Goal: Task Accomplishment & Management: Complete application form

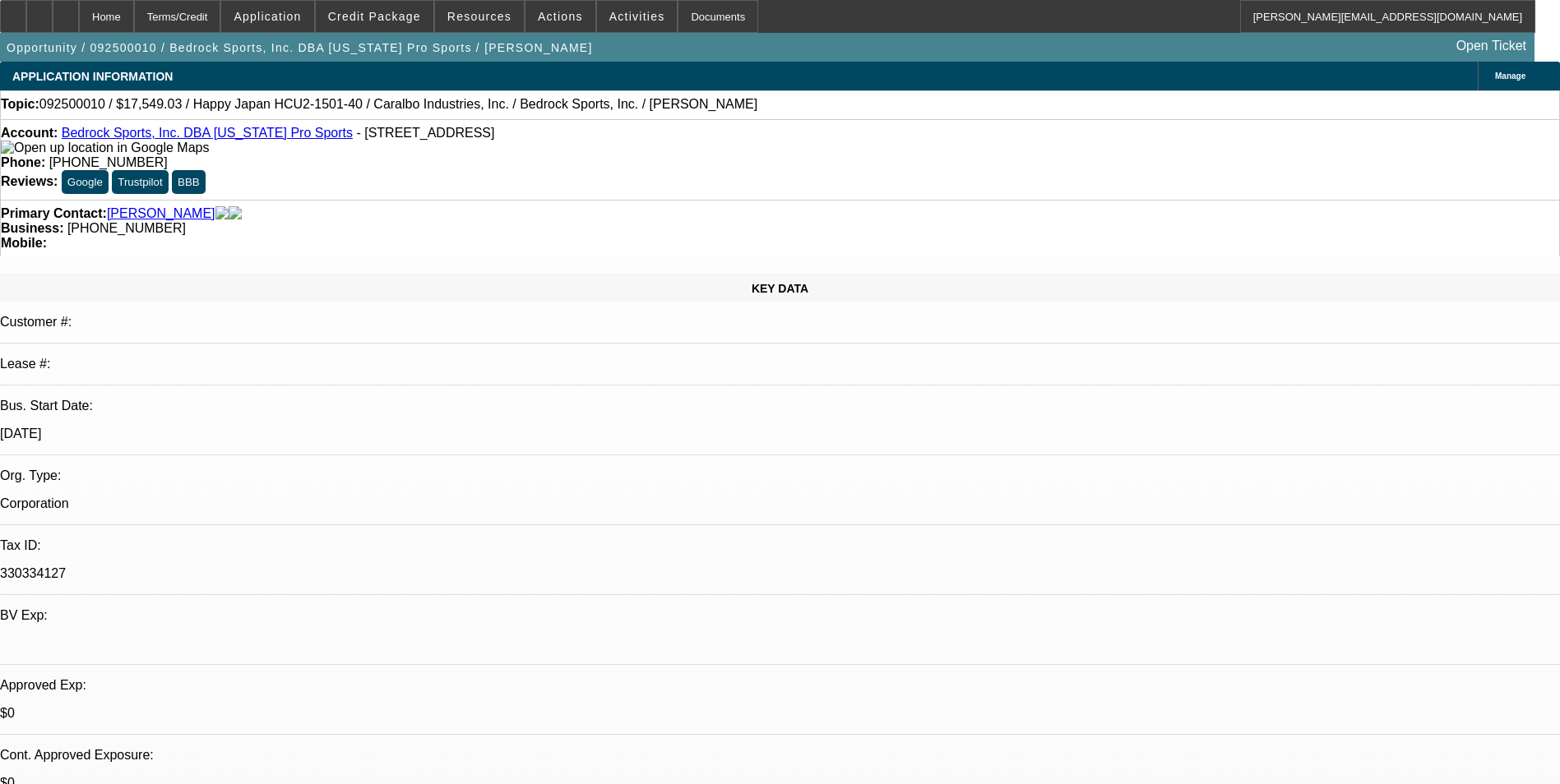
select select "0"
select select "2"
select select "0.1"
select select "4"
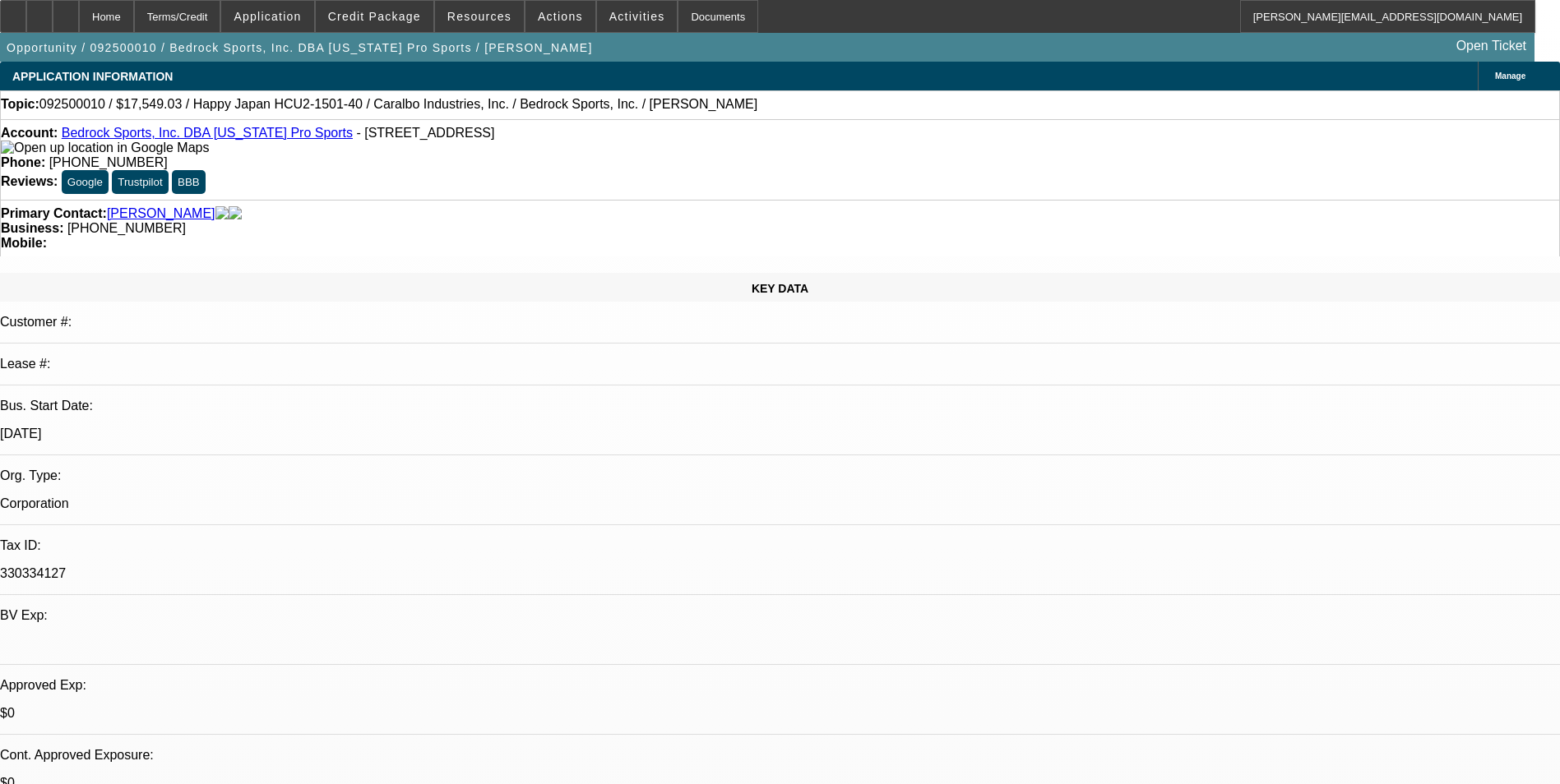
select select "0"
select select "2"
select select "0.1"
select select "4"
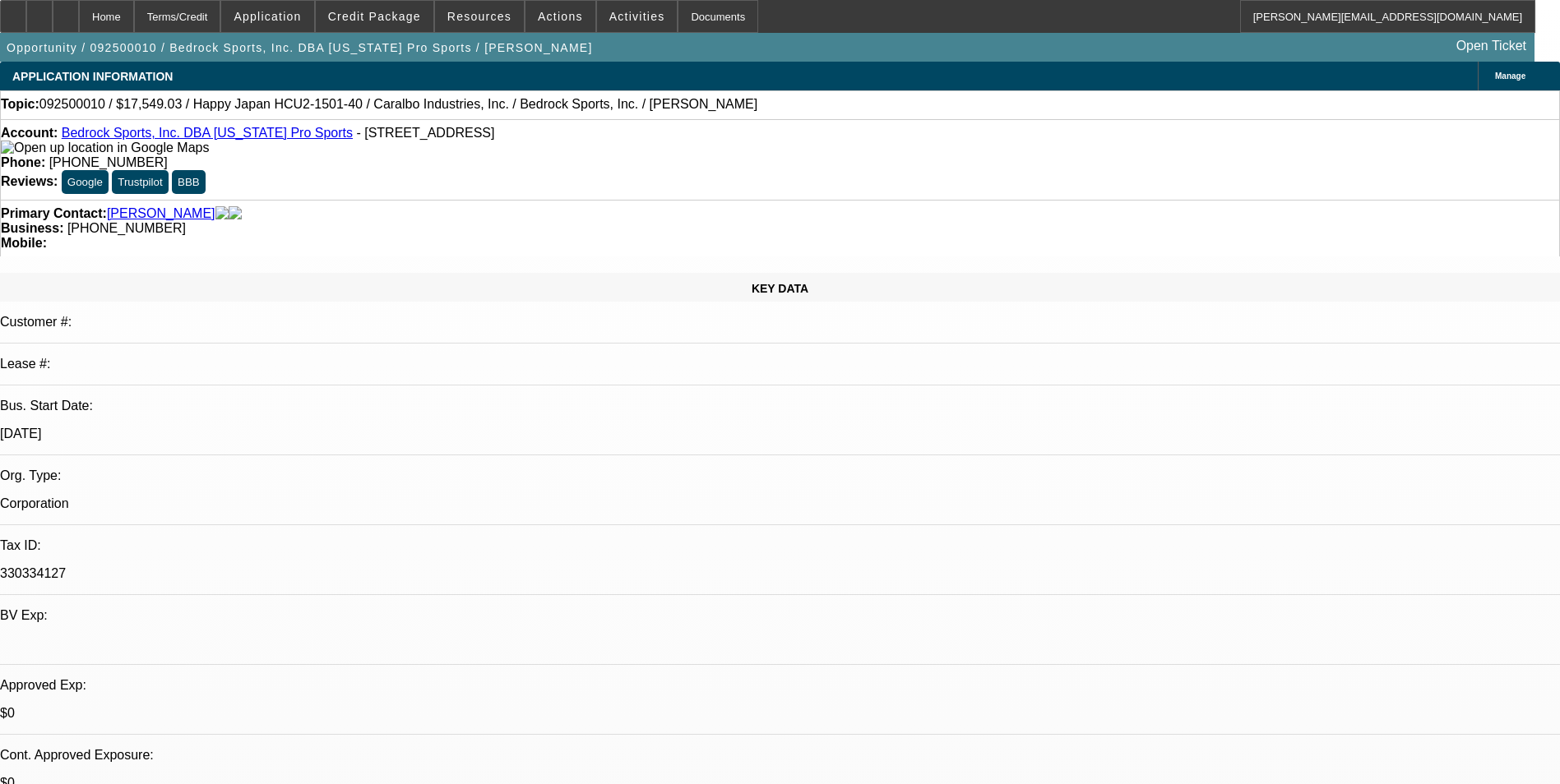
select select "0"
select select "2"
select select "0.1"
select select "4"
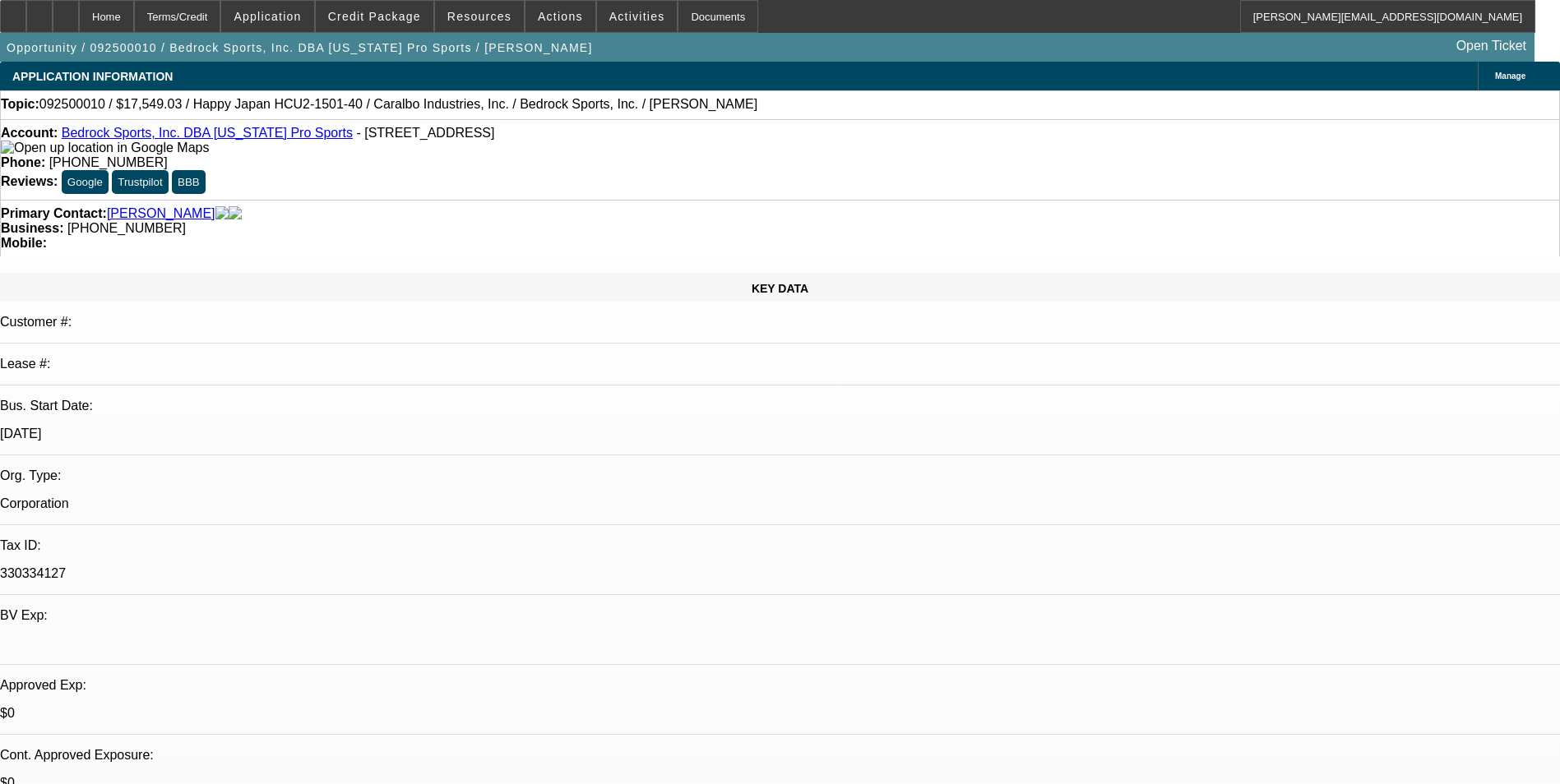
scroll to position [1972, 0]
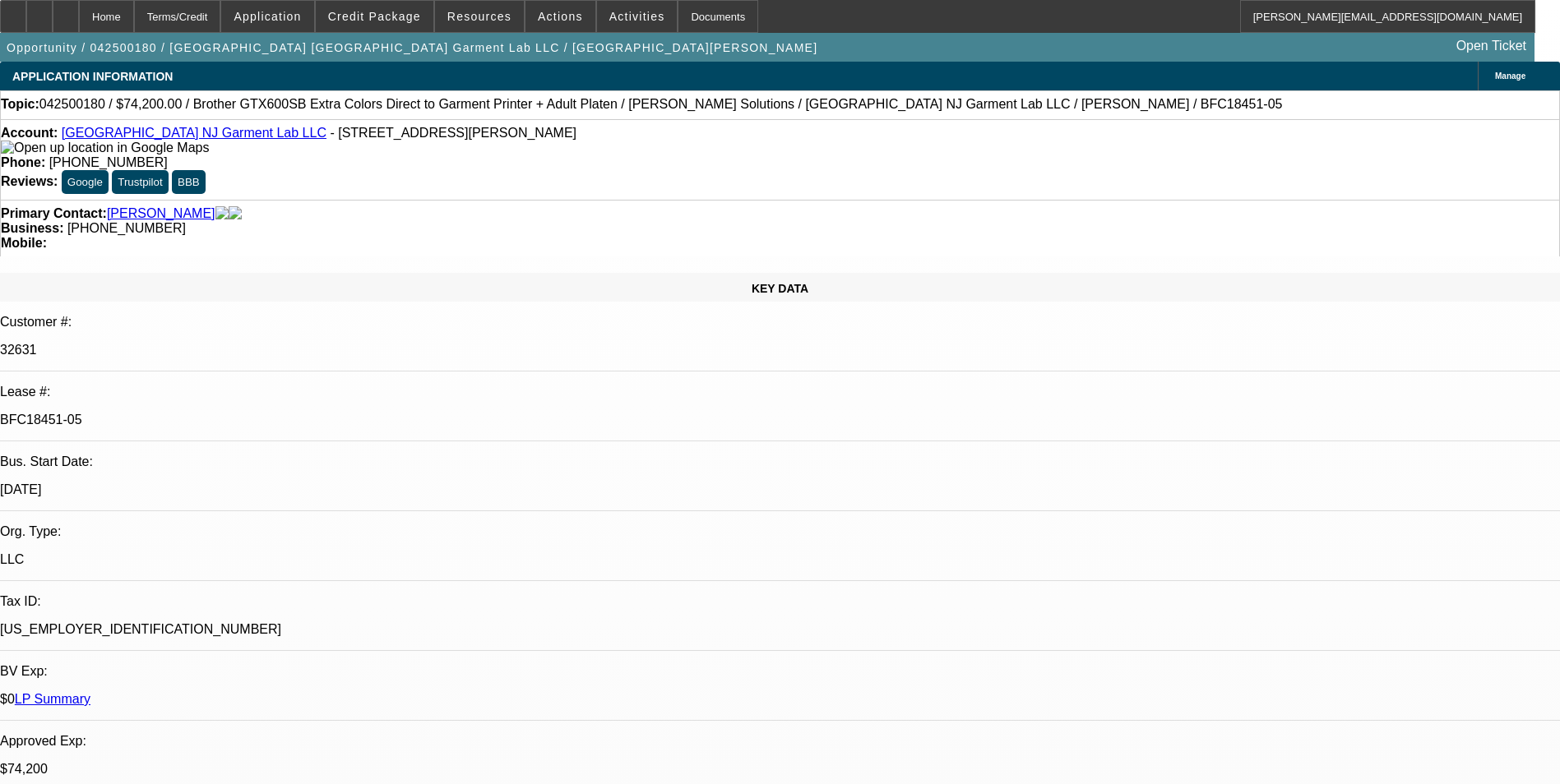
select select "0"
select select "6"
select select "0"
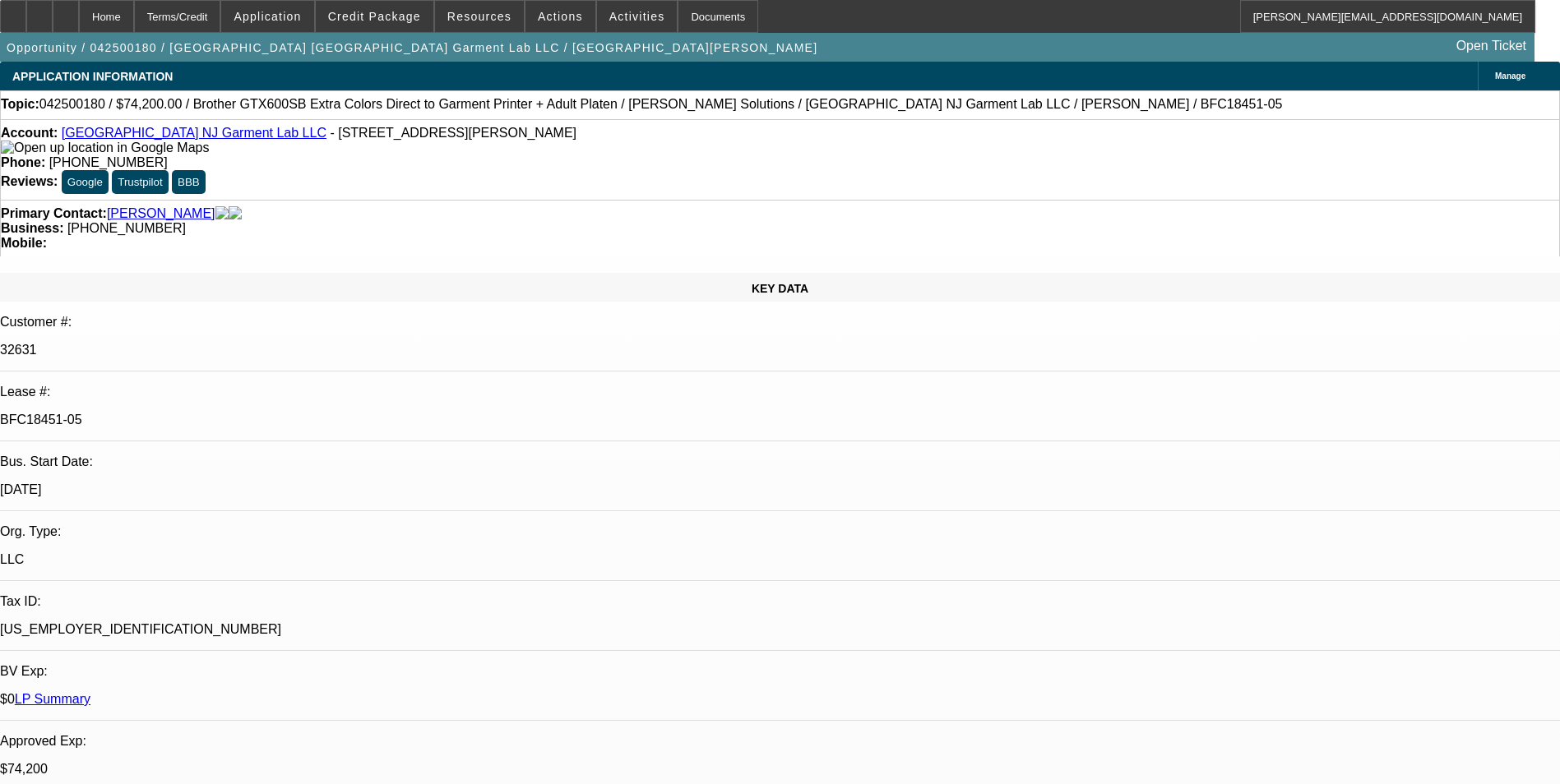
select select "0"
select select "6"
select select "0"
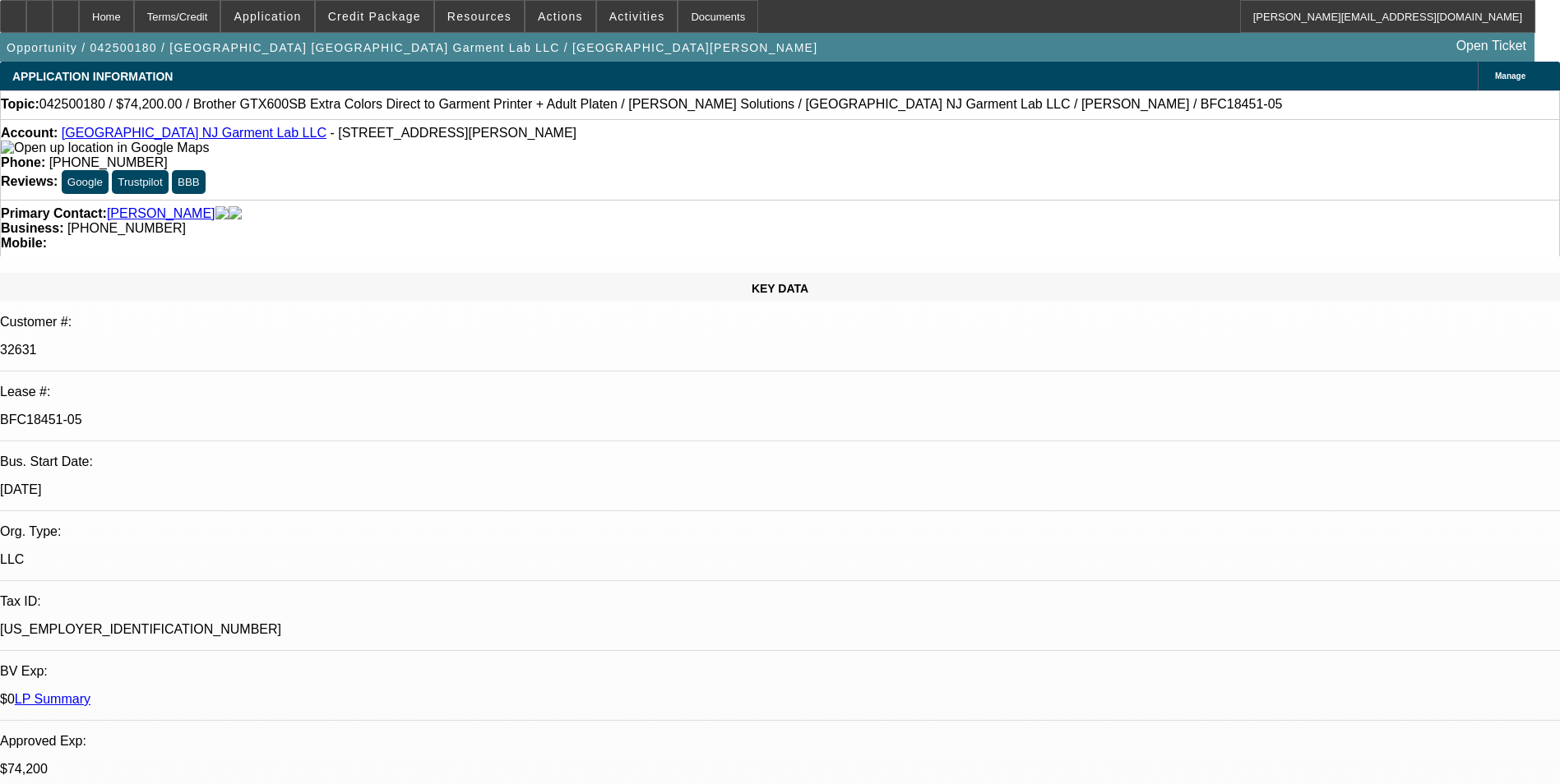
select select "0"
select select "6"
select select "0"
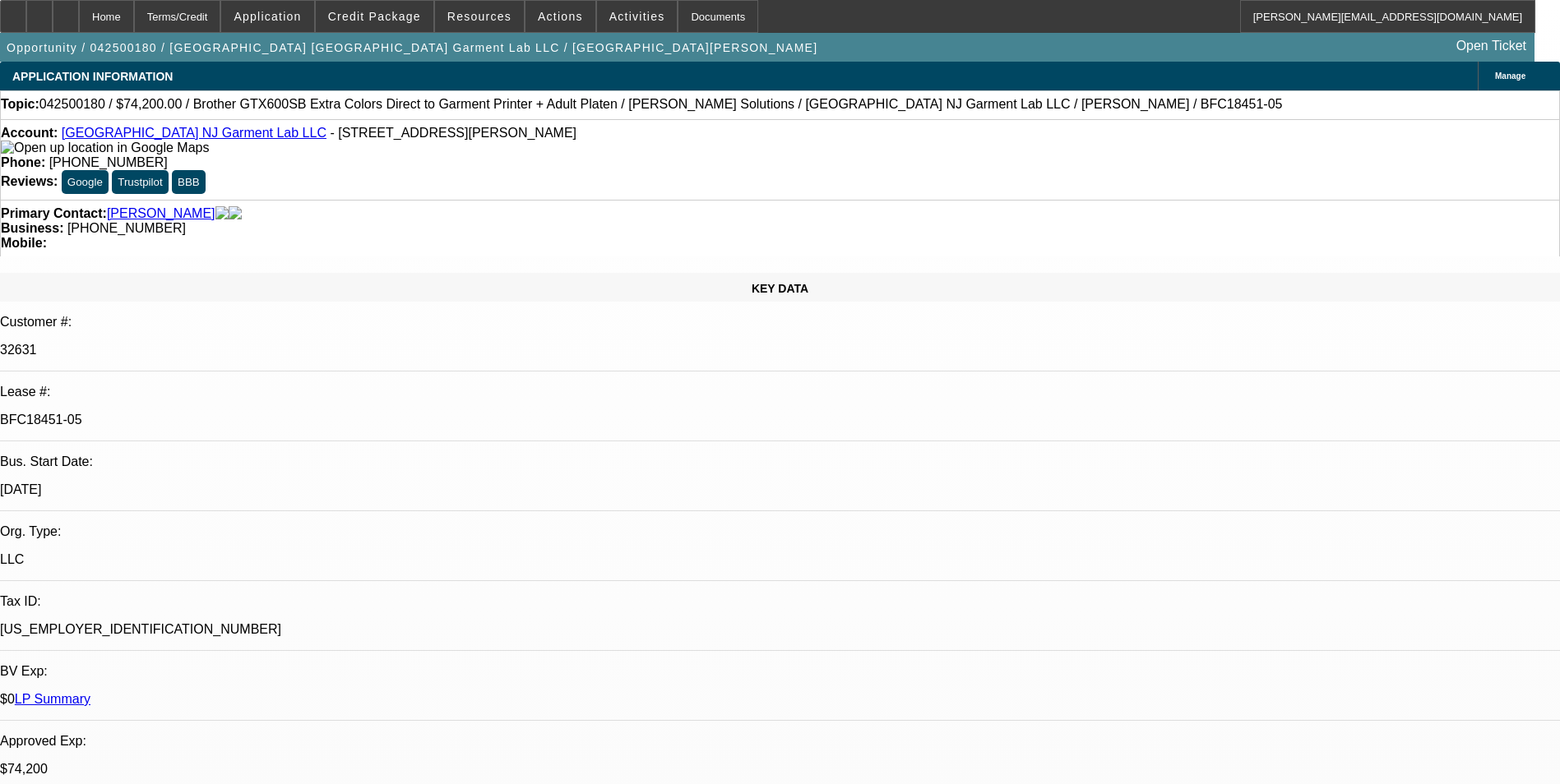
select select "6"
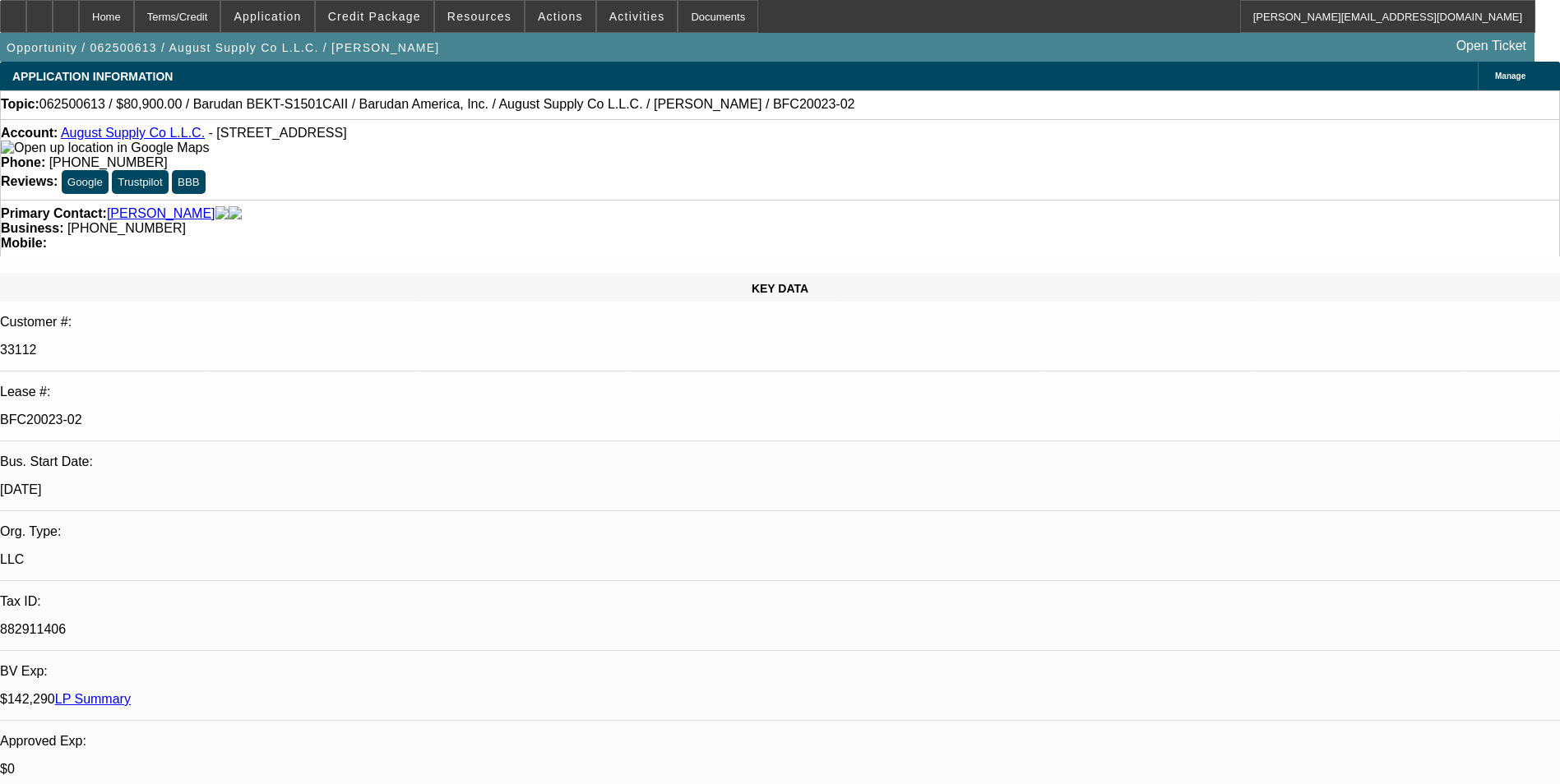
select select "0"
select select "2"
select select "0.1"
select select "4"
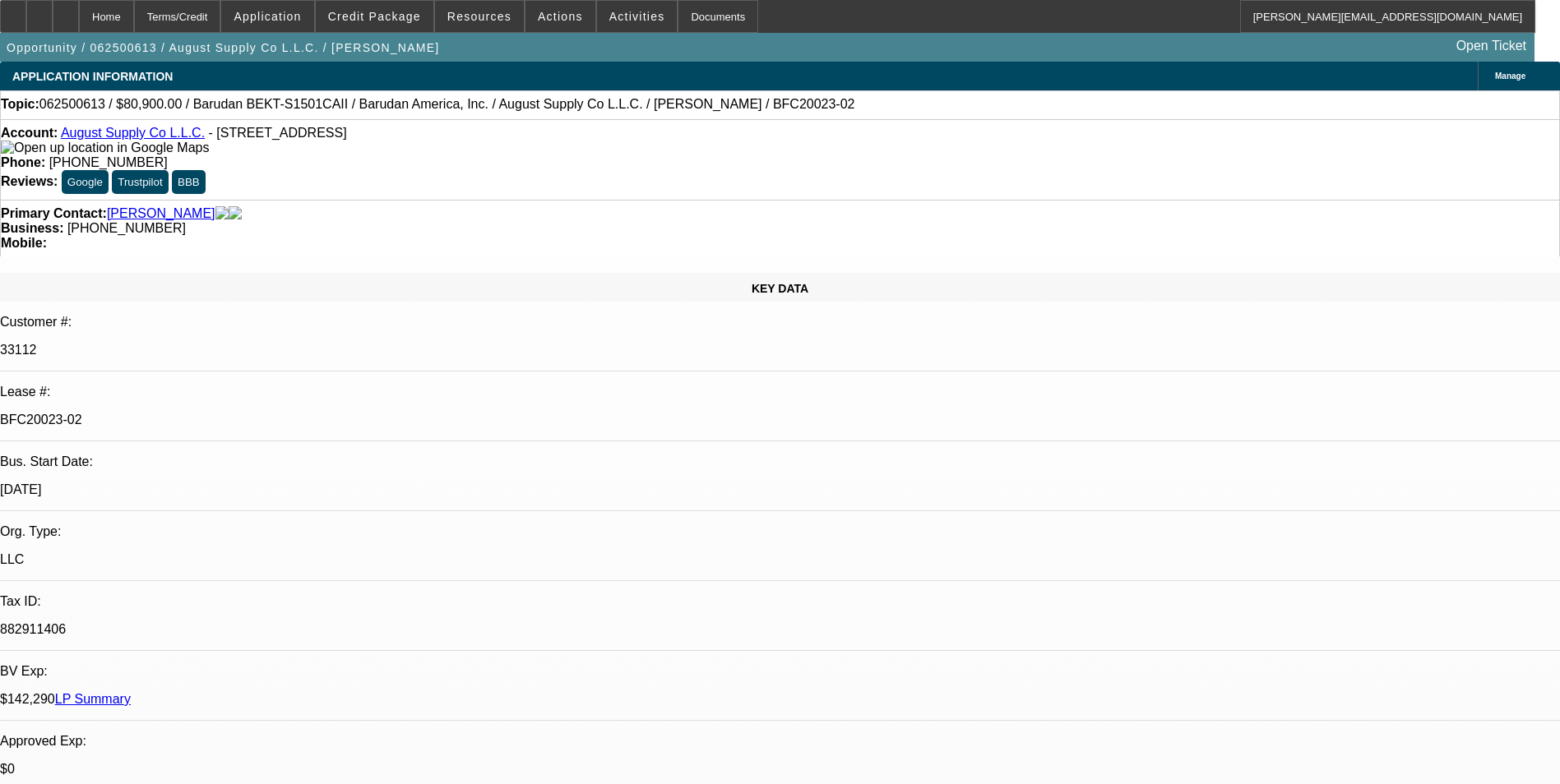
select select "0"
select select "2"
select select "0.1"
select select "4"
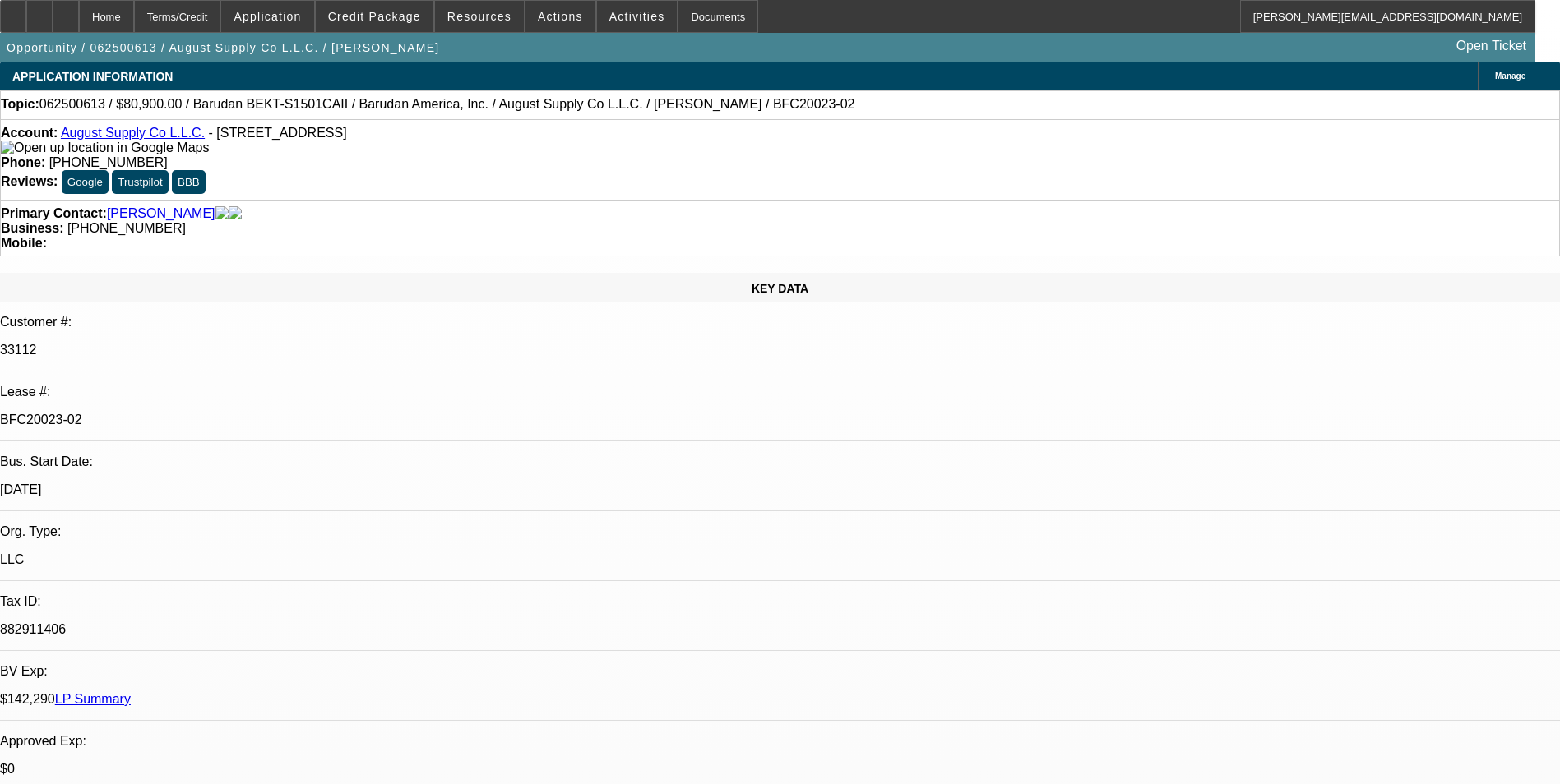
select select "0"
select select "2"
select select "0.1"
select select "4"
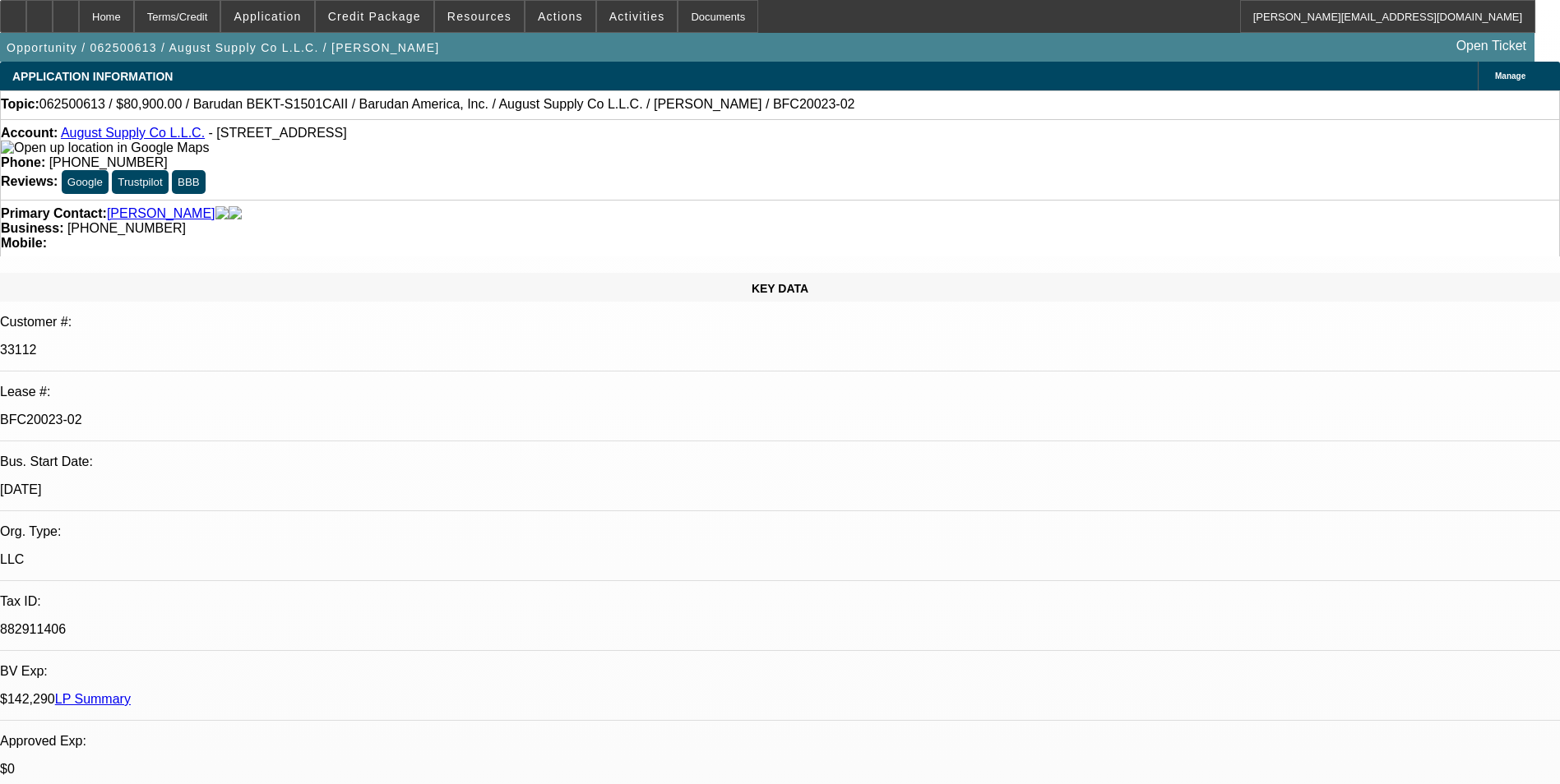
select select "0"
select select "2"
select select "0.1"
select select "4"
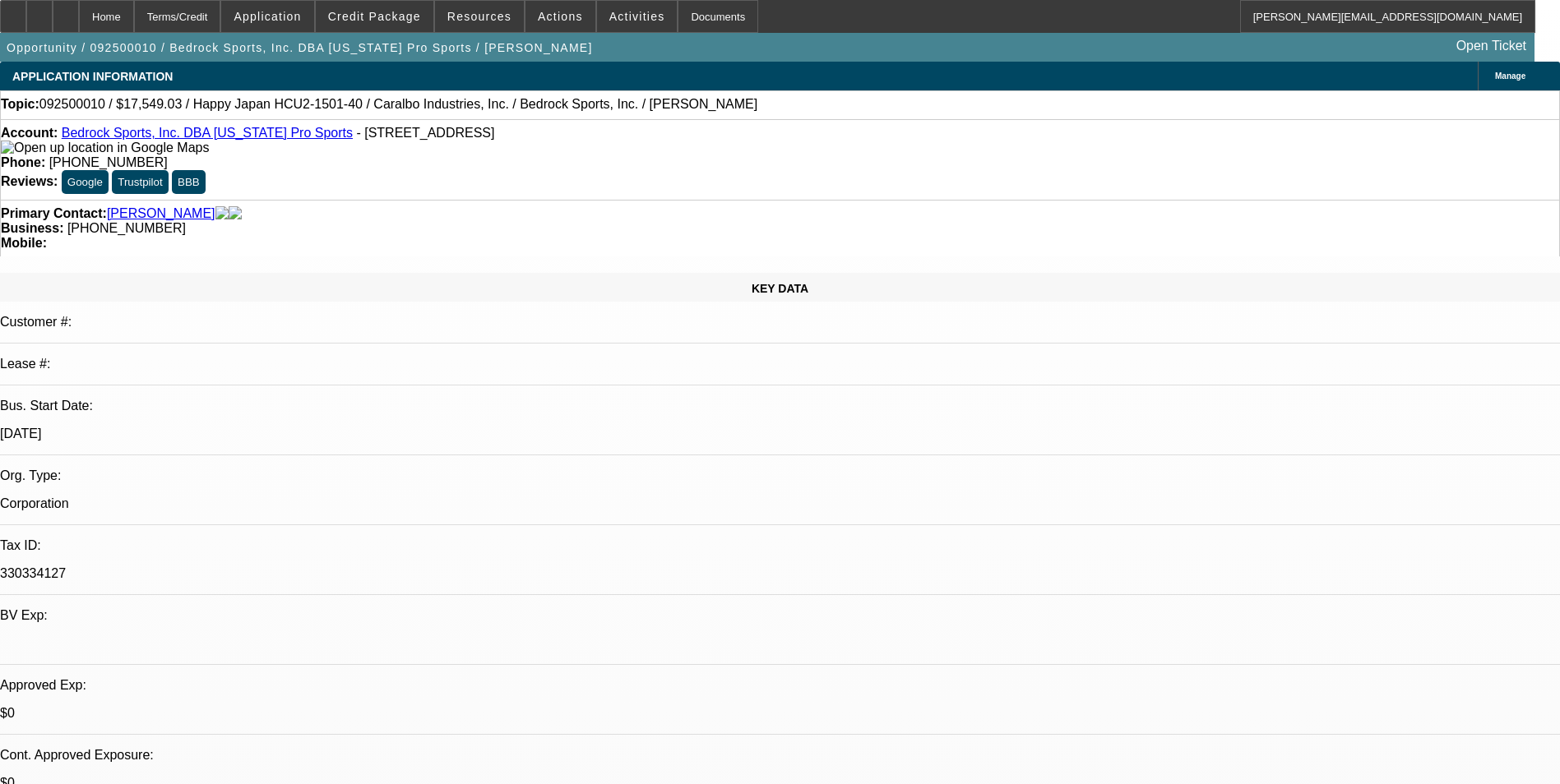
select select "0"
select select "2"
select select "0.1"
select select "0"
select select "2"
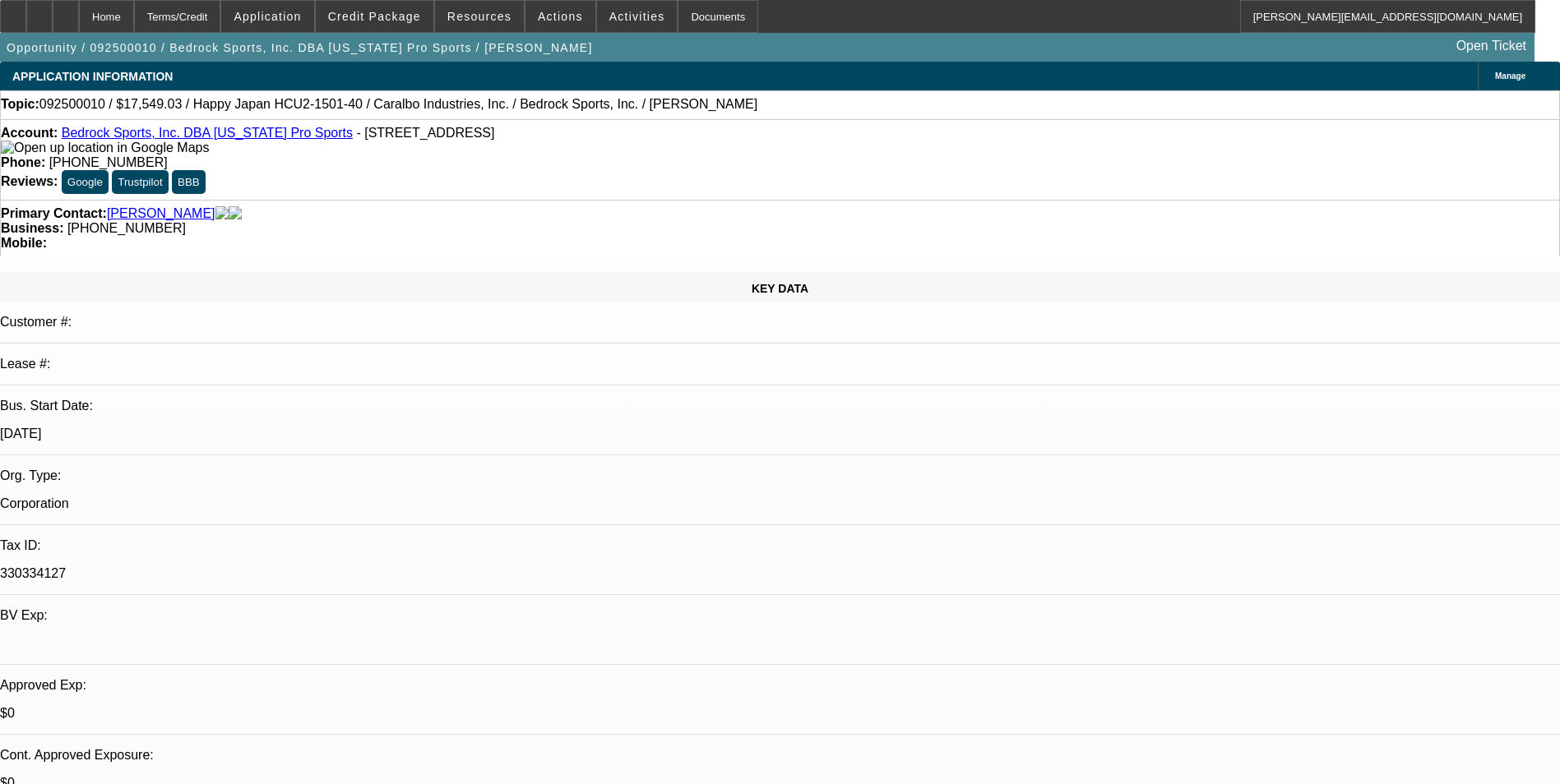
select select "0.1"
select select "0"
select select "2"
select select "0.1"
select select "0"
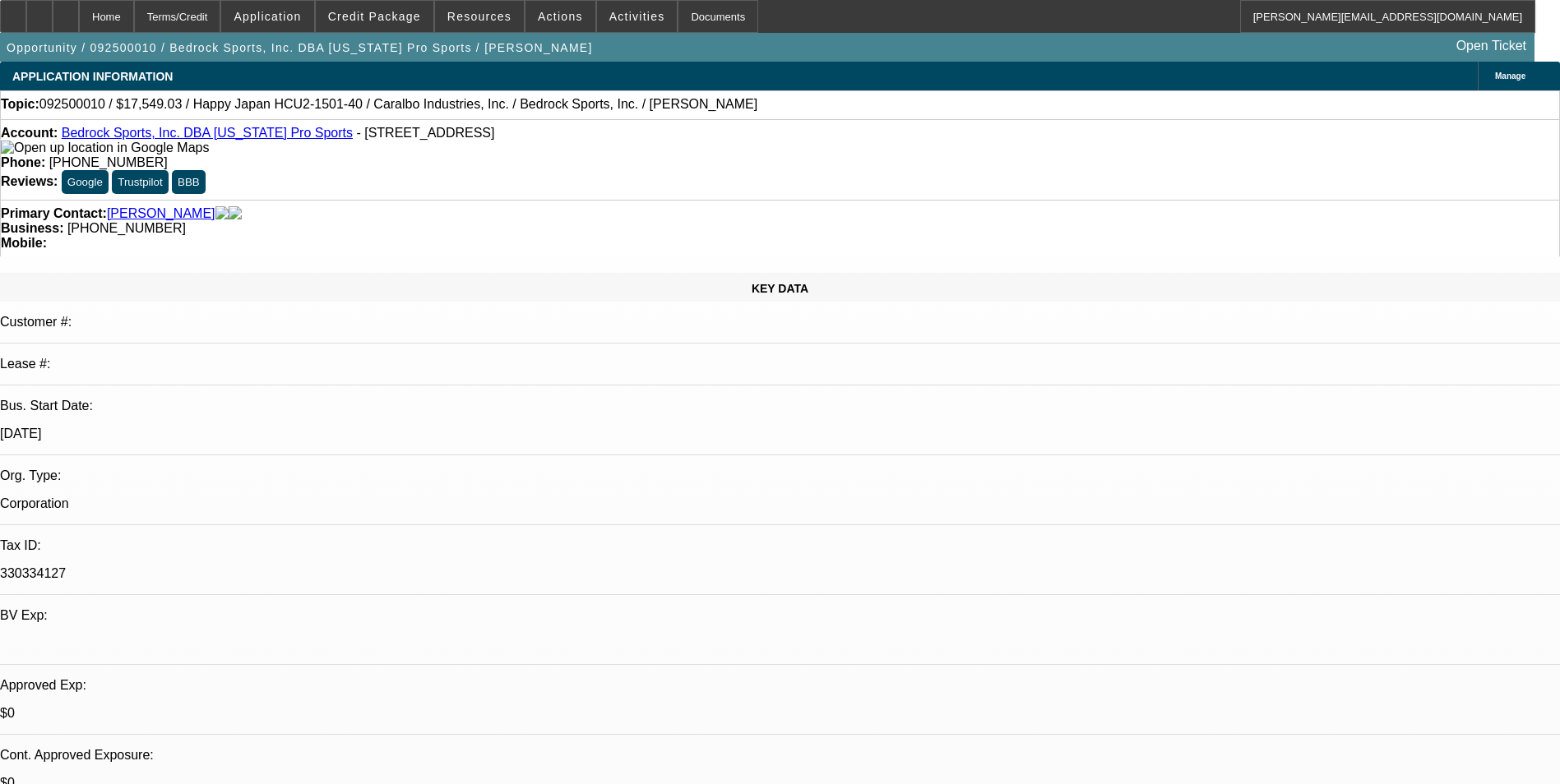
select select "2"
select select "0.1"
select select "1"
select select "2"
select select "4"
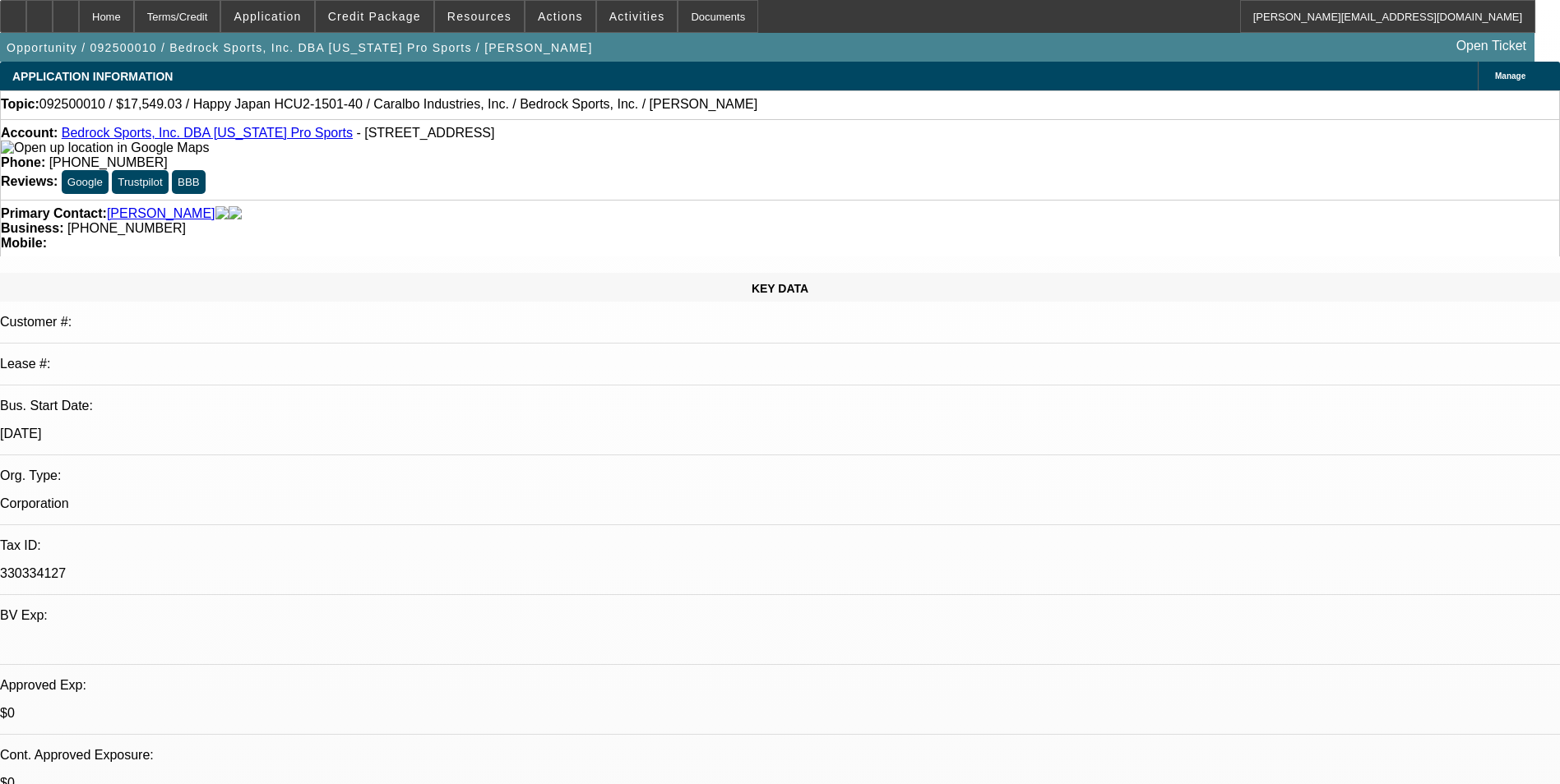
select select "1"
select select "2"
select select "4"
select select "1"
select select "2"
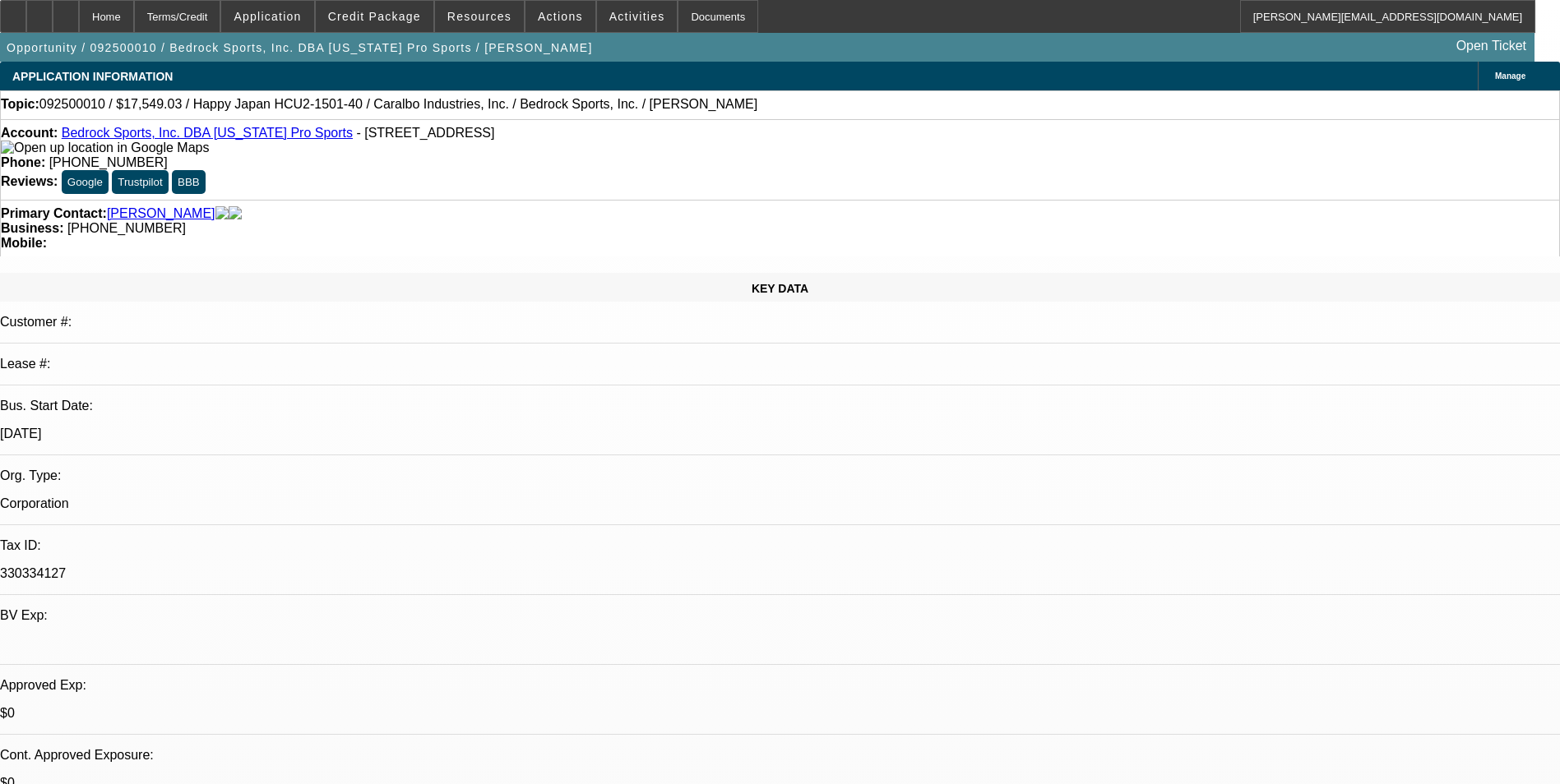
select select "4"
select select "1"
select select "2"
select select "4"
click at [415, 23] on span at bounding box center [375, 16] width 118 height 39
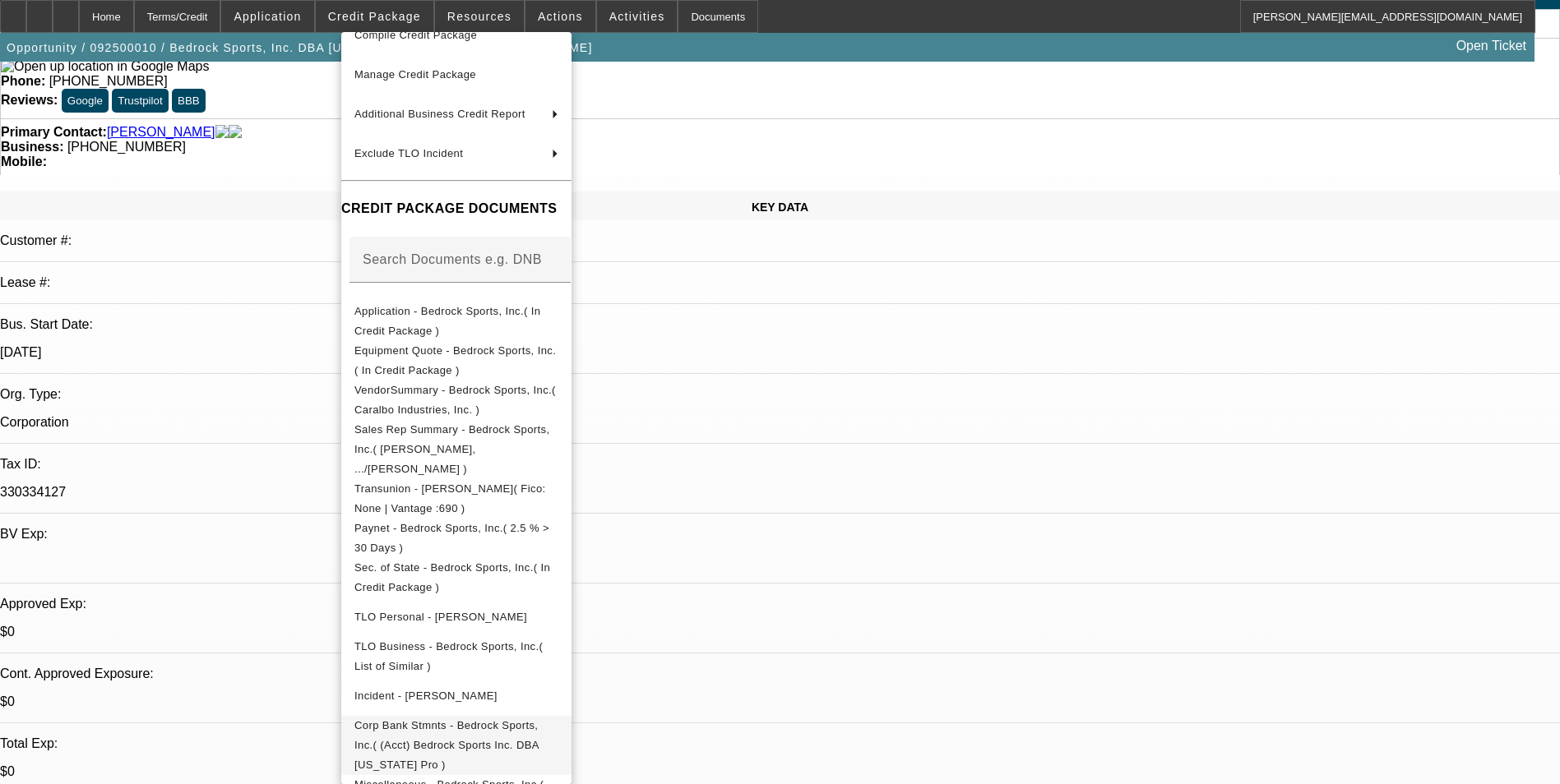
scroll to position [246, 0]
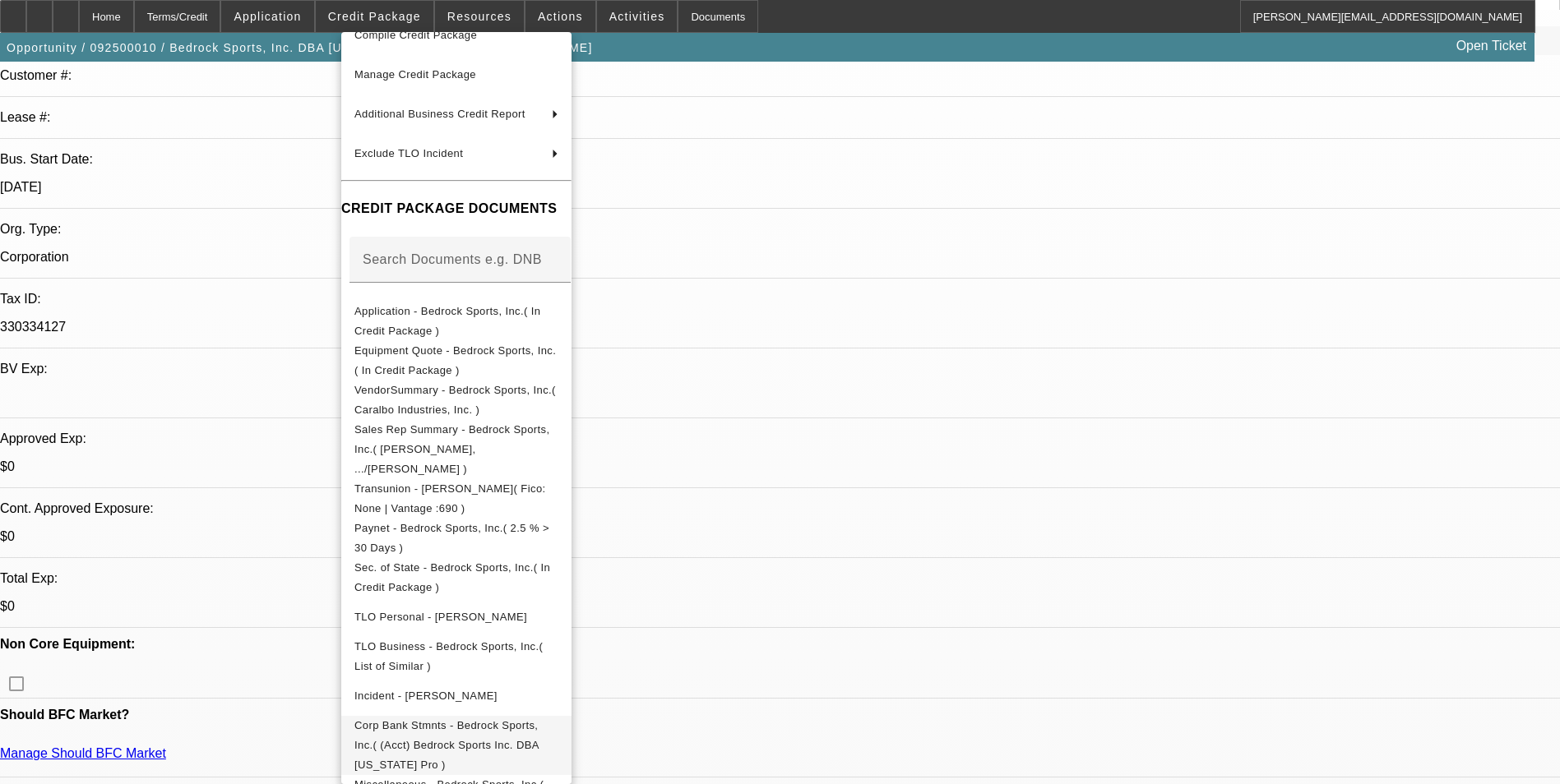
click at [558, 715] on span "Corp Bank Stmnts - Bedrock Sports, Inc.( (Acct) Bedrock Sports Inc. DBA Califor…" at bounding box center [456, 745] width 204 height 59
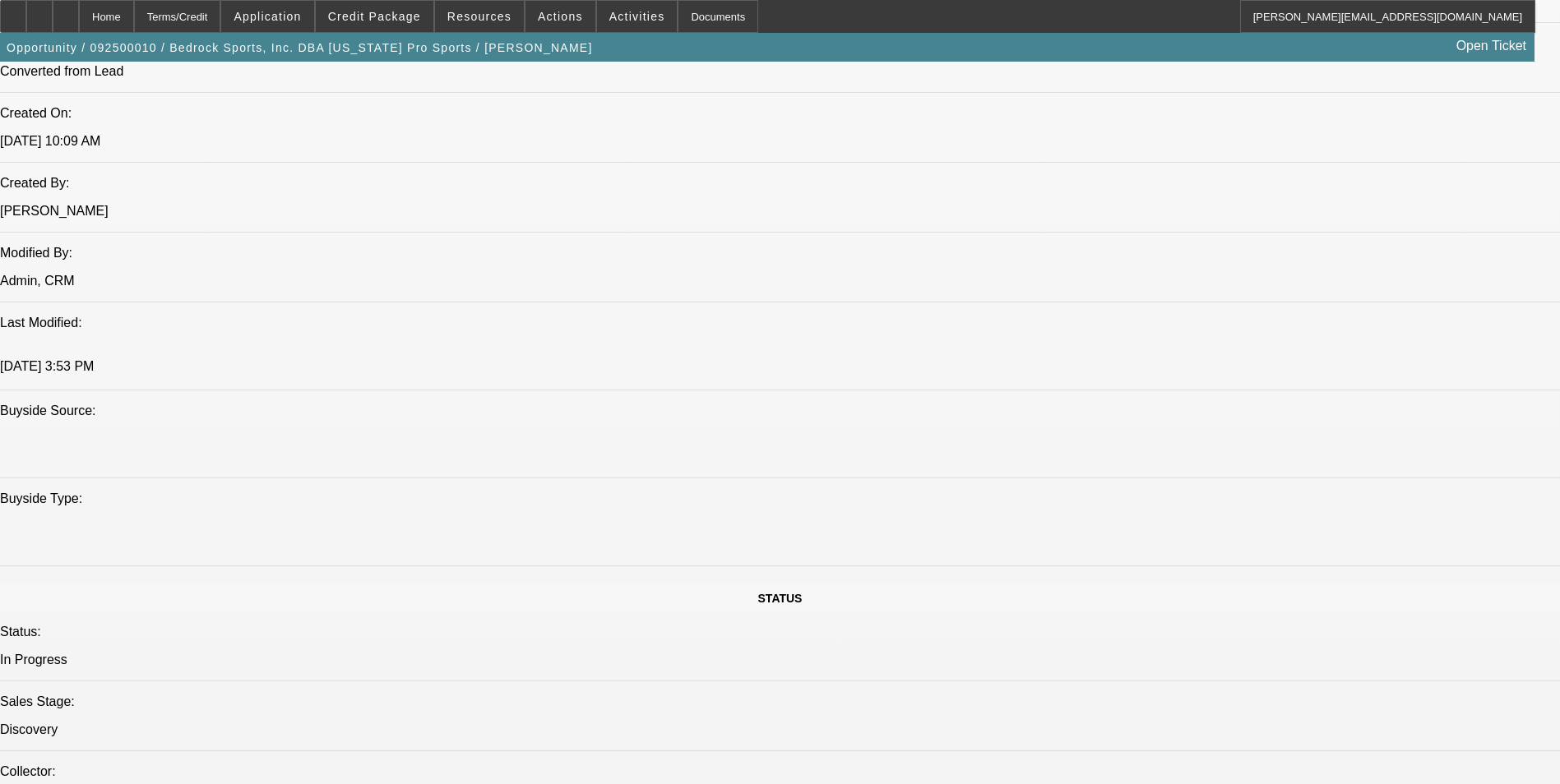
scroll to position [1232, 0]
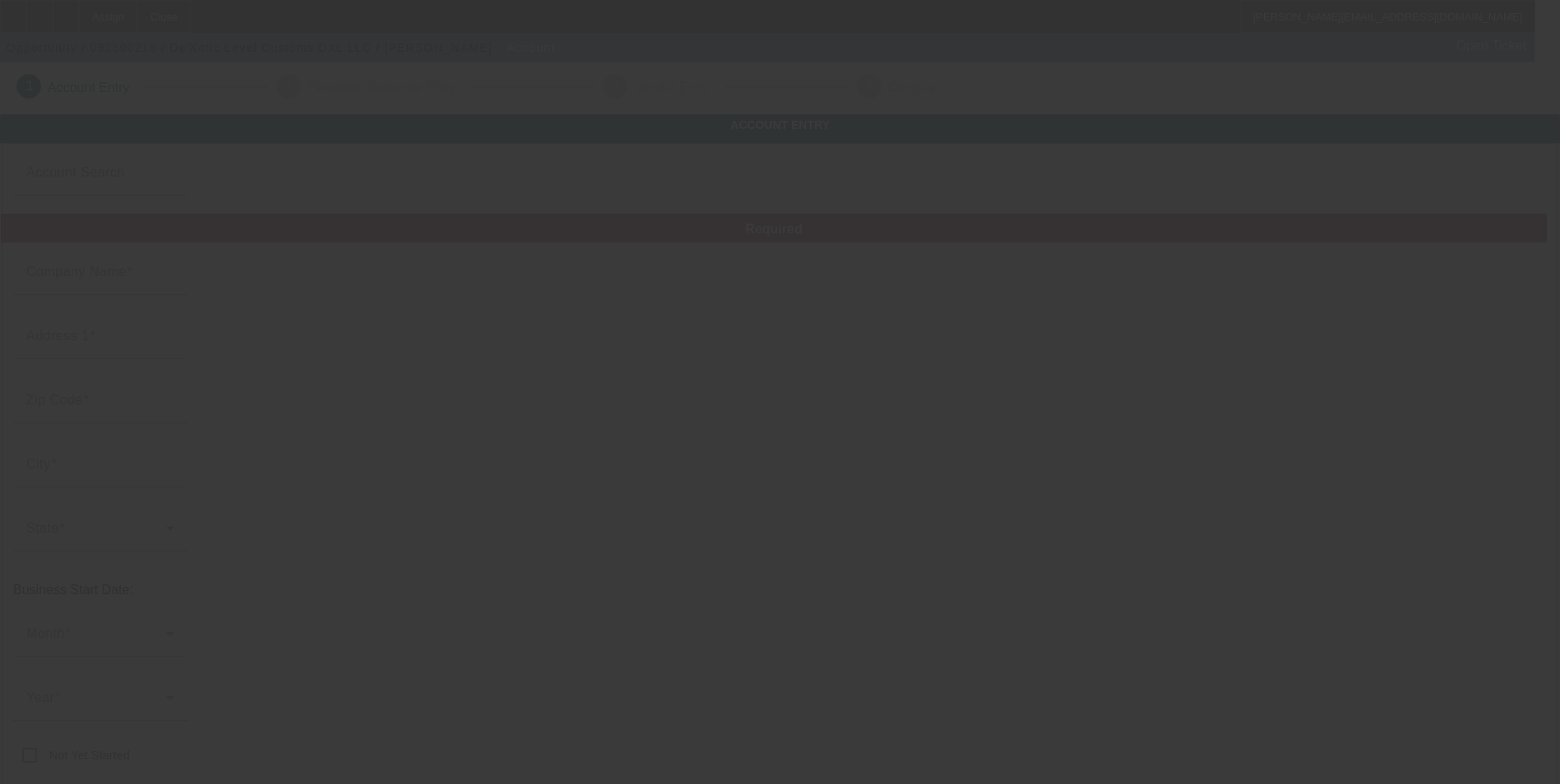
type input "De'Xotic Level Customs DXL LLC"
type input "[STREET_ADDRESS][PERSON_NAME]"
type input "31406"
type input "Savannah"
type input "[PHONE_NUMBER]"
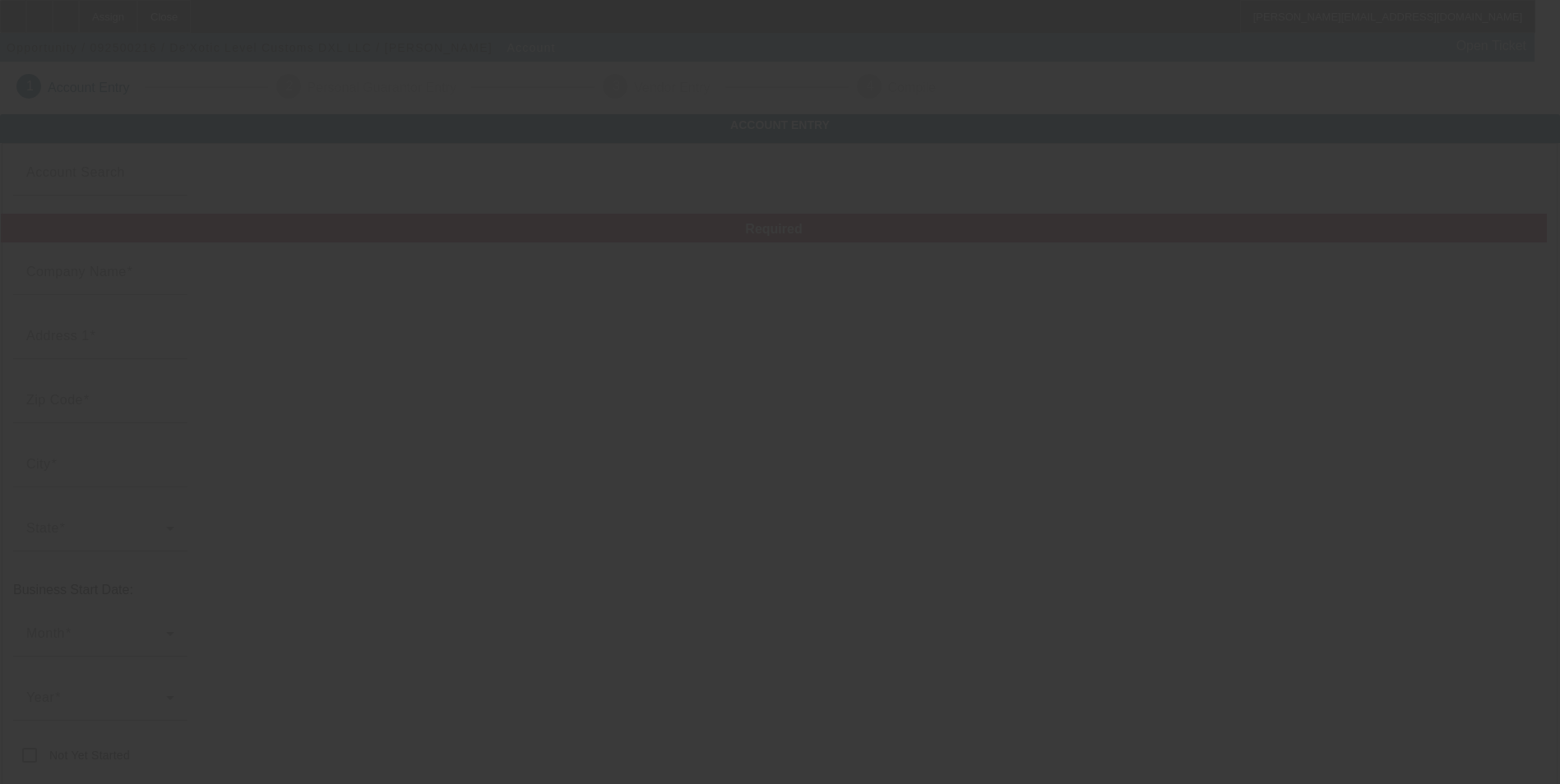
type input "Ste 104"
type input "[EMAIL_ADDRESS][DOMAIN_NAME]"
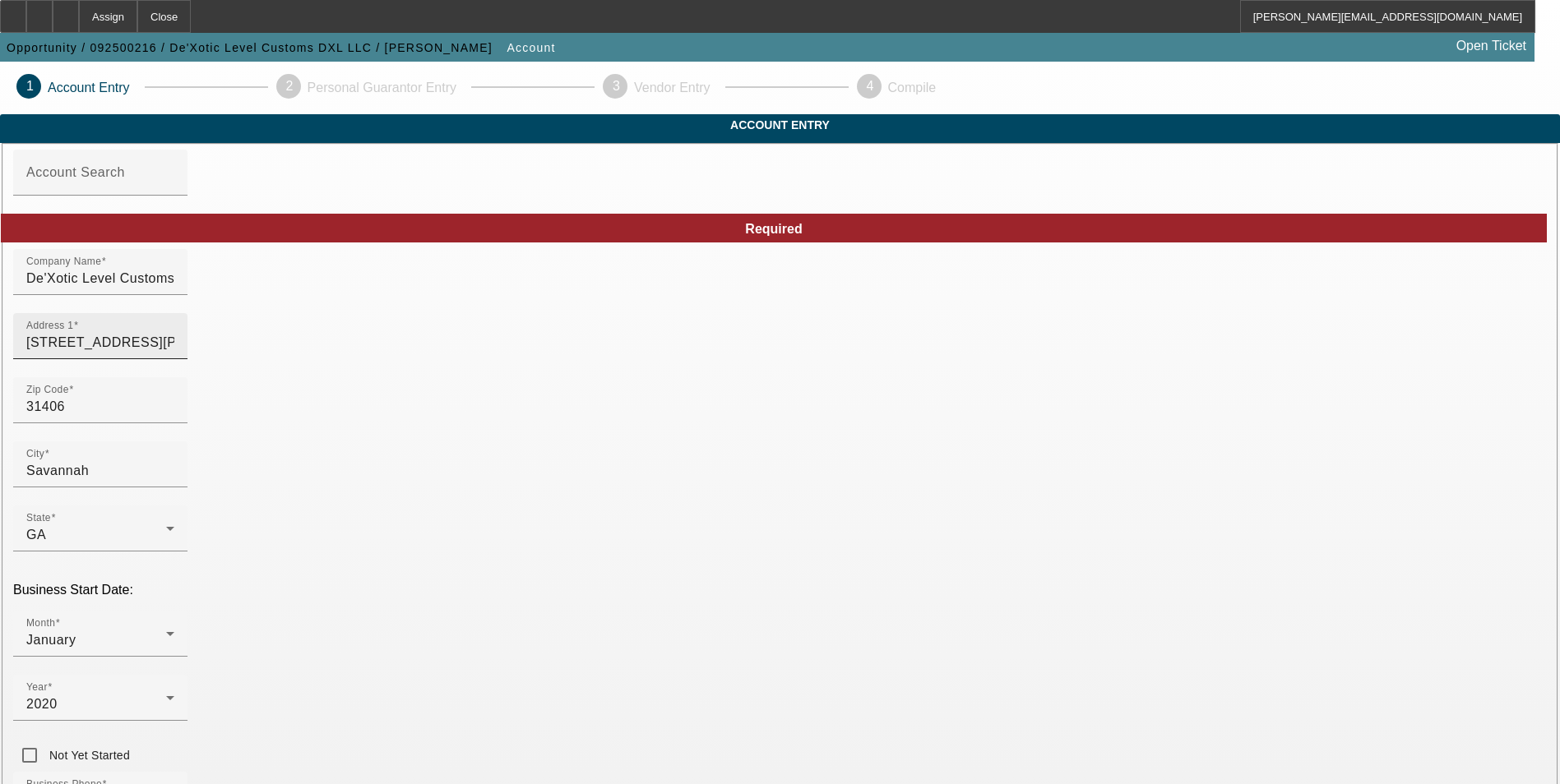
drag, startPoint x: 225, startPoint y: 415, endPoint x: 547, endPoint y: 382, distance: 323.7
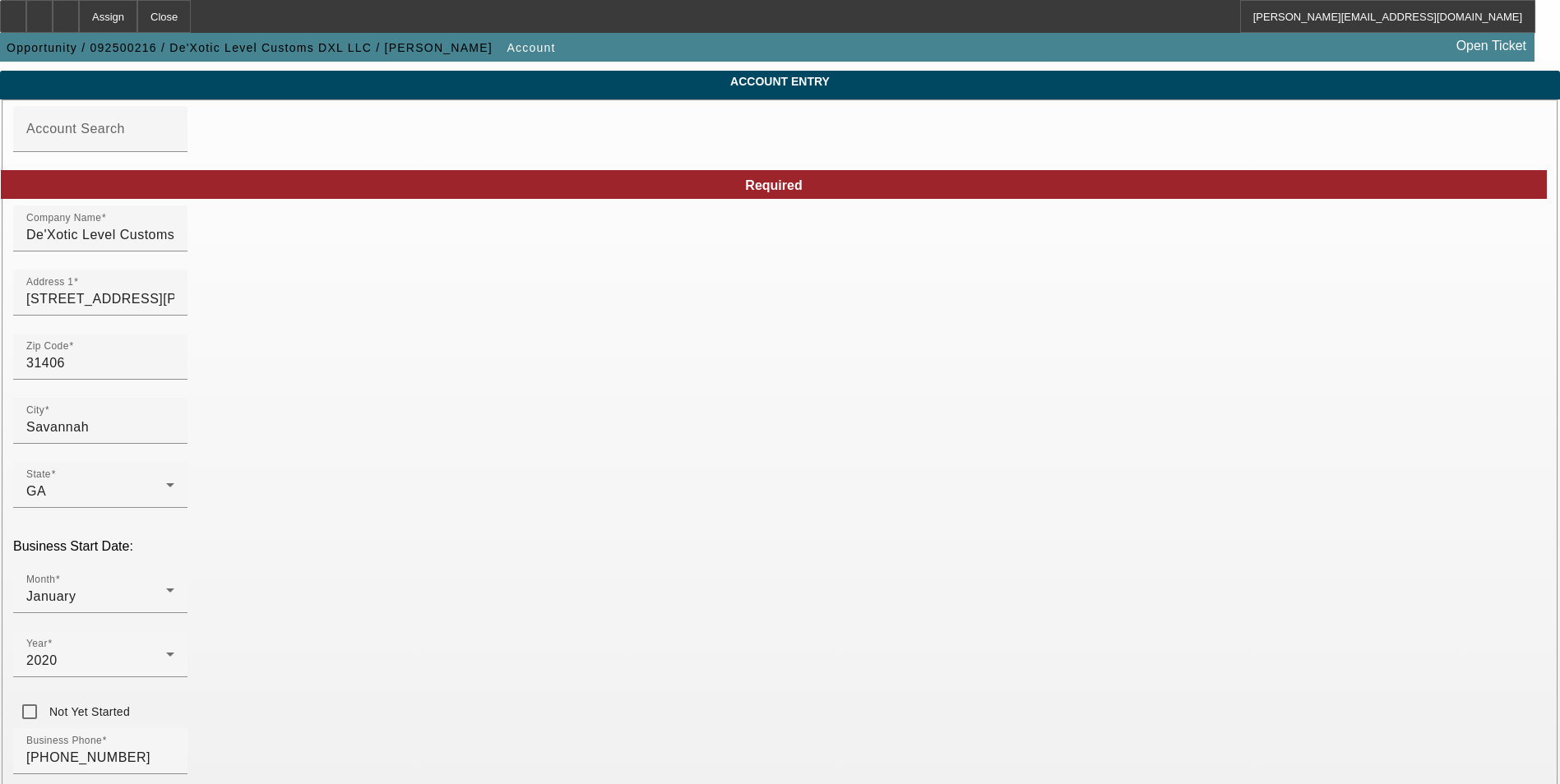
scroll to position [82, 0]
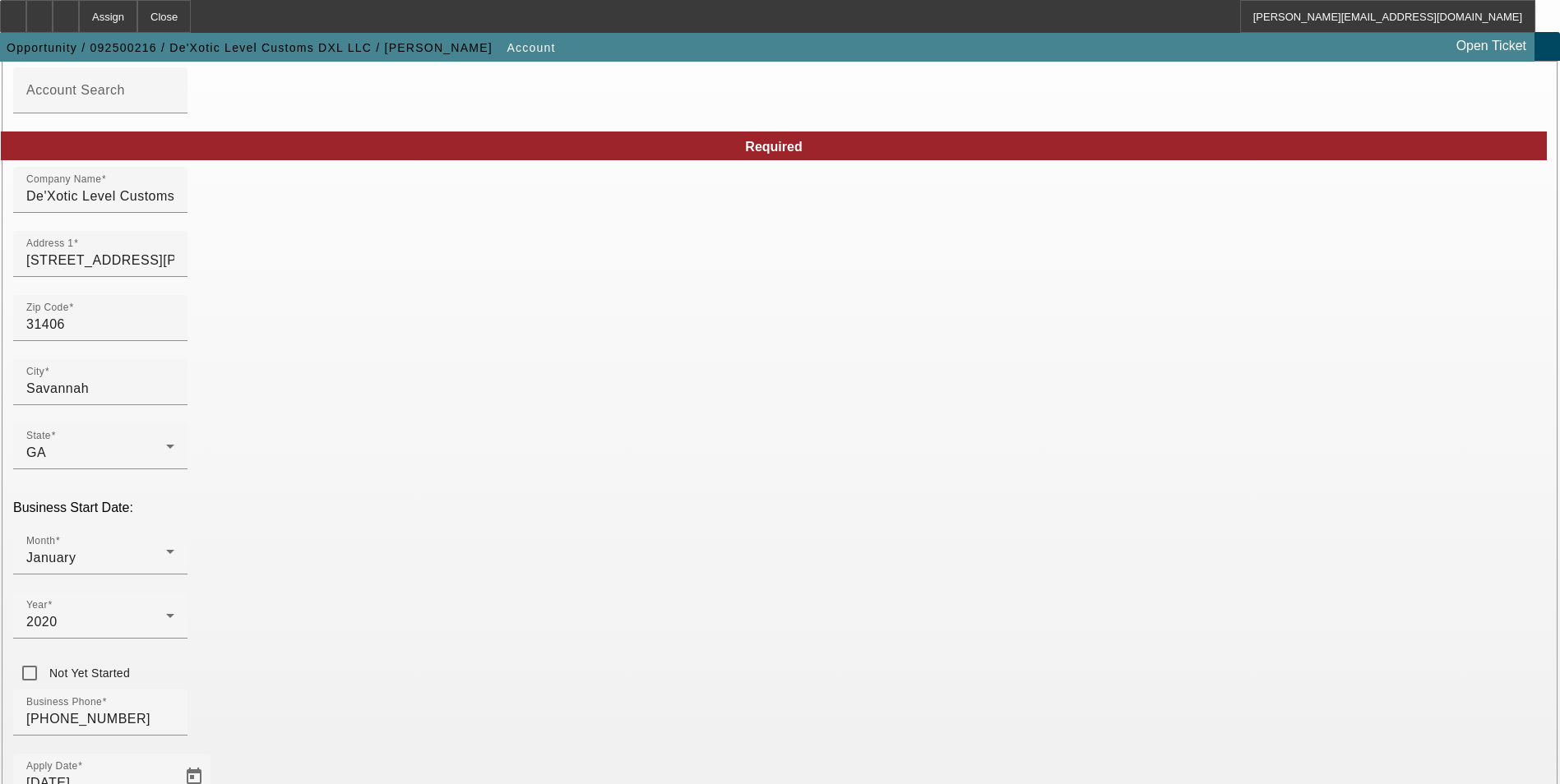
type input "844280140"
type input "Embroidery"
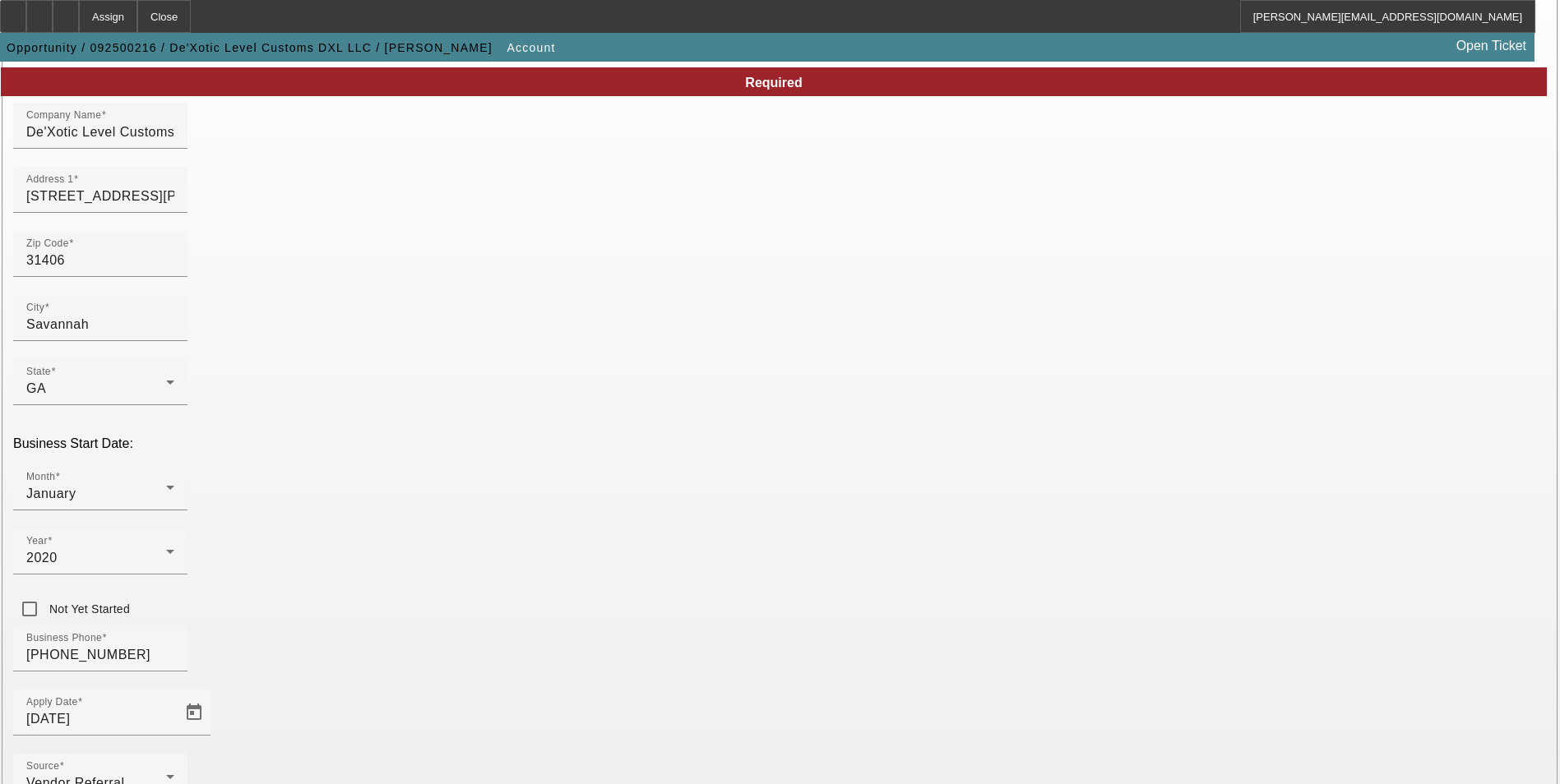
scroll to position [246, 0]
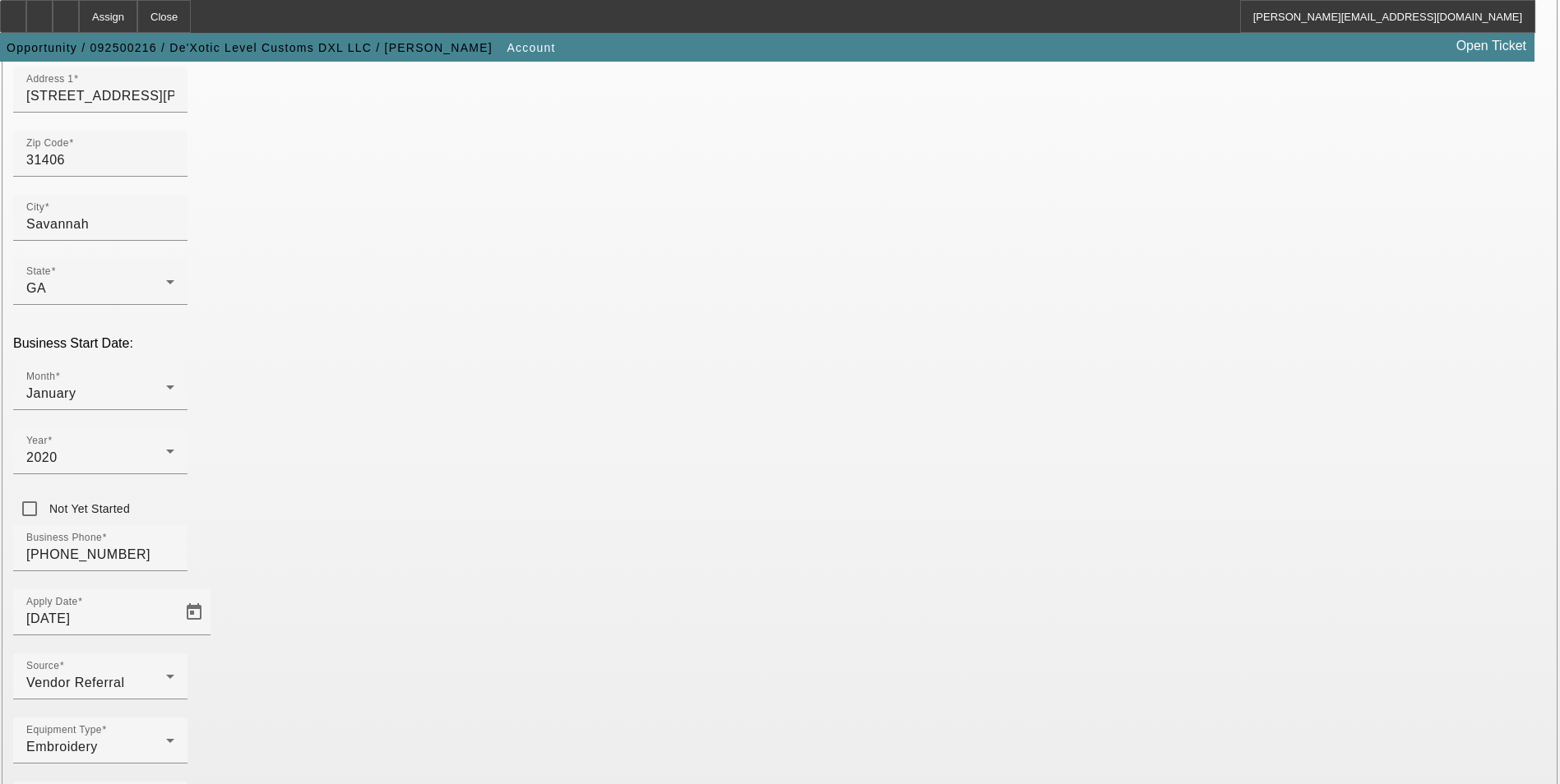
paste input "https://www.dexoticlevelcustoms.com/"
type input "https://www.dexoticlevelcustoms.com/"
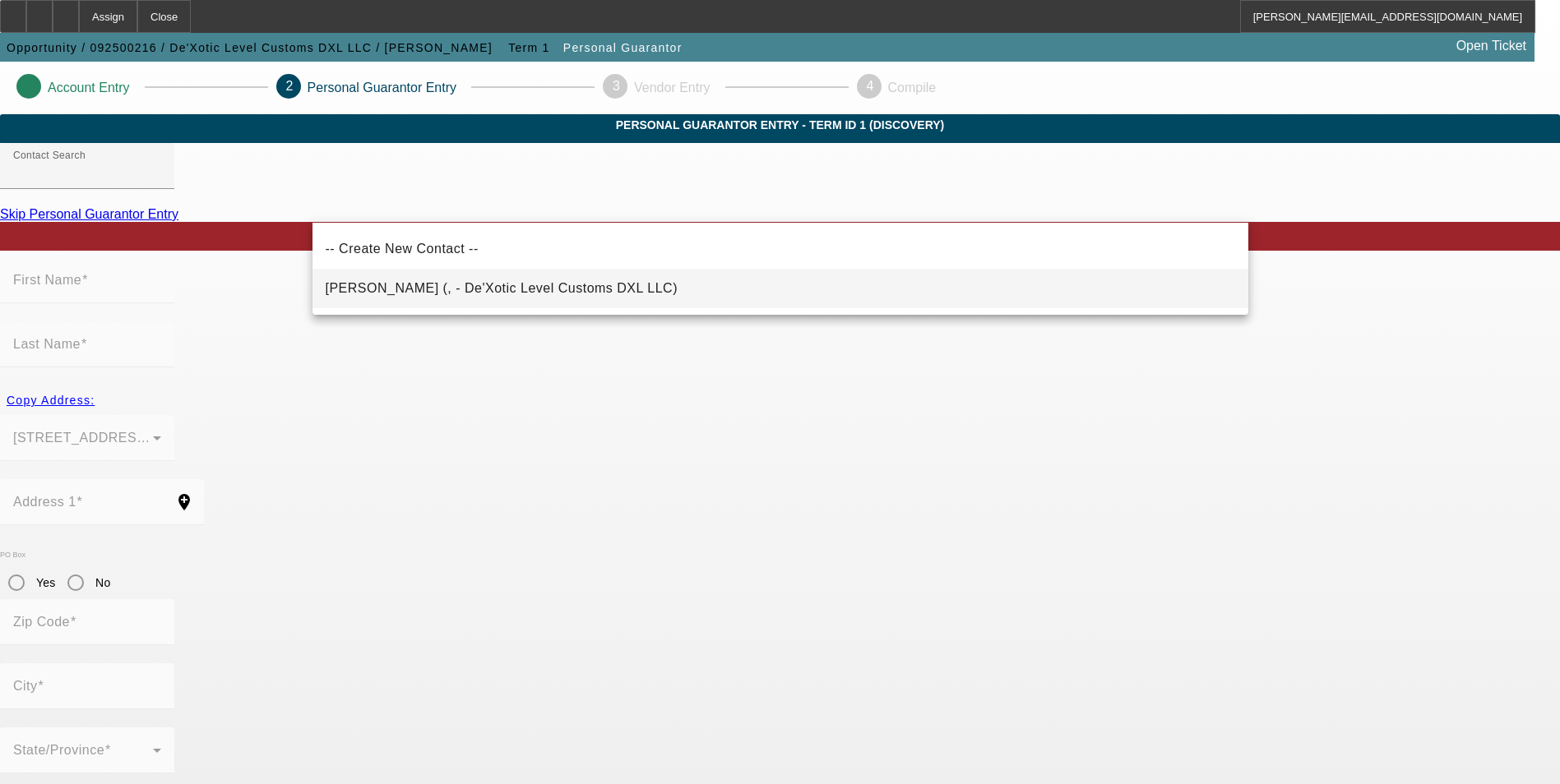
click at [530, 288] on span "Mann, Damon (, - De'Xotic Level Customs DXL LLC)" at bounding box center [501, 288] width 352 height 14
type input "Mann, Damon (, - De'Xotic Level Customs DXL LLC)"
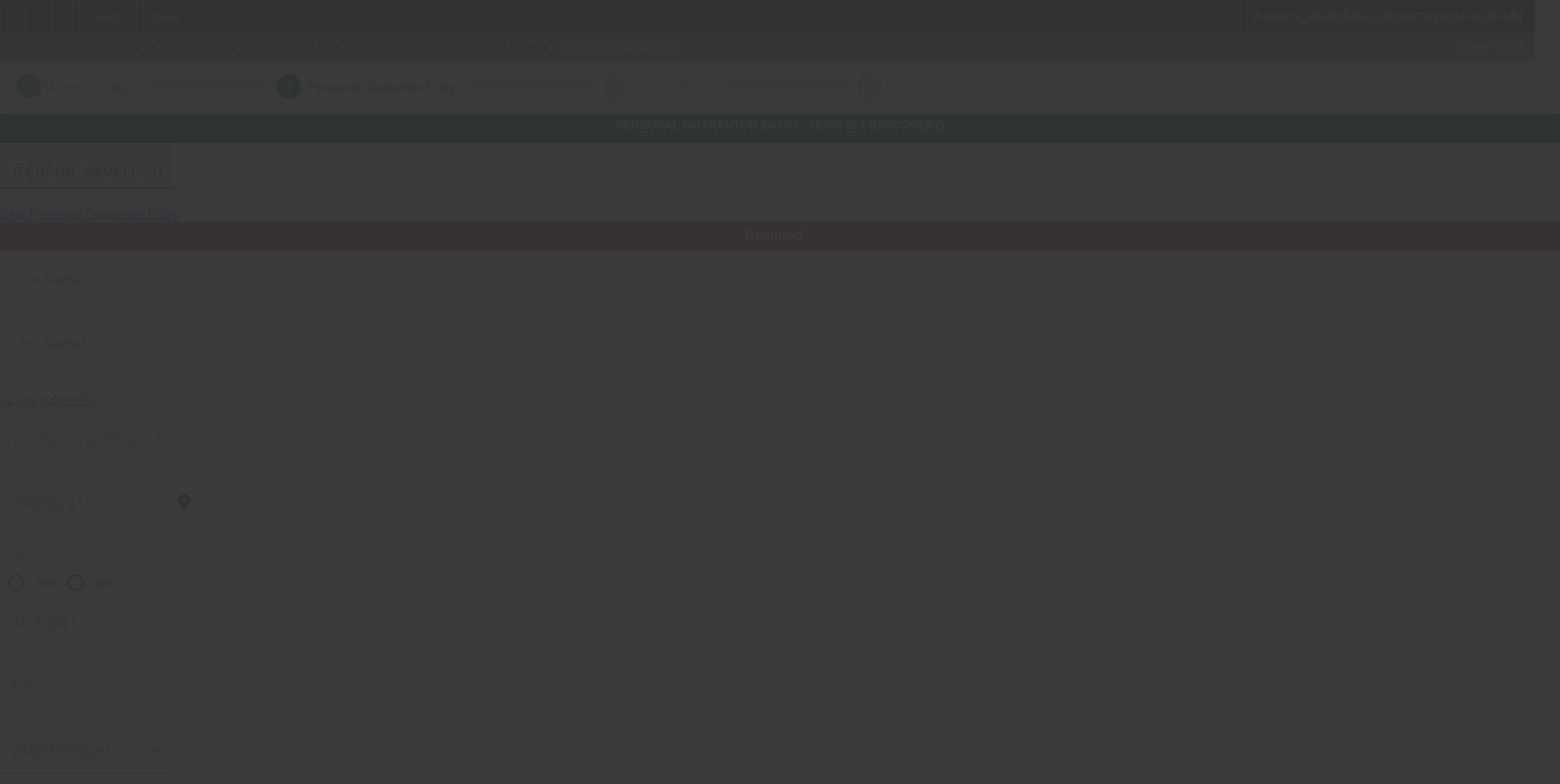
type input "Damon"
type input "Mann"
radio input "true"
type input "[PHONE_NUMBER]"
type input "dexoticlevelcustoms@yahoo.com"
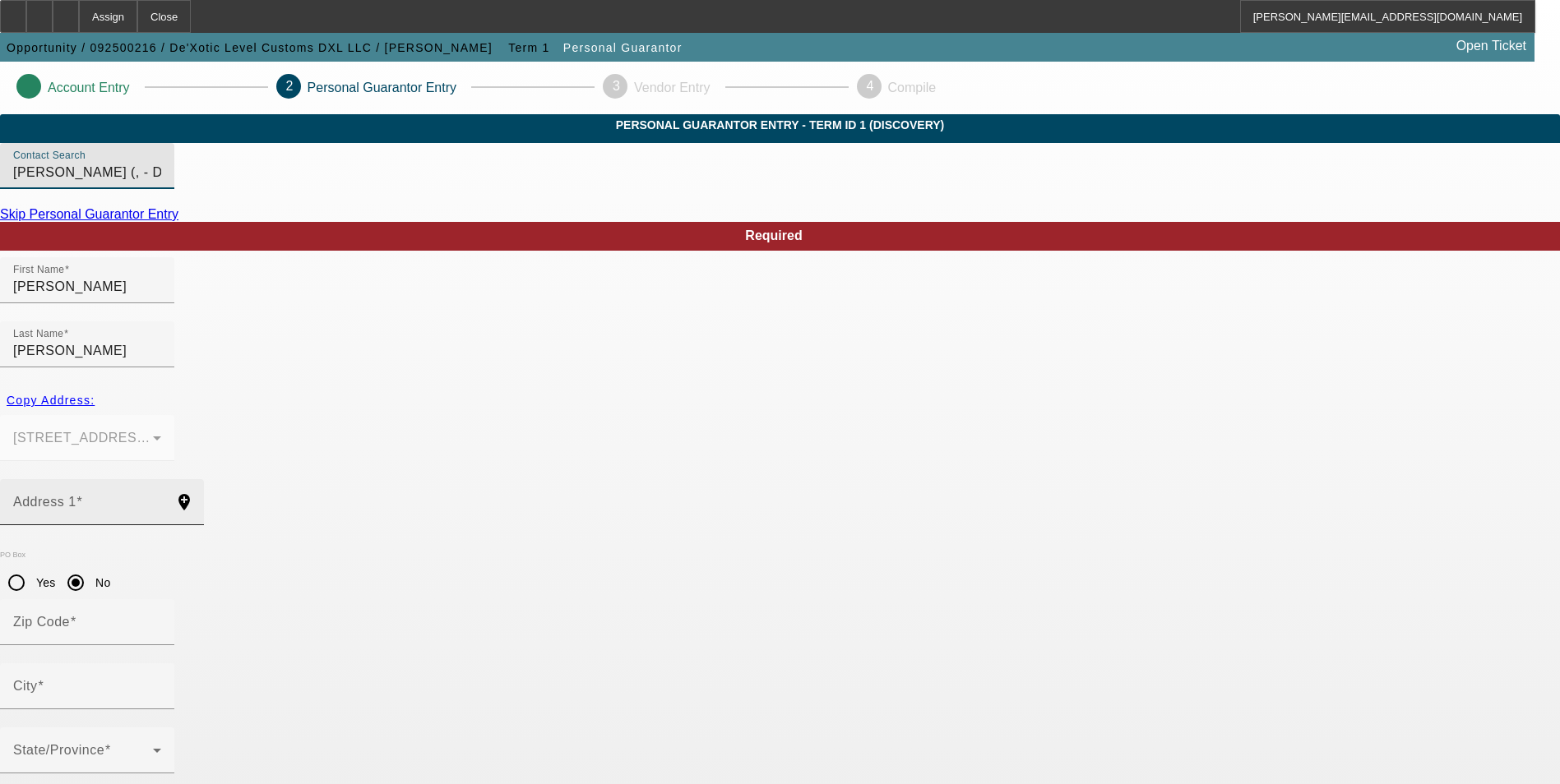
click at [76, 494] on mat-label "Address 1" at bounding box center [44, 501] width 63 height 14
click at [161, 499] on input "Address 1" at bounding box center [87, 508] width 148 height 20
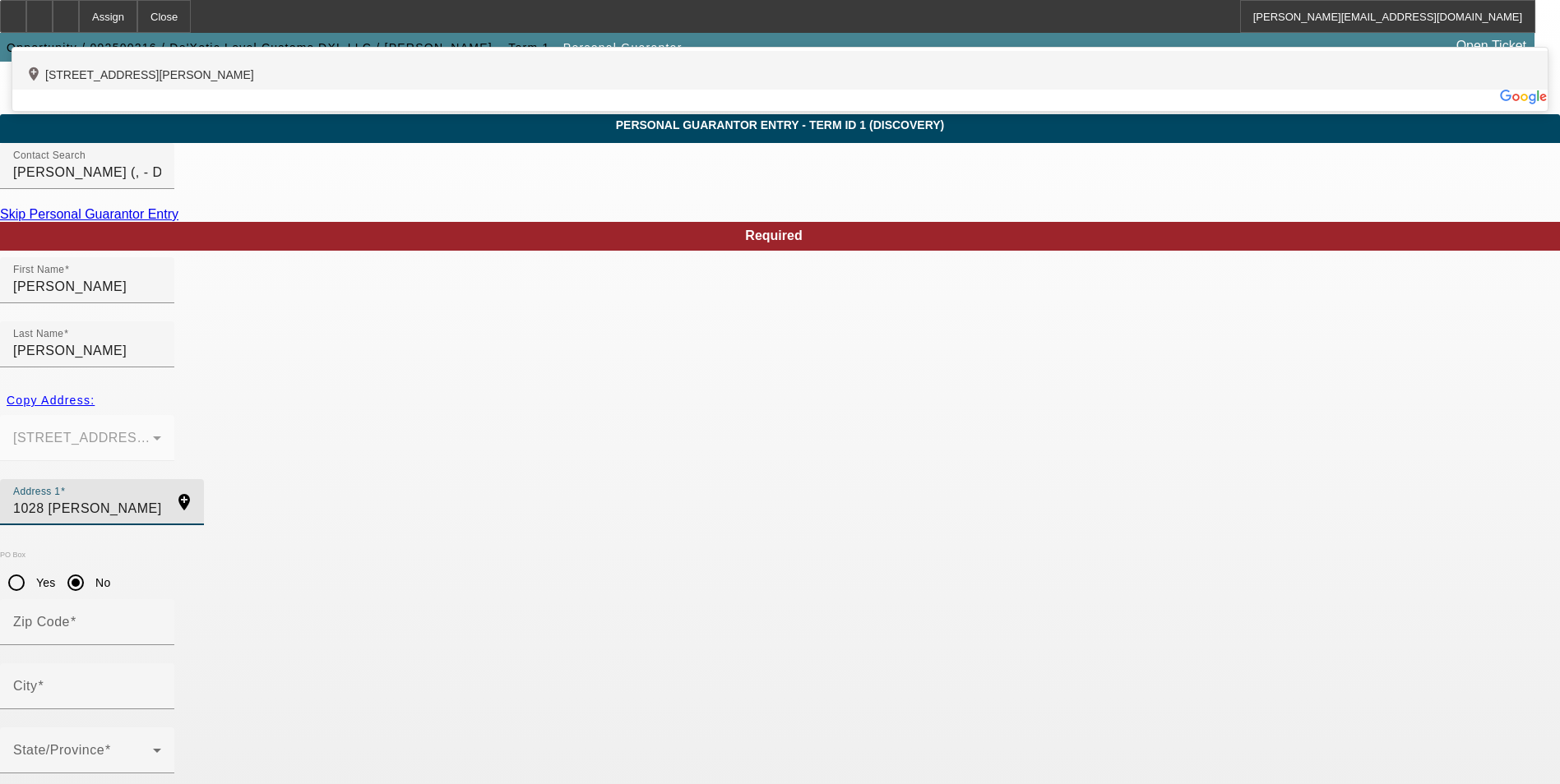
click at [411, 89] on div "add_location 1028 Martin Road, Midway, GA 31320, US" at bounding box center [779, 70] width 1535 height 39
type input "1028 Martin Road"
type input "31320"
type input "Midway"
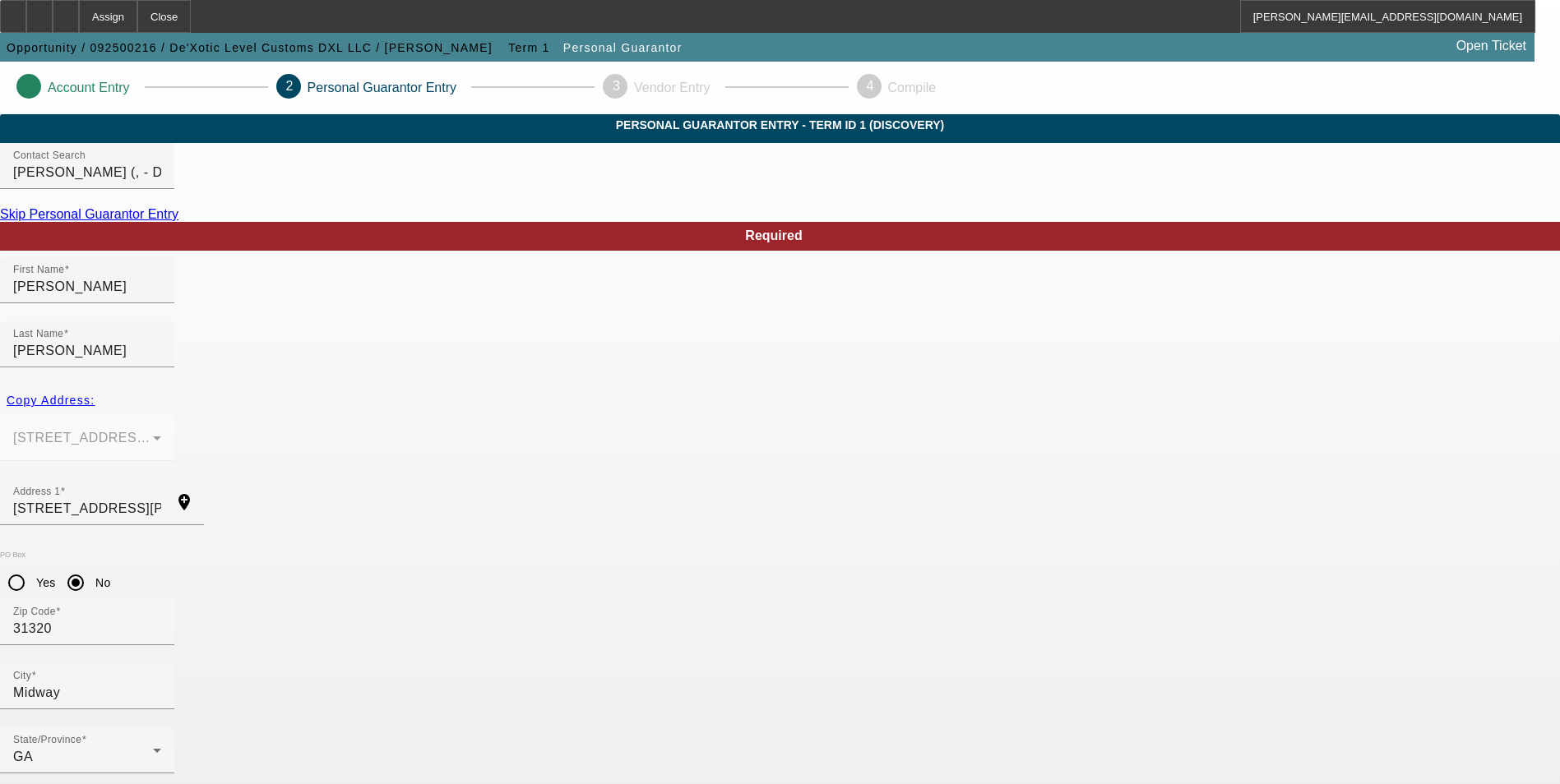
type input "100"
drag, startPoint x: 465, startPoint y: 715, endPoint x: 457, endPoint y: 707, distance: 11.3
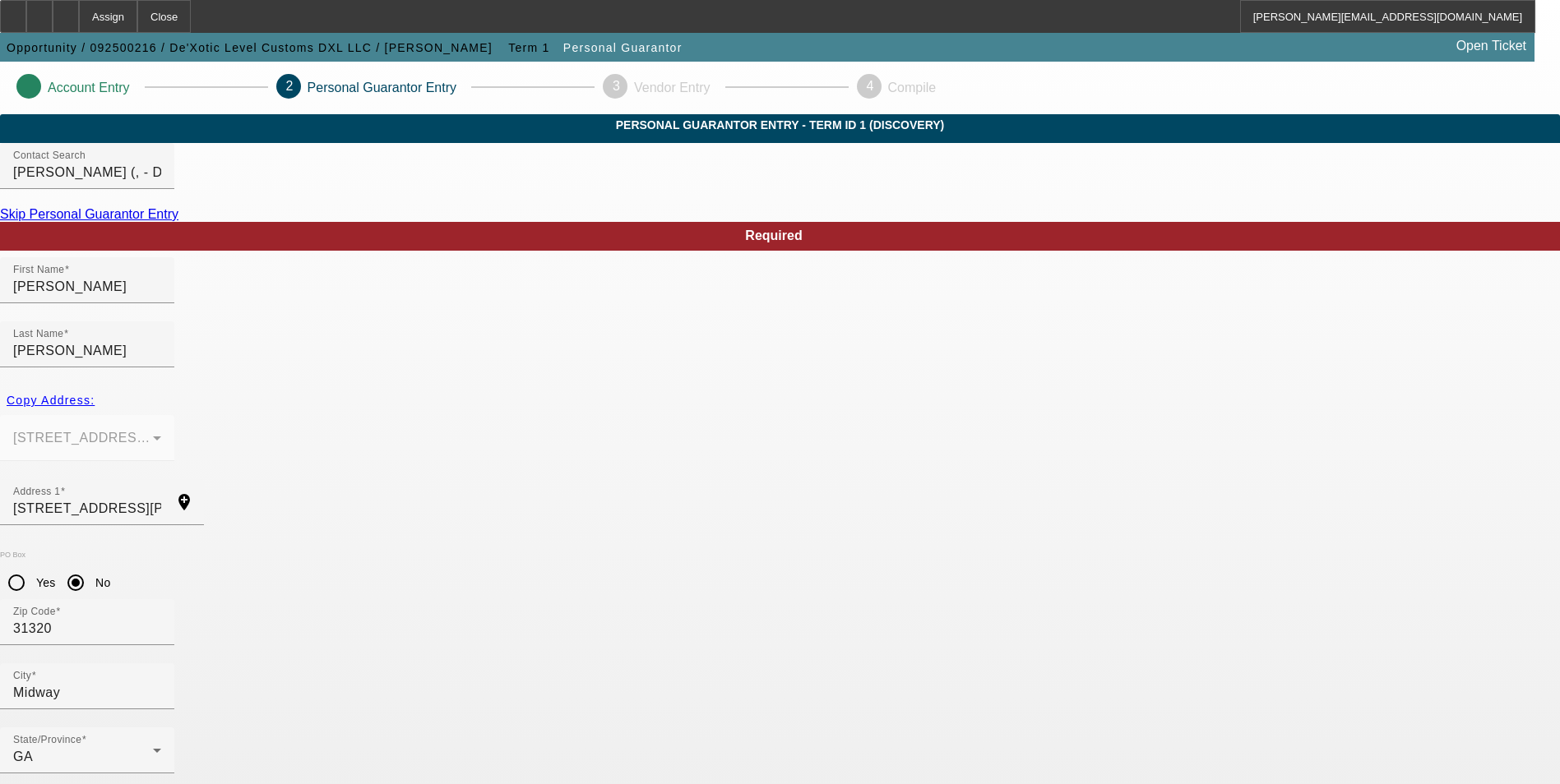
type input "257-33-8937"
drag, startPoint x: 659, startPoint y: 719, endPoint x: 495, endPoint y: 711, distance: 164.2
type input "dxl.customs@yahoo.com"
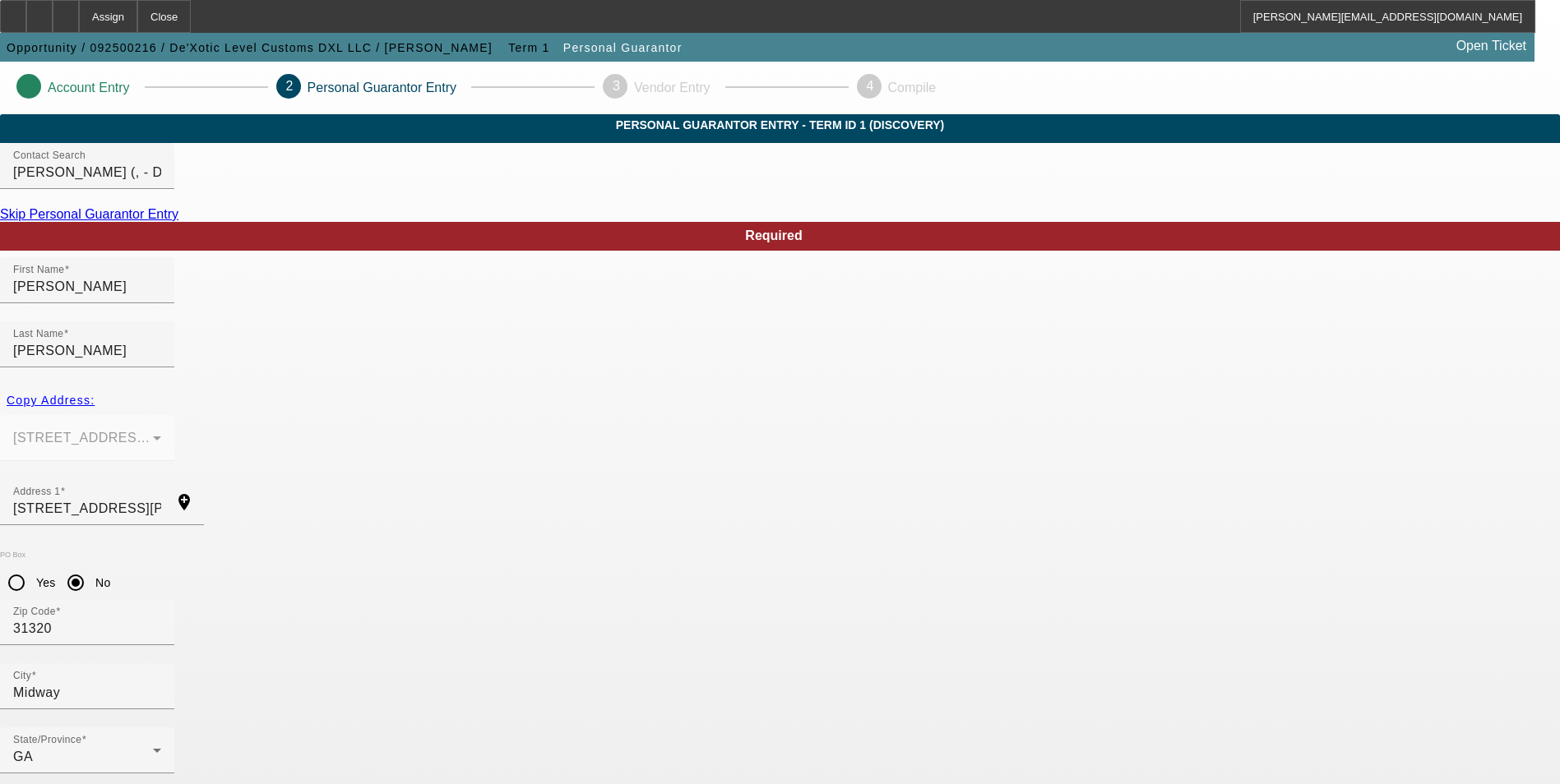
paste input "[PHONE_NUMBER]"
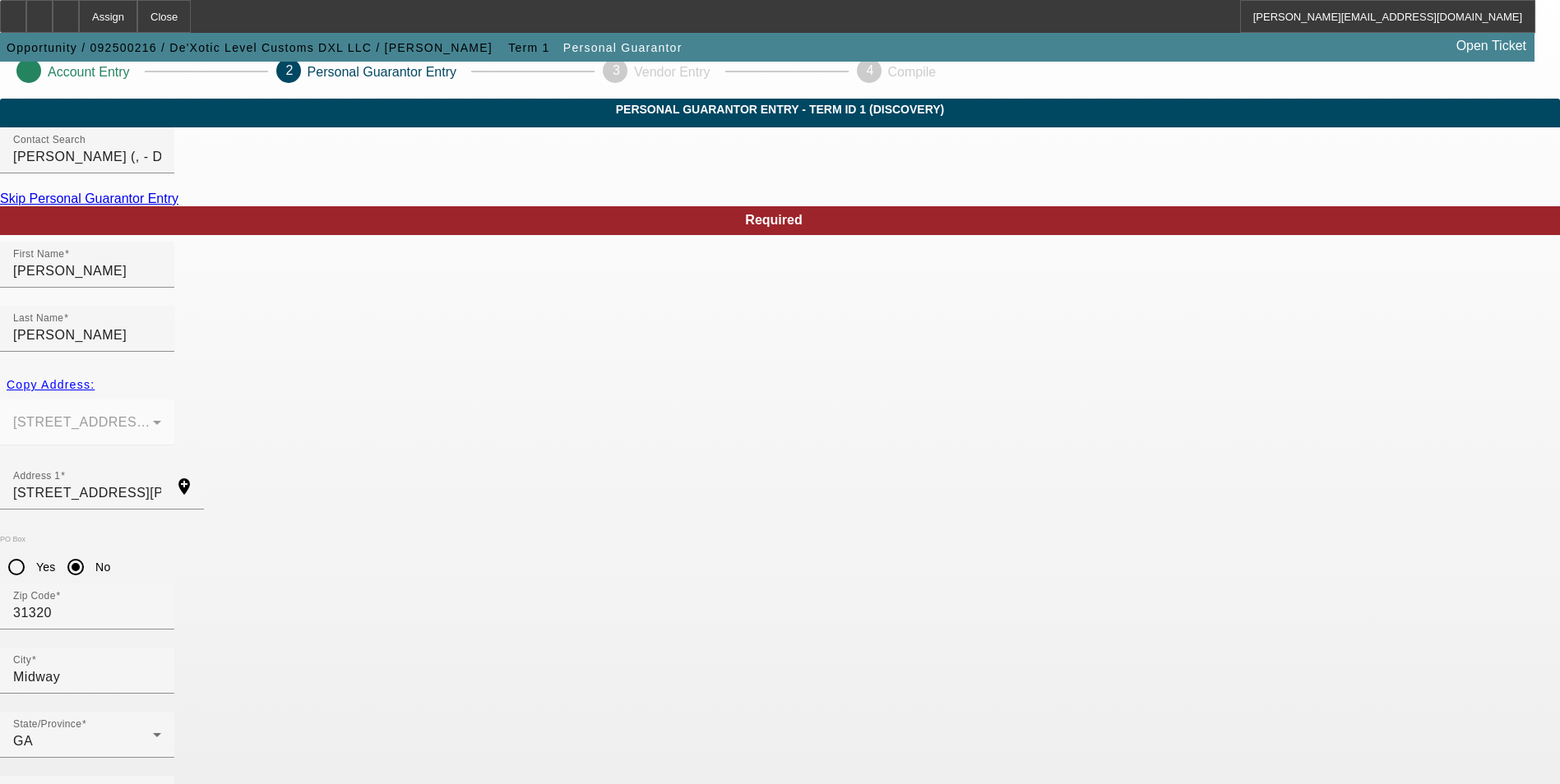
scroll to position [20, 0]
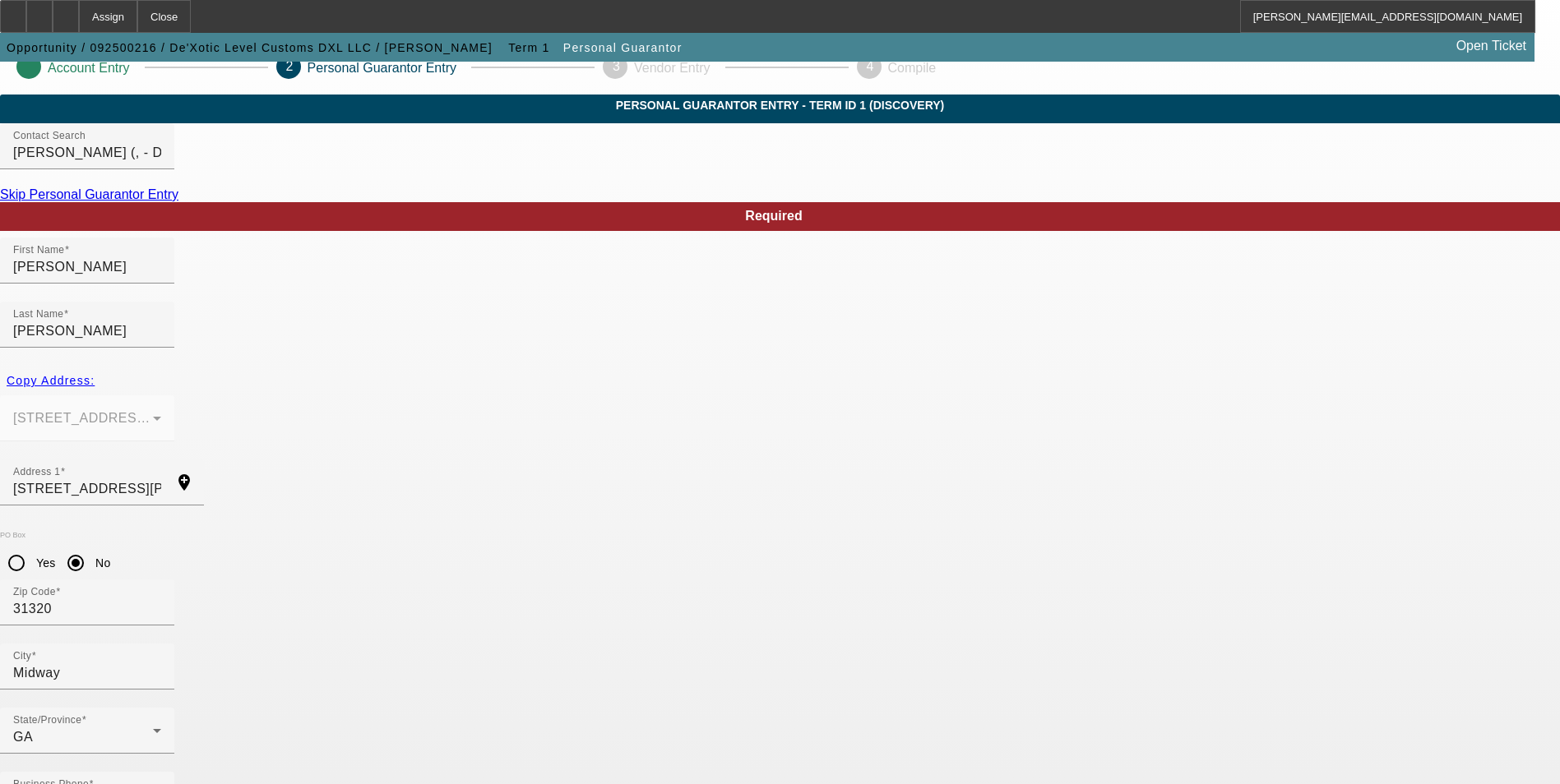
type input "[PHONE_NUMBER]"
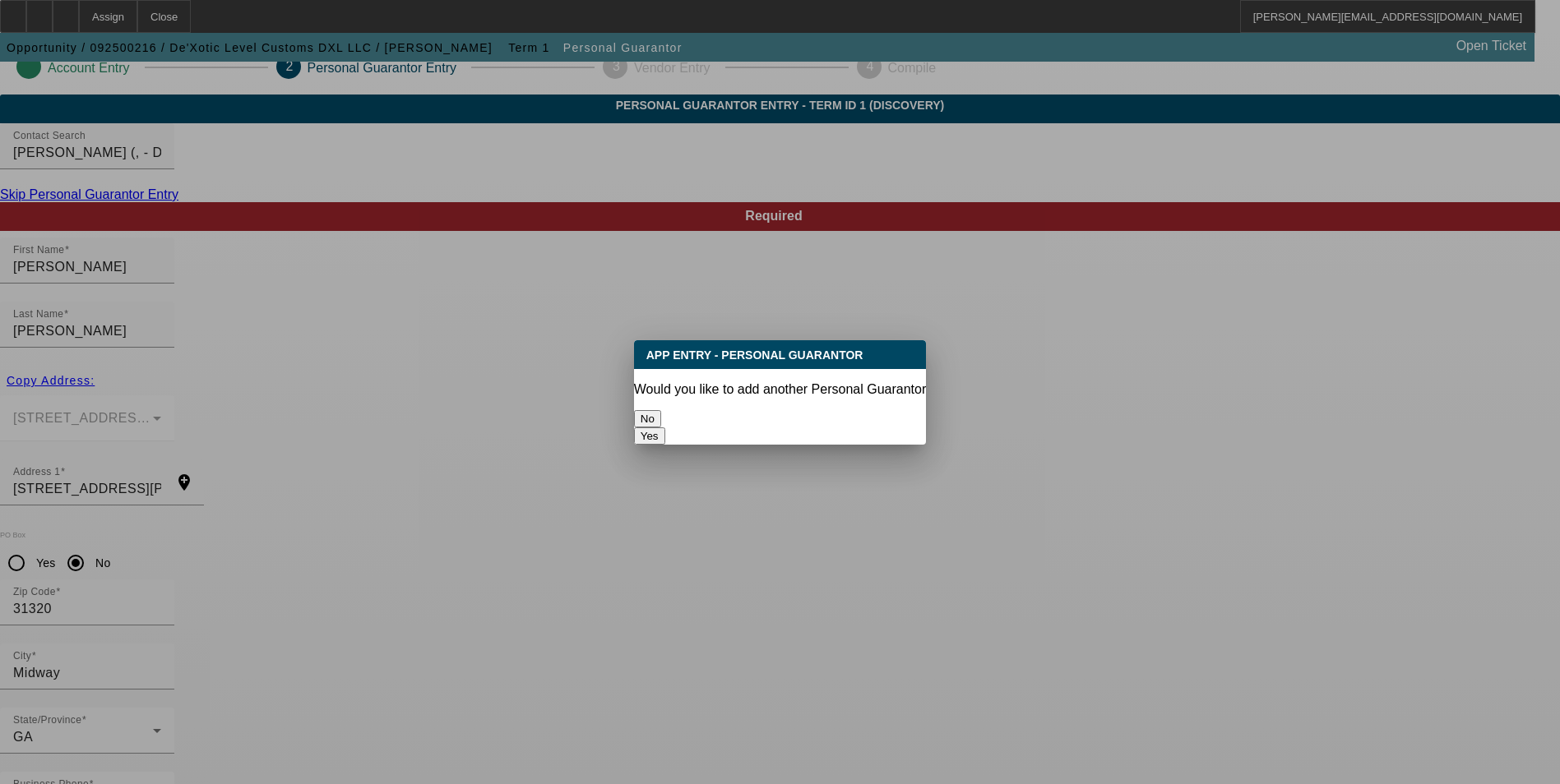
click at [661, 414] on button "No" at bounding box center [647, 419] width 27 height 17
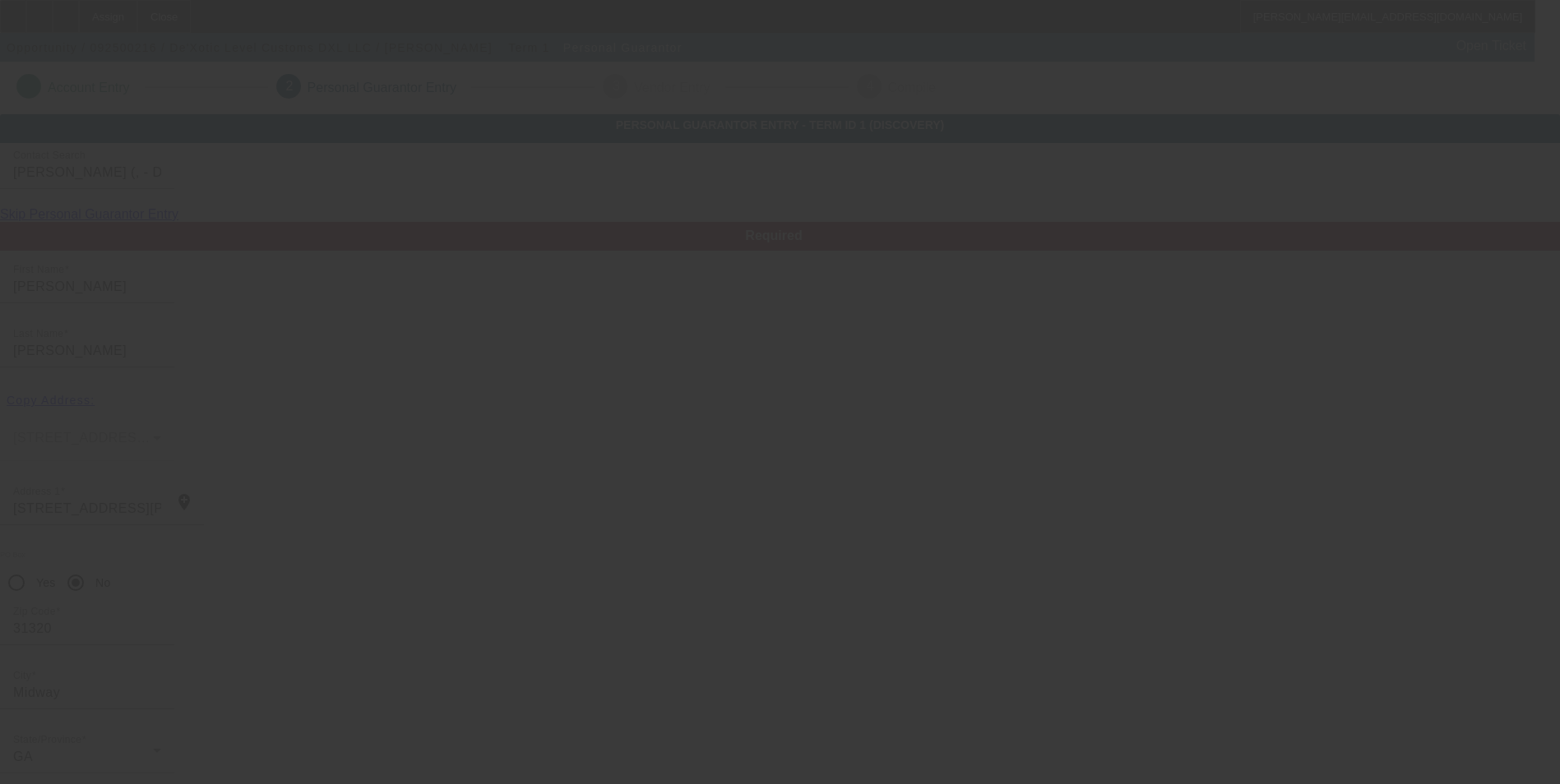
scroll to position [20, 0]
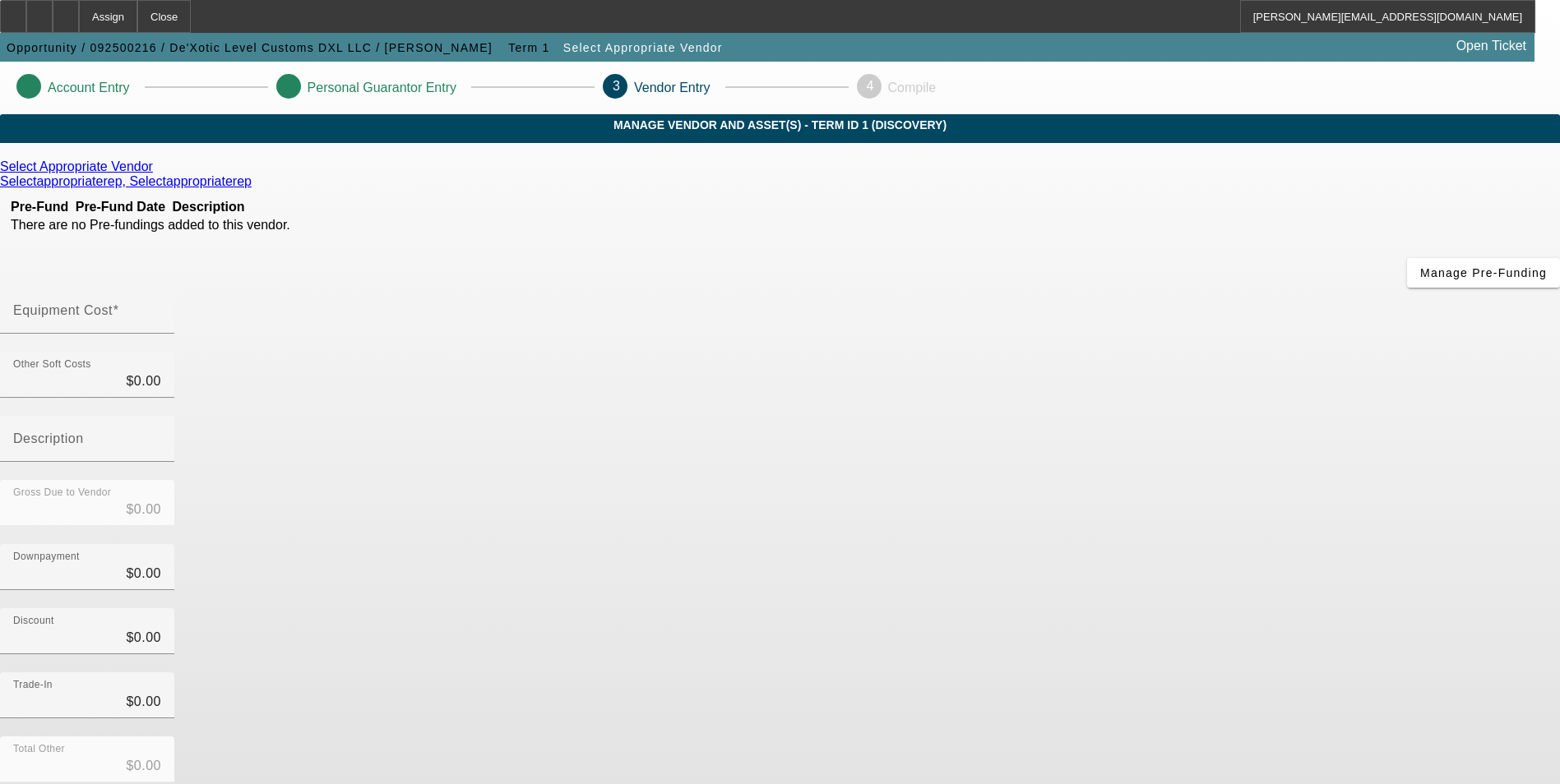
click at [157, 174] on link at bounding box center [154, 167] width 4 height 15
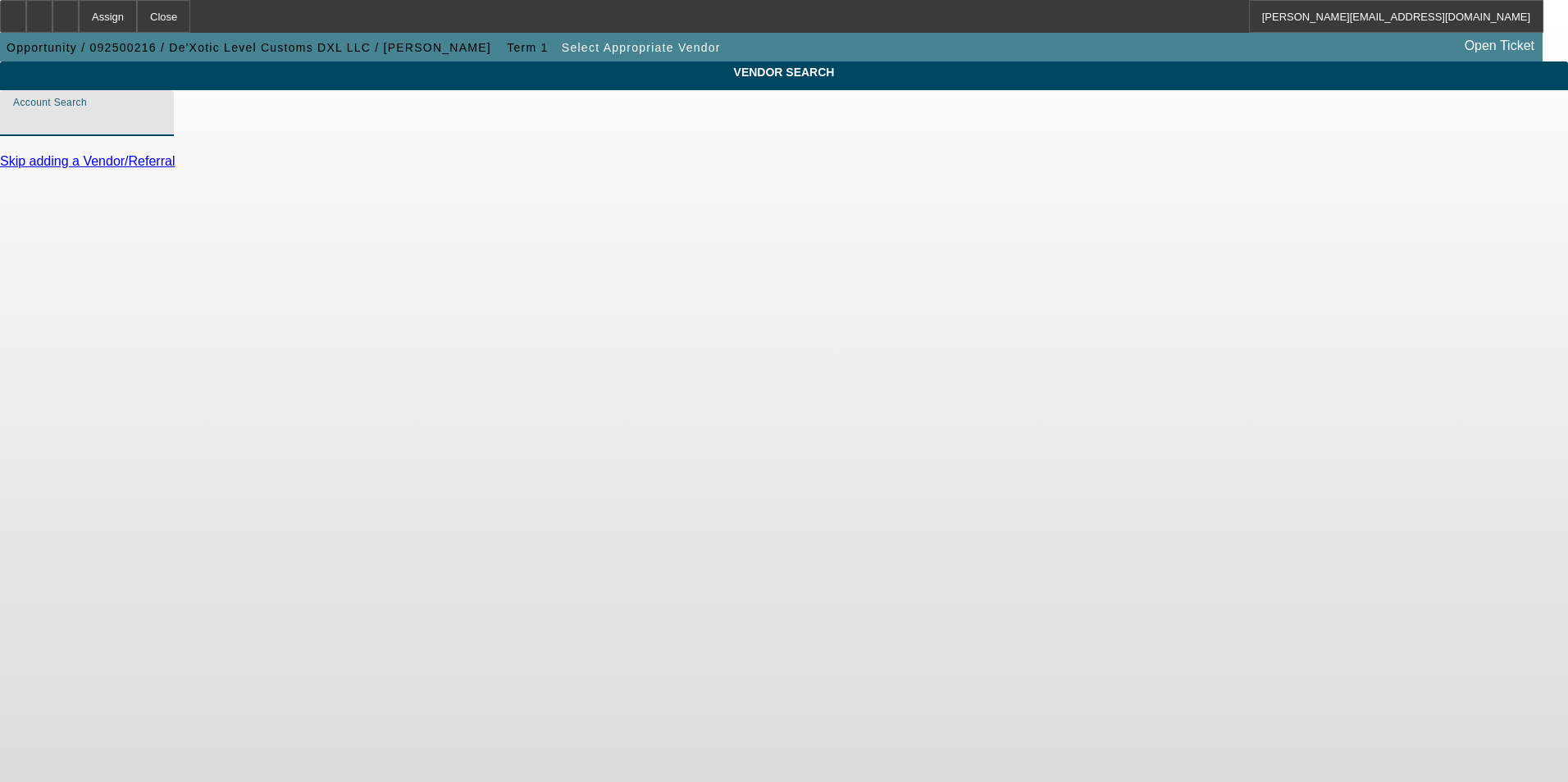
click at [161, 130] on input "Account Search" at bounding box center [87, 119] width 148 height 20
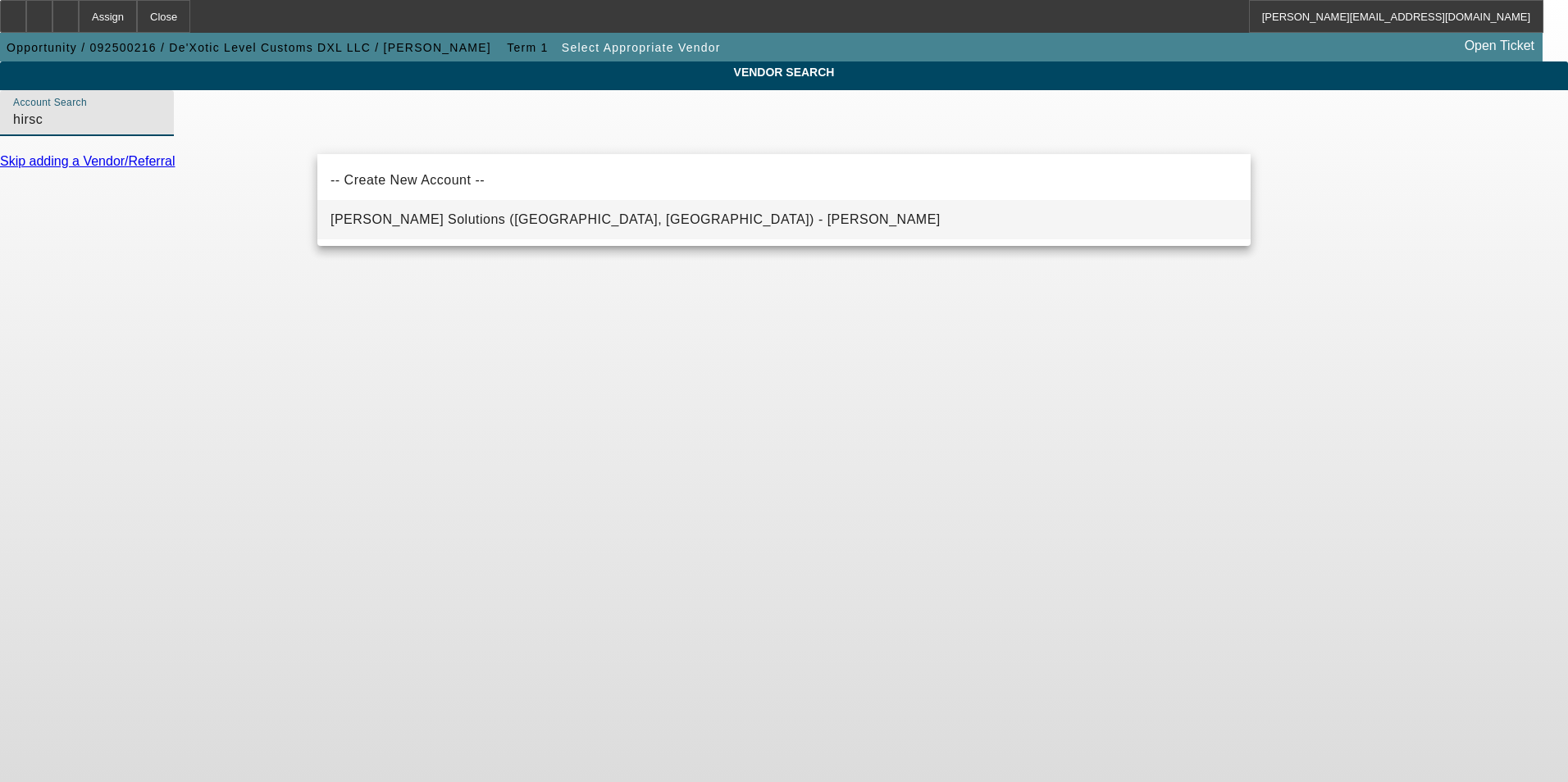
click at [438, 217] on span "Hirsch Solutions (Huntersville, NC) - Janowski, Kristof" at bounding box center [635, 219] width 610 height 14
type input "Hirsch Solutions (Huntersville, NC) - Janowski, Kristof"
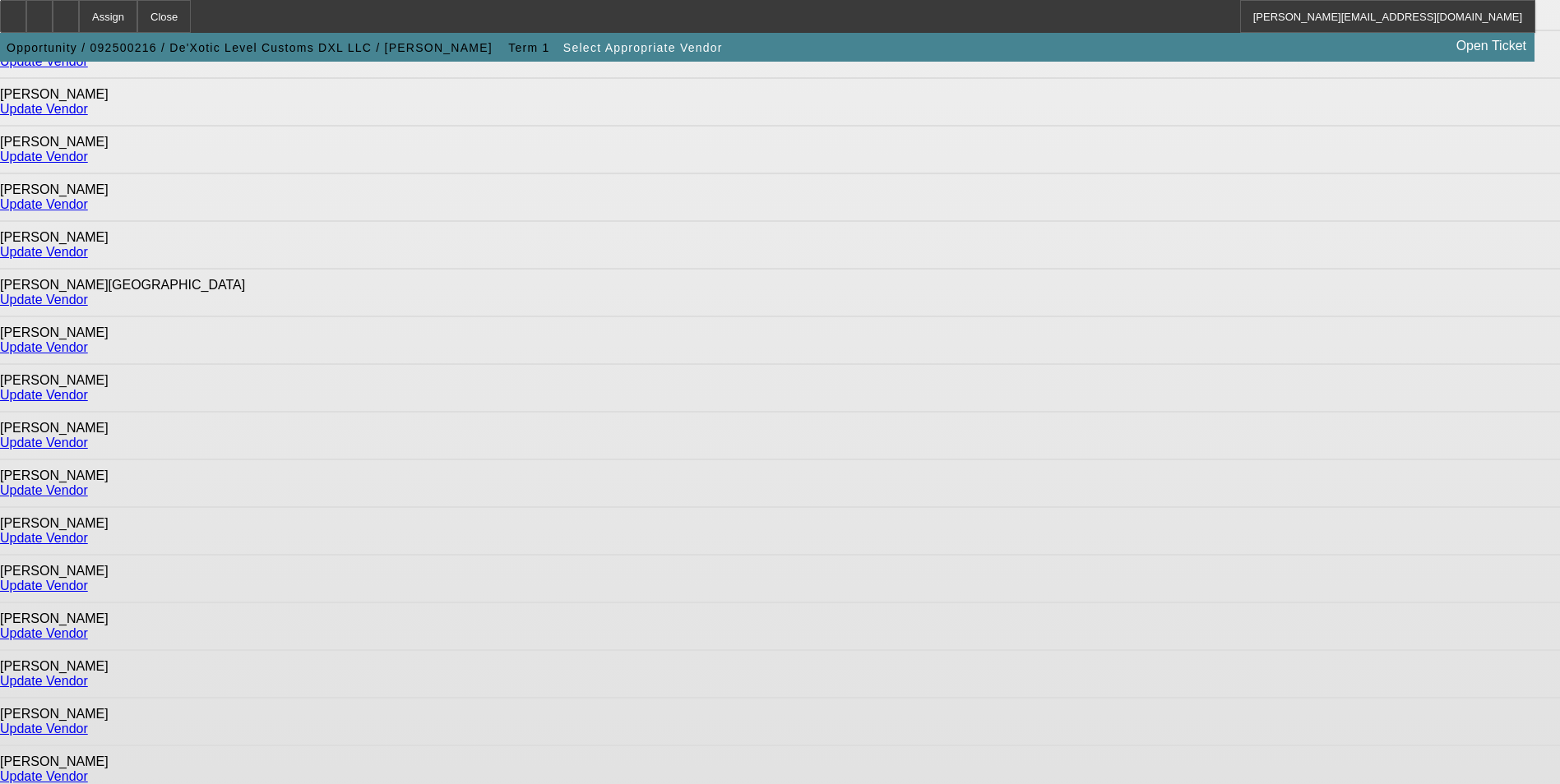
scroll to position [1025, 0]
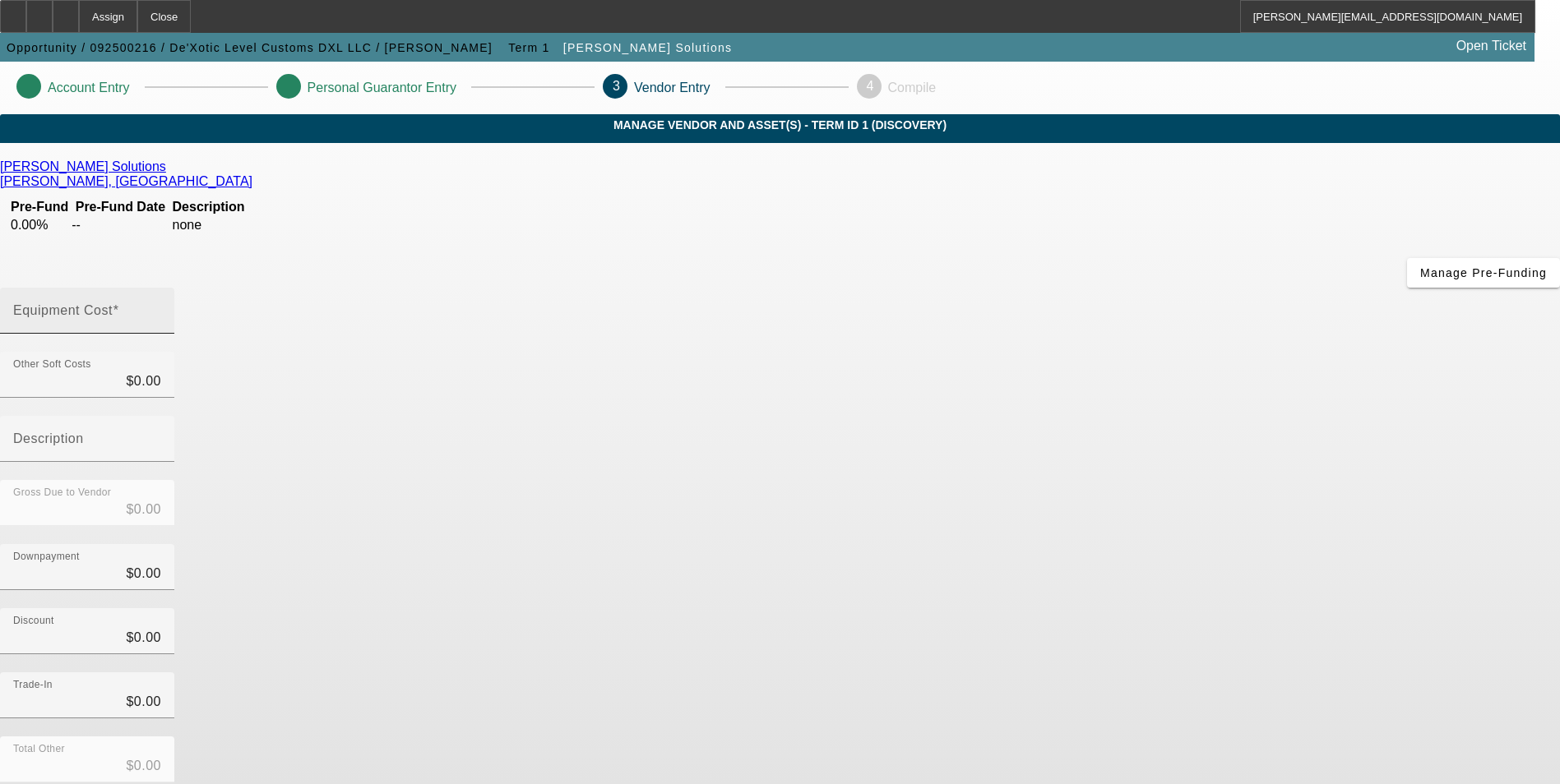
click at [161, 307] on input "Equipment Cost" at bounding box center [87, 317] width 148 height 20
type input "3"
type input "$3.00"
type input "31"
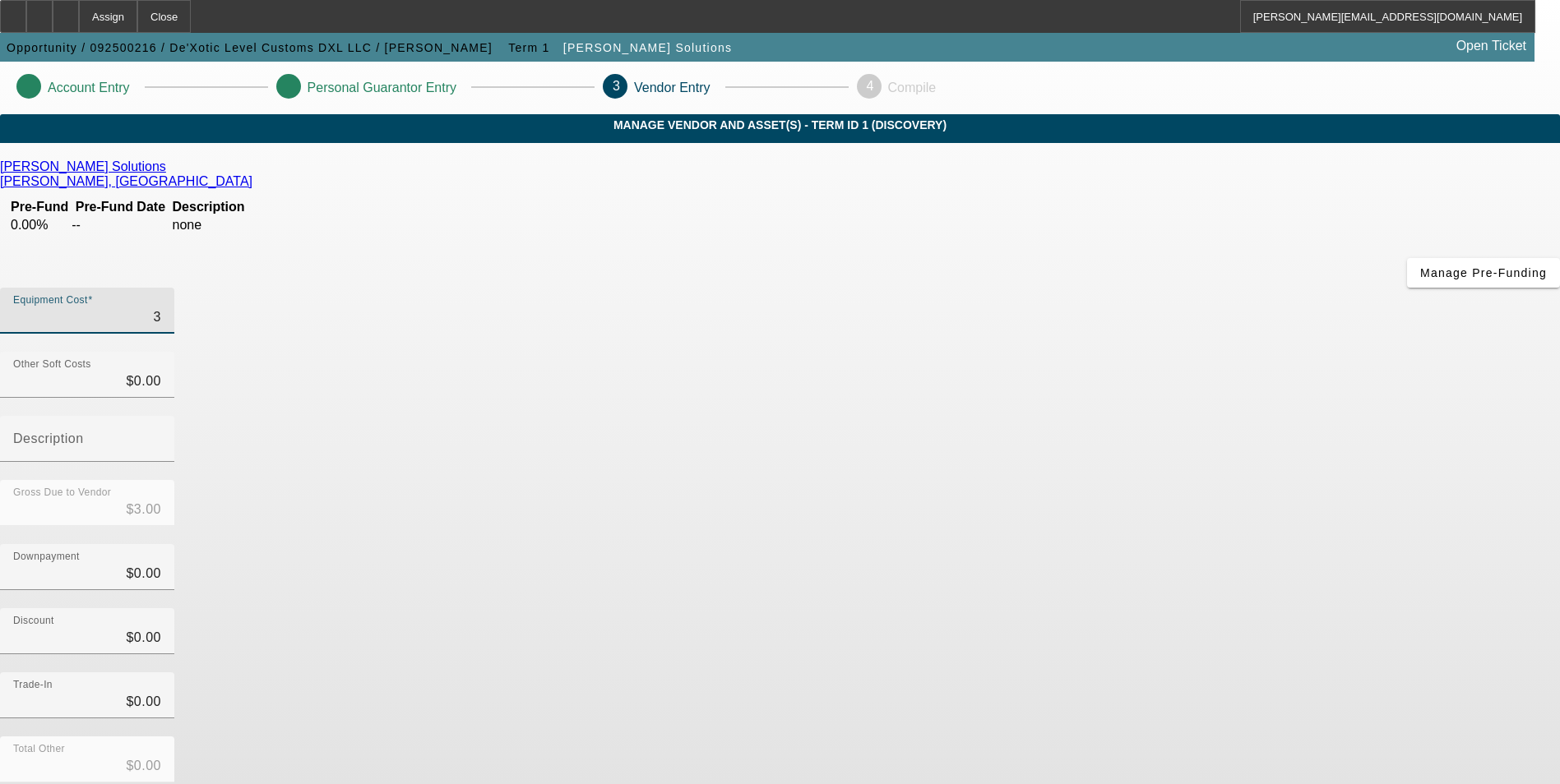
type input "$31.00"
type input "313"
type input "$313.00"
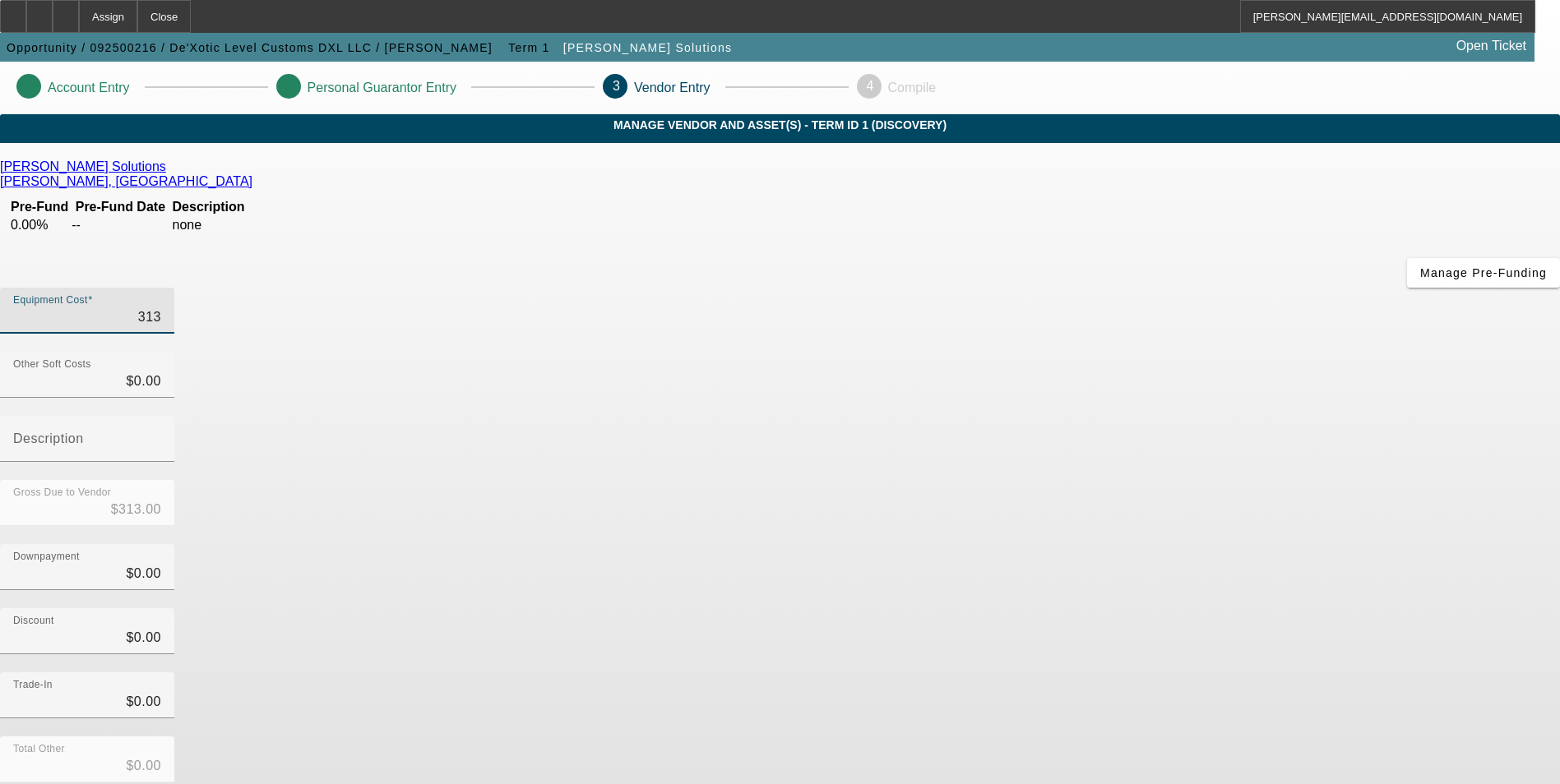
type input "3133"
type input "$3,133.00"
type input "31335"
type input "$31,335.00"
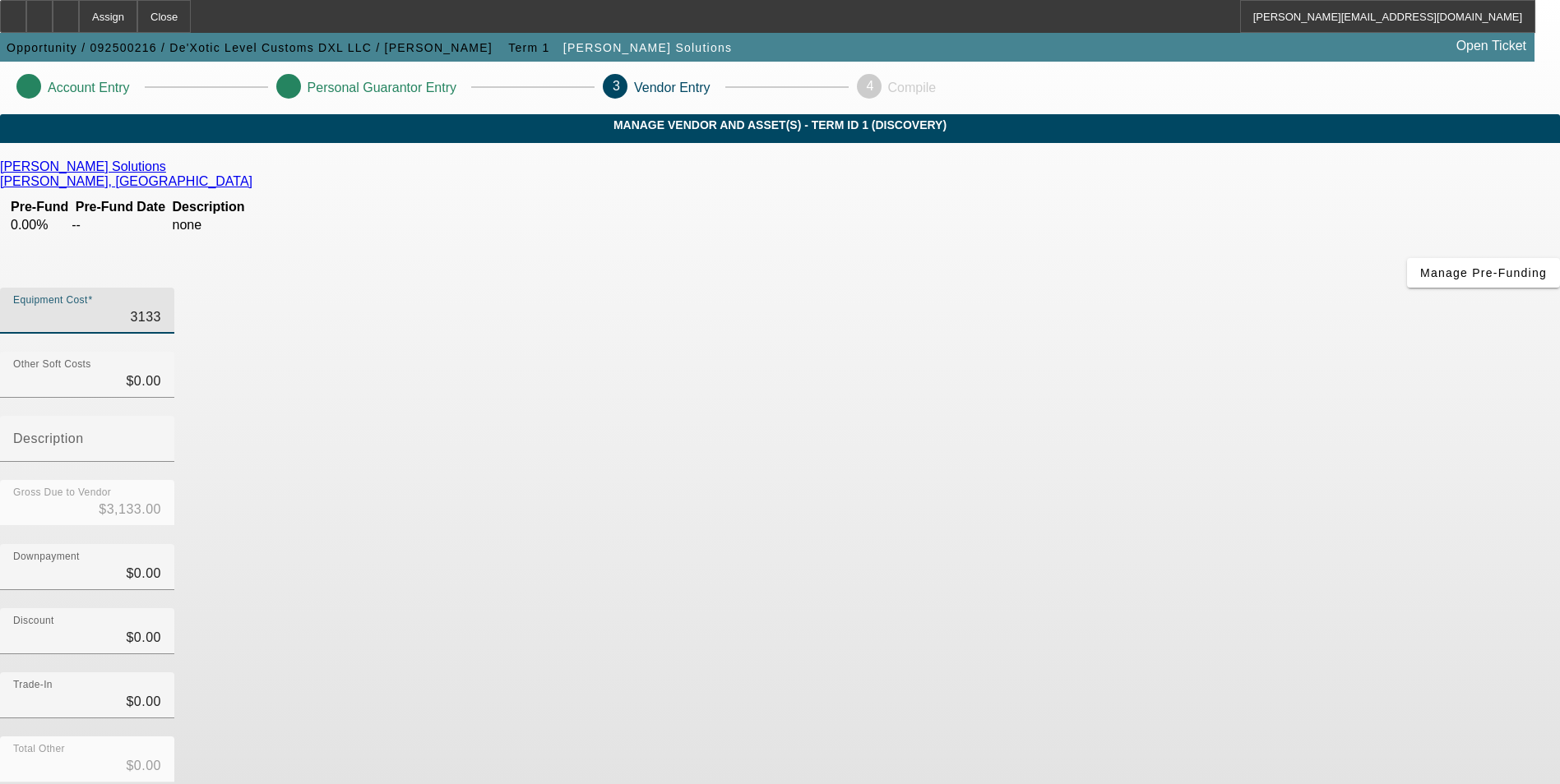
type input "$31,335.00"
click at [1216, 608] on div "Discount $0.00" at bounding box center [780, 640] width 1560 height 64
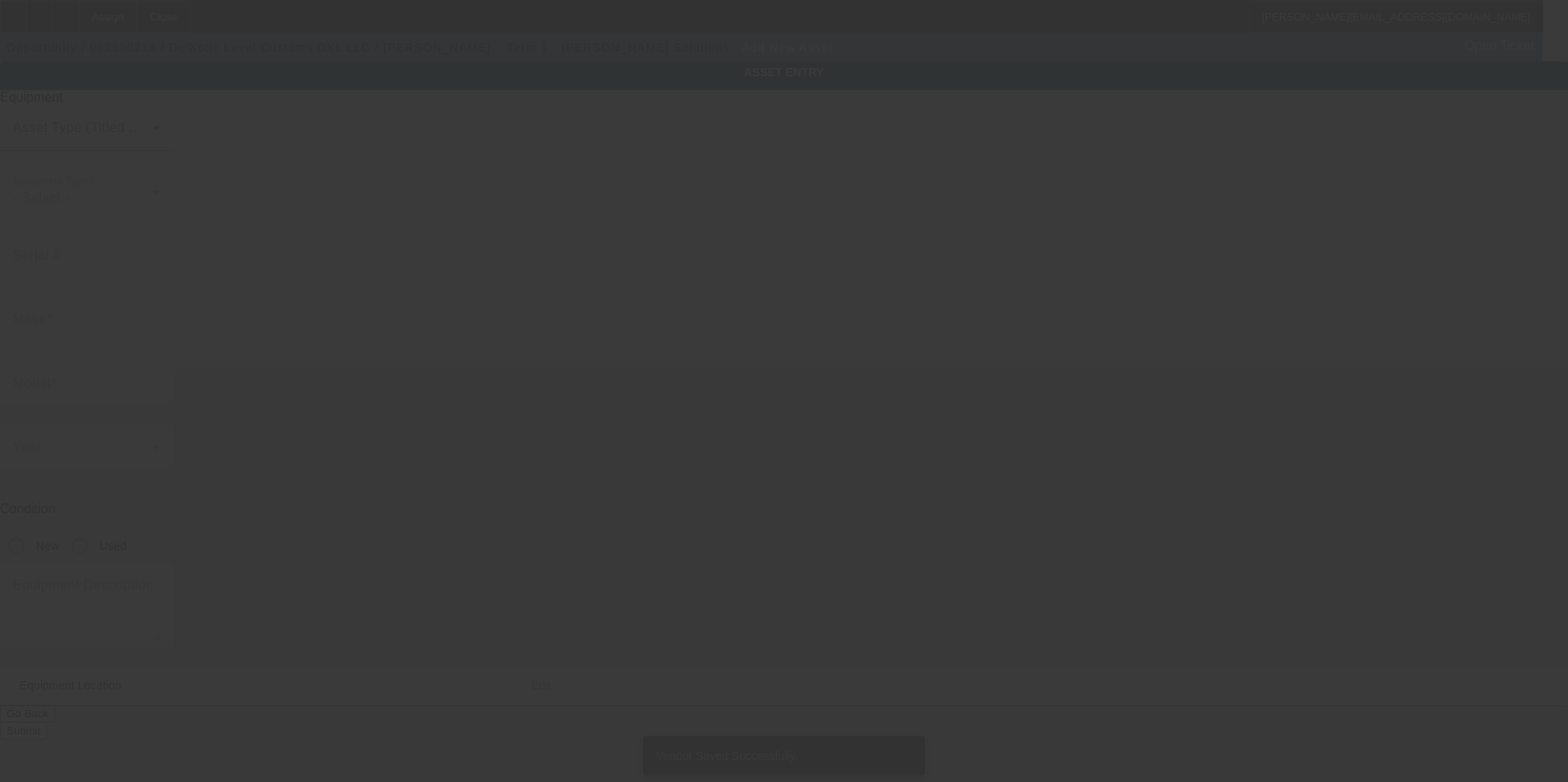
type input "7002 Hodgson Memorial Dr"
type input "Ste 104"
type input "Savannah"
type input "31406"
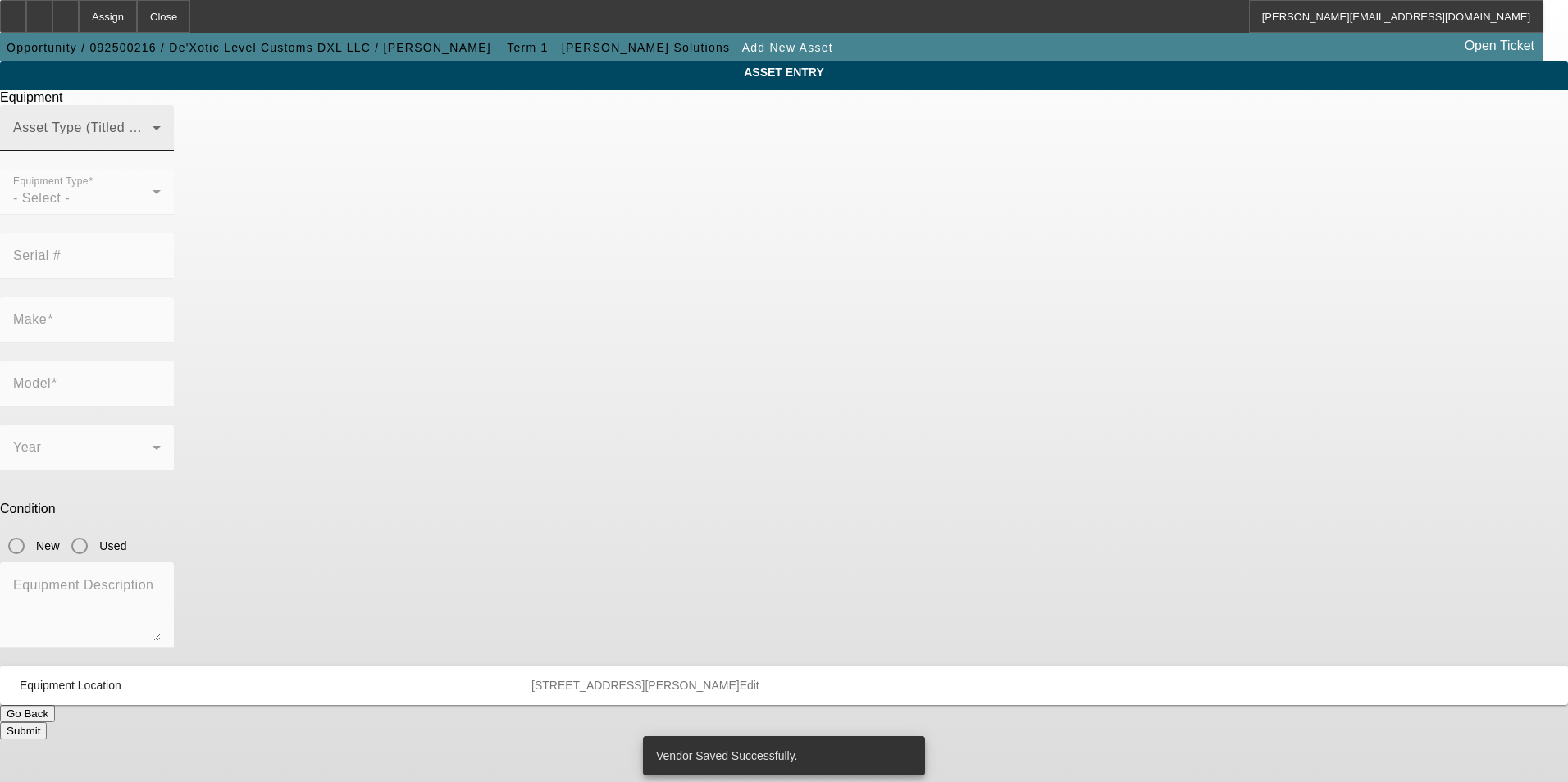
click at [152, 144] on span at bounding box center [82, 134] width 139 height 20
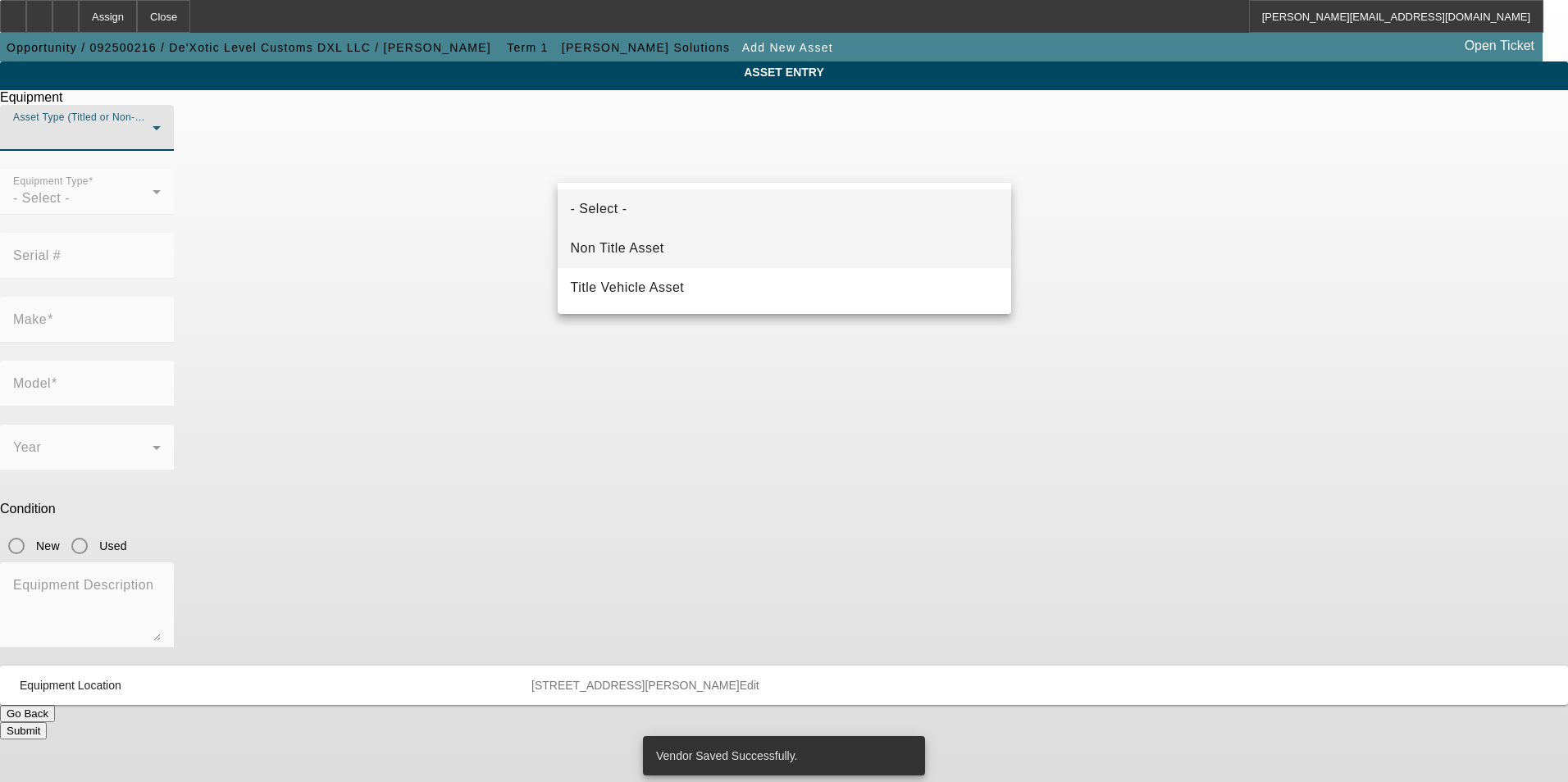
click at [685, 247] on mat-option "Non Title Asset" at bounding box center [784, 247] width 453 height 39
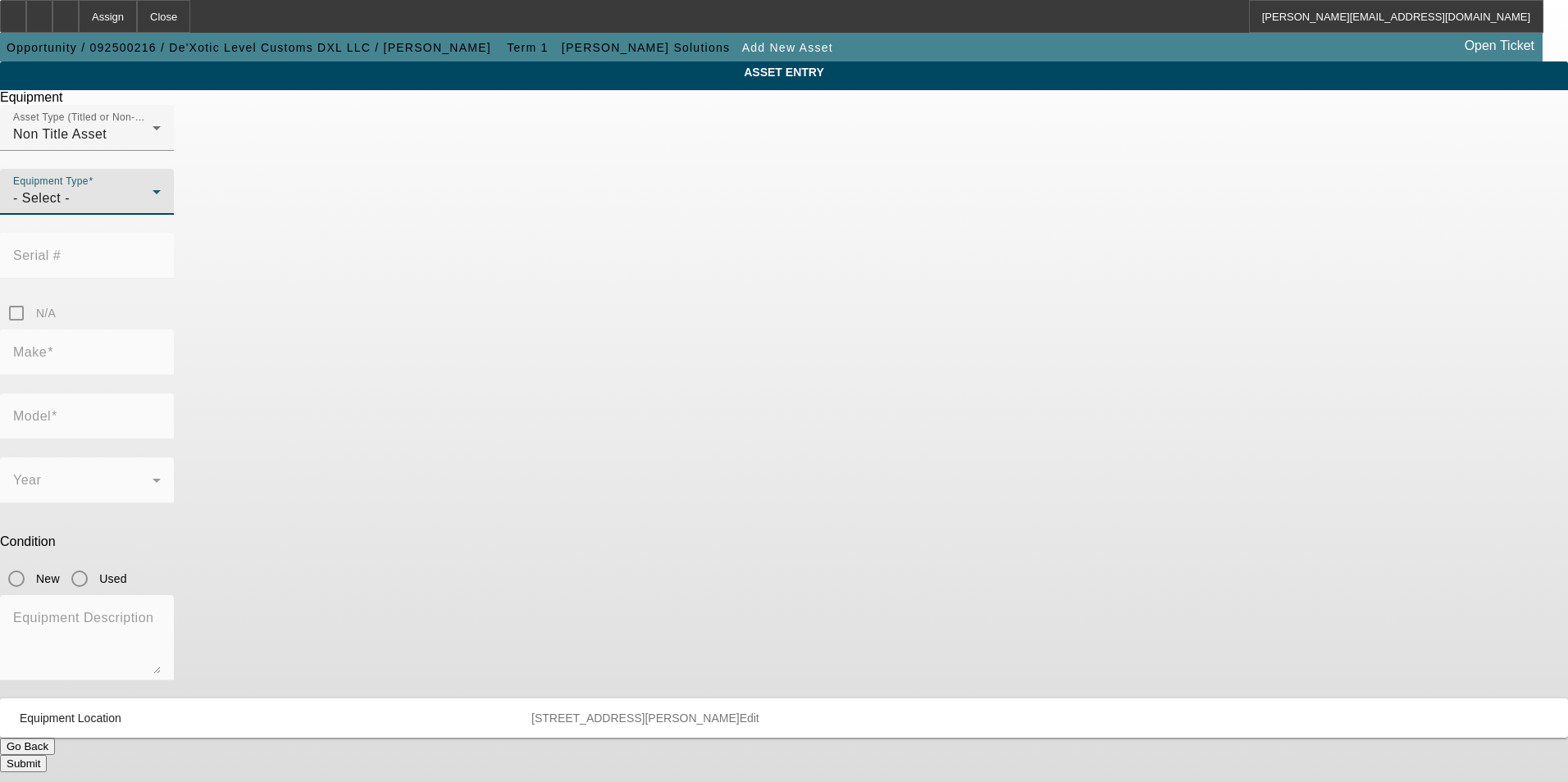
click at [152, 208] on div "- Select -" at bounding box center [82, 198] width 139 height 20
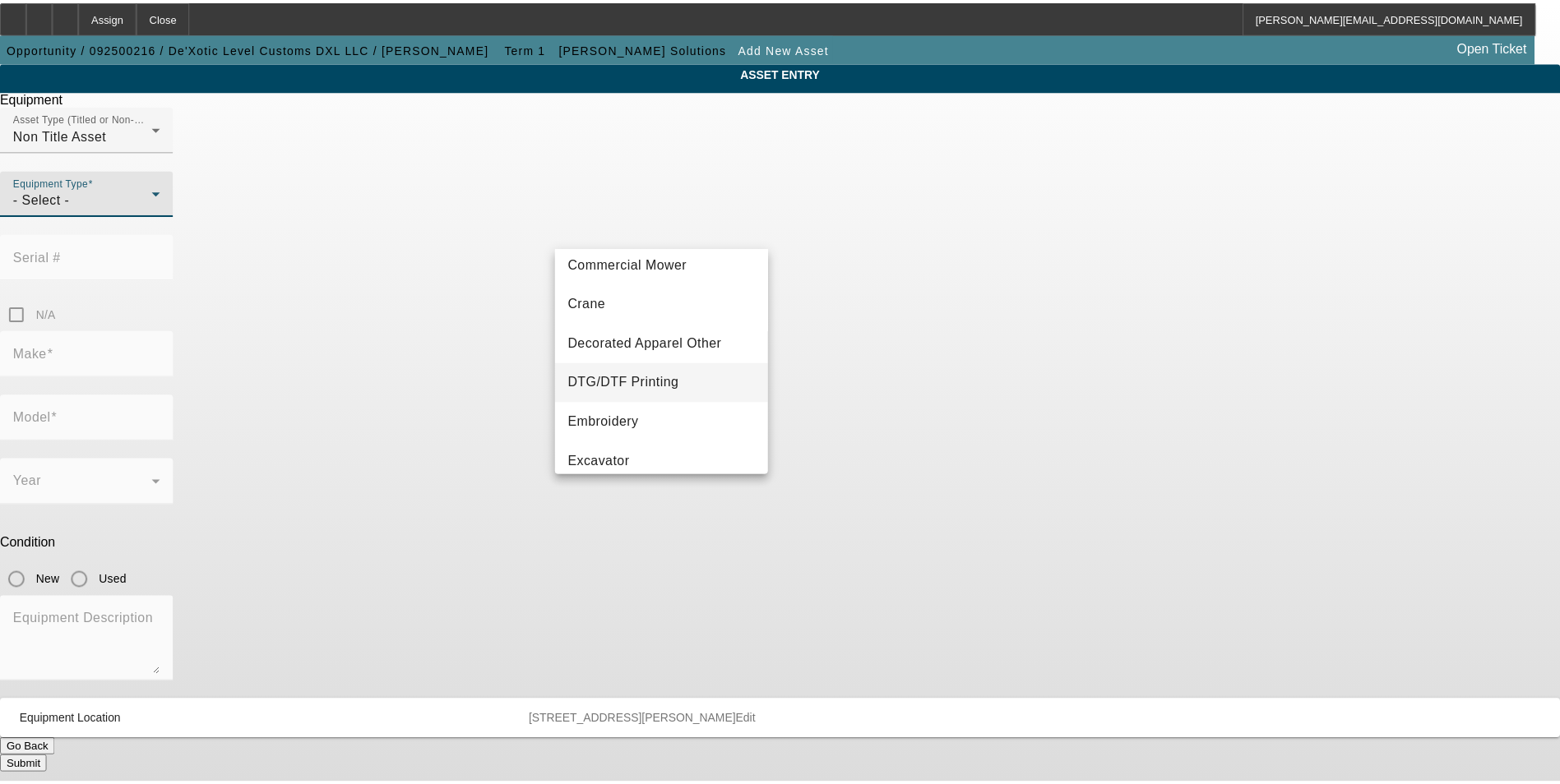
scroll to position [165, 0]
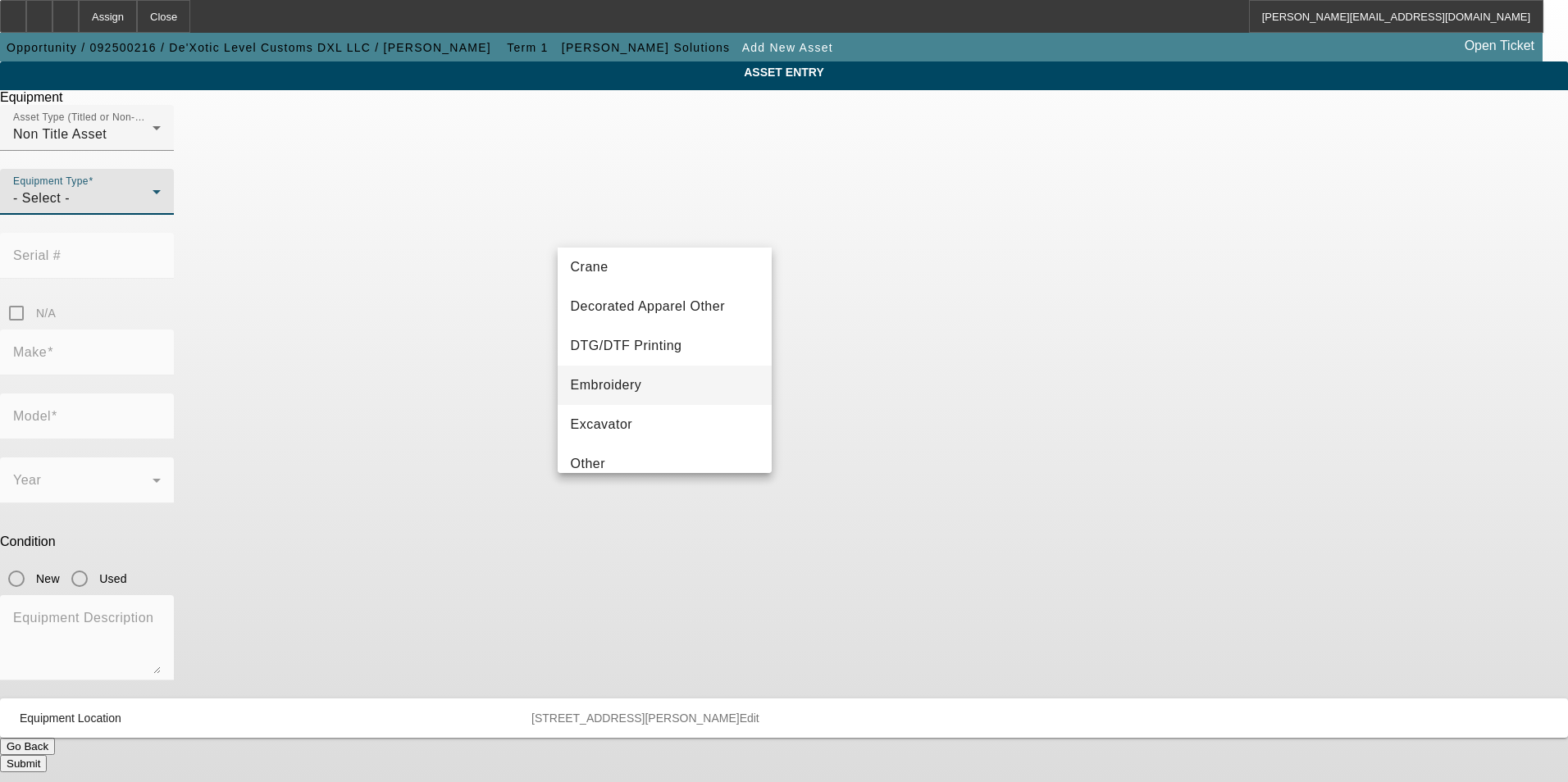
click at [655, 387] on mat-option "Embroidery" at bounding box center [665, 385] width 215 height 39
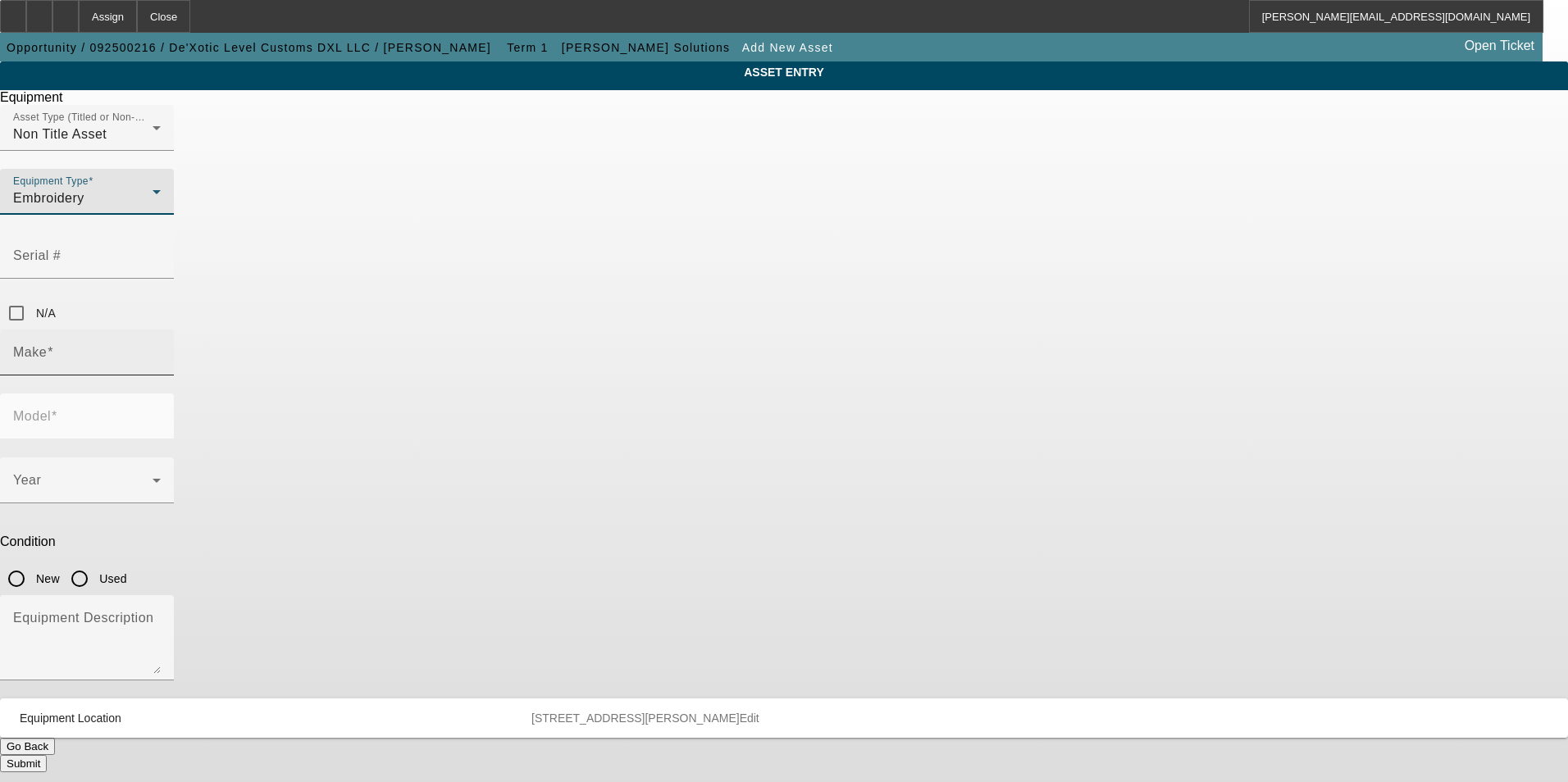
click at [161, 349] on input "Make" at bounding box center [87, 359] width 148 height 20
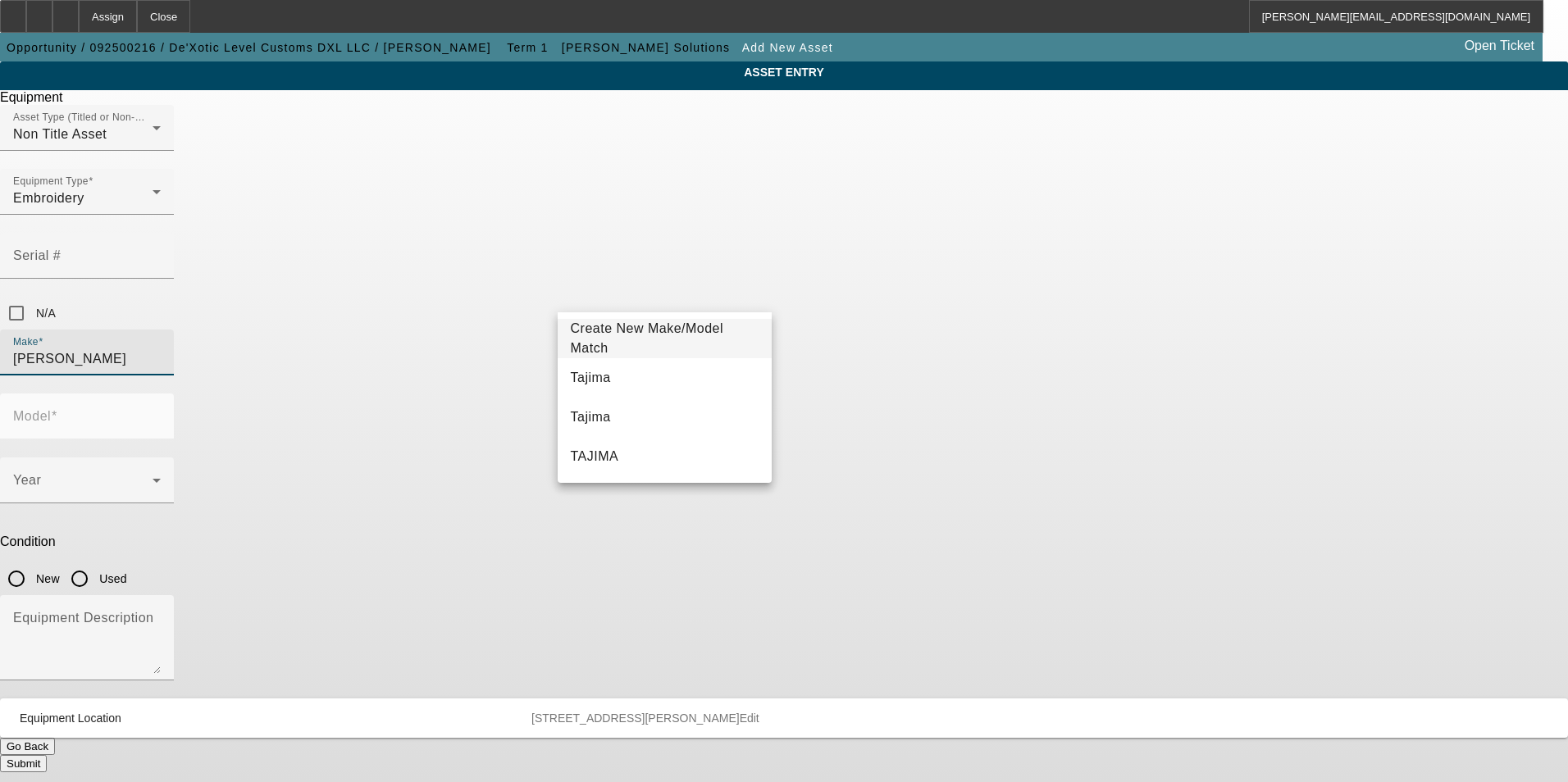
click at [665, 380] on mat-option "Tajima" at bounding box center [665, 377] width 215 height 39
type input "Tajima"
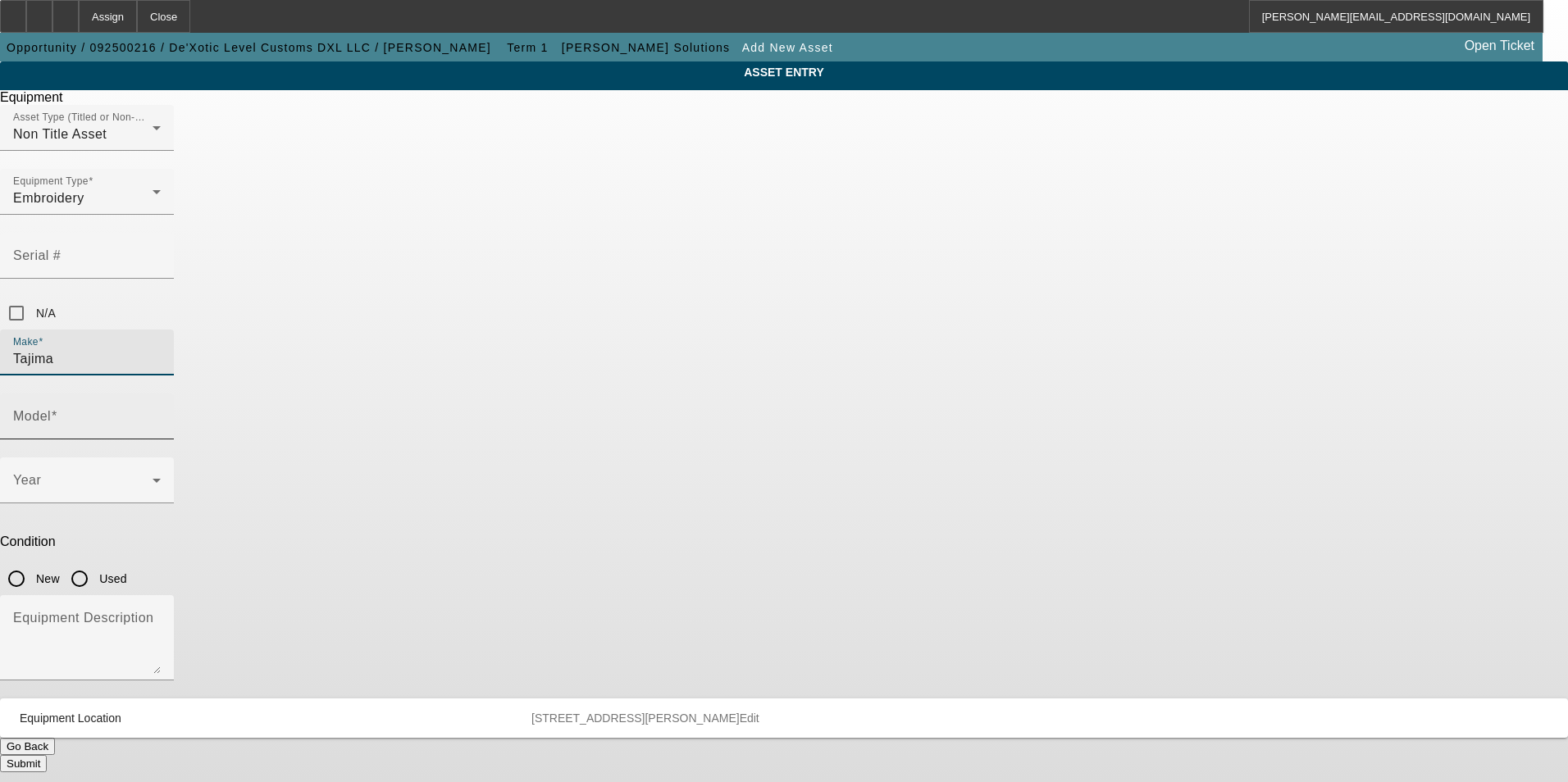
click at [161, 394] on div "Model" at bounding box center [87, 416] width 148 height 46
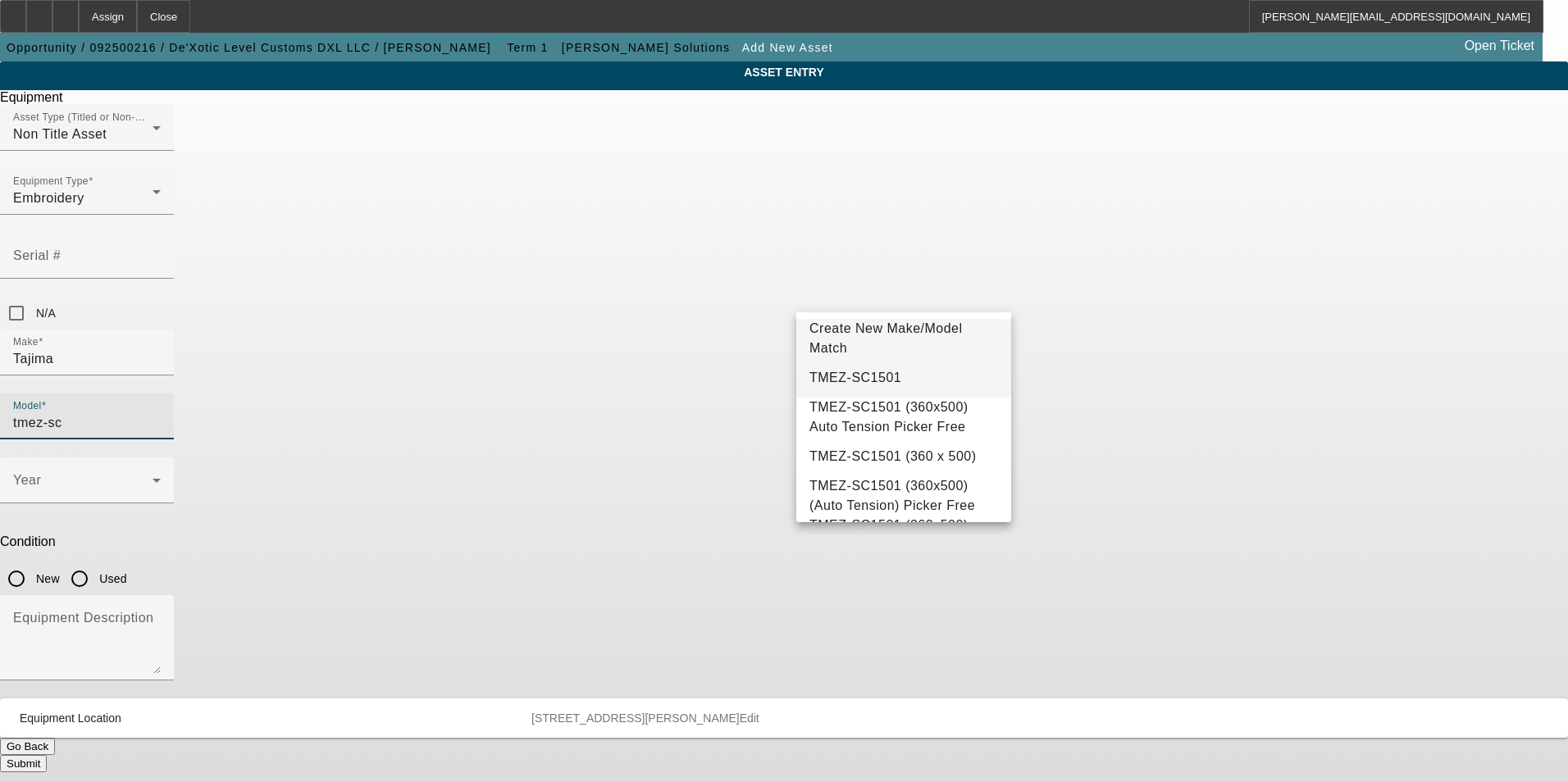
click at [880, 380] on span "TMEZ-SC1501" at bounding box center [855, 377] width 92 height 14
type input "TMEZ-SC1501"
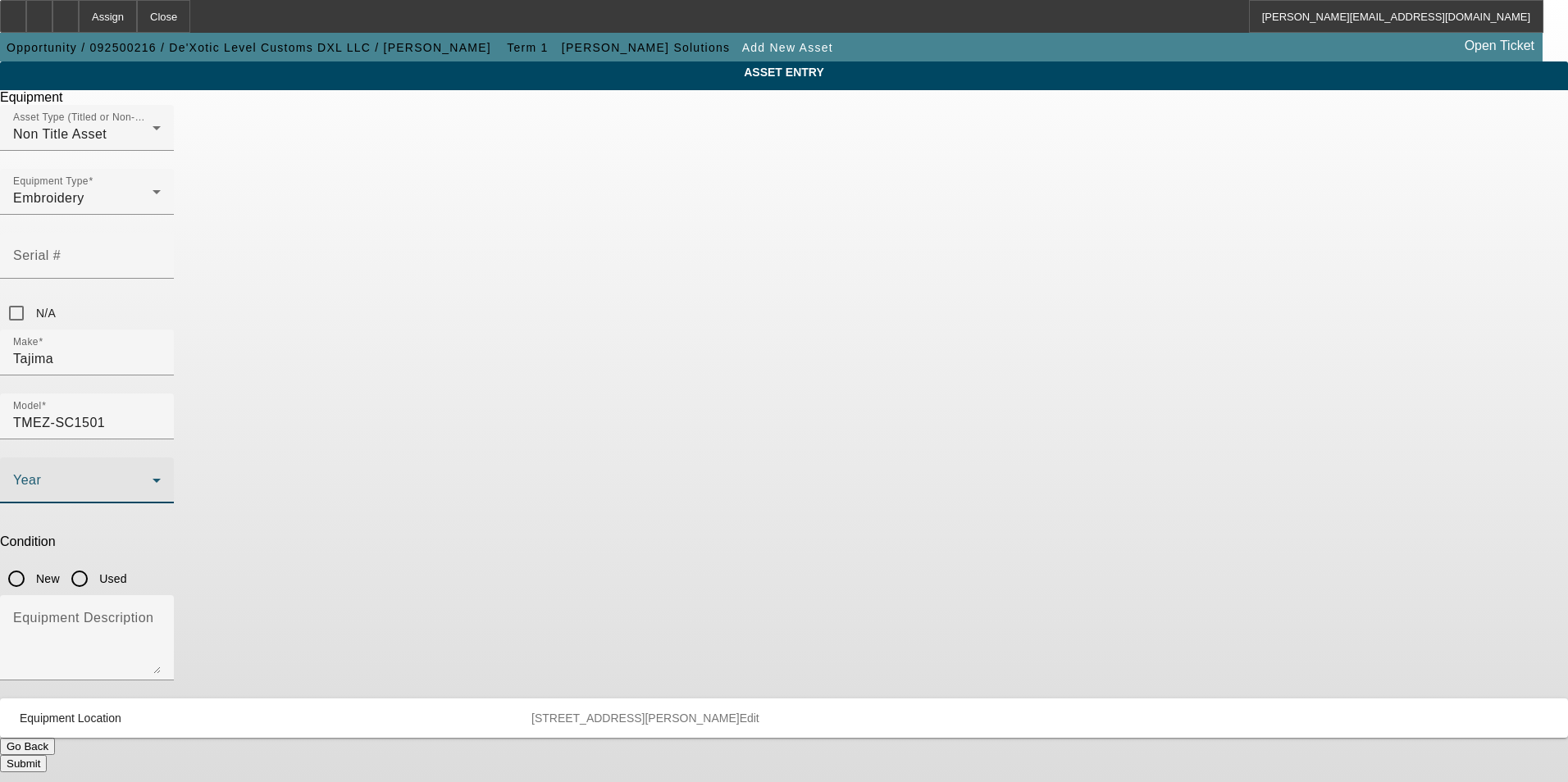
click at [152, 478] on span at bounding box center [82, 487] width 139 height 20
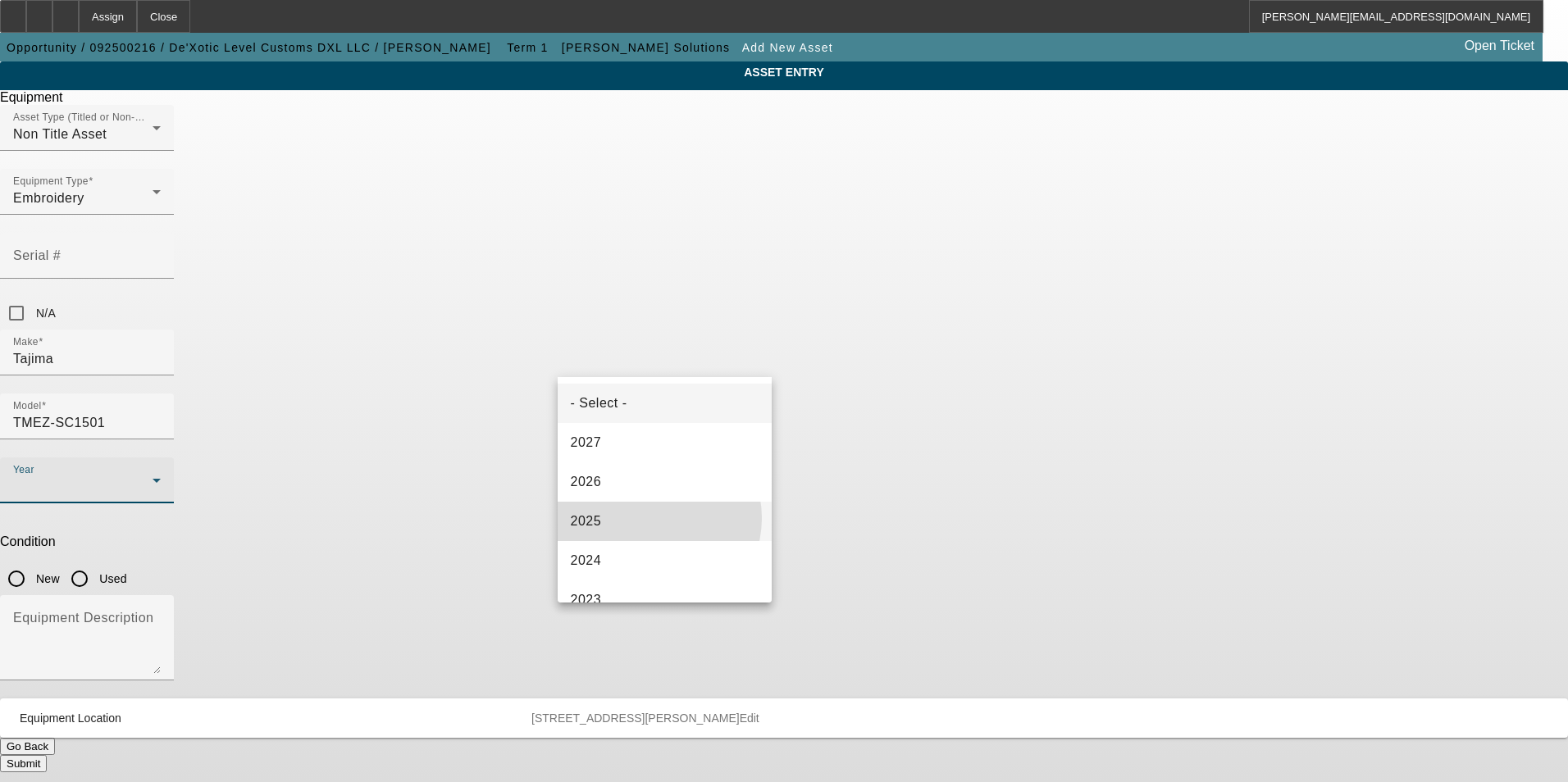
click at [650, 518] on mat-option "2025" at bounding box center [665, 521] width 215 height 39
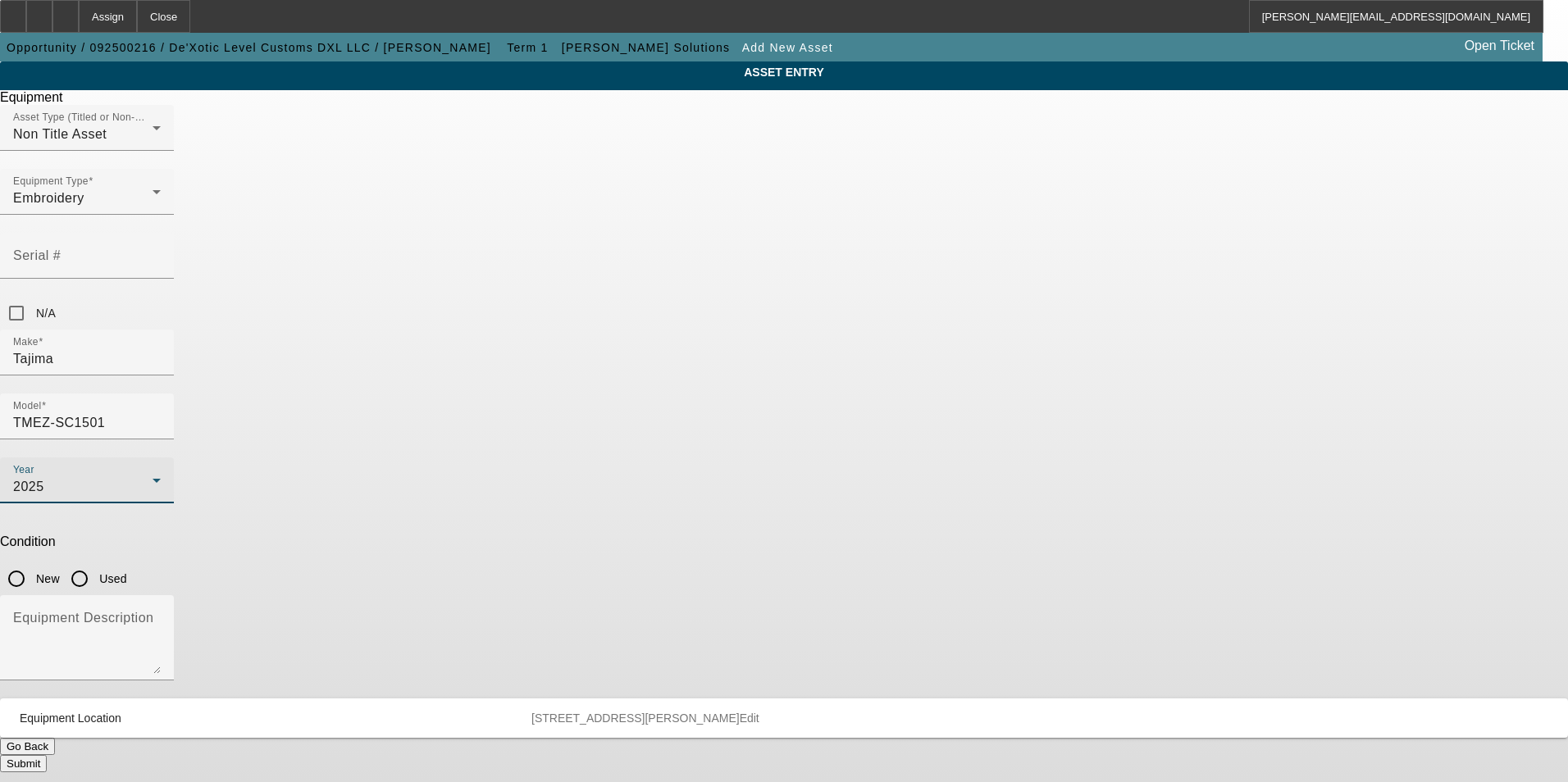
click at [33, 562] on input "New" at bounding box center [16, 579] width 33 height 33
radio input "true"
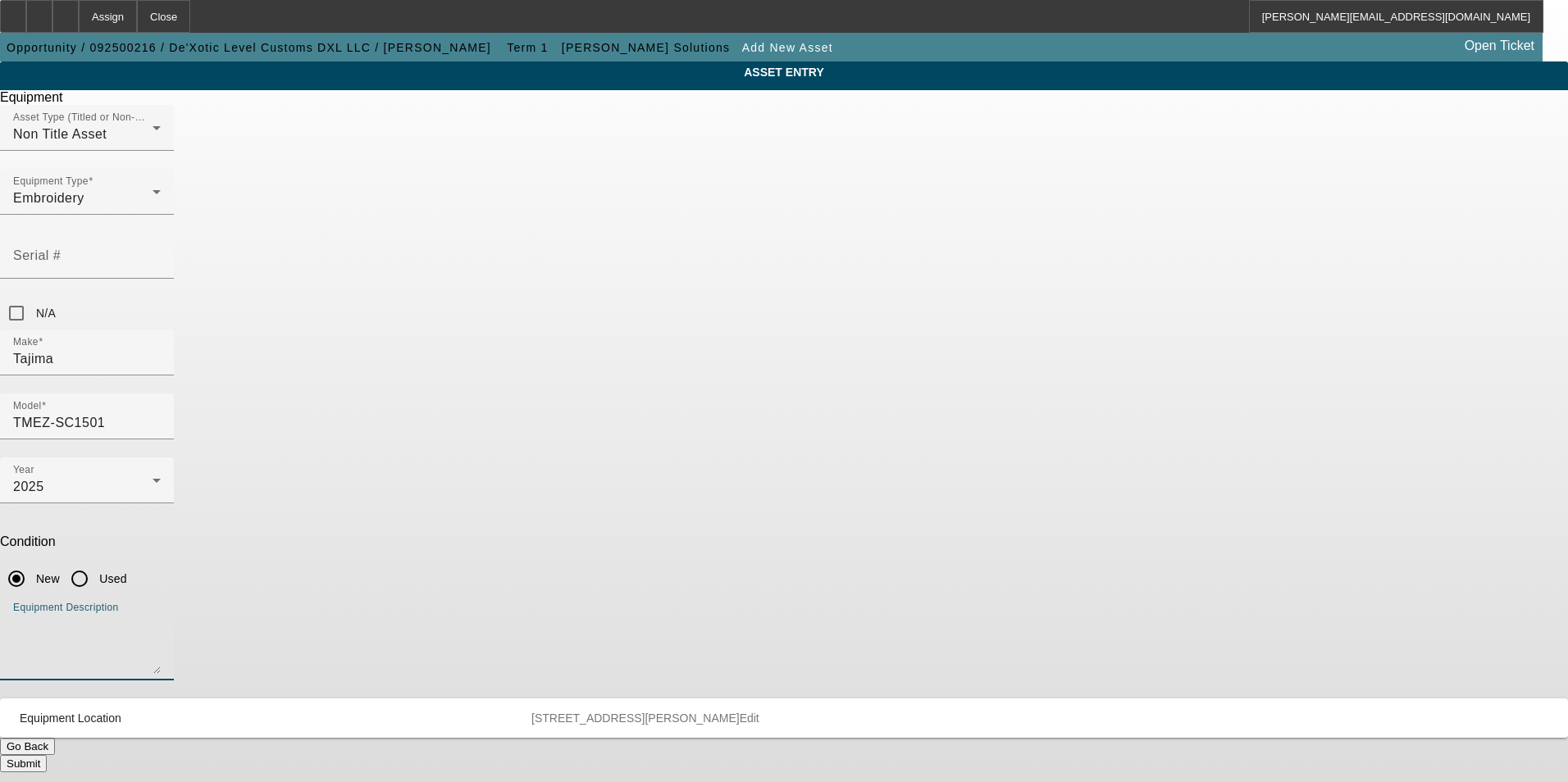
click at [161, 615] on textarea "Equipment Description" at bounding box center [87, 644] width 148 height 59
type textarea "m"
type textarea "new single head embroidery machine"
click at [47, 755] on button "Submit" at bounding box center [23, 764] width 47 height 17
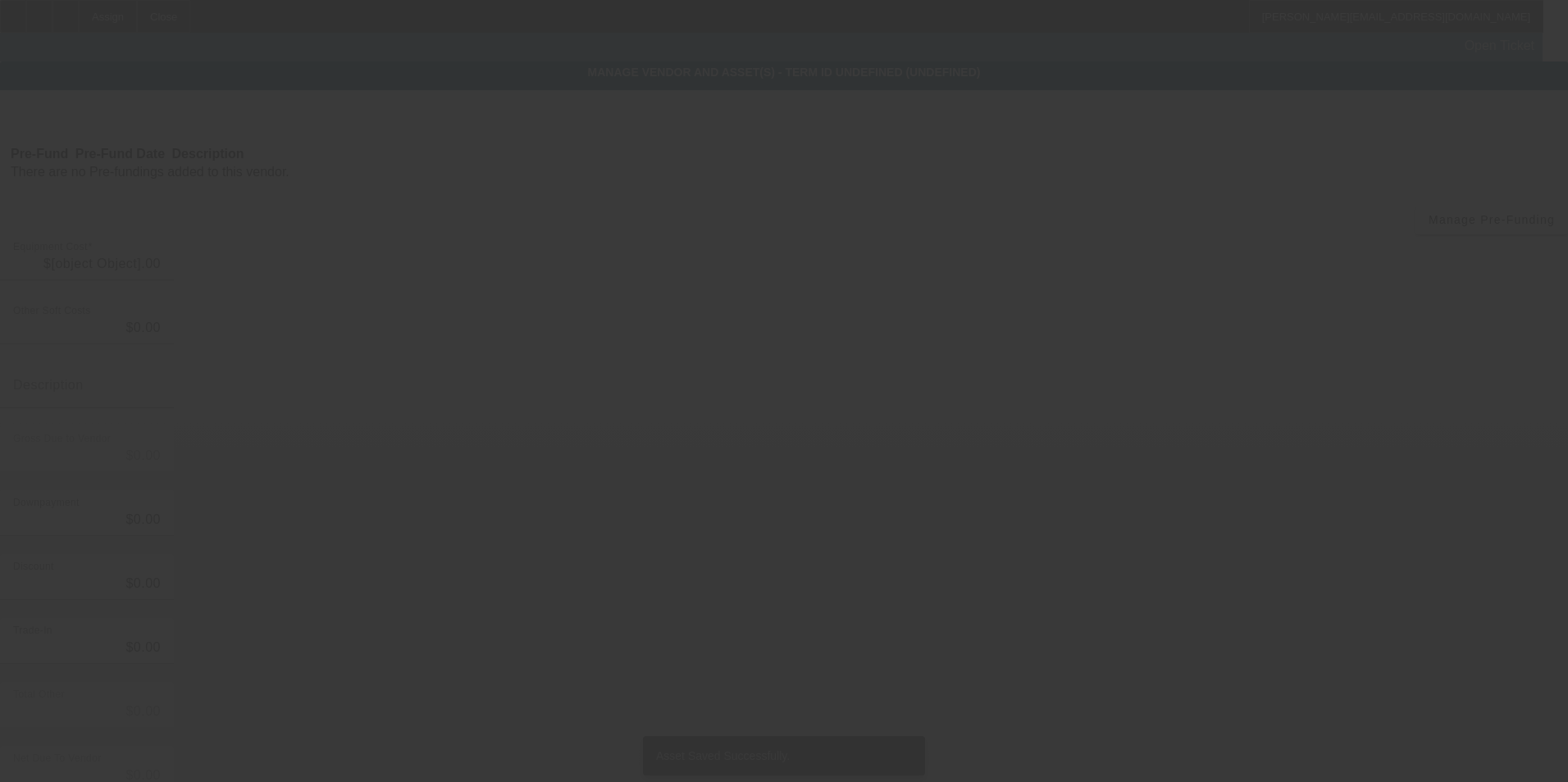
type input "$31,335.00"
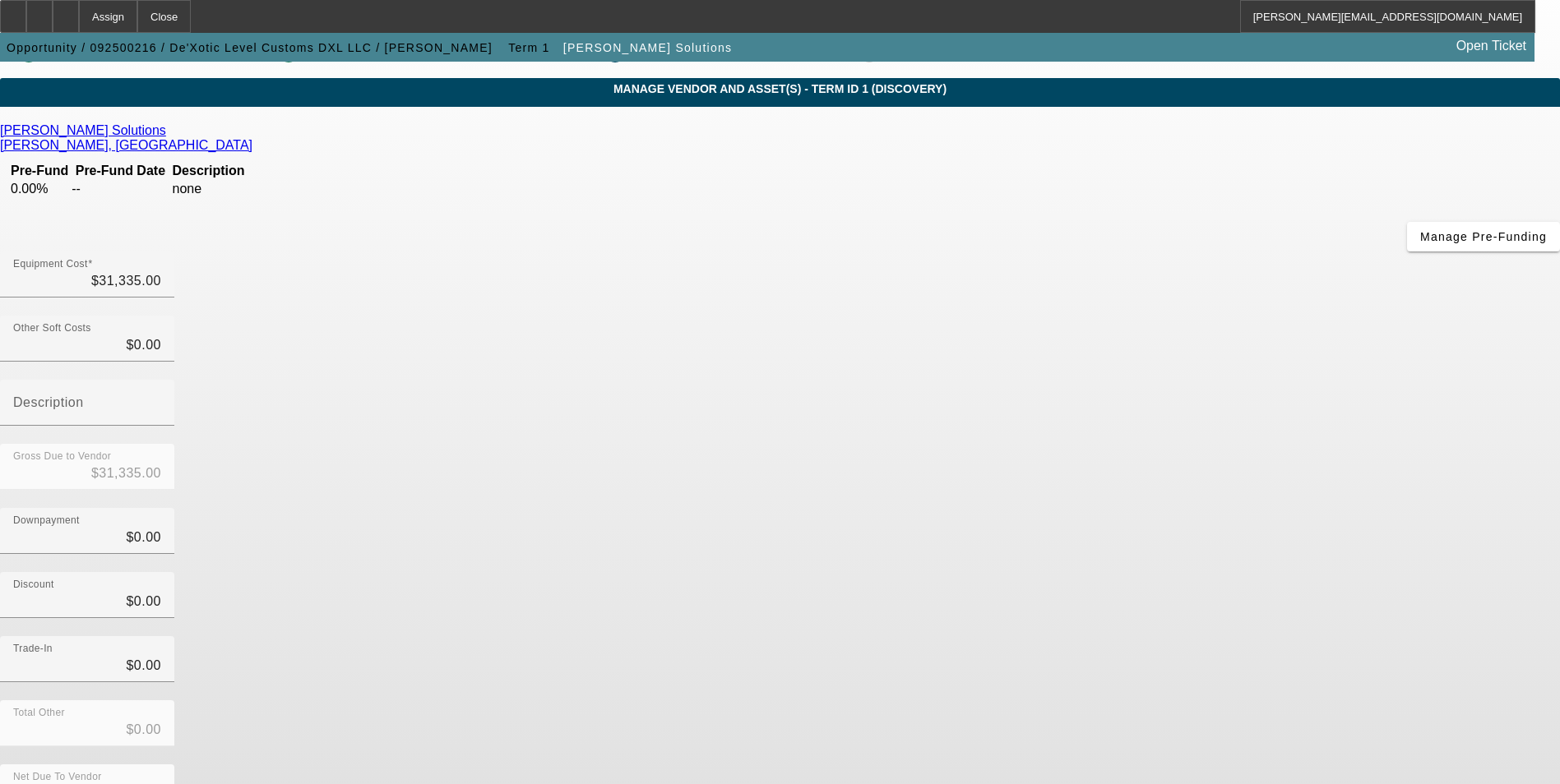
scroll to position [55, 0]
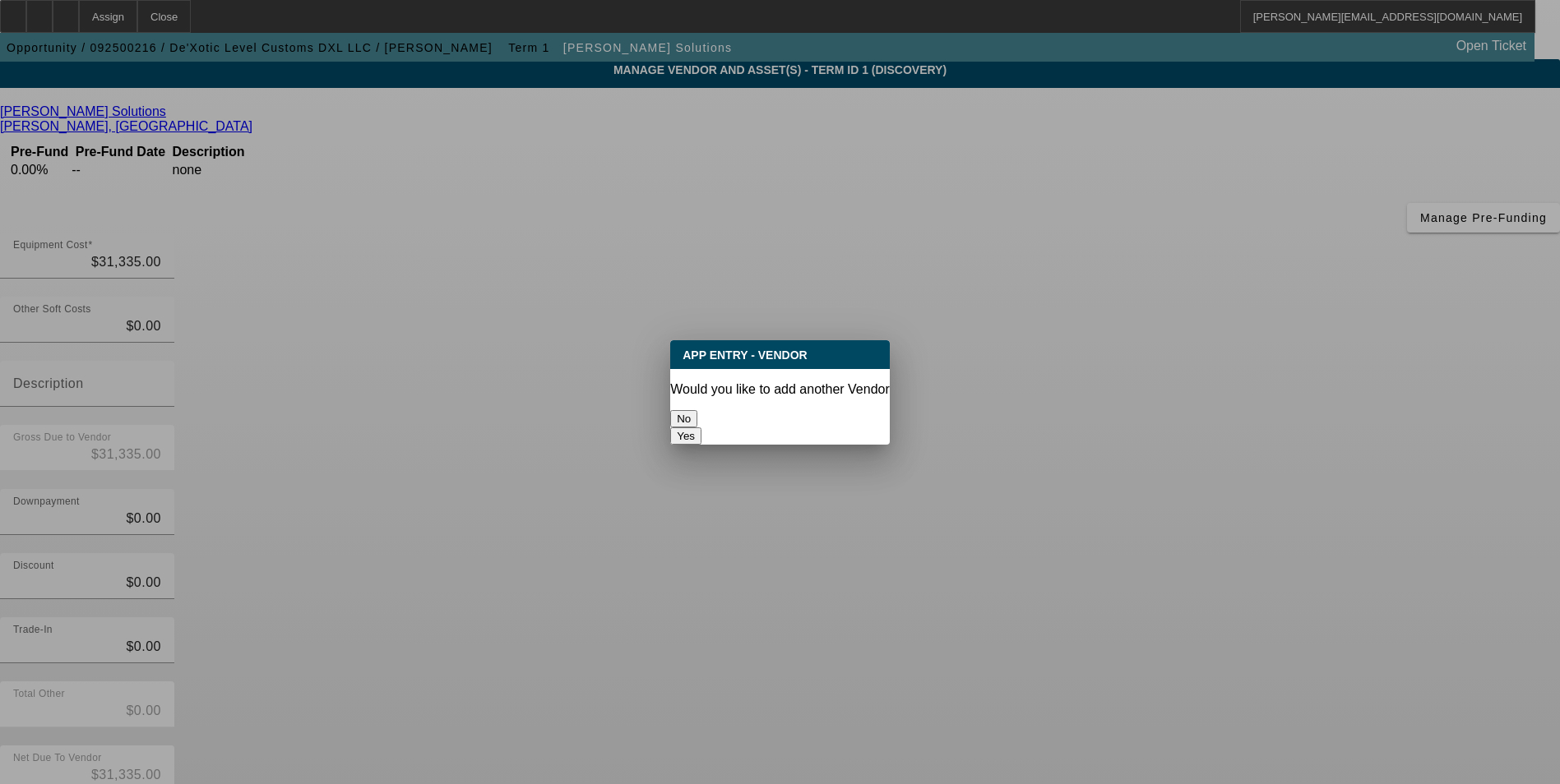
click at [698, 410] on button "No" at bounding box center [683, 419] width 27 height 17
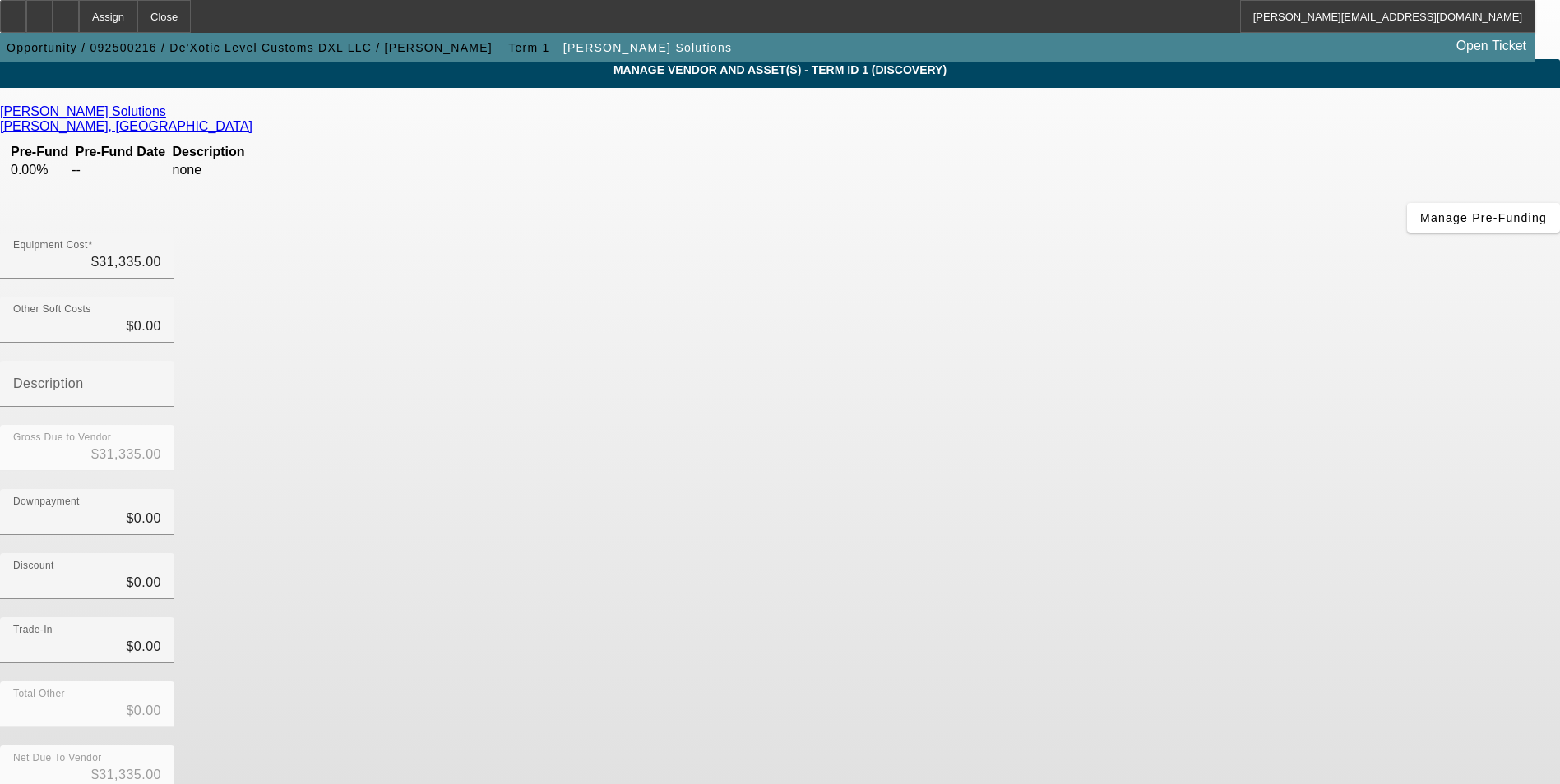
scroll to position [55, 0]
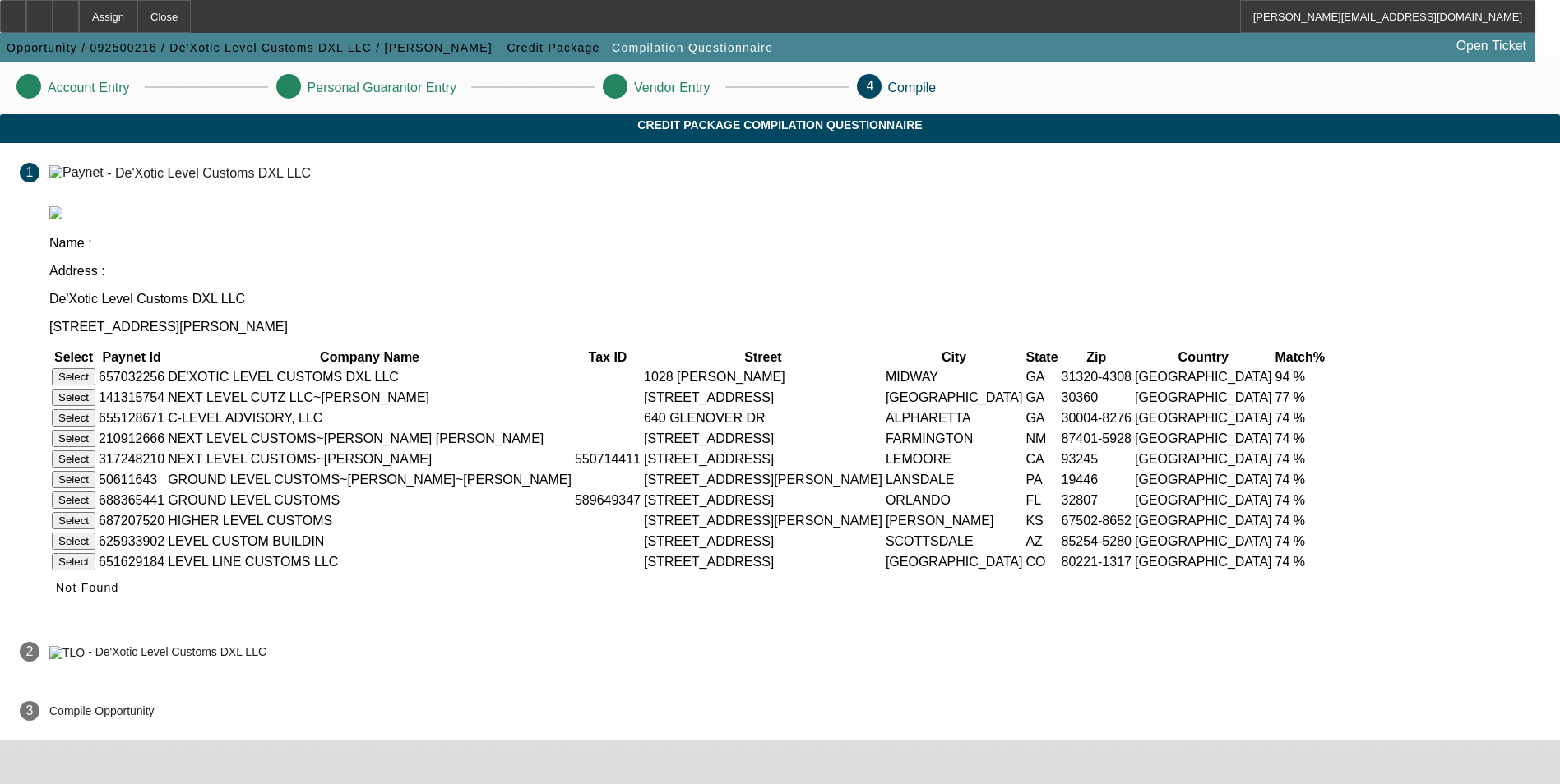
click at [95, 369] on button "Select" at bounding box center [74, 377] width 43 height 17
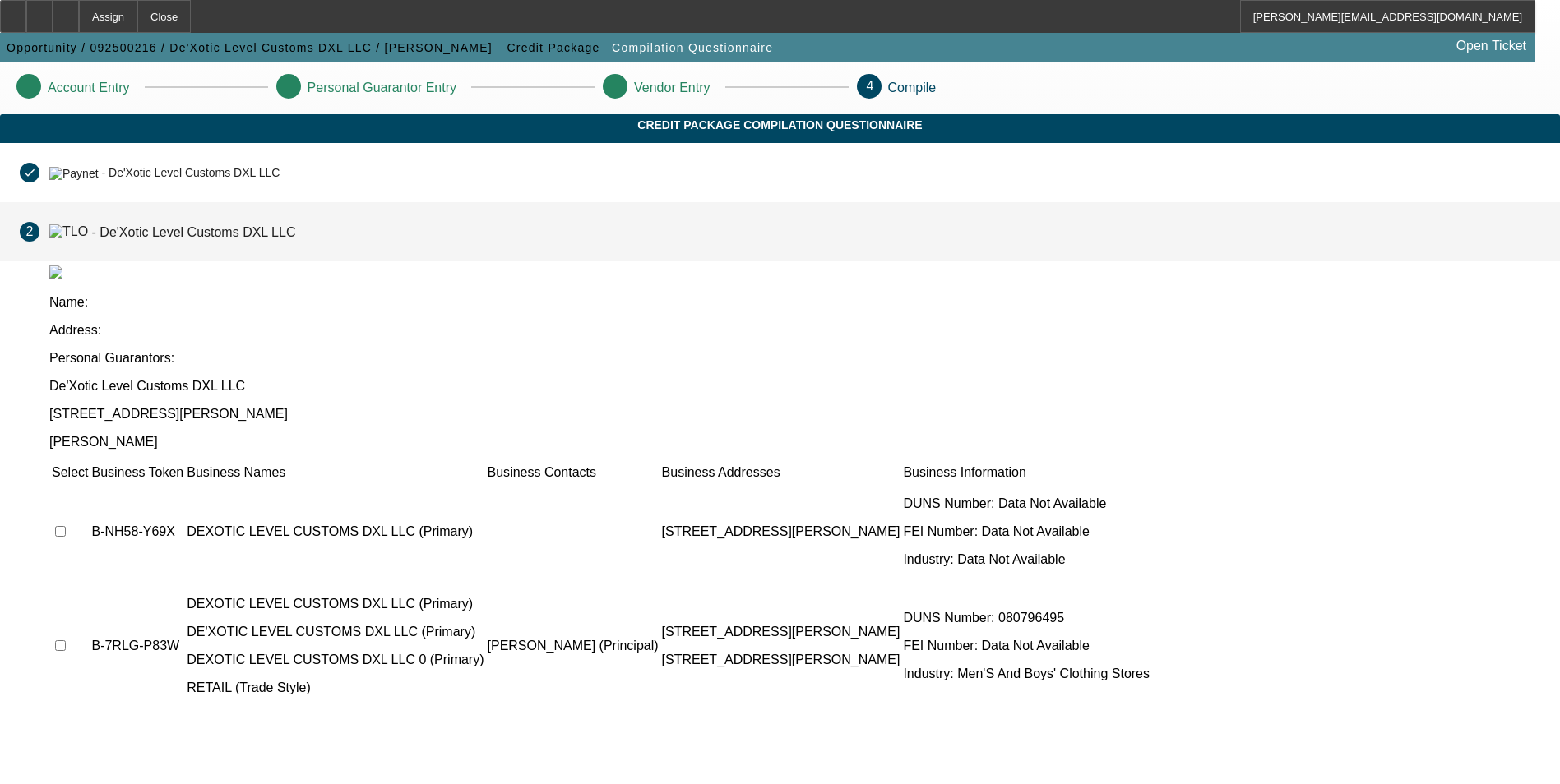
click at [66, 526] on input "checkbox" at bounding box center [60, 531] width 10 height 10
checkbox input "true"
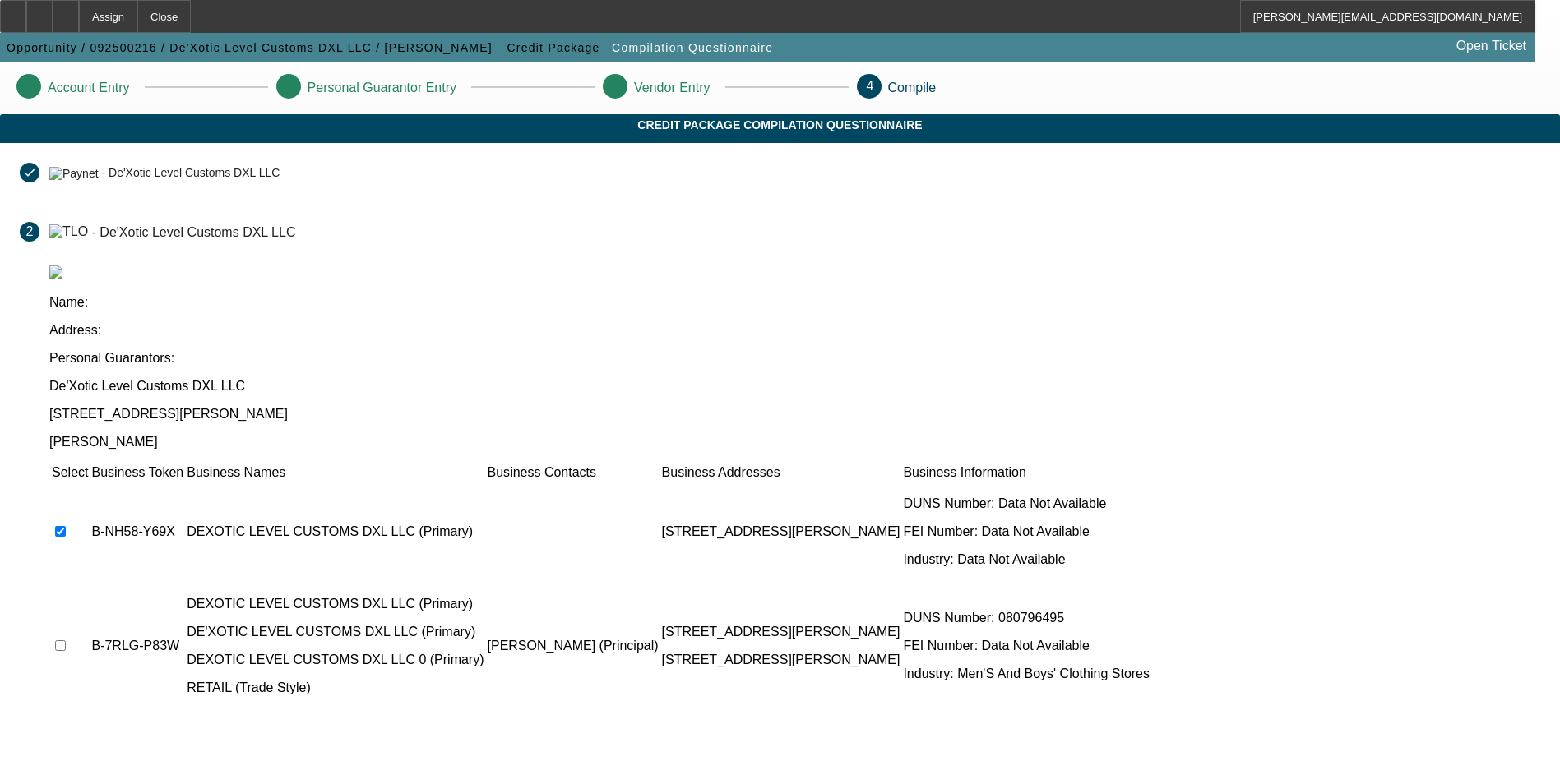
click at [66, 640] on input "checkbox" at bounding box center [60, 645] width 10 height 10
checkbox input "true"
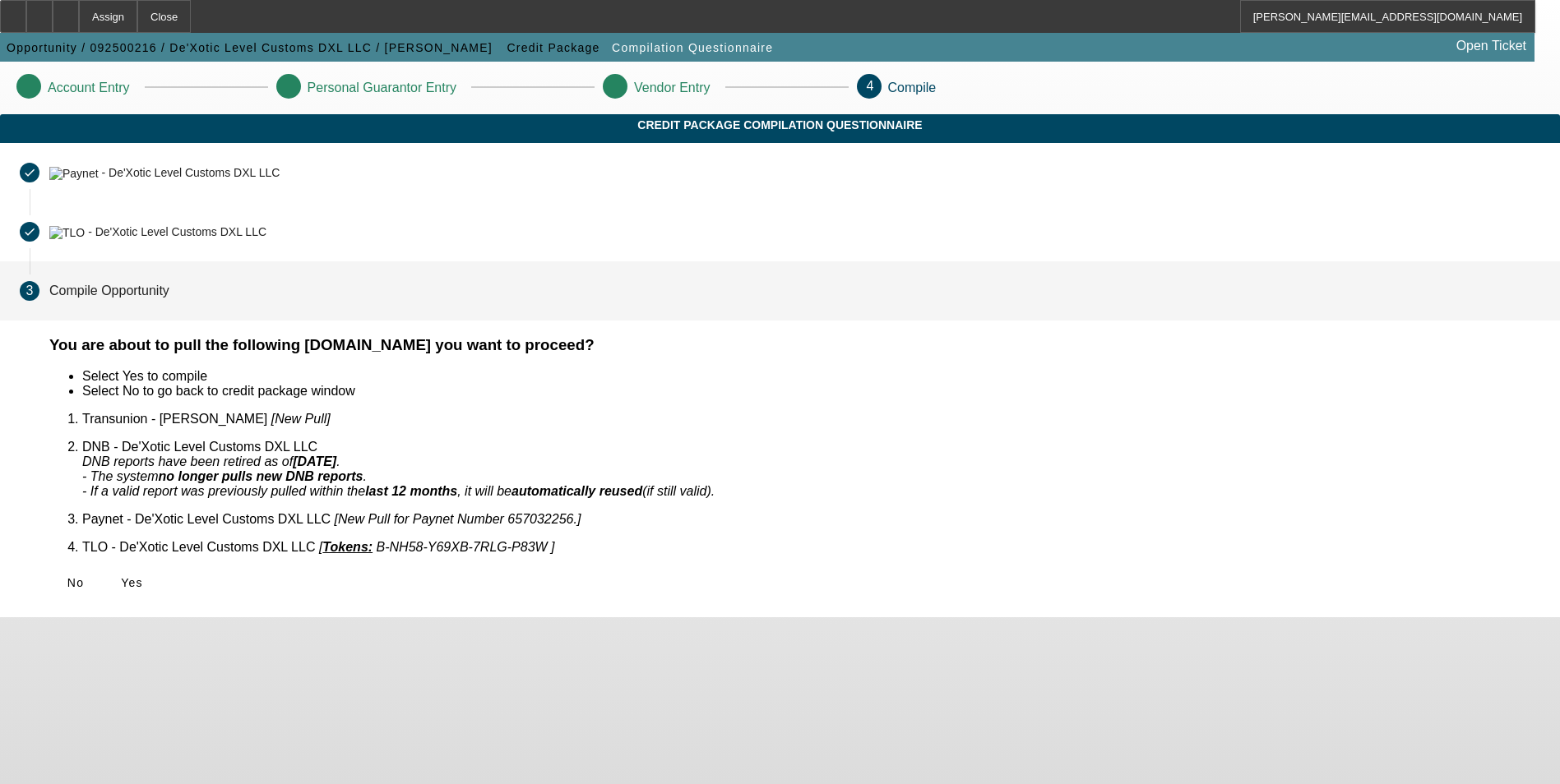
scroll to position [0, 0]
click at [143, 576] on span "Yes" at bounding box center [132, 582] width 23 height 13
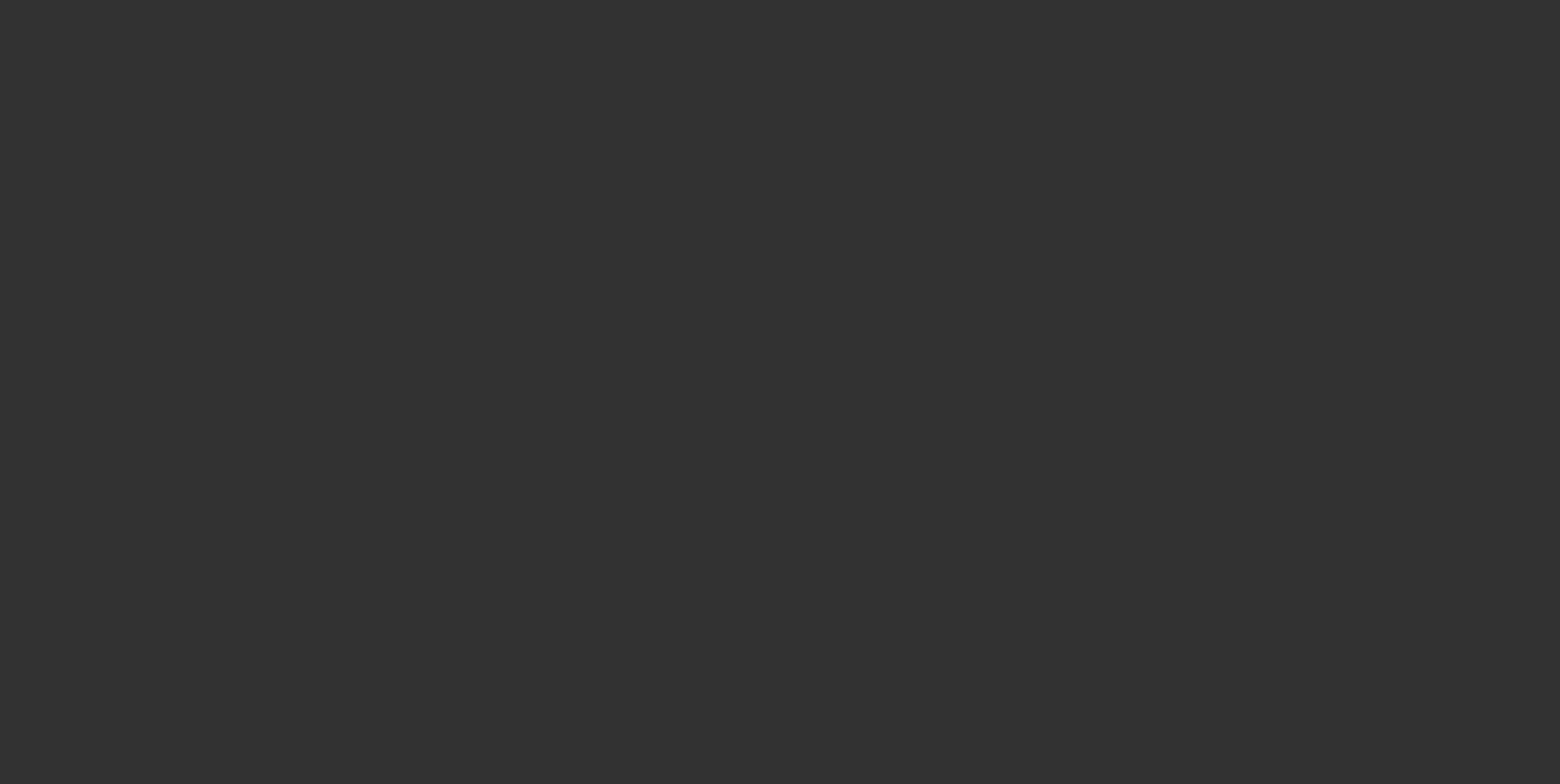
select select "0"
select select "2"
select select "0.1"
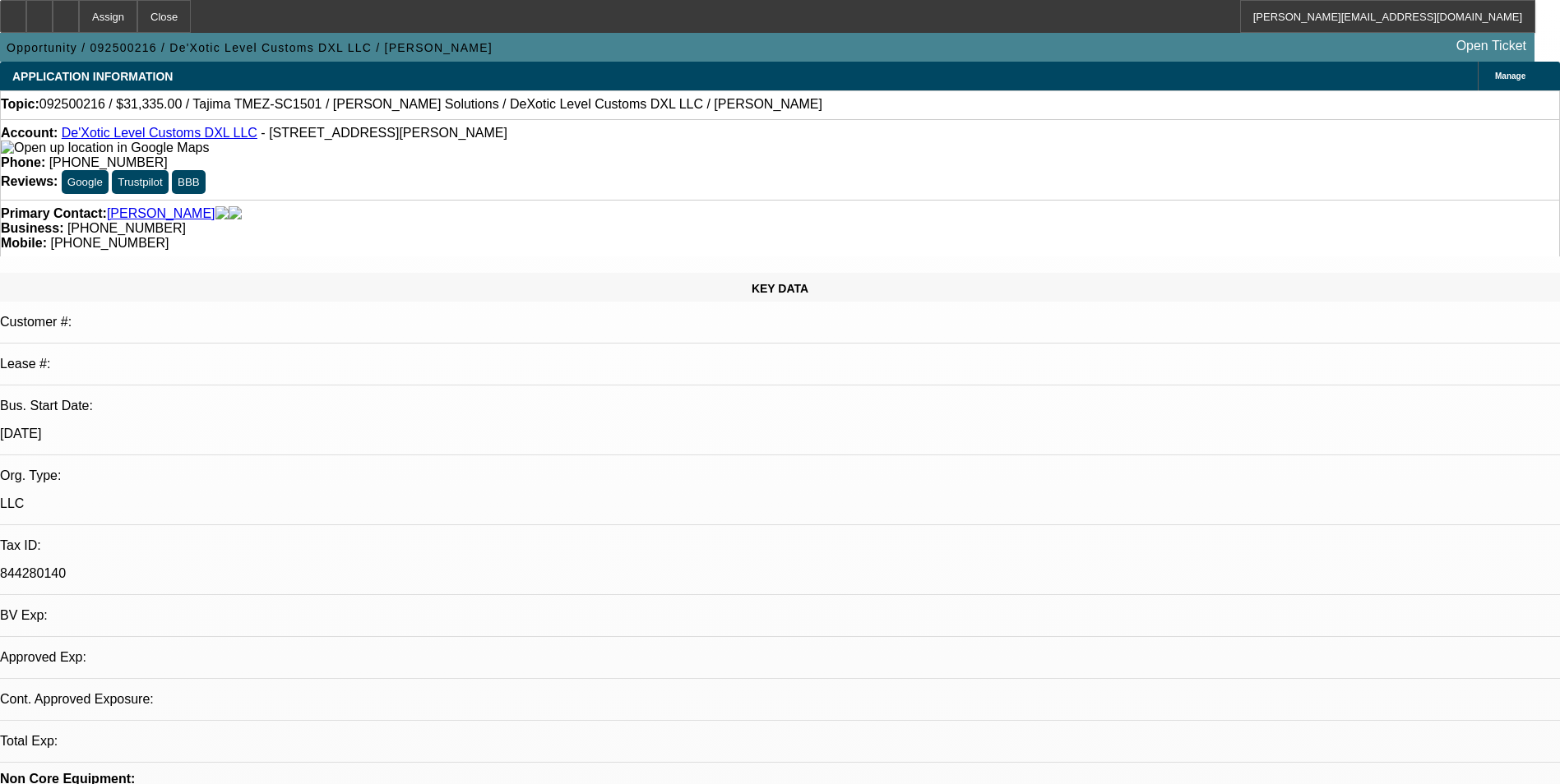
select select "1"
select select "2"
select select "4"
click at [79, 21] on div at bounding box center [66, 16] width 26 height 33
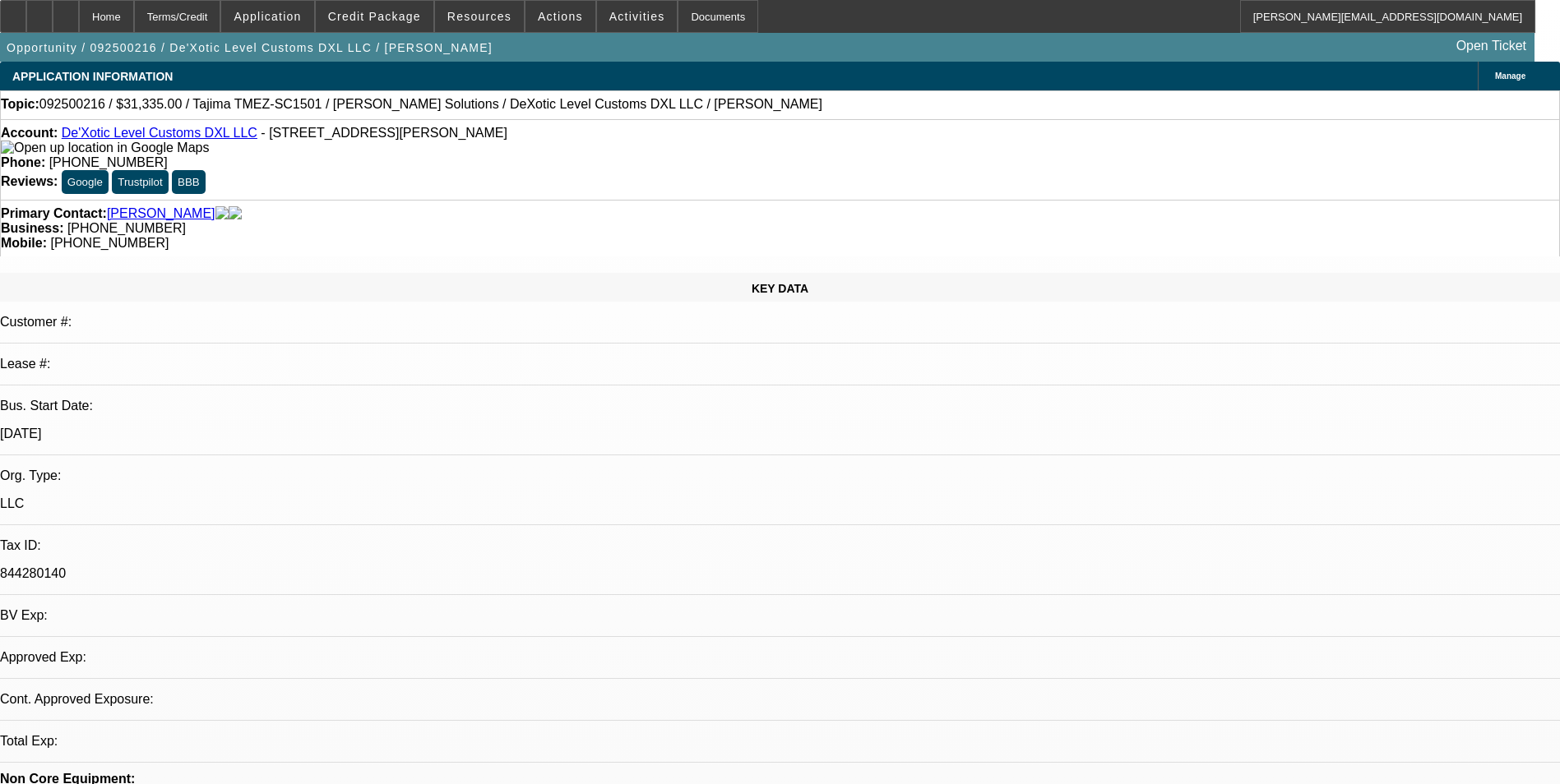
select select "0"
select select "2"
select select "0.1"
select select "4"
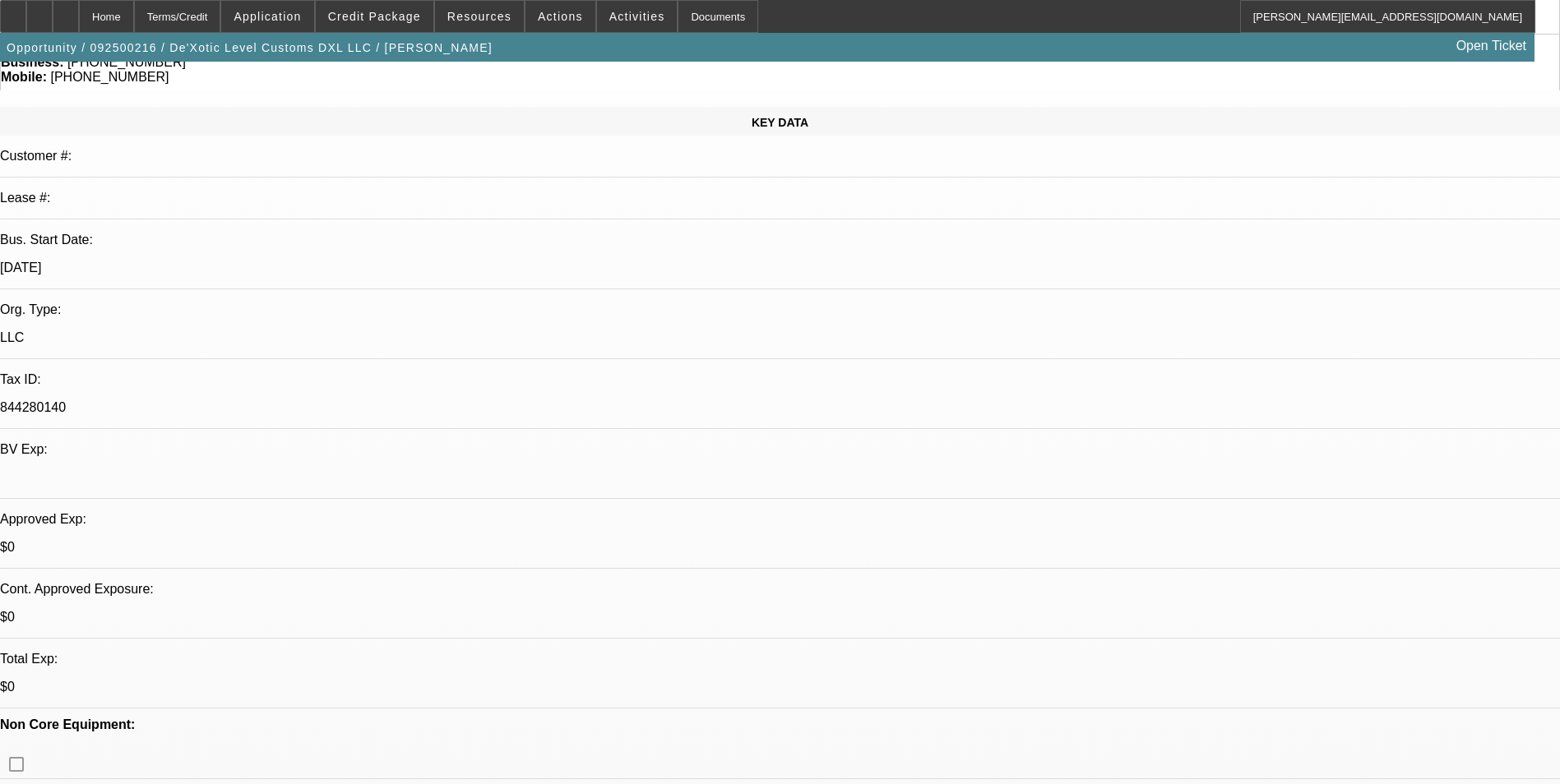
scroll to position [246, 0]
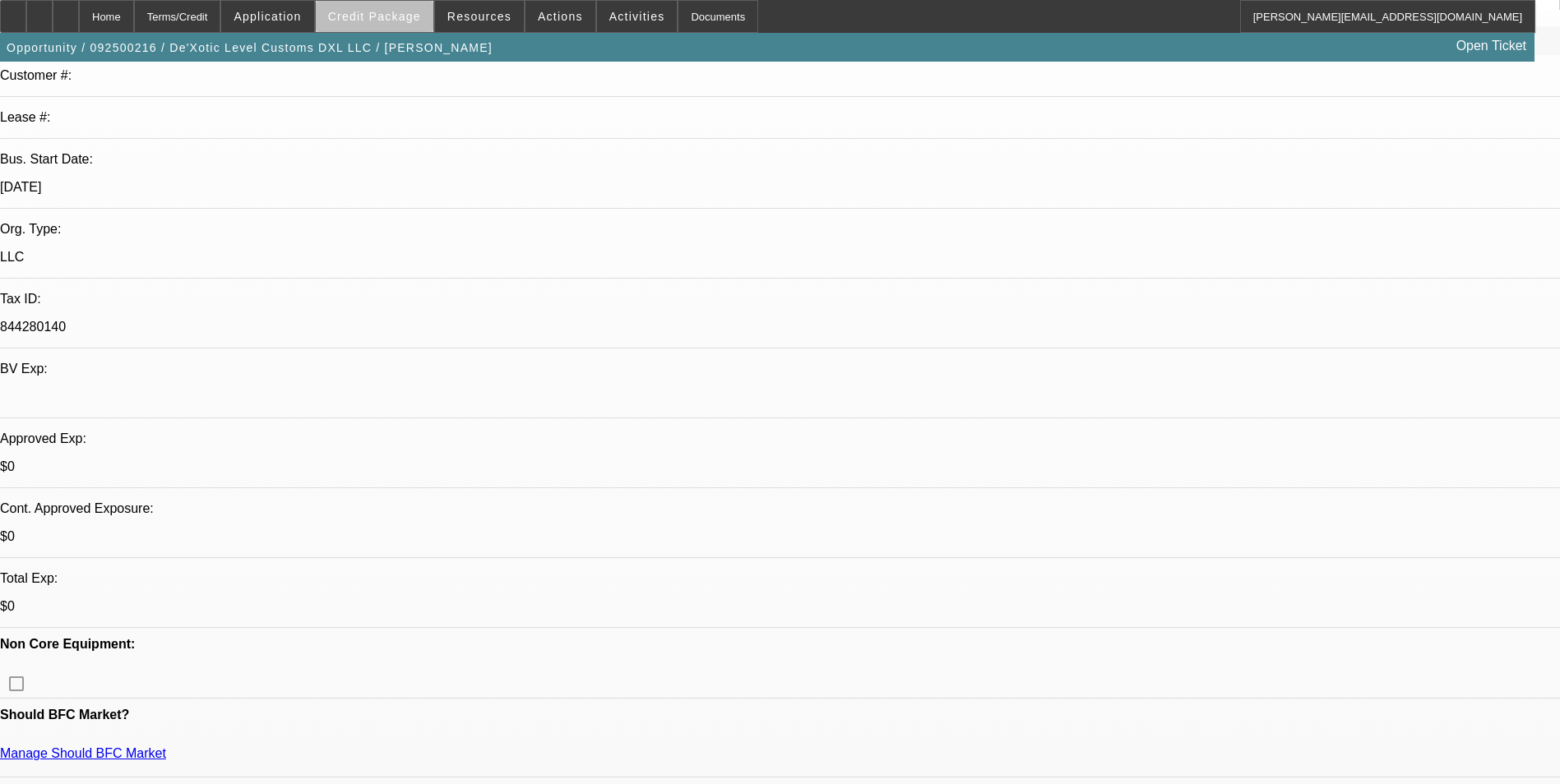
click at [411, 22] on span "Credit Package" at bounding box center [374, 16] width 93 height 13
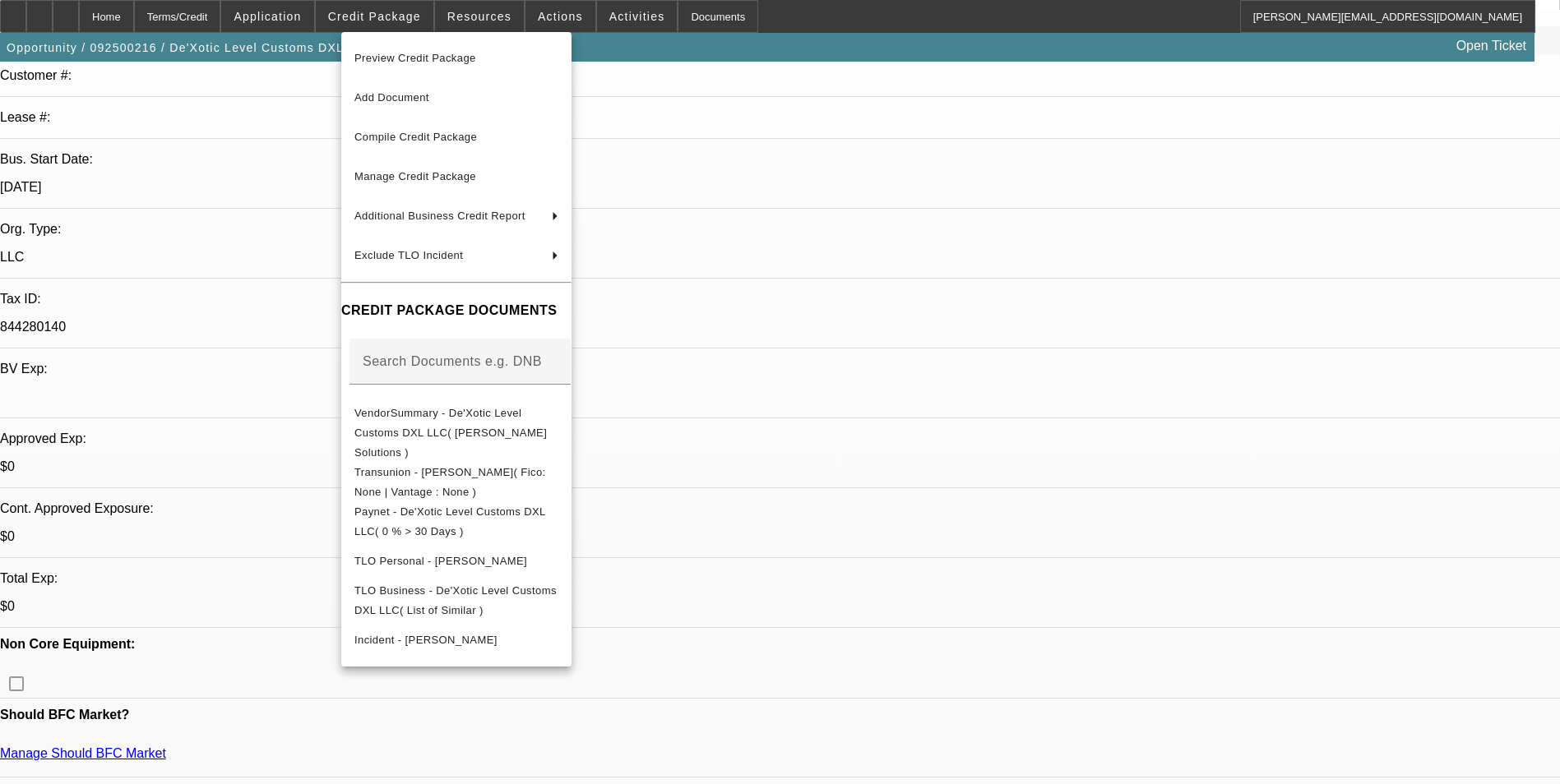
drag, startPoint x: 870, startPoint y: 258, endPoint x: 1067, endPoint y: 259, distance: 197.0
click at [872, 257] on div at bounding box center [780, 392] width 1560 height 784
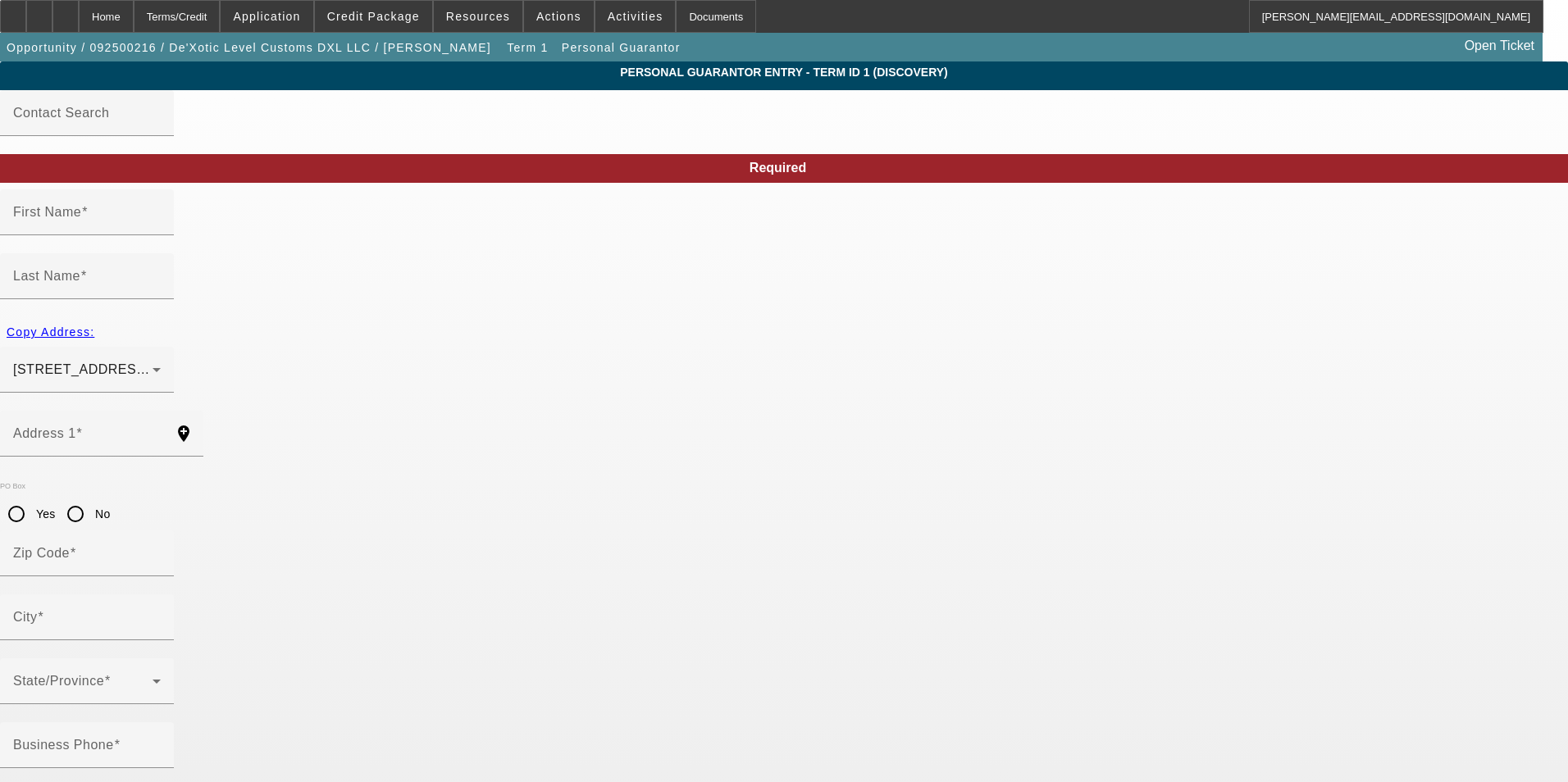
type input "Damon"
type input "Mann"
type input "1028 Martin Road"
radio input "true"
type input "31320"
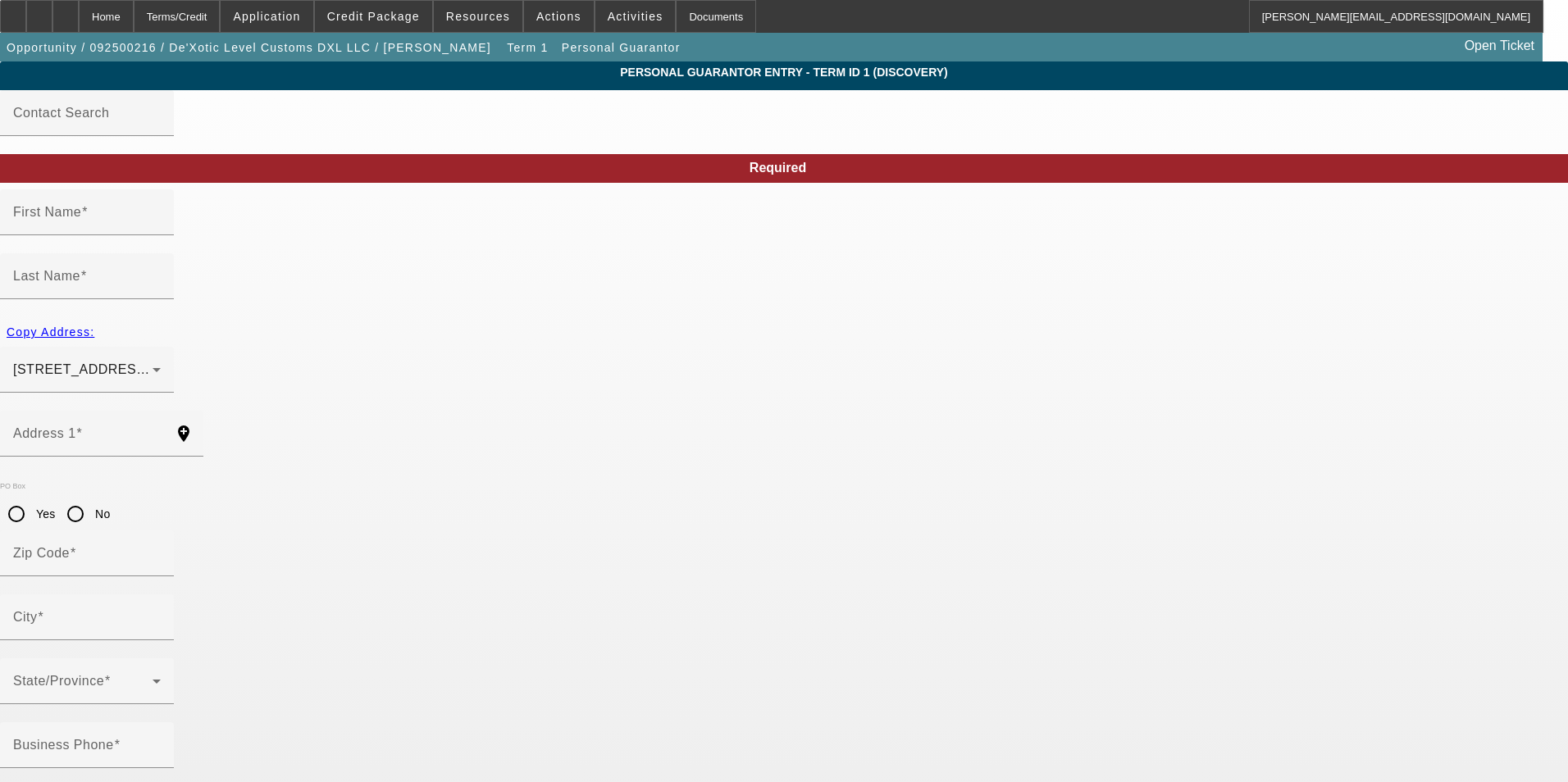
type input "Midway"
type input "[PHONE_NUMBER]"
type input "100"
type input "257-33-8937"
type input "dxl.customs@yahoo.com"
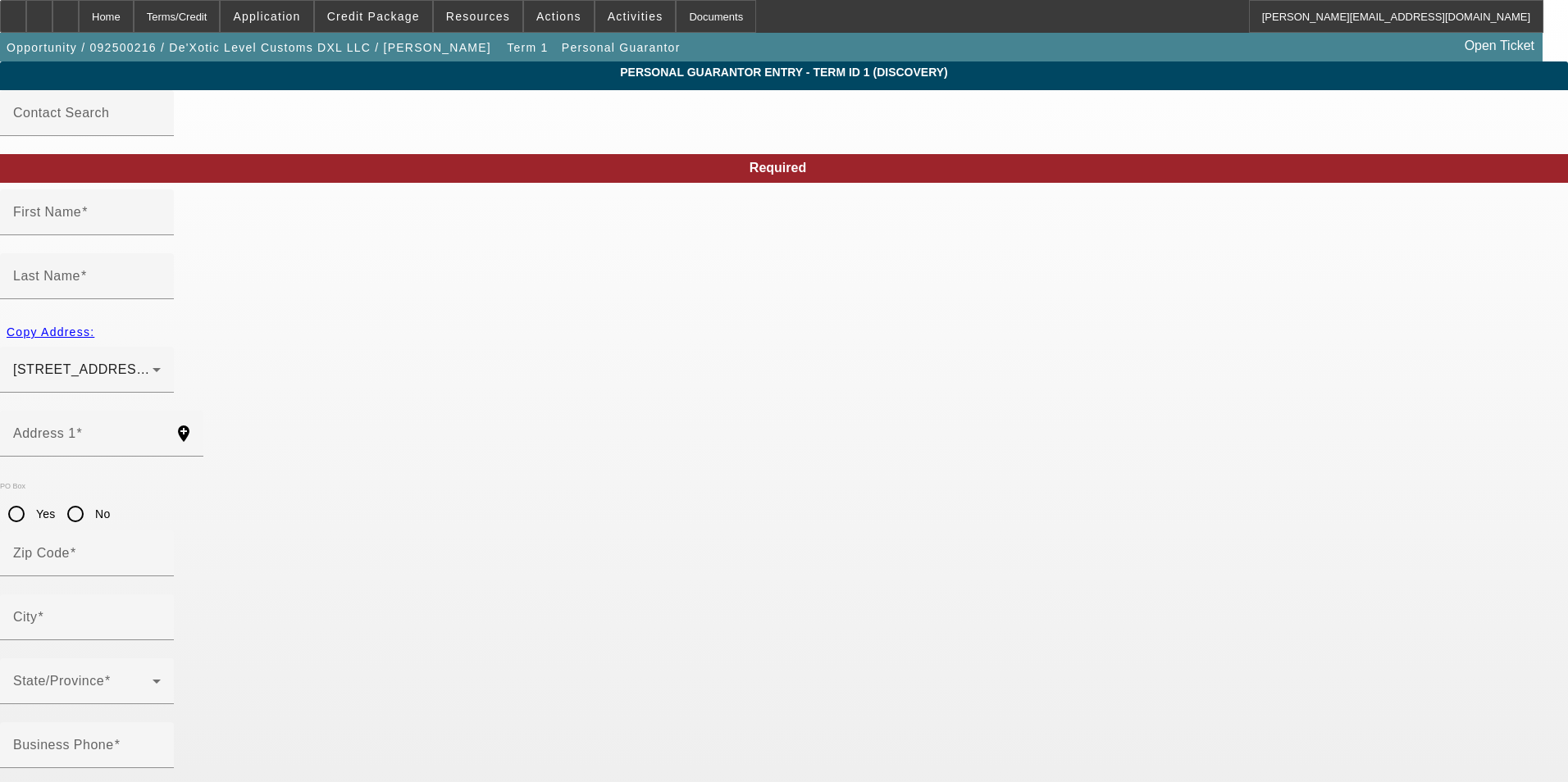
type input "[PHONE_NUMBER]"
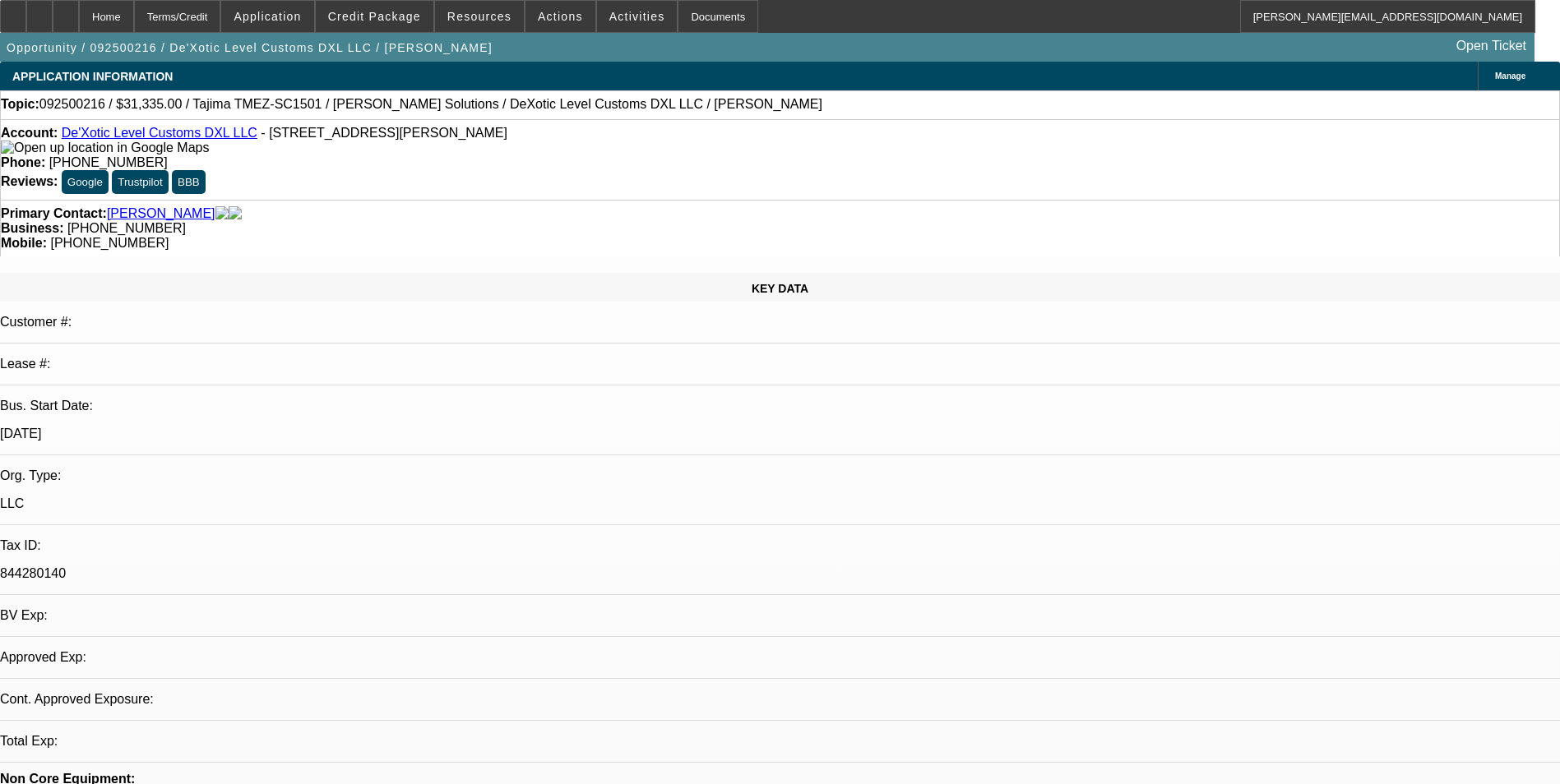
select select "0"
select select "2"
select select "0.1"
select select "4"
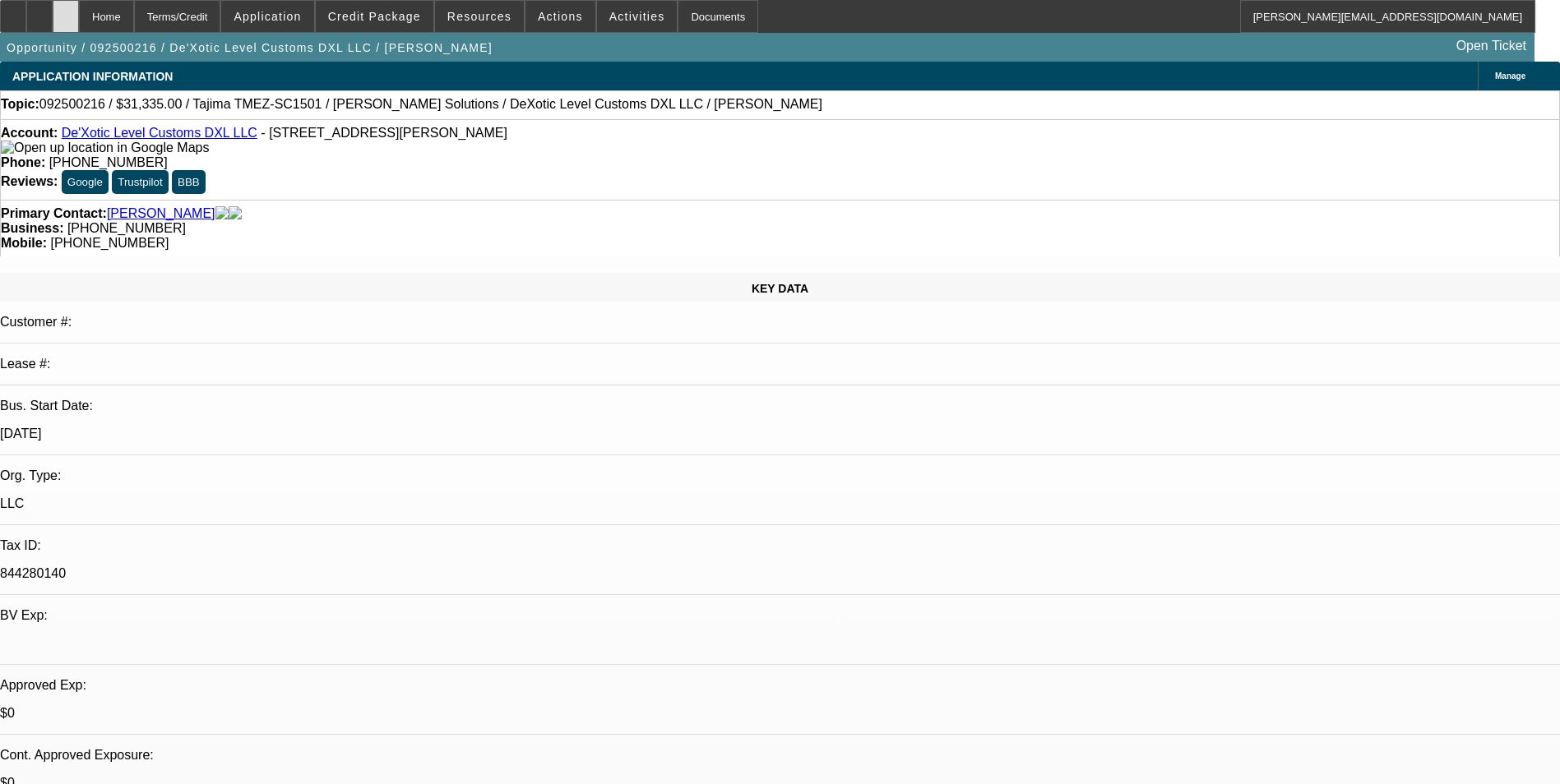
click at [66, 10] on icon at bounding box center [66, 10] width 0 height 0
select select "0"
select select "2"
select select "0.1"
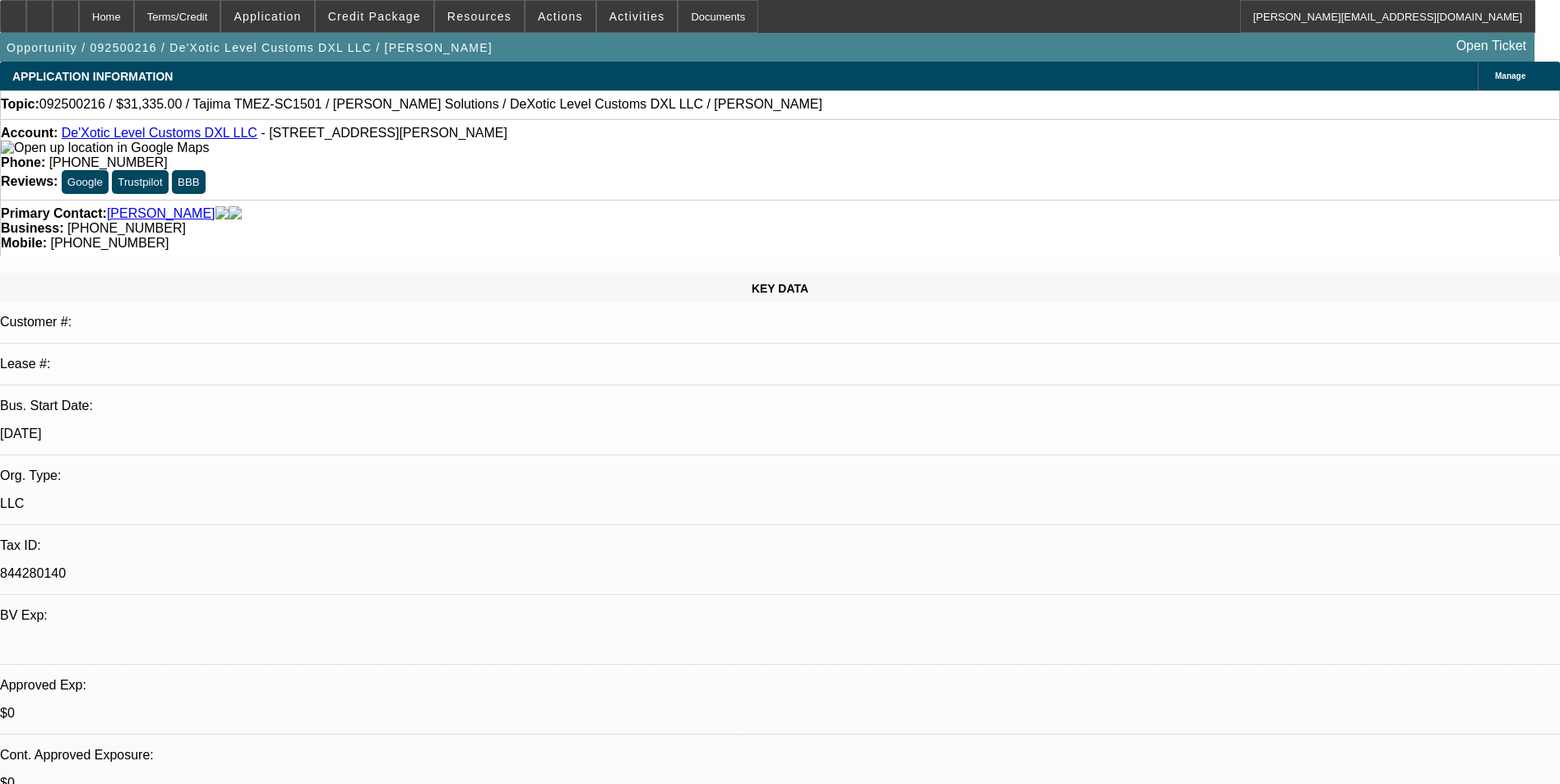
select select "4"
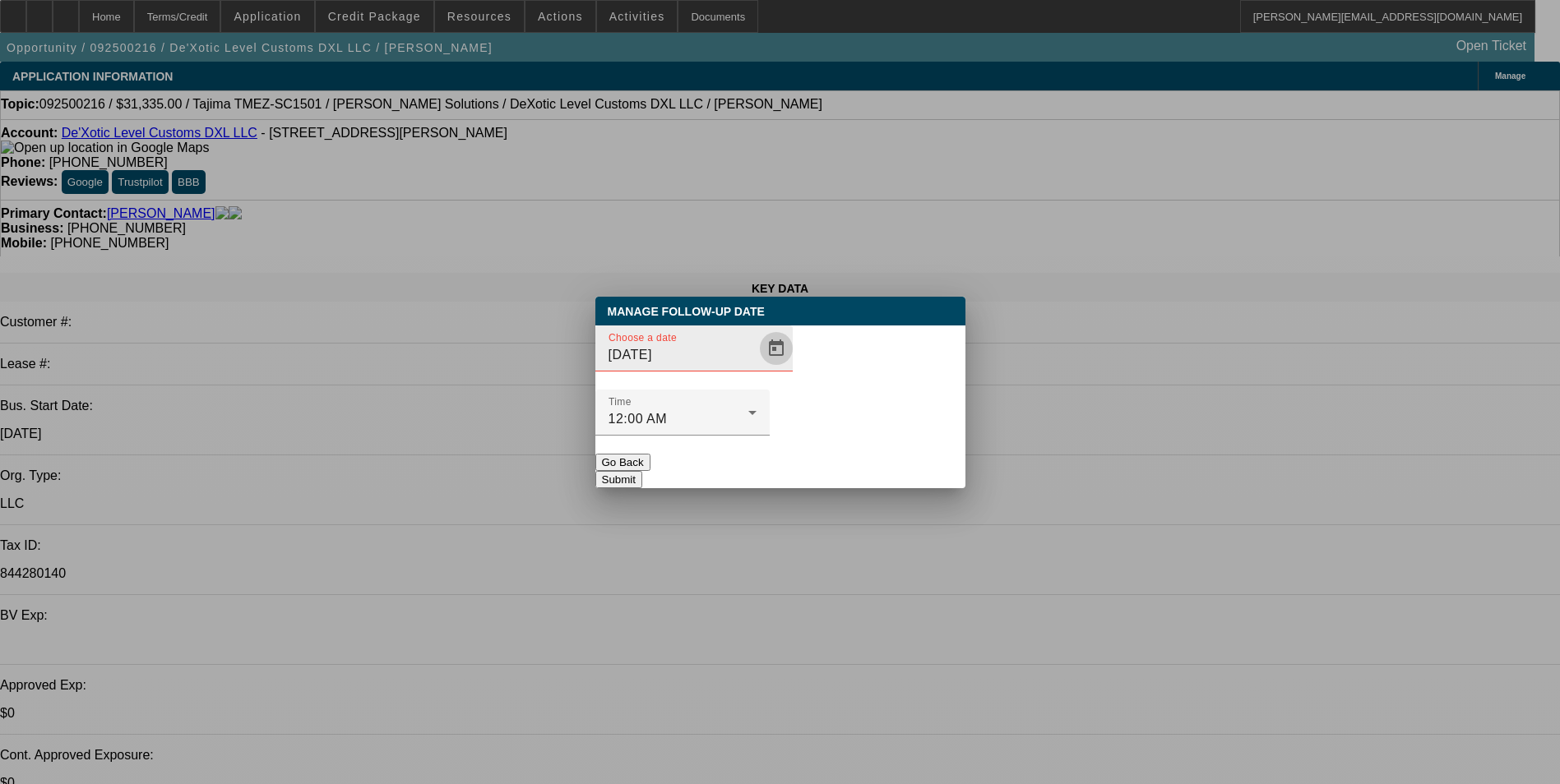
click at [757, 369] on span "Open calendar" at bounding box center [776, 348] width 39 height 39
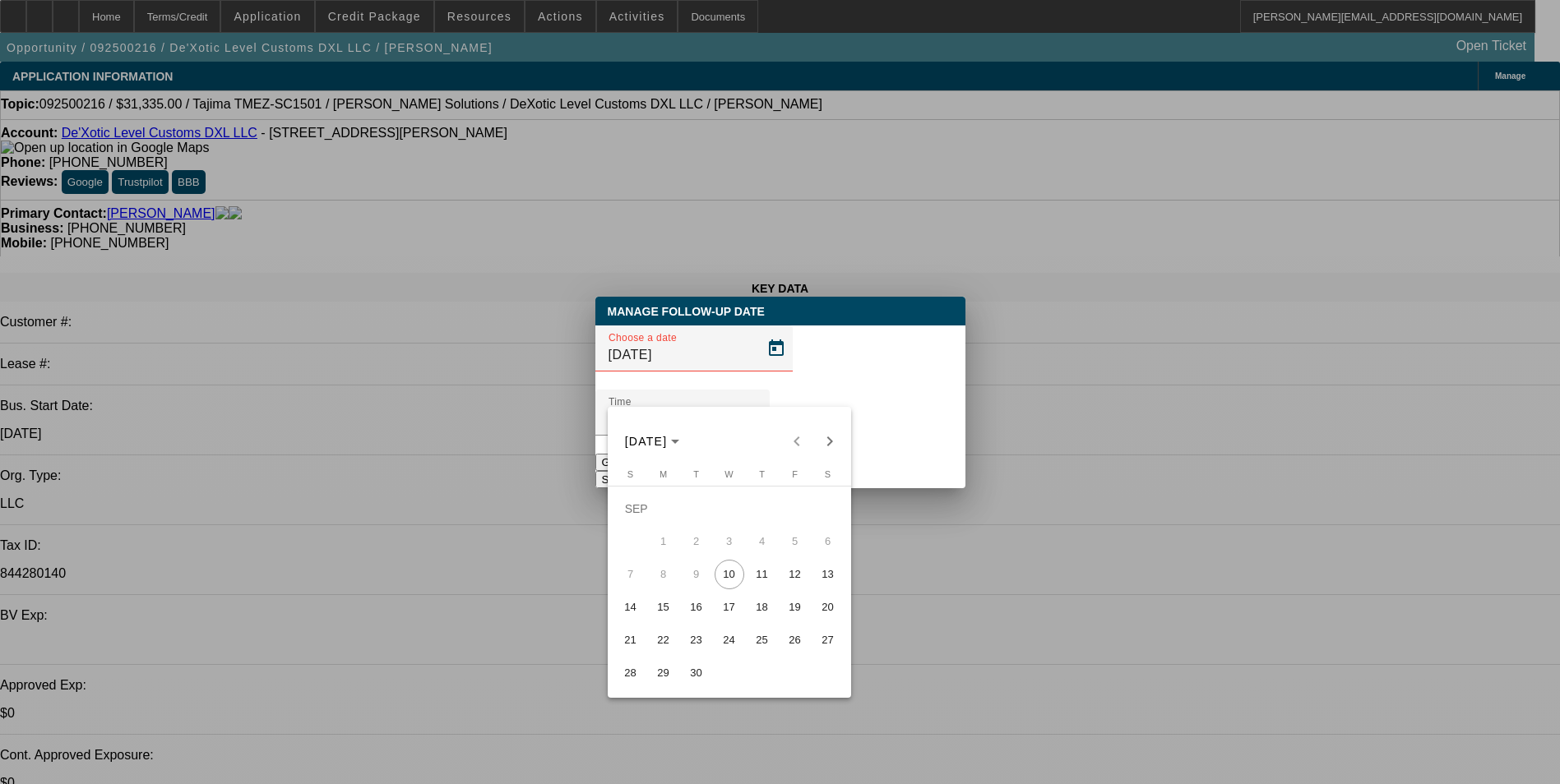
drag, startPoint x: 761, startPoint y: 582, endPoint x: 816, endPoint y: 511, distance: 89.8
click at [764, 578] on span "11" at bounding box center [762, 574] width 29 height 29
type input "9/11/2025"
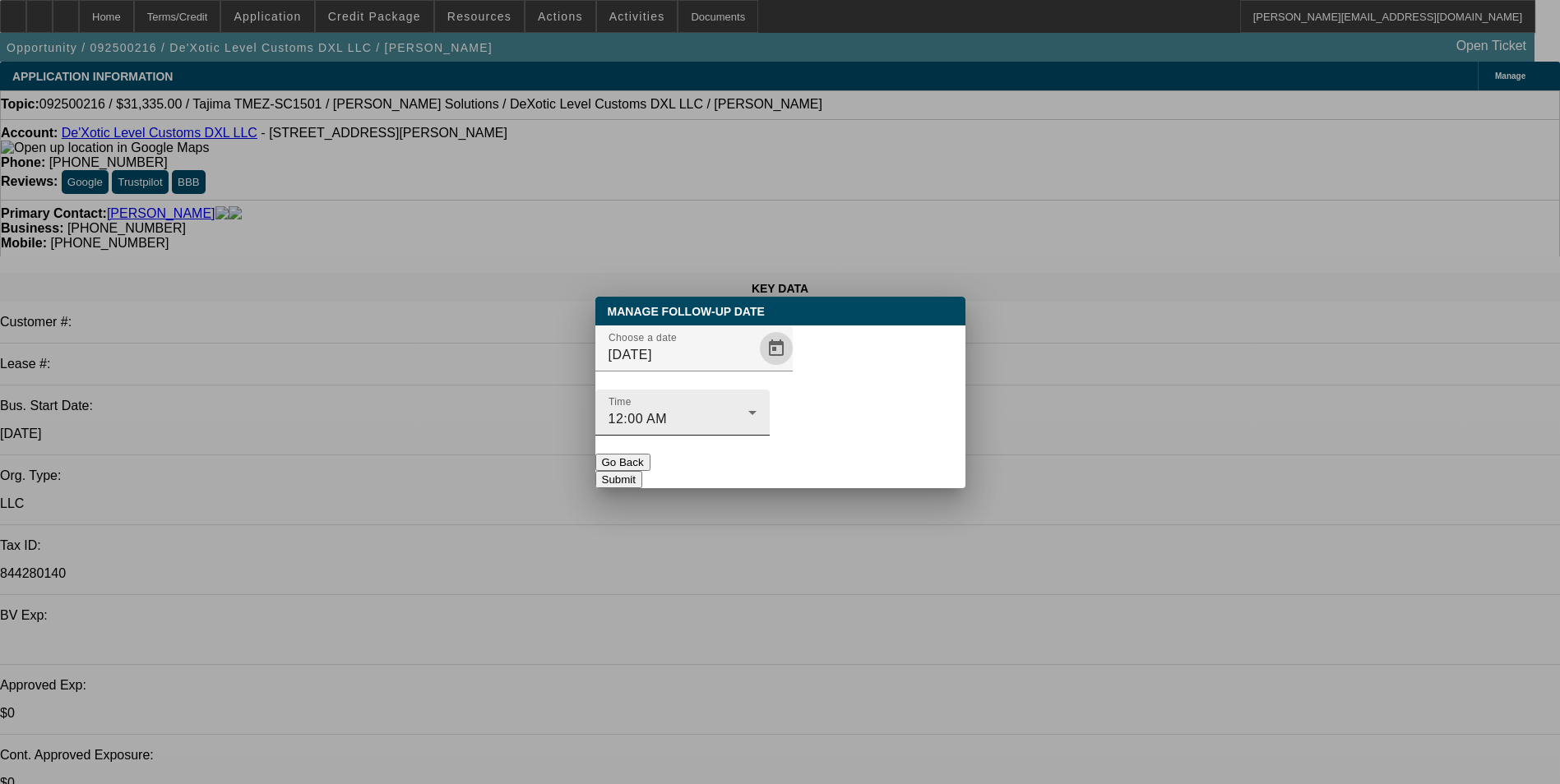
click at [748, 409] on div "12:00 AM" at bounding box center [678, 419] width 140 height 20
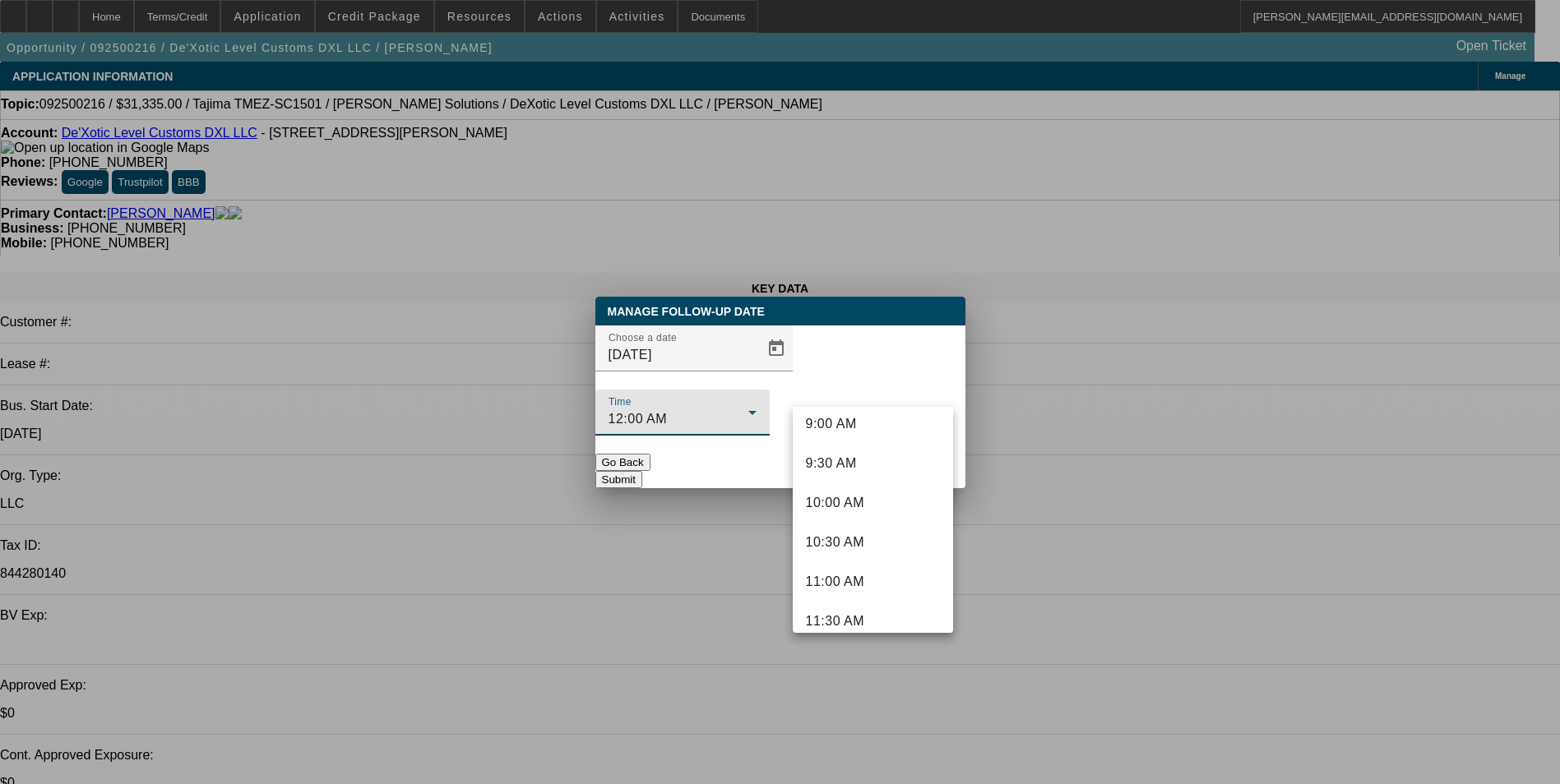
scroll to position [740, 0]
click at [863, 450] on mat-option "9:30 AM" at bounding box center [873, 442] width 161 height 39
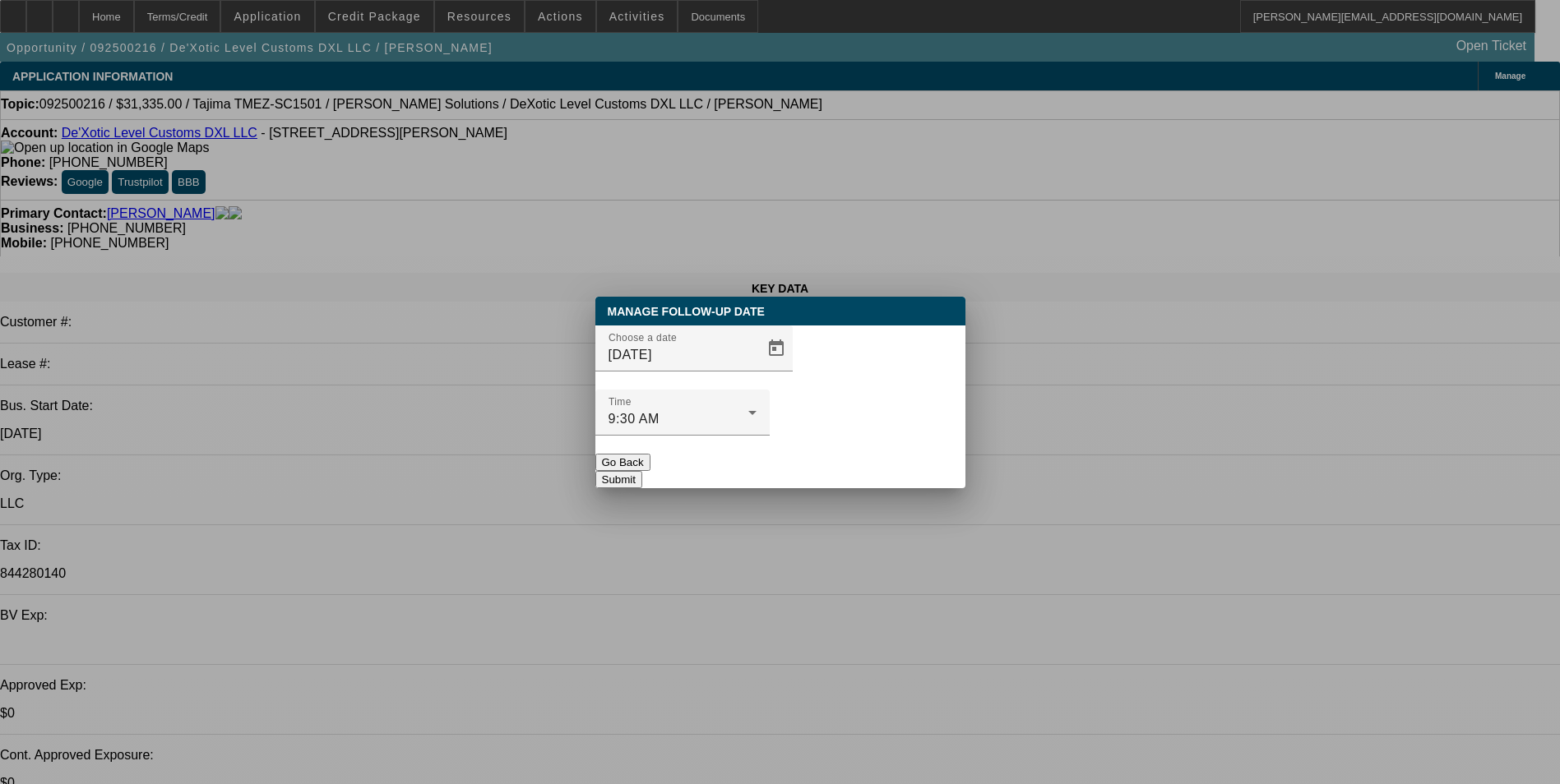
click at [642, 471] on button "Submit" at bounding box center [619, 480] width 47 height 17
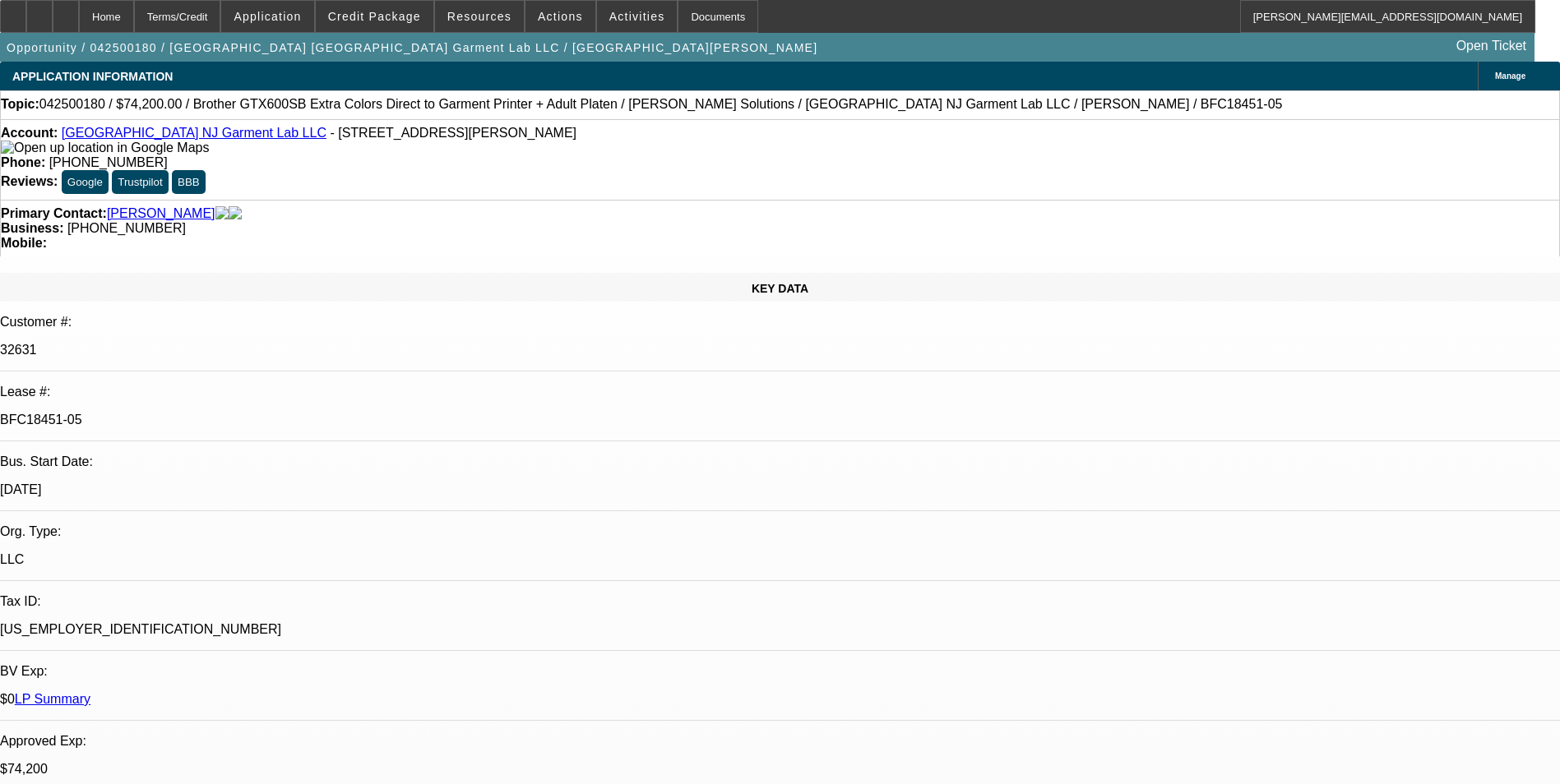
select select "0"
select select "6"
select select "0"
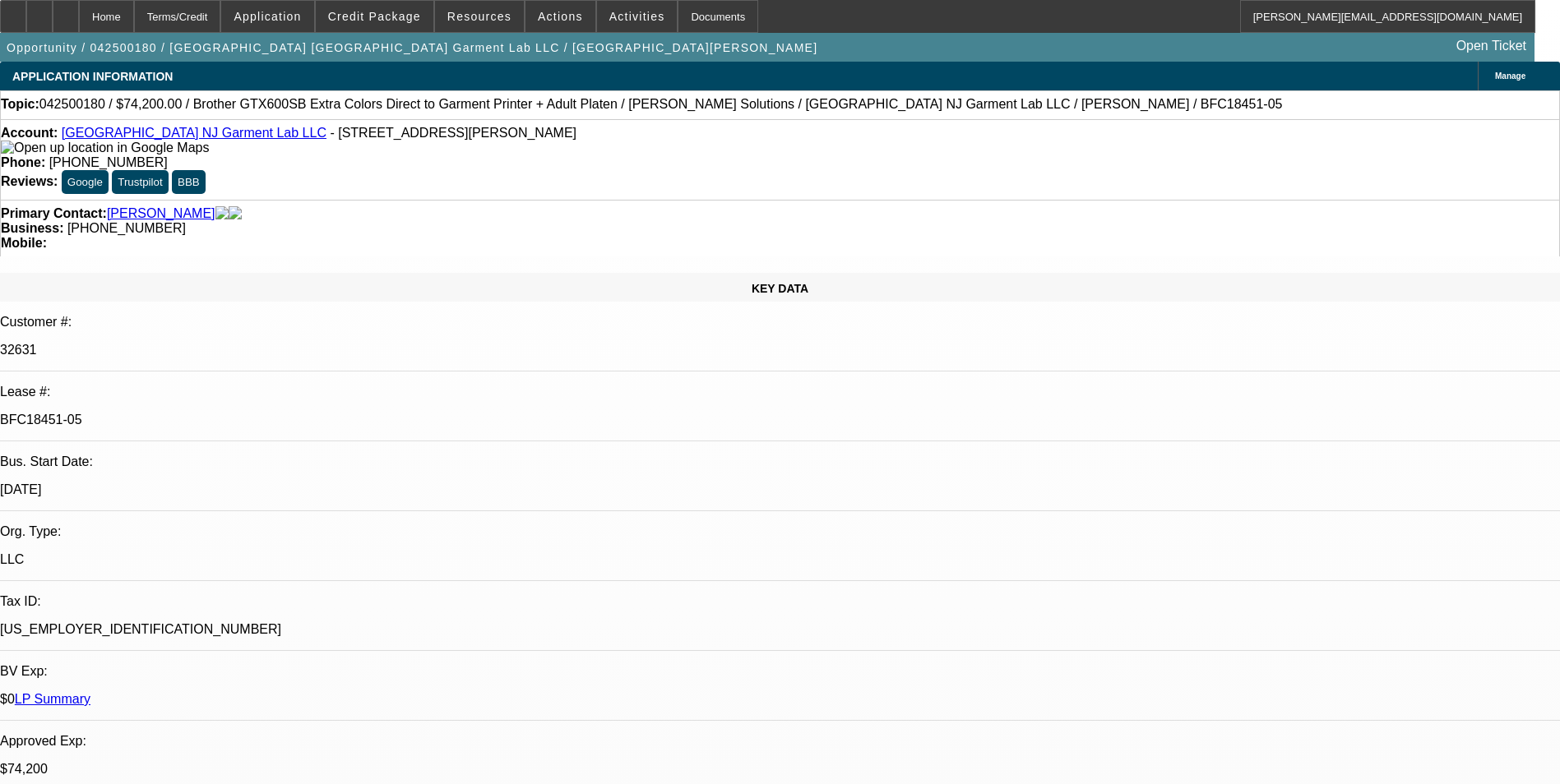
select select "0"
select select "6"
select select "0"
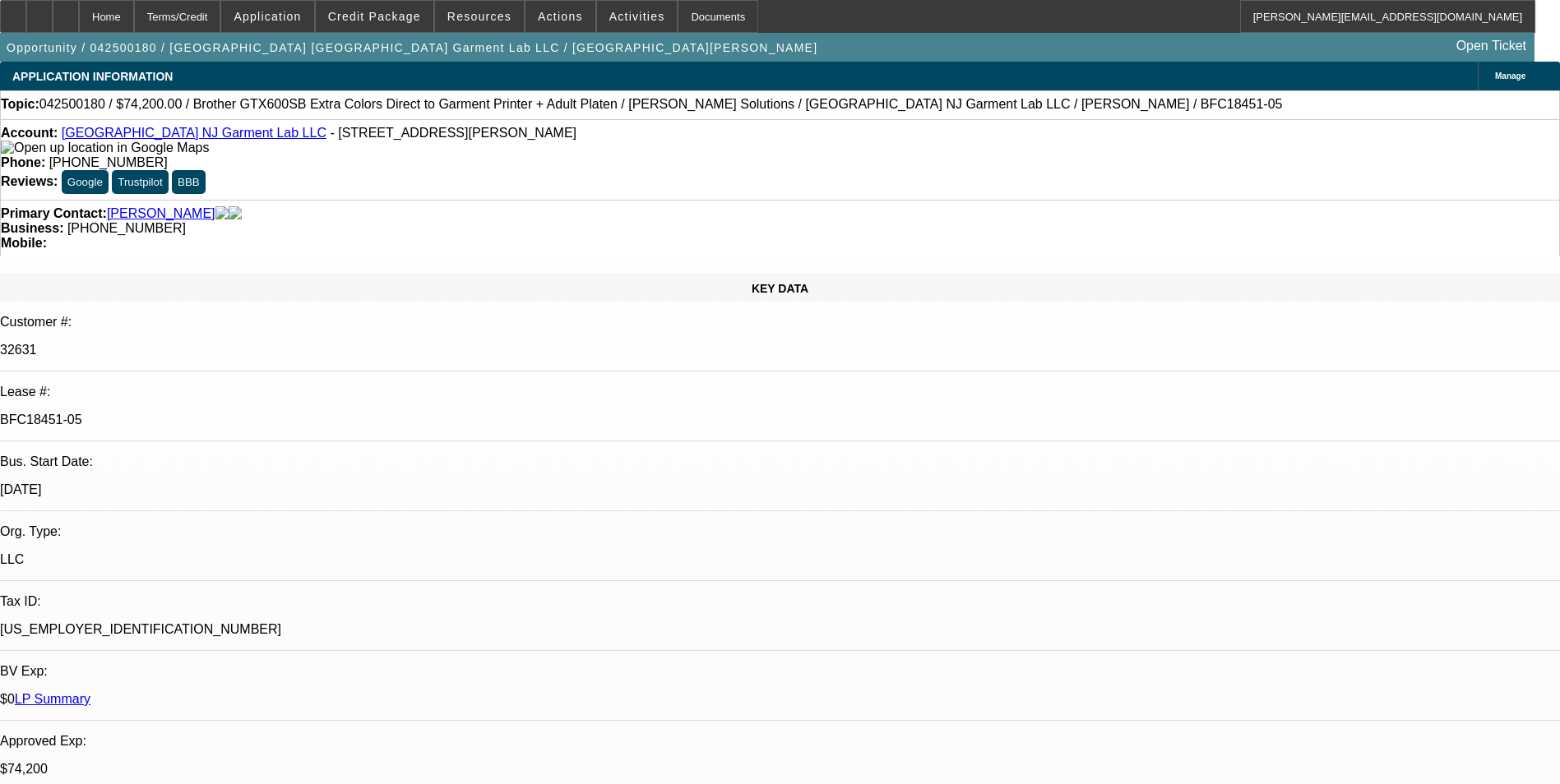
select select "0"
select select "6"
select select "0"
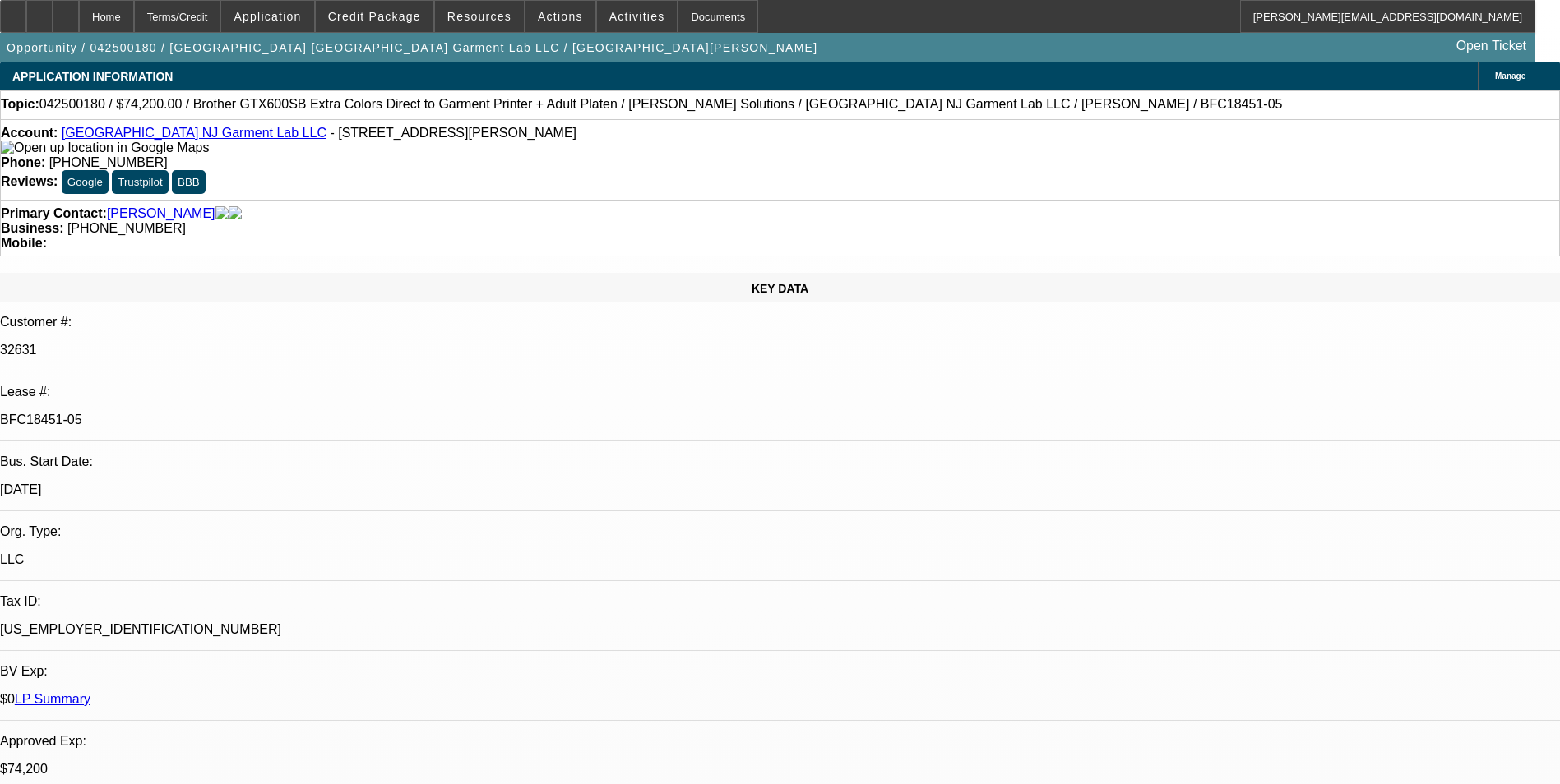
select select "6"
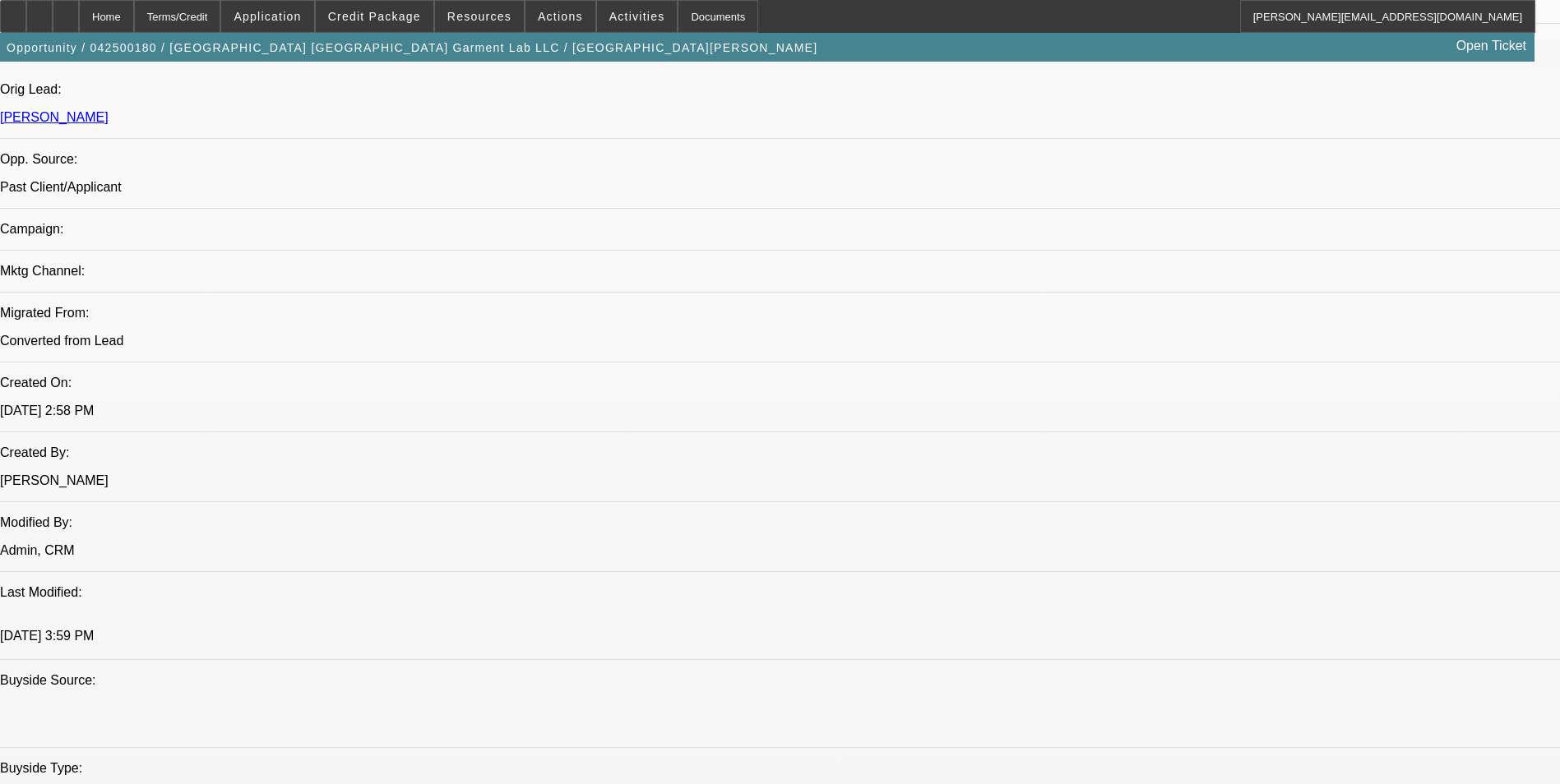
scroll to position [1068, 0]
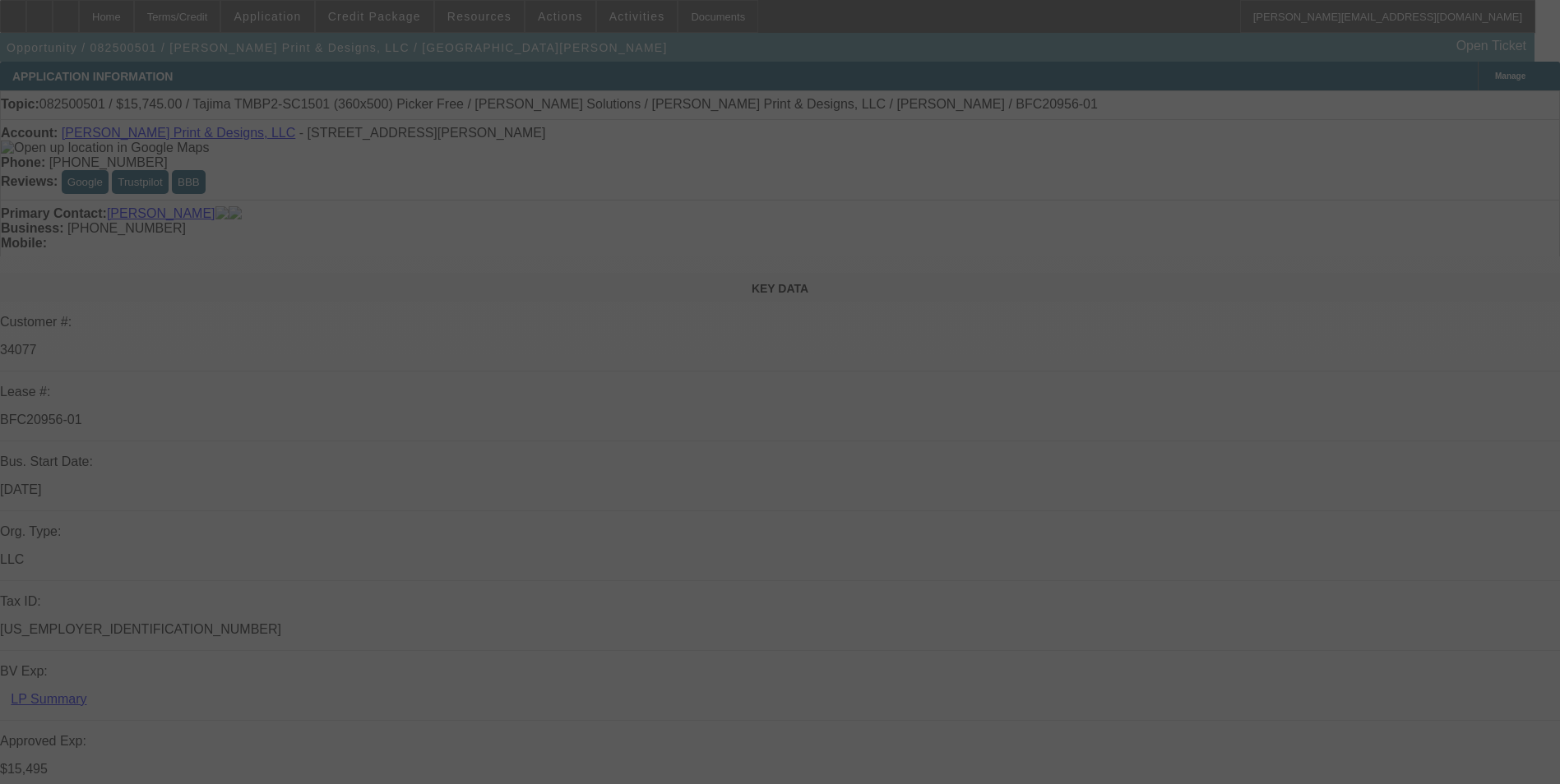
select select "0"
select select "2"
select select "0"
select select "2"
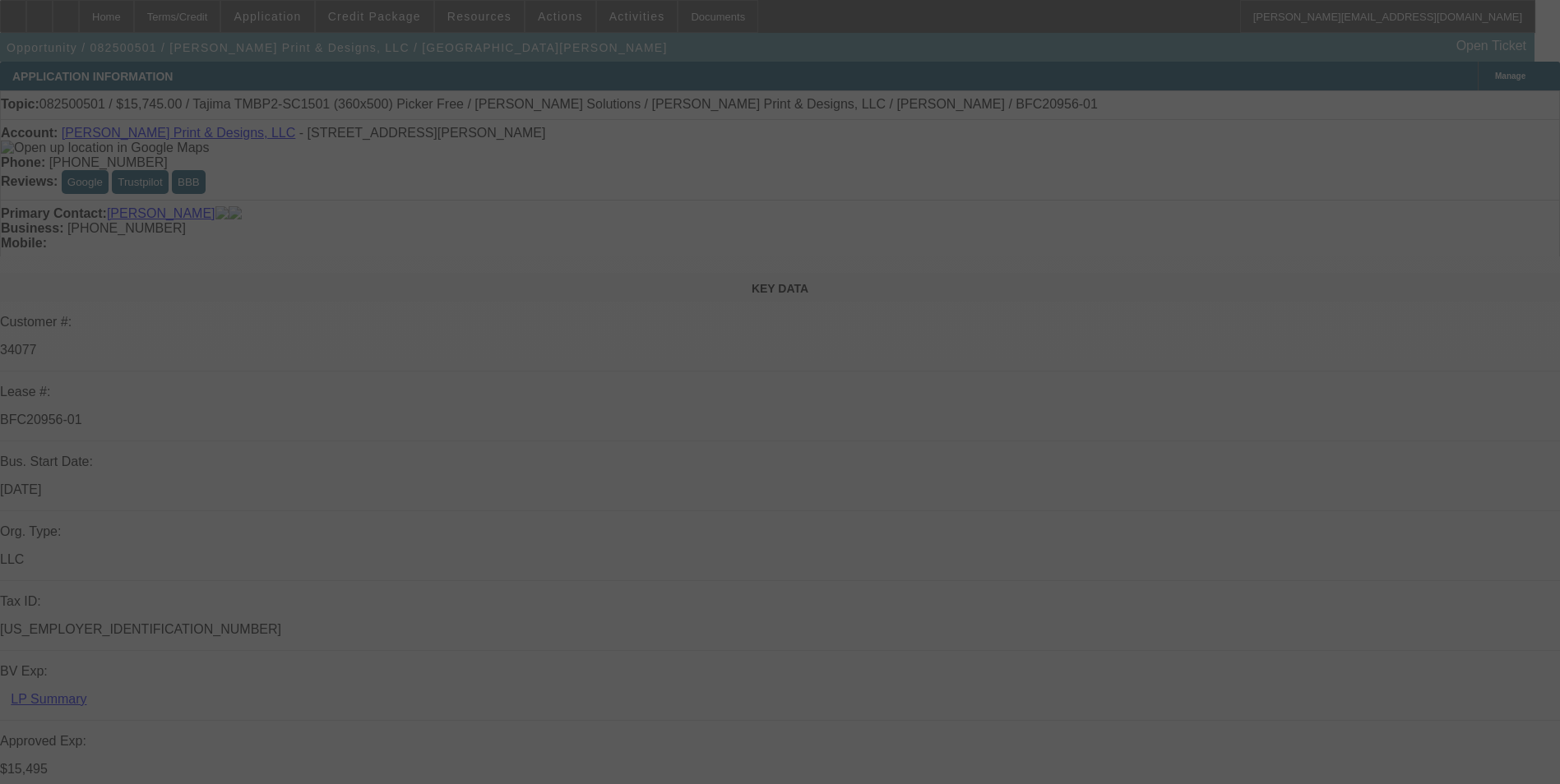
select select "0"
select select "2"
select select "0"
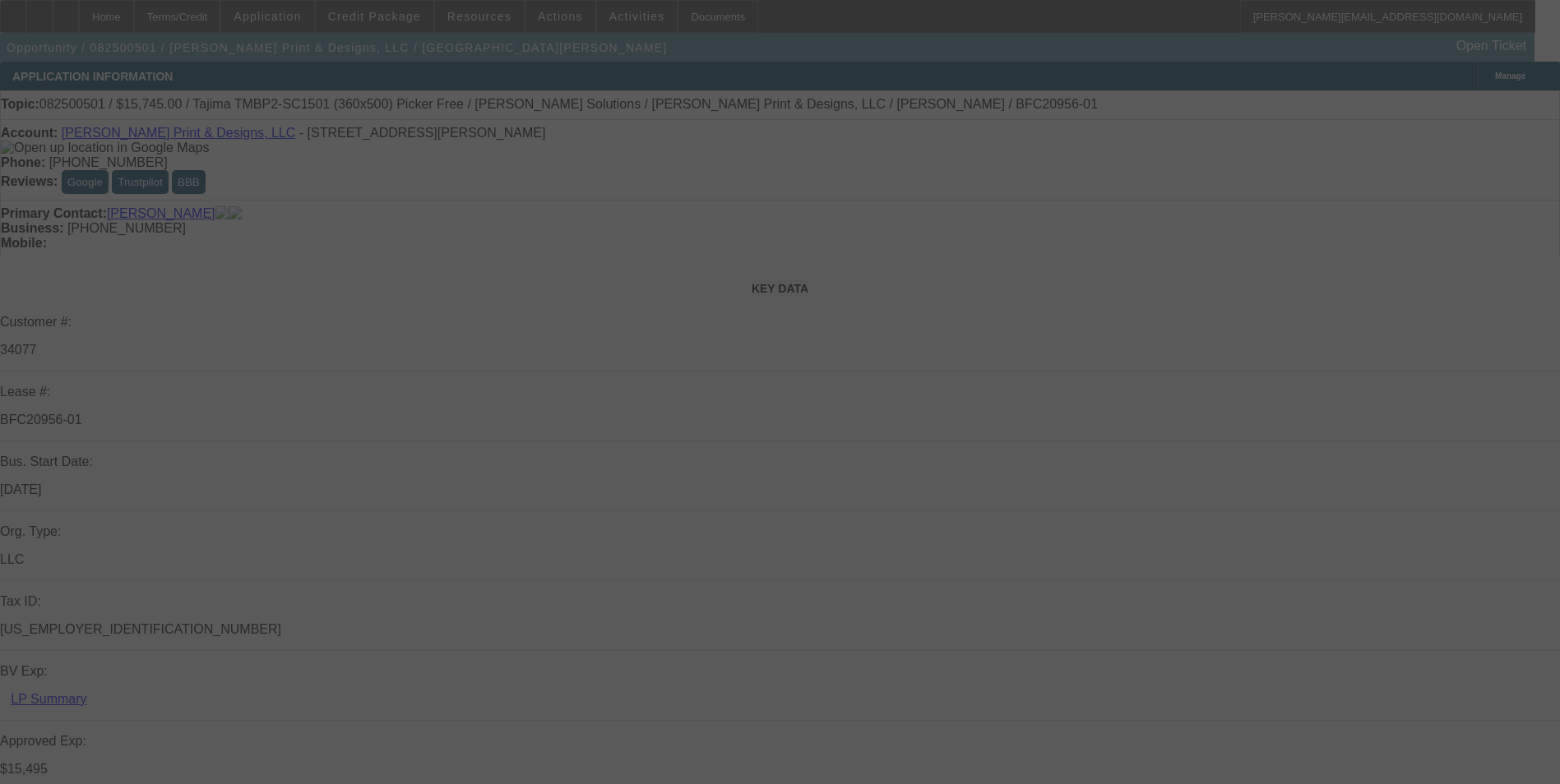
select select "2"
select select "0"
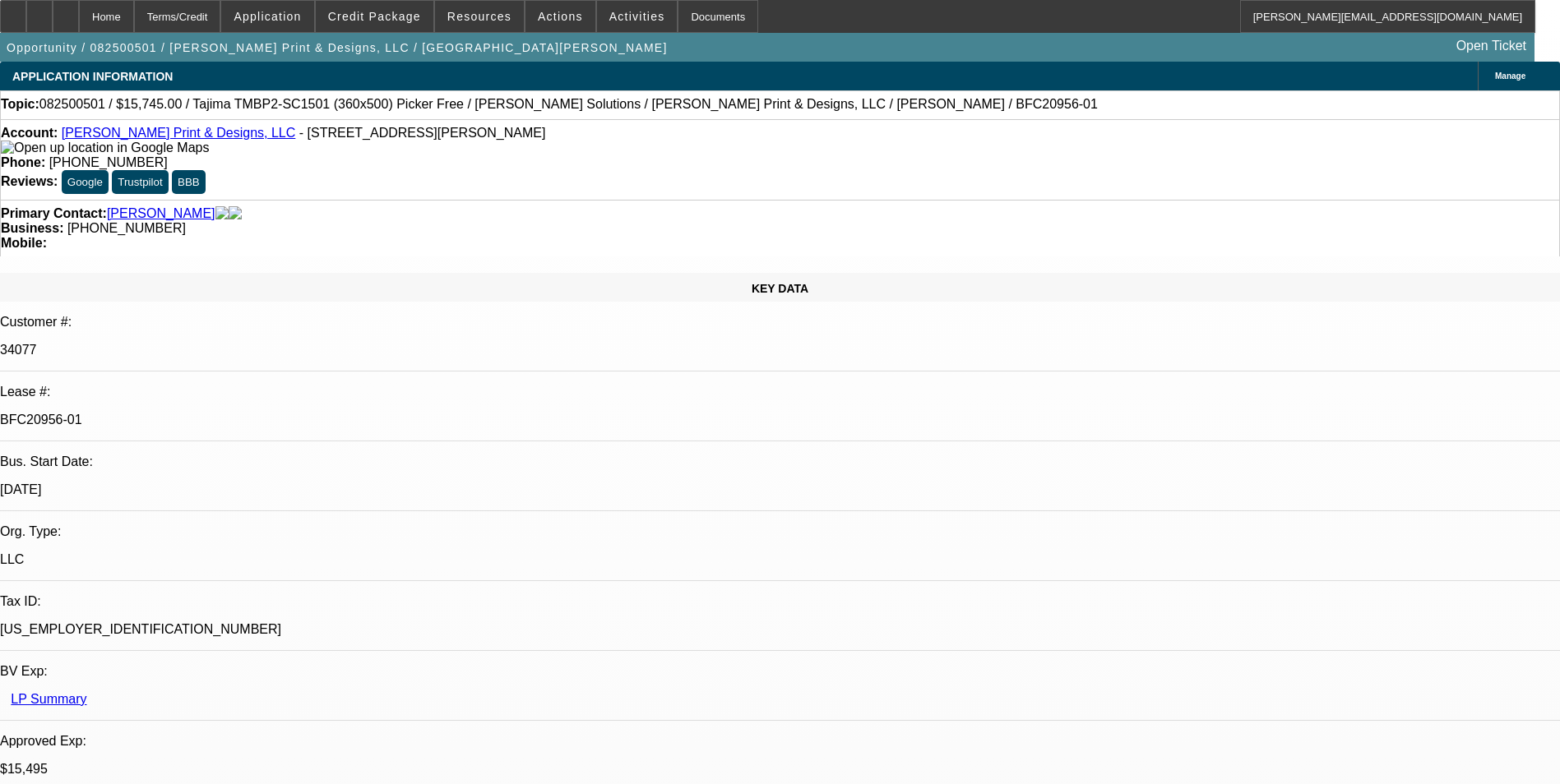
select select "1"
select select "2"
select select "6"
select select "1"
select select "2"
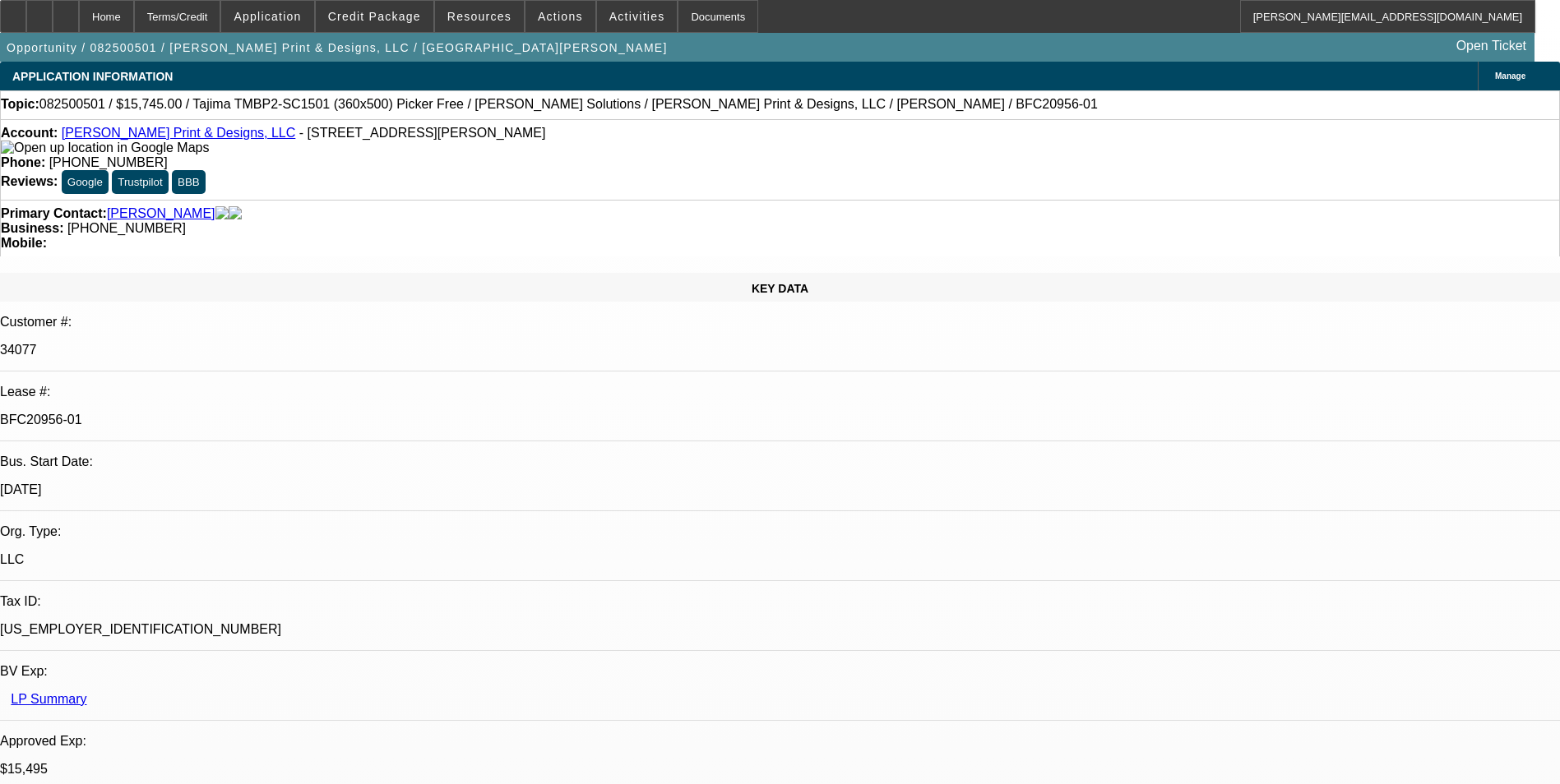
select select "6"
select select "1"
select select "2"
select select "6"
select select "1"
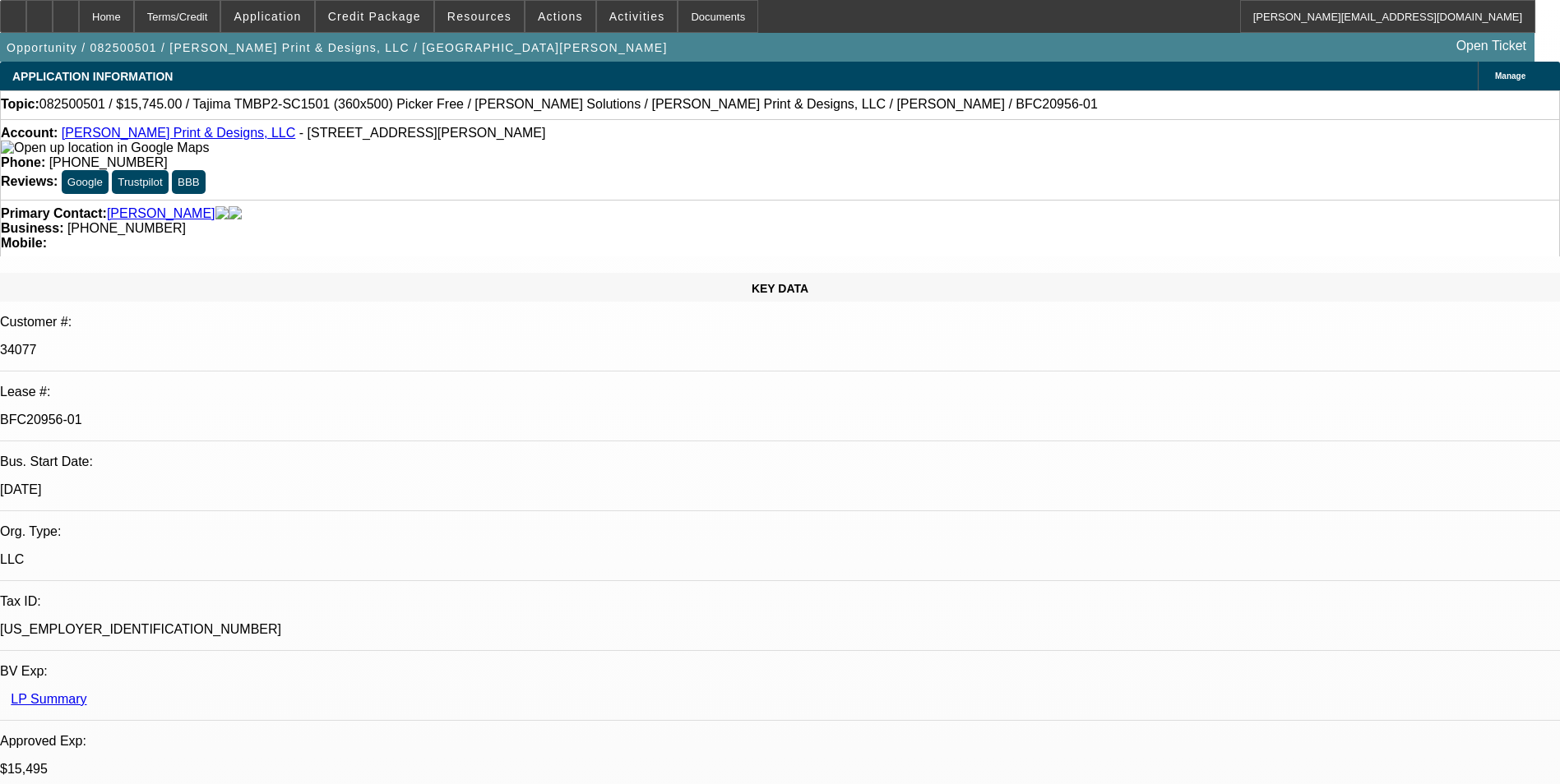
select select "2"
select select "6"
click at [407, 23] on span at bounding box center [375, 16] width 118 height 39
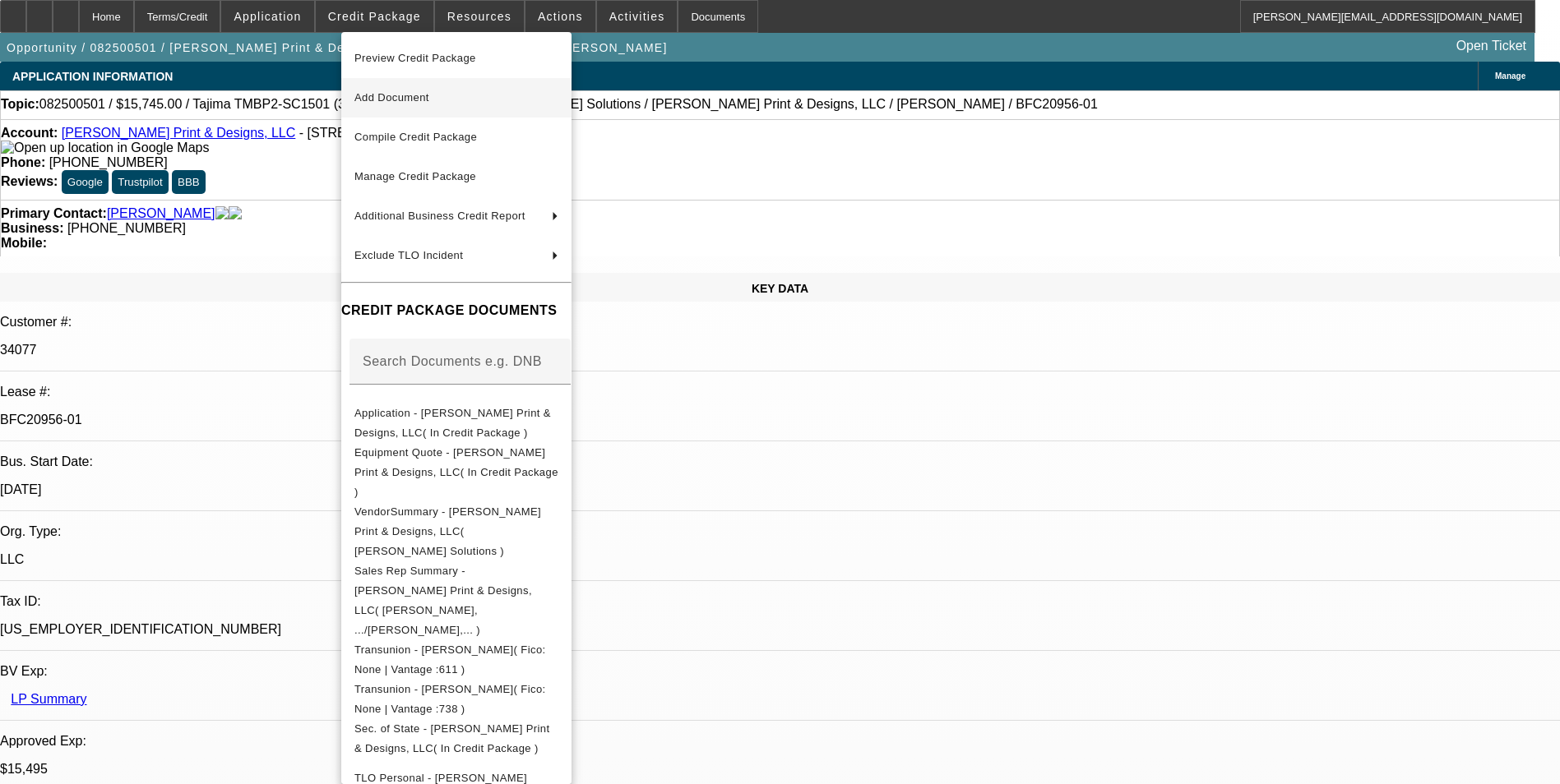
click at [532, 414] on span "Application - Castro Print & Designs, LLC( In Credit Package )" at bounding box center [452, 422] width 196 height 32
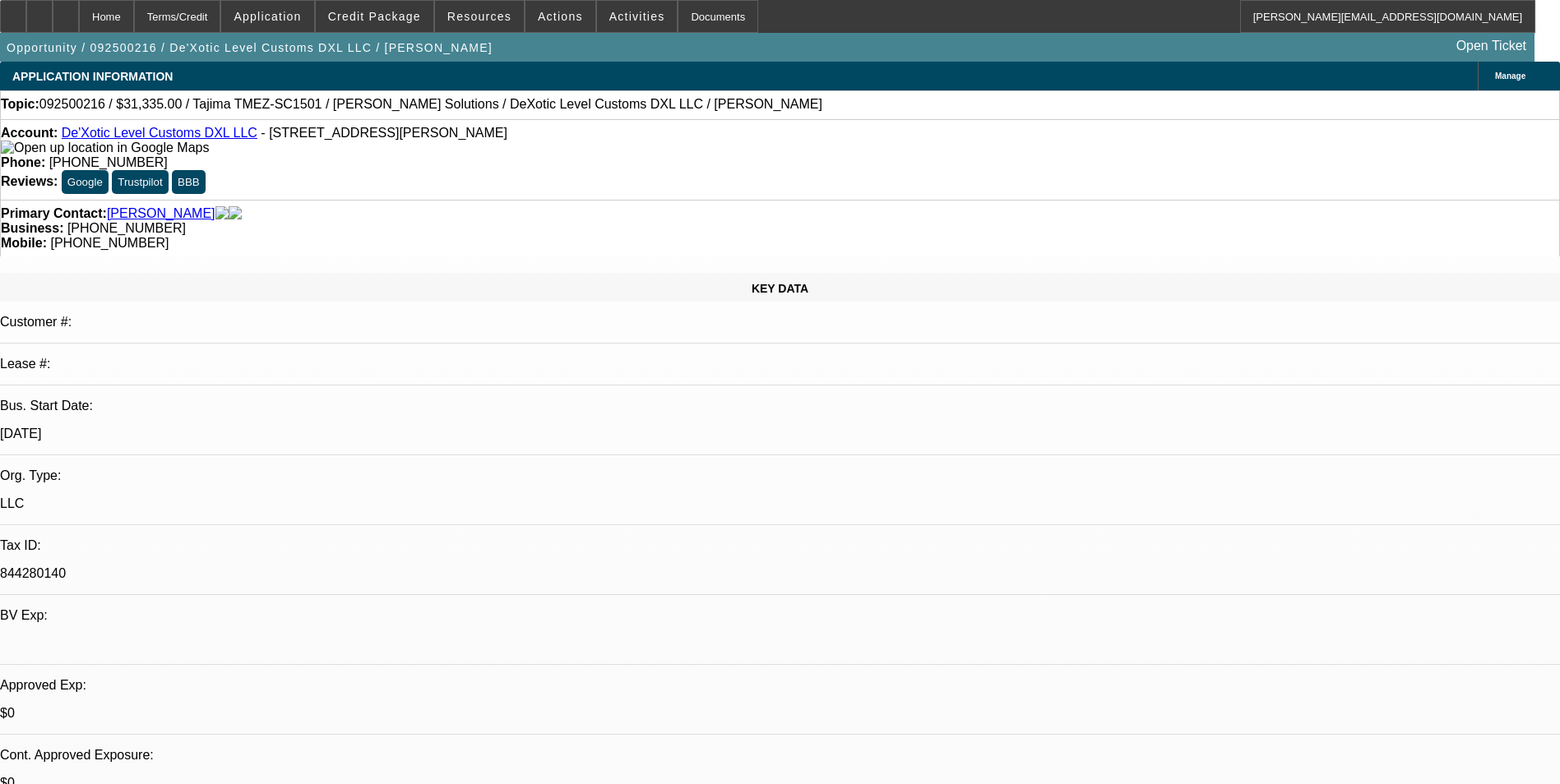
select select "0"
select select "2"
select select "0.1"
select select "1"
select select "2"
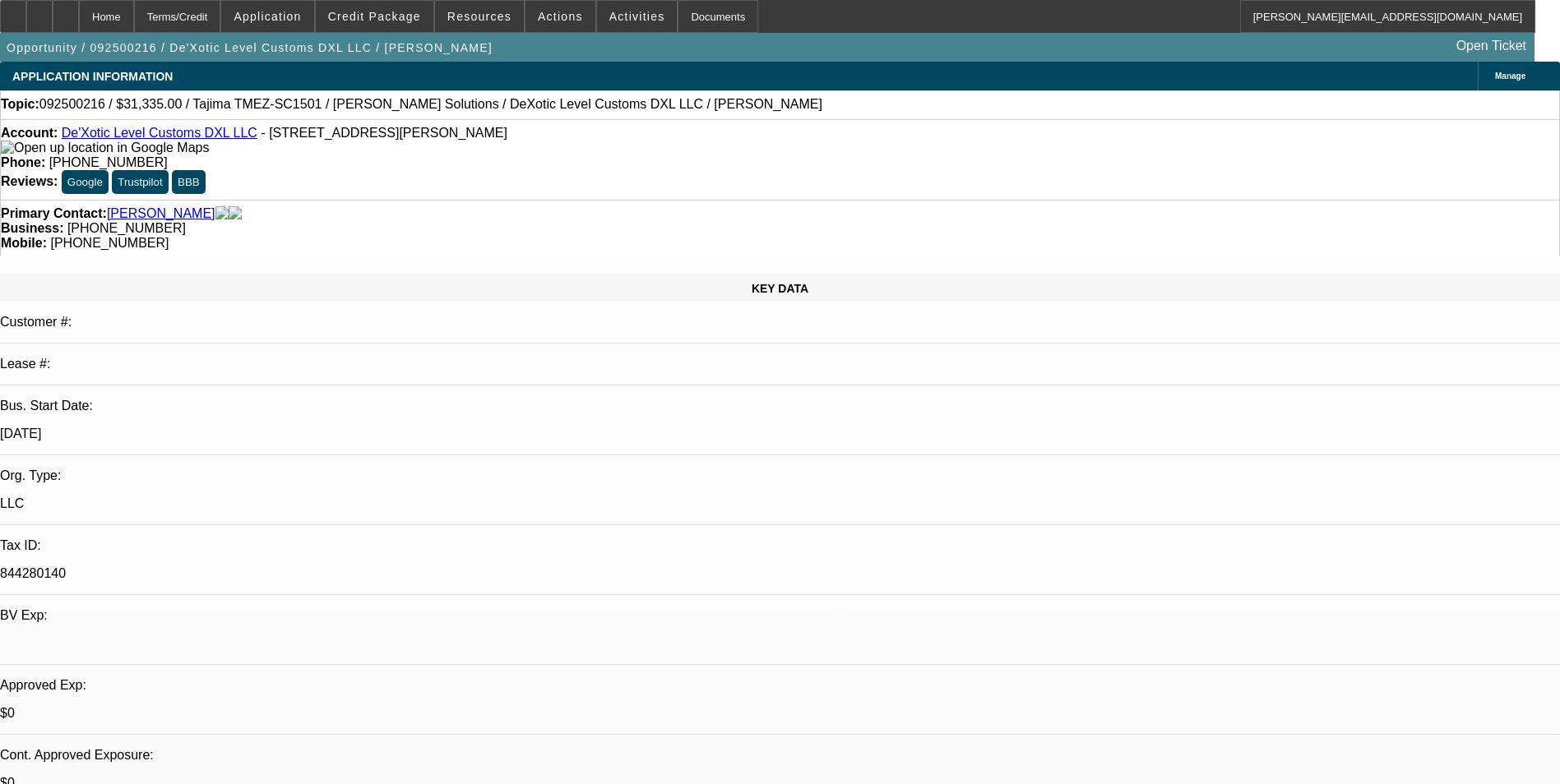
select select "4"
click at [387, 26] on span at bounding box center [375, 16] width 118 height 39
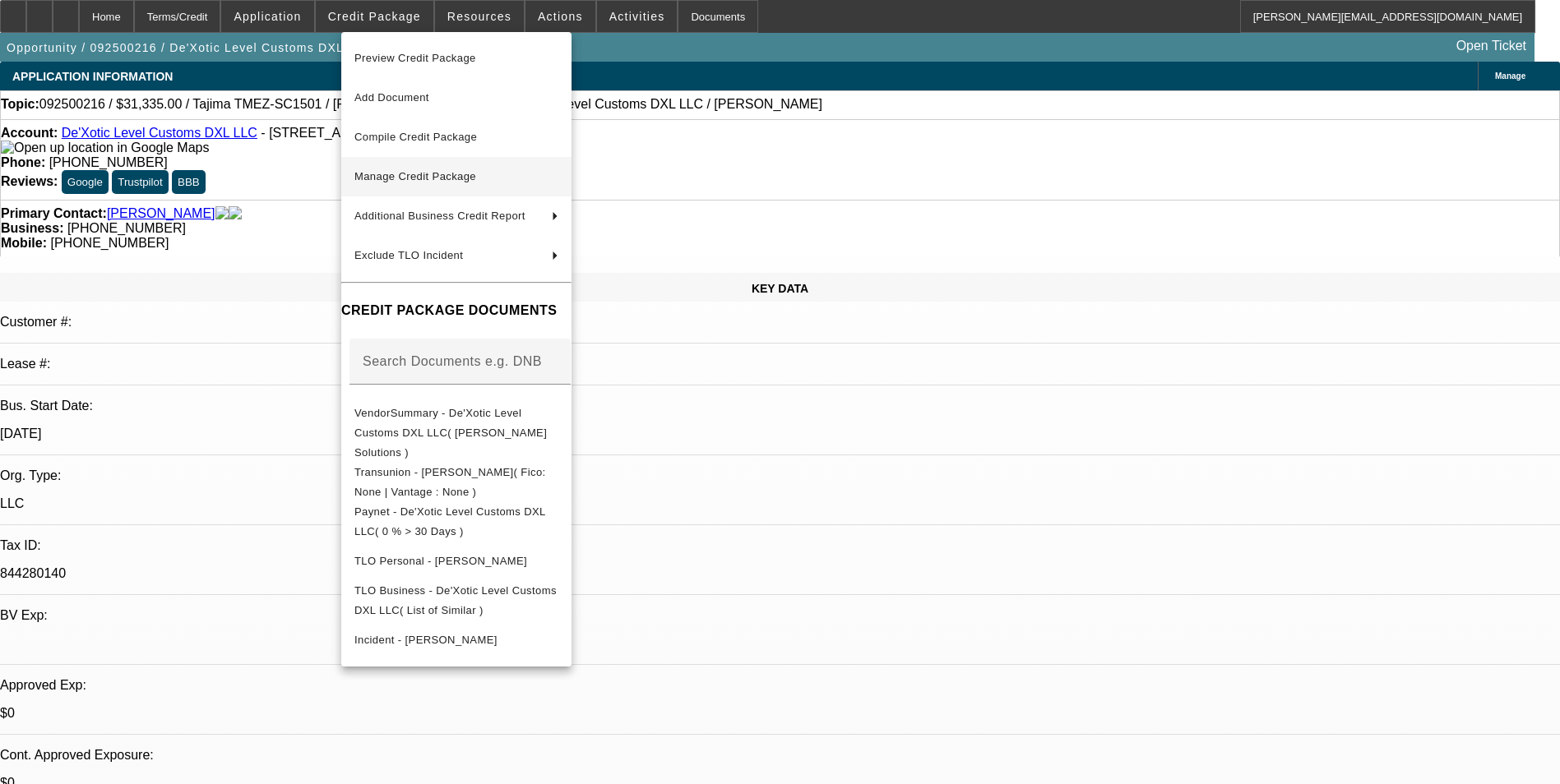
click at [502, 170] on span "Manage Credit Package" at bounding box center [456, 176] width 204 height 20
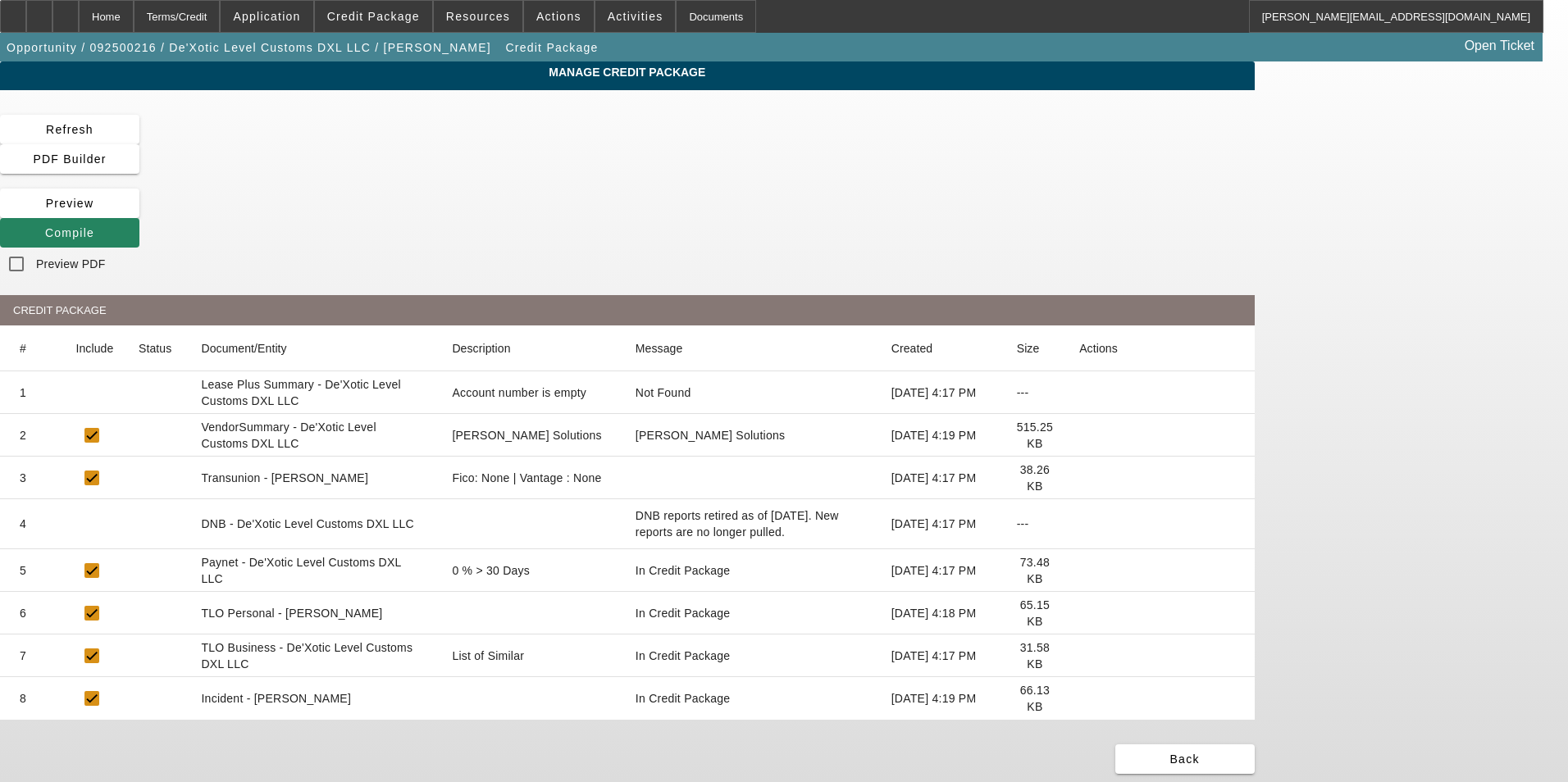
click at [1079, 478] on icon at bounding box center [1079, 478] width 0 height 0
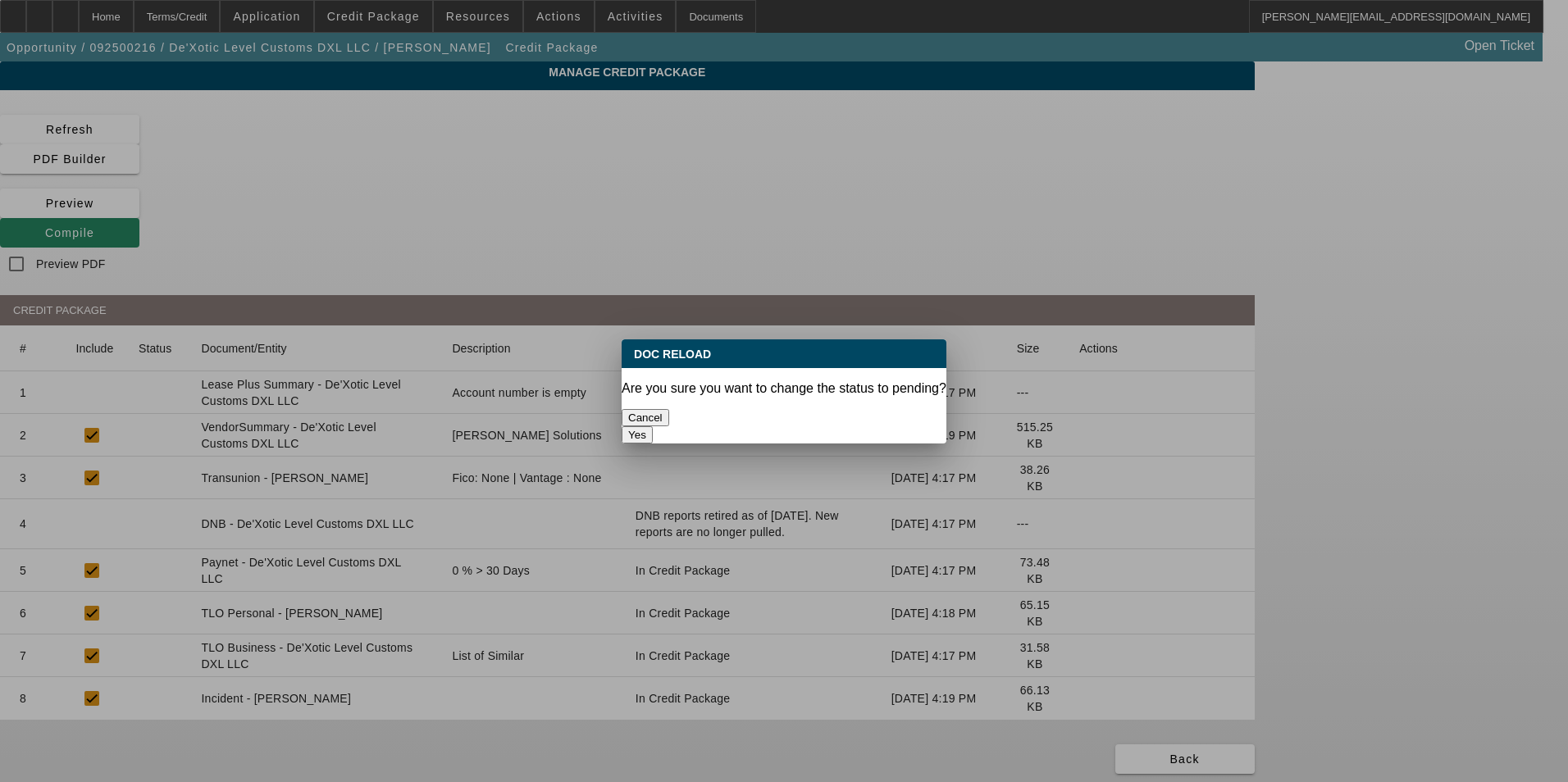
click at [652, 426] on button "Yes" at bounding box center [637, 435] width 31 height 17
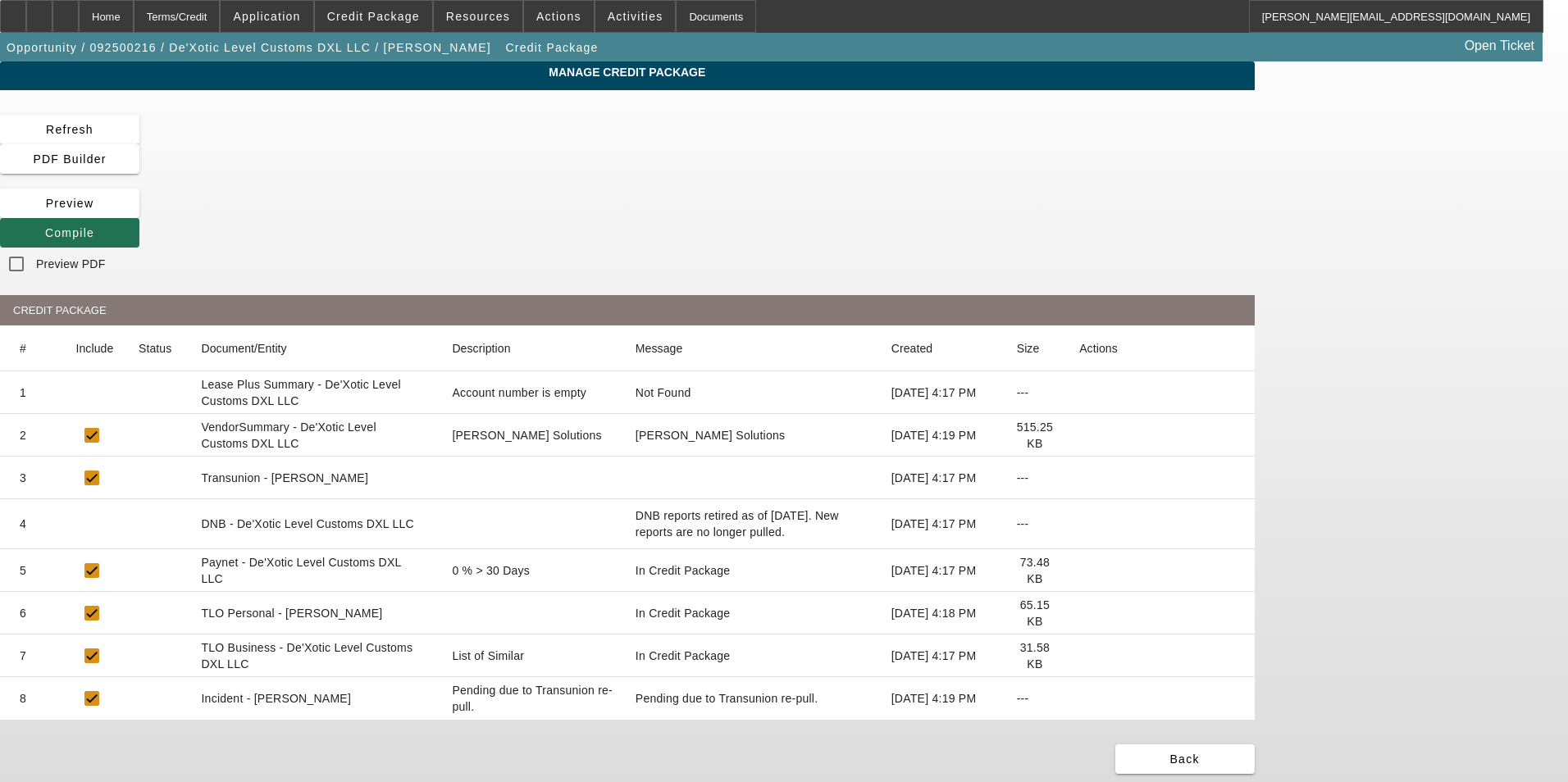
click at [94, 227] on span "Compile" at bounding box center [69, 233] width 49 height 13
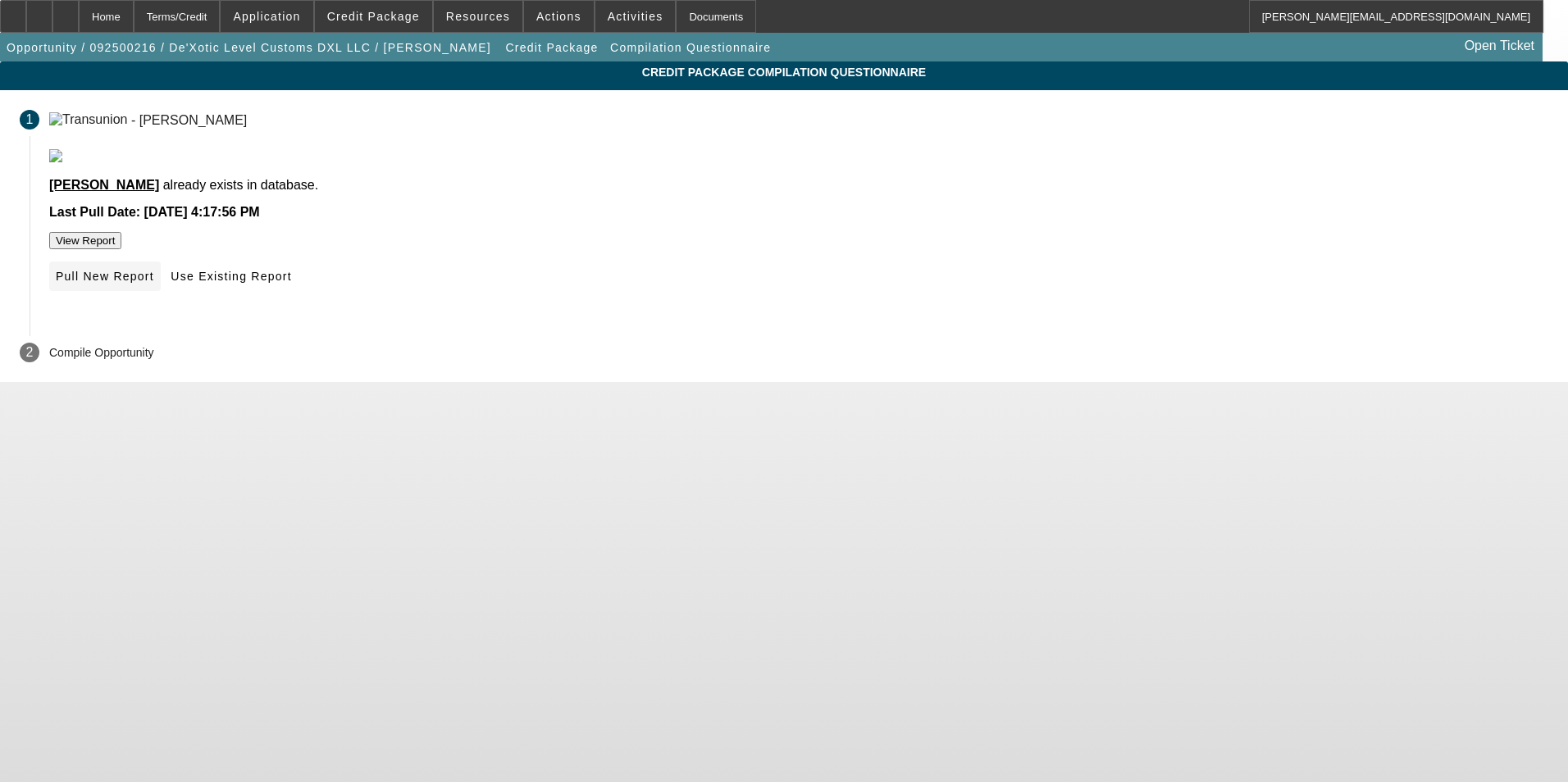
click at [154, 283] on span "Pull New Report" at bounding box center [105, 276] width 99 height 13
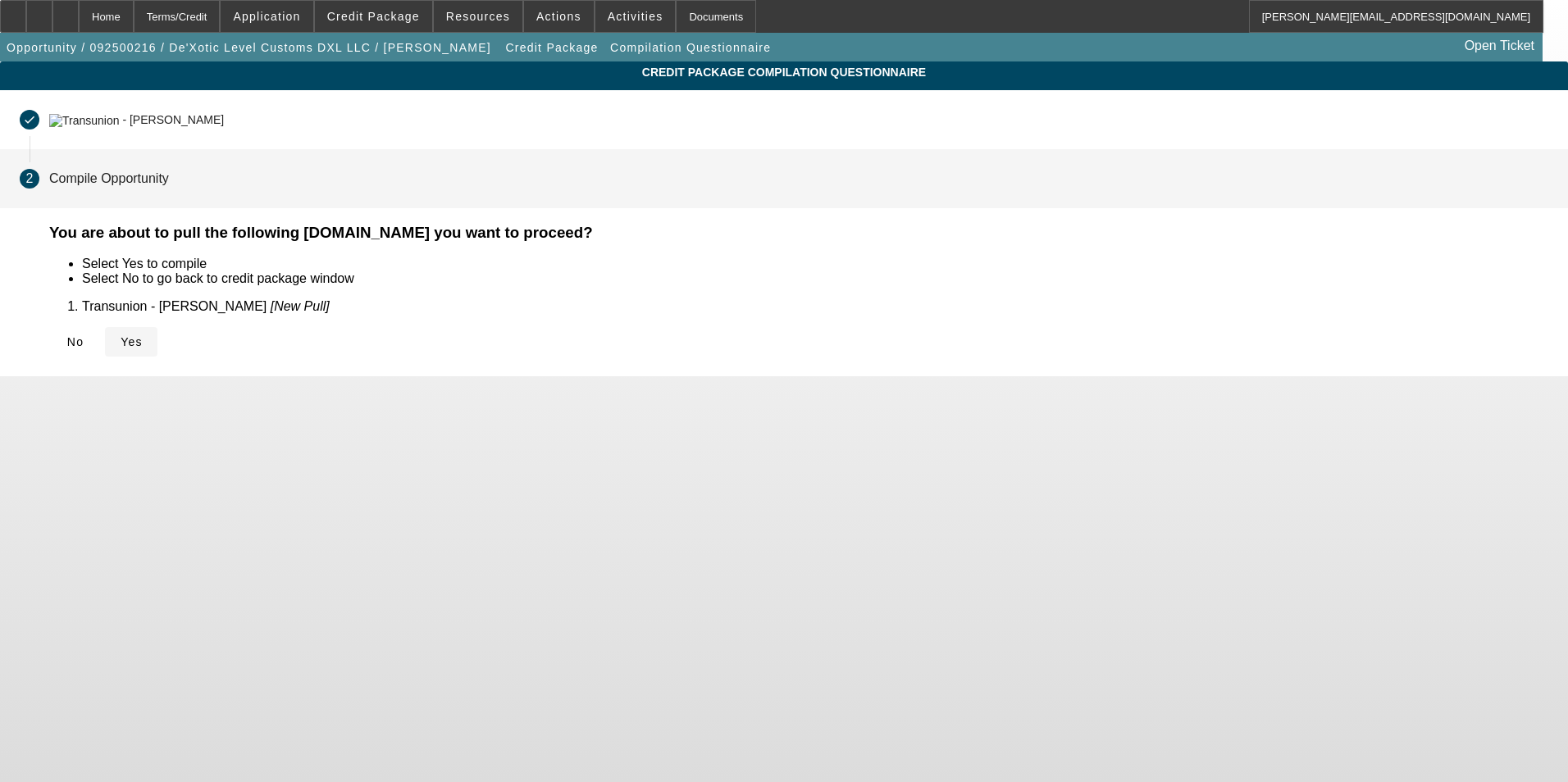
click at [120, 336] on icon at bounding box center [120, 342] width 0 height 13
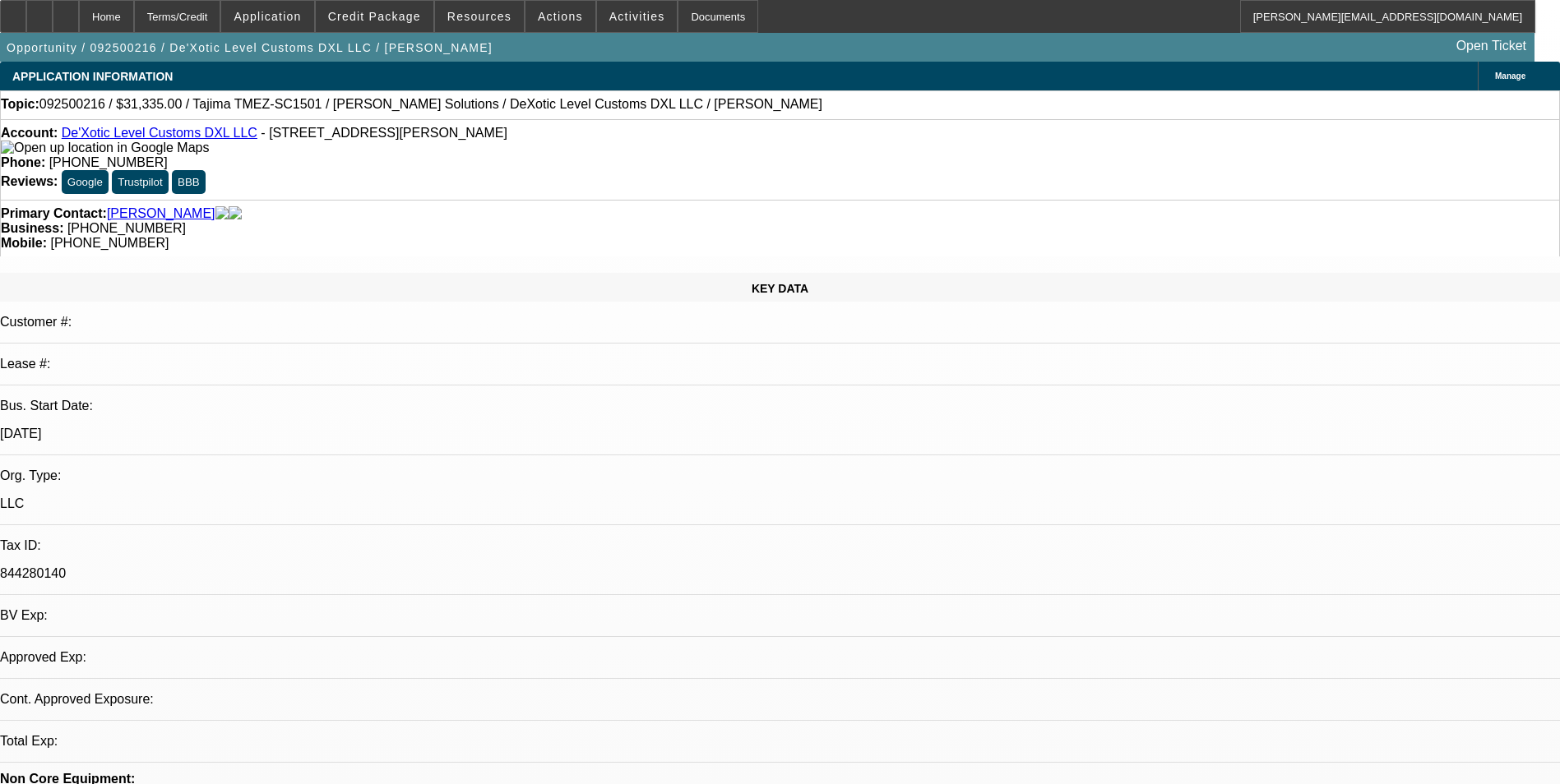
select select "0"
select select "2"
select select "0.1"
select select "4"
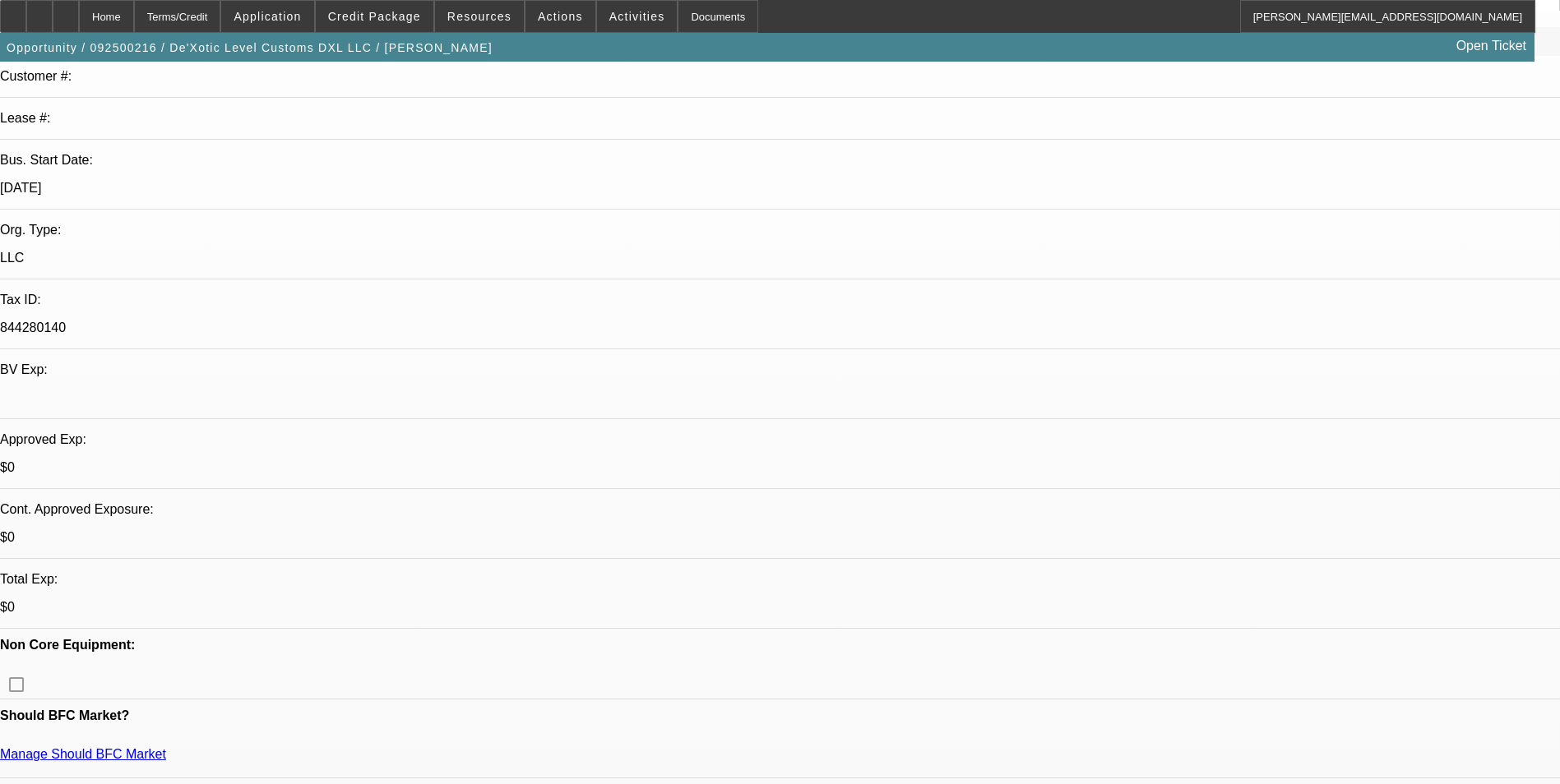
scroll to position [246, 0]
drag, startPoint x: 108, startPoint y: 13, endPoint x: 206, endPoint y: 71, distance: 113.9
click at [79, 13] on div at bounding box center [66, 16] width 26 height 33
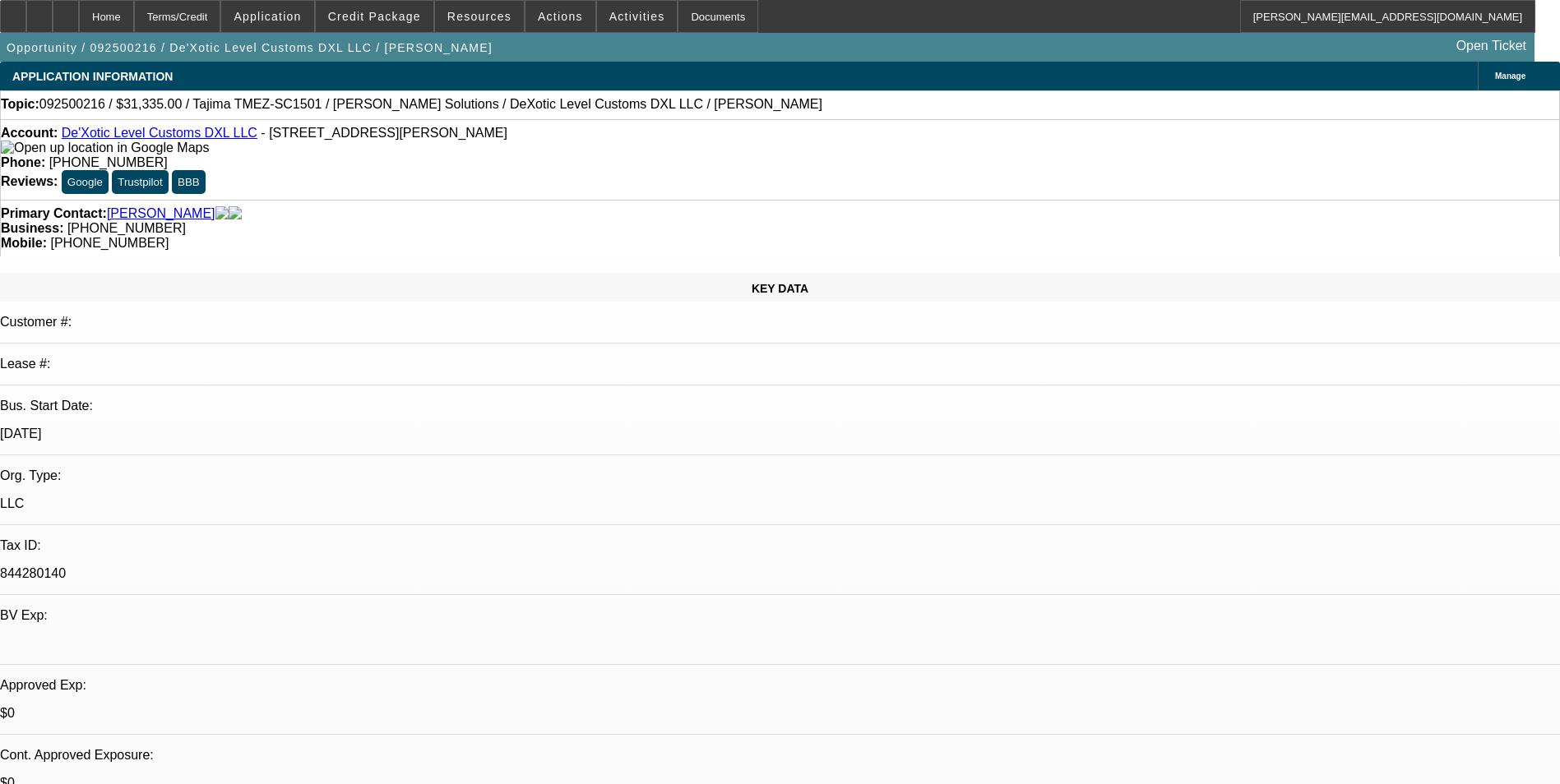
select select "0"
select select "2"
select select "0.1"
select select "4"
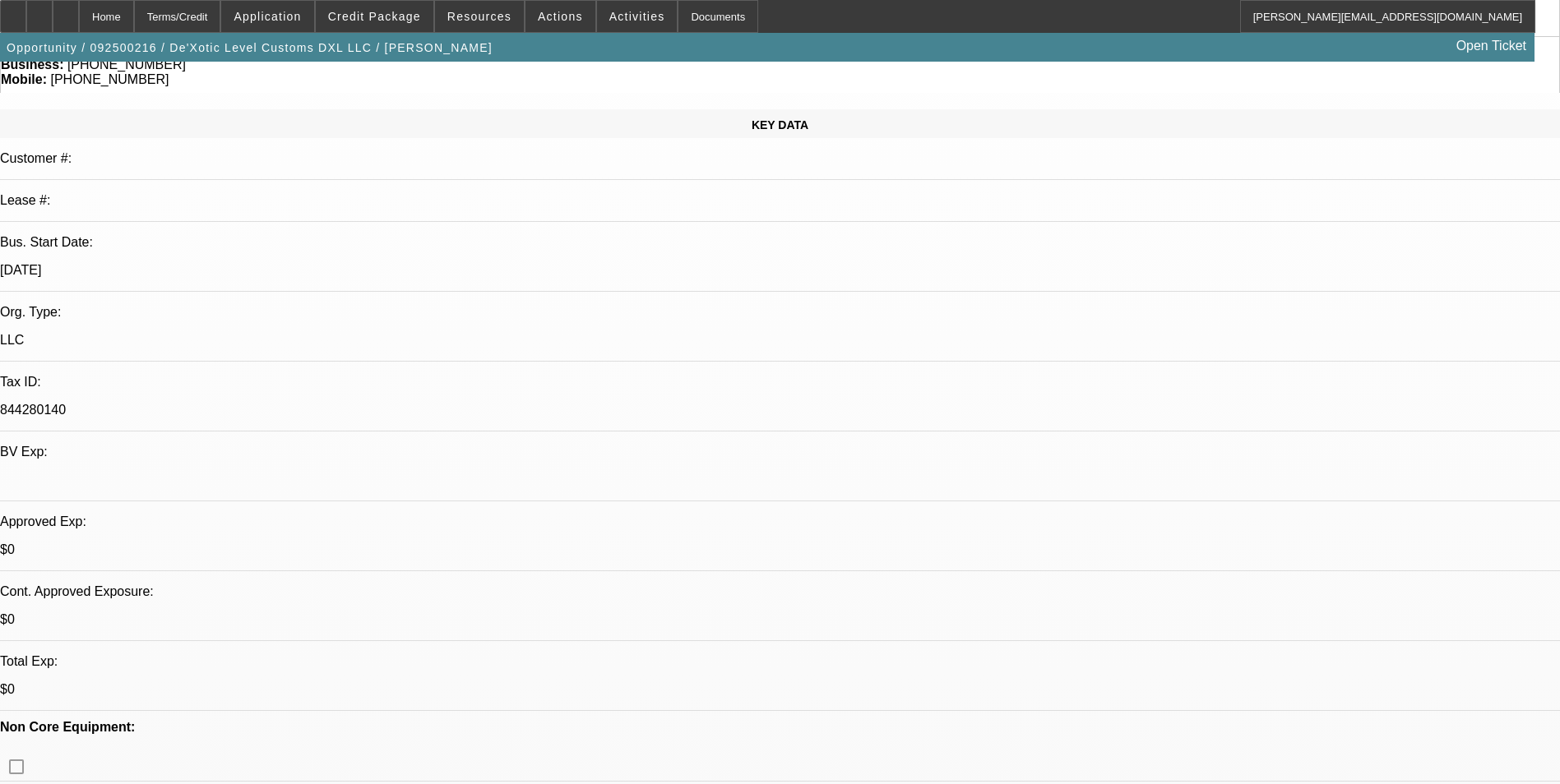
scroll to position [165, 0]
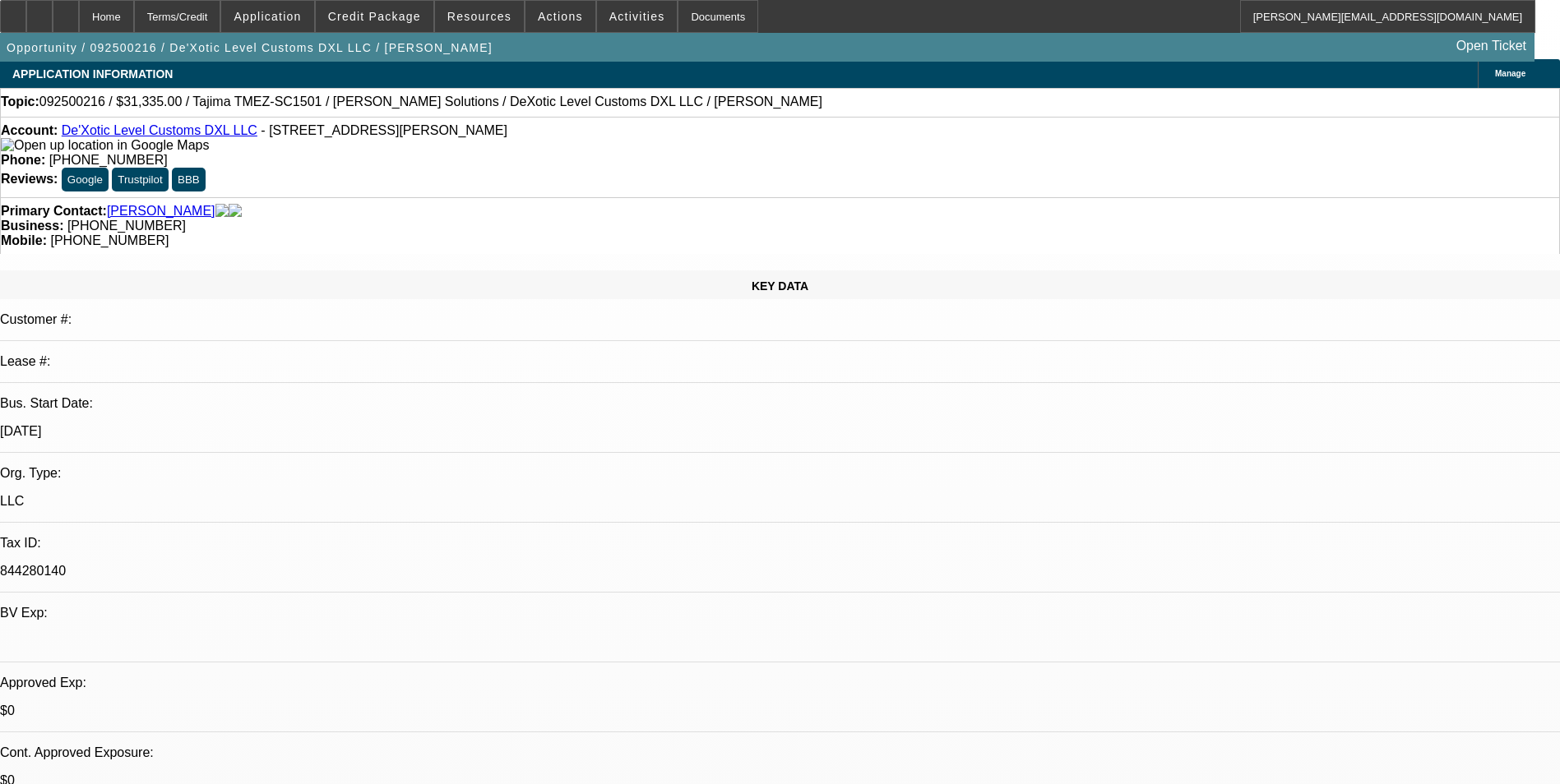
scroll to position [0, 0]
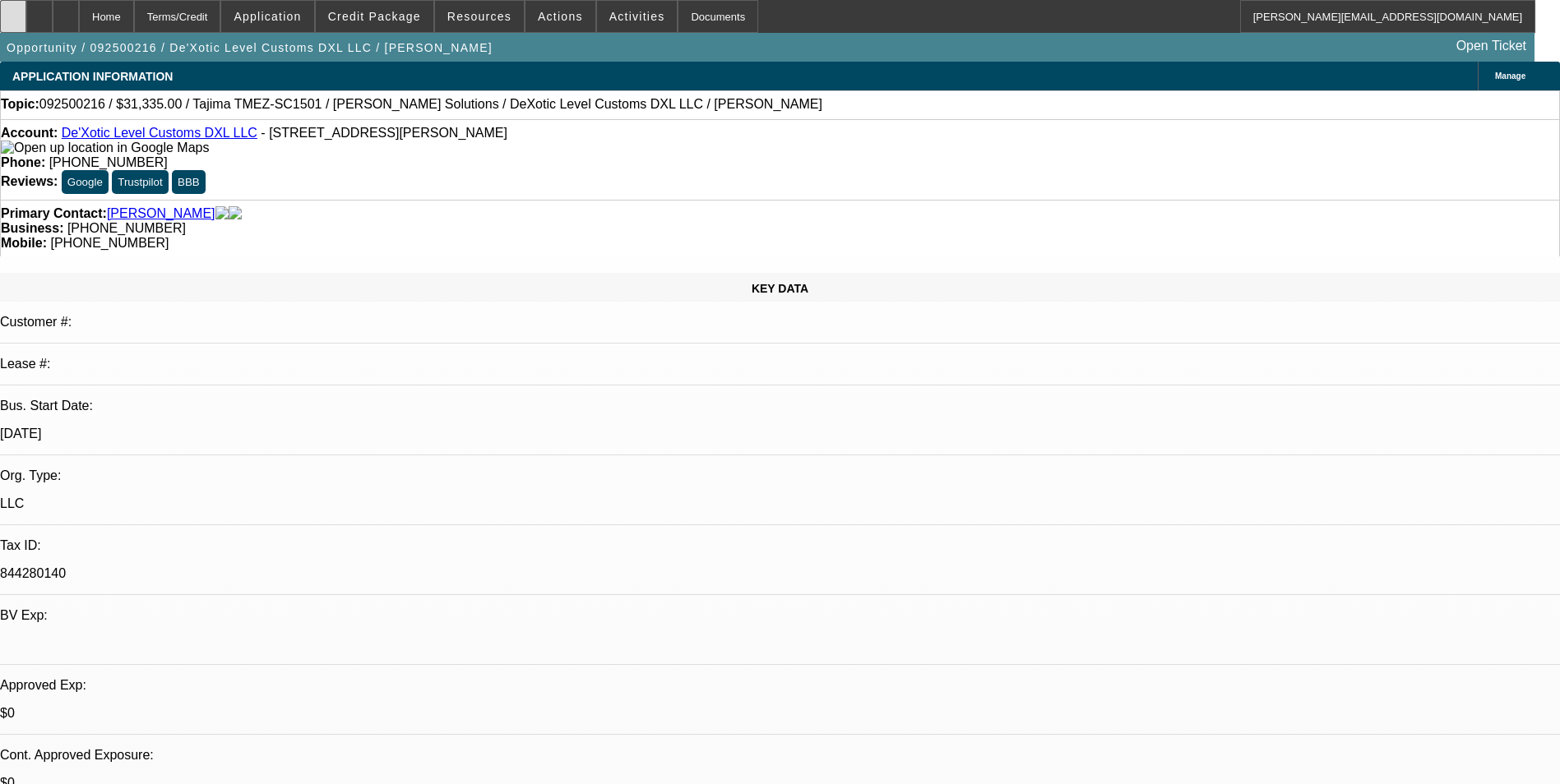
click at [26, 14] on div at bounding box center [13, 16] width 26 height 33
click at [180, 139] on link "De'Xotic Level Customs DXL LLC" at bounding box center [160, 133] width 196 height 14
click at [53, 9] on div at bounding box center [39, 16] width 26 height 33
click at [408, 19] on span "Credit Package" at bounding box center [374, 16] width 93 height 13
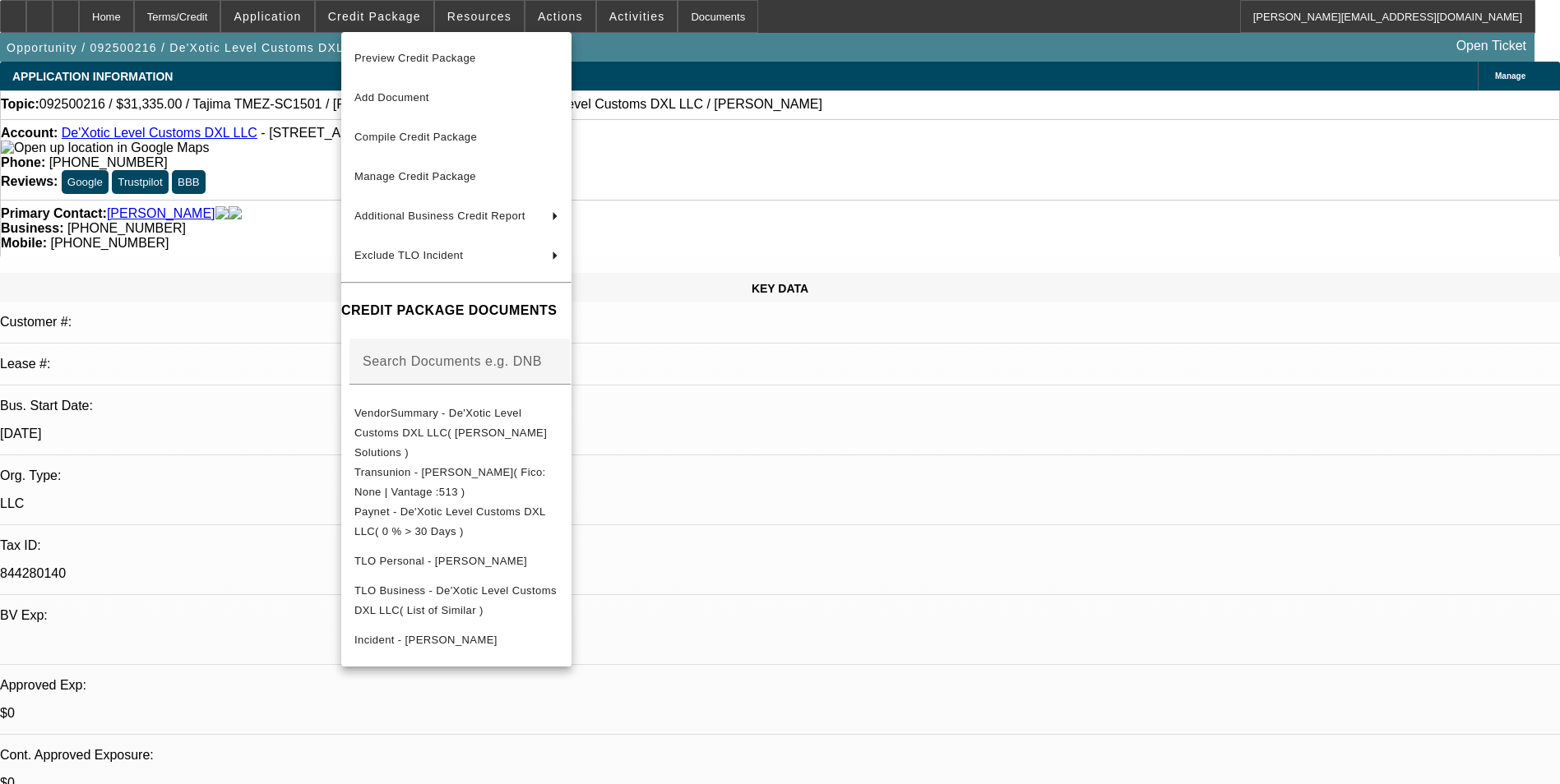
drag, startPoint x: 997, startPoint y: 493, endPoint x: 1209, endPoint y: 297, distance: 288.7
click at [1001, 488] on div at bounding box center [780, 392] width 1560 height 784
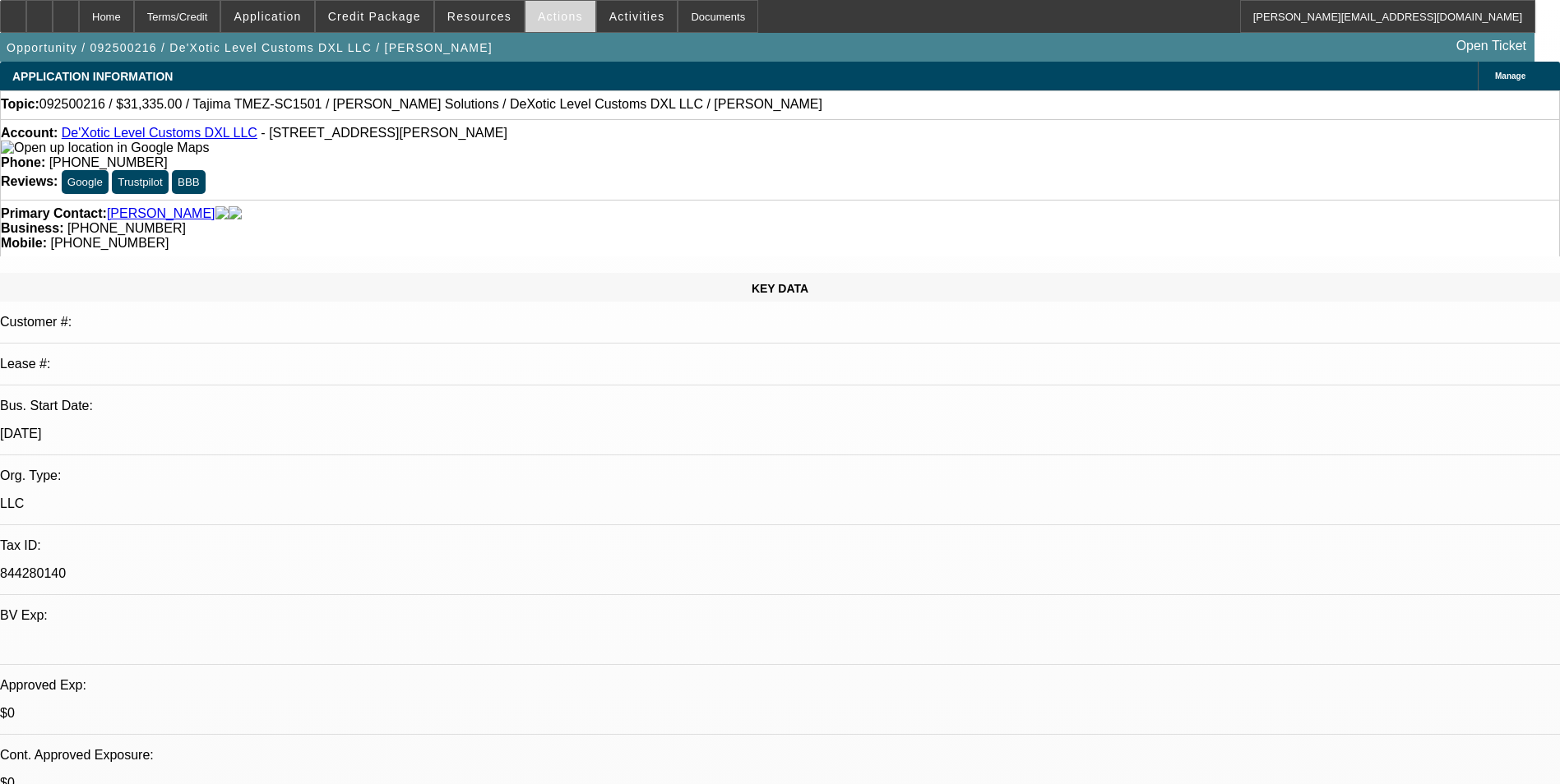
click at [546, 6] on span at bounding box center [560, 16] width 70 height 39
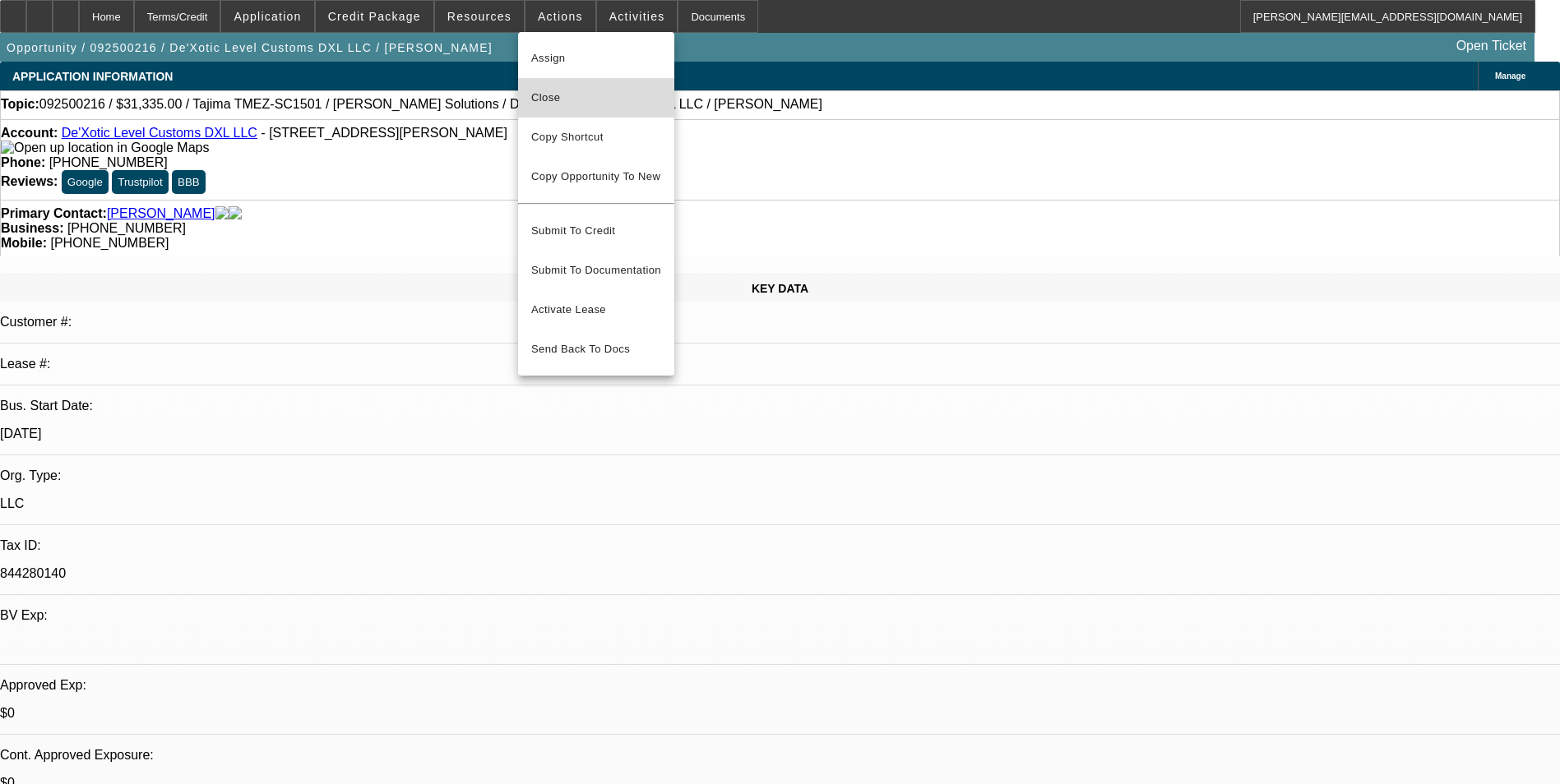
click at [601, 90] on span "Close" at bounding box center [596, 97] width 130 height 20
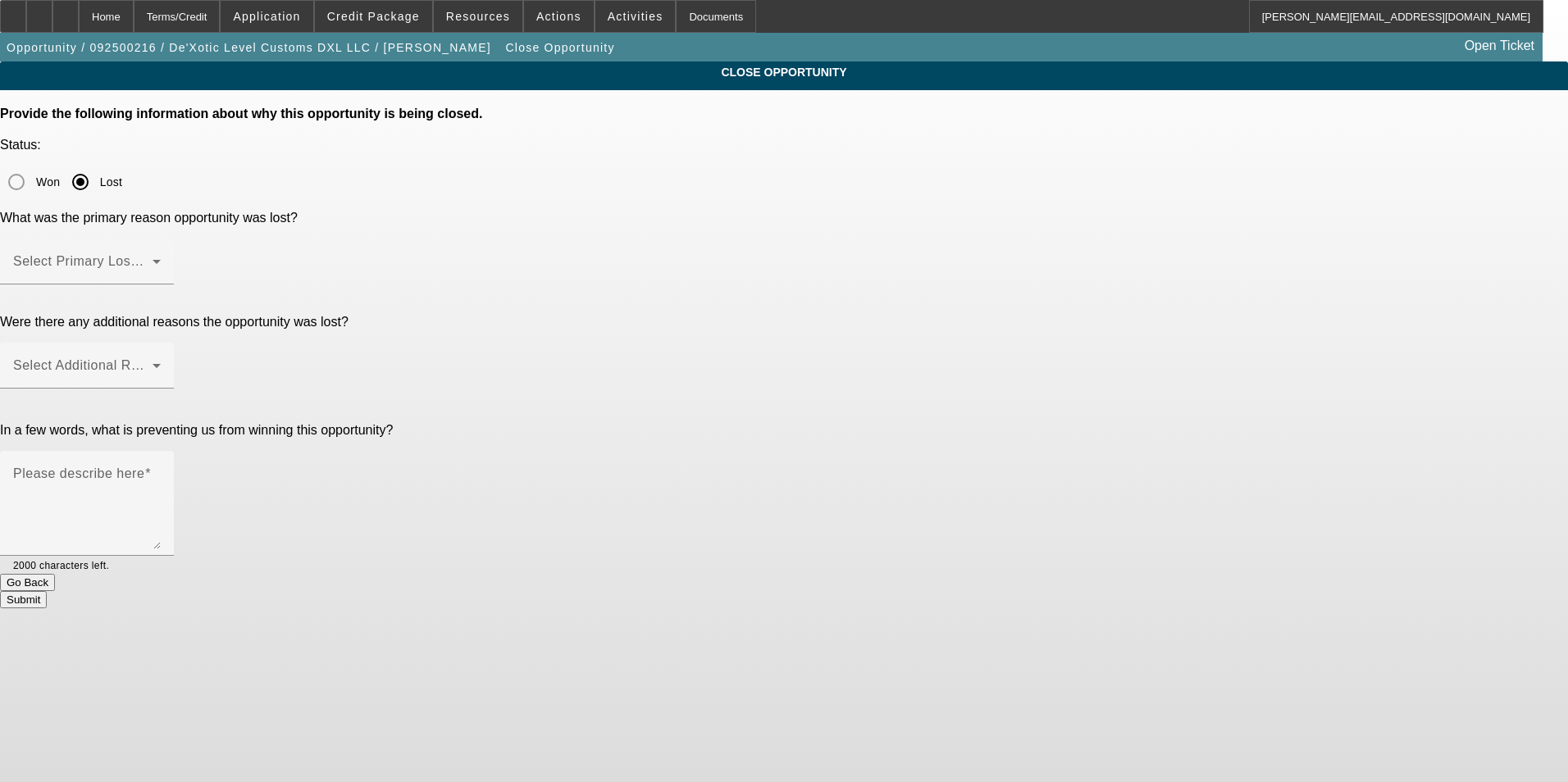
click at [55, 574] on button "Go Back" at bounding box center [27, 582] width 55 height 17
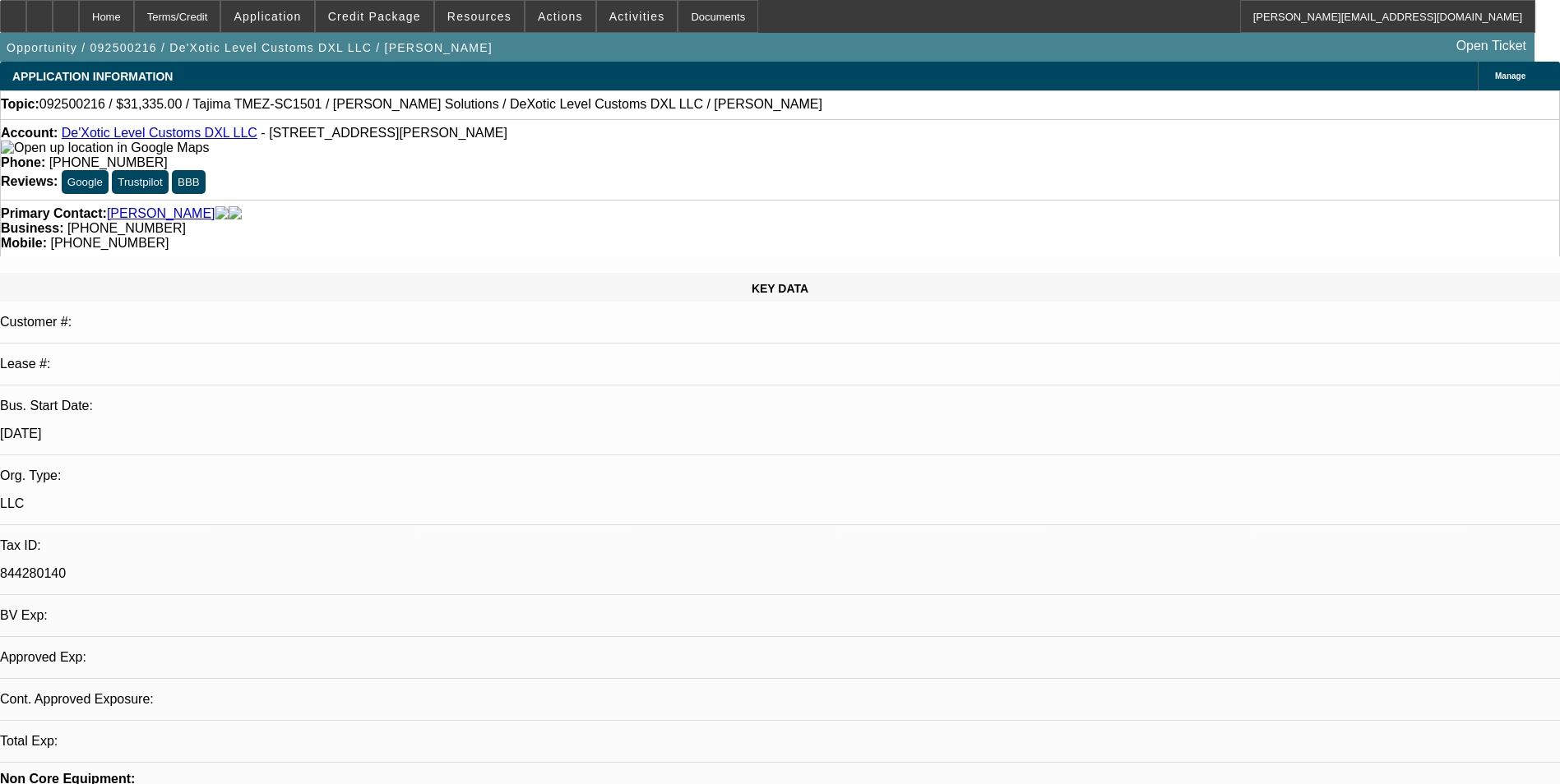
select select "0"
select select "2"
select select "0.1"
select select "4"
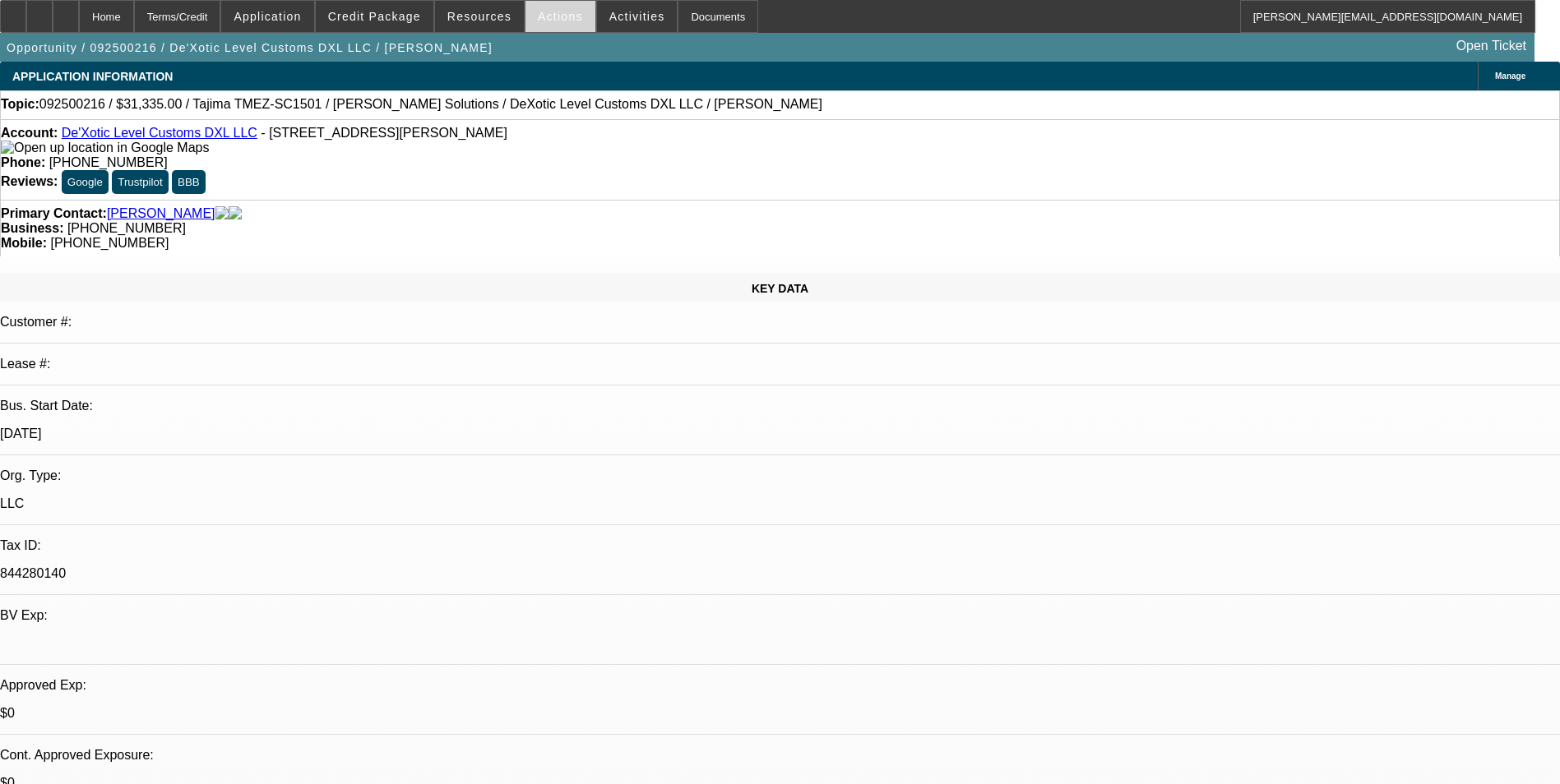
click at [547, 20] on span "Actions" at bounding box center [560, 16] width 45 height 13
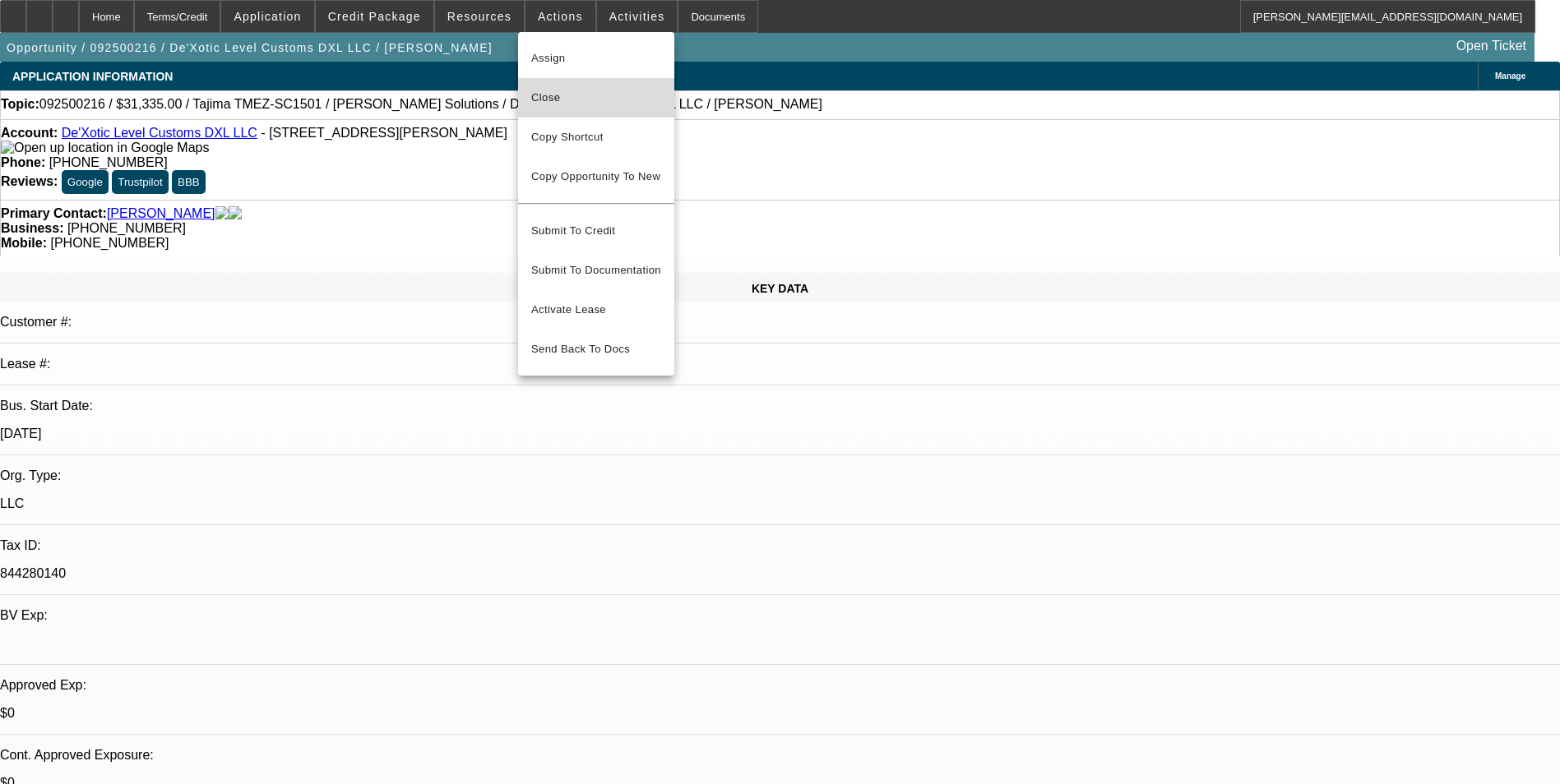
click at [606, 100] on span "Close" at bounding box center [596, 97] width 130 height 20
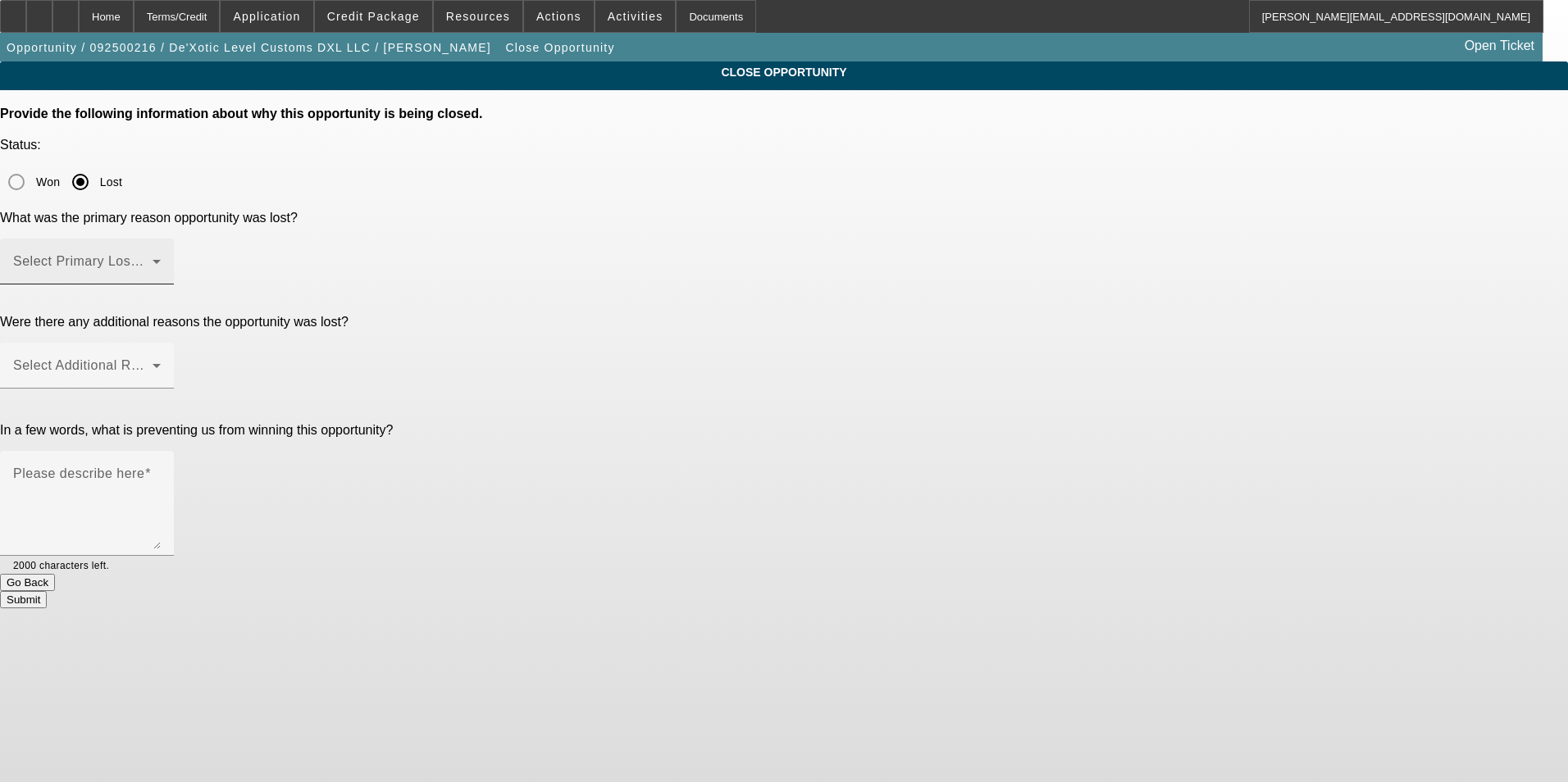
click at [152, 259] on span at bounding box center [82, 268] width 139 height 20
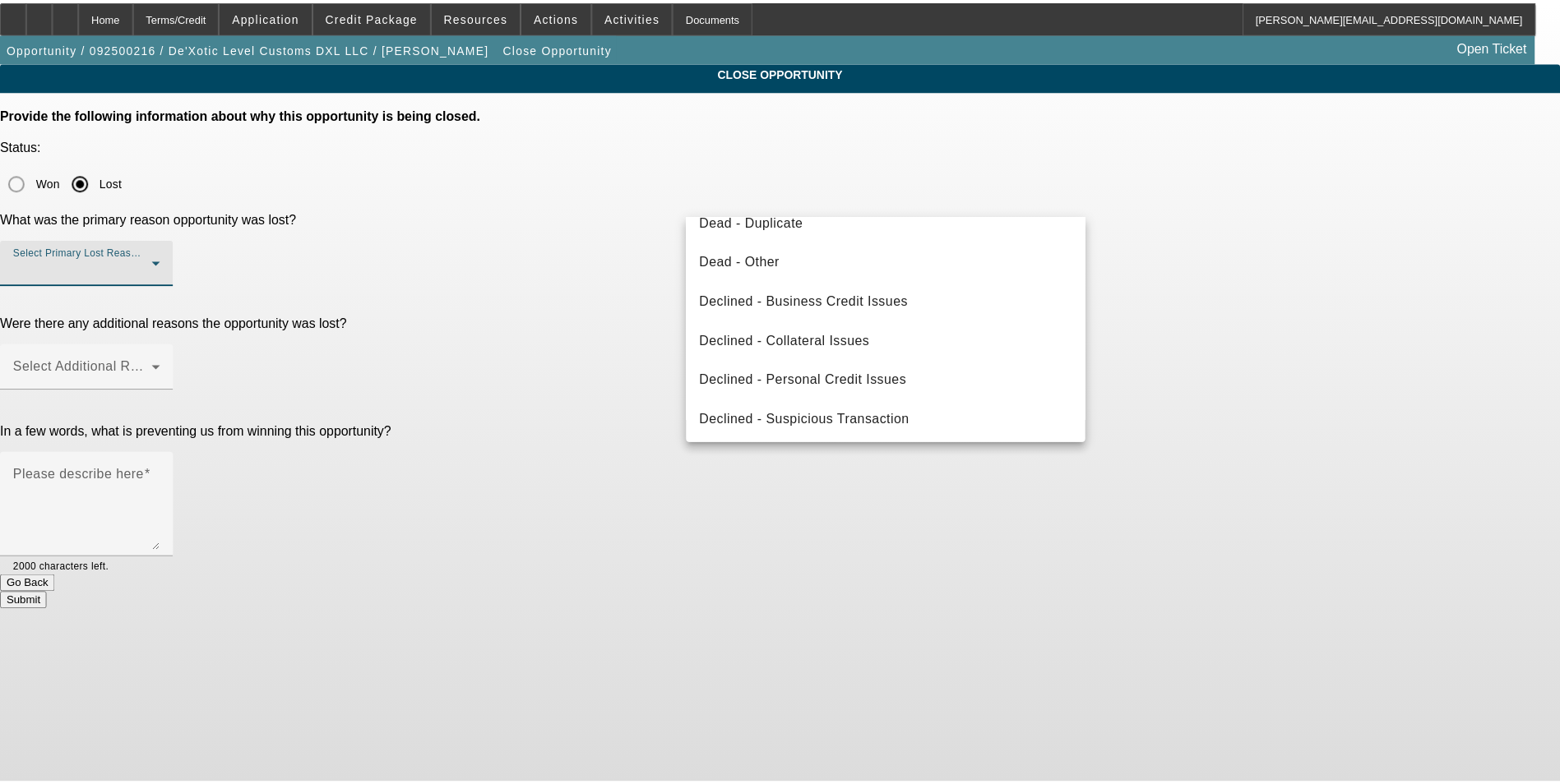
scroll to position [221, 0]
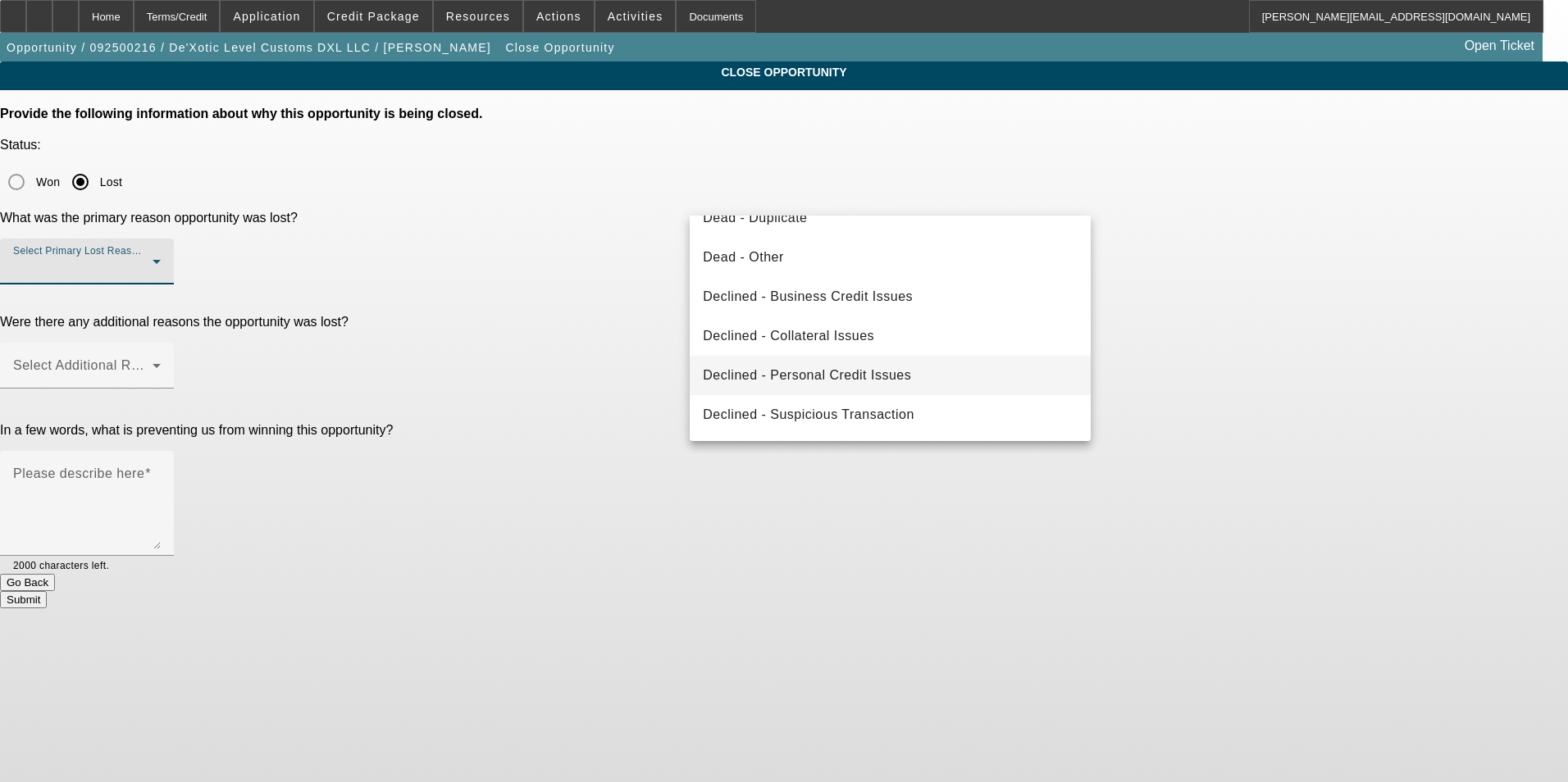
click at [935, 372] on mat-option "Declined - Personal Credit Issues" at bounding box center [890, 375] width 401 height 39
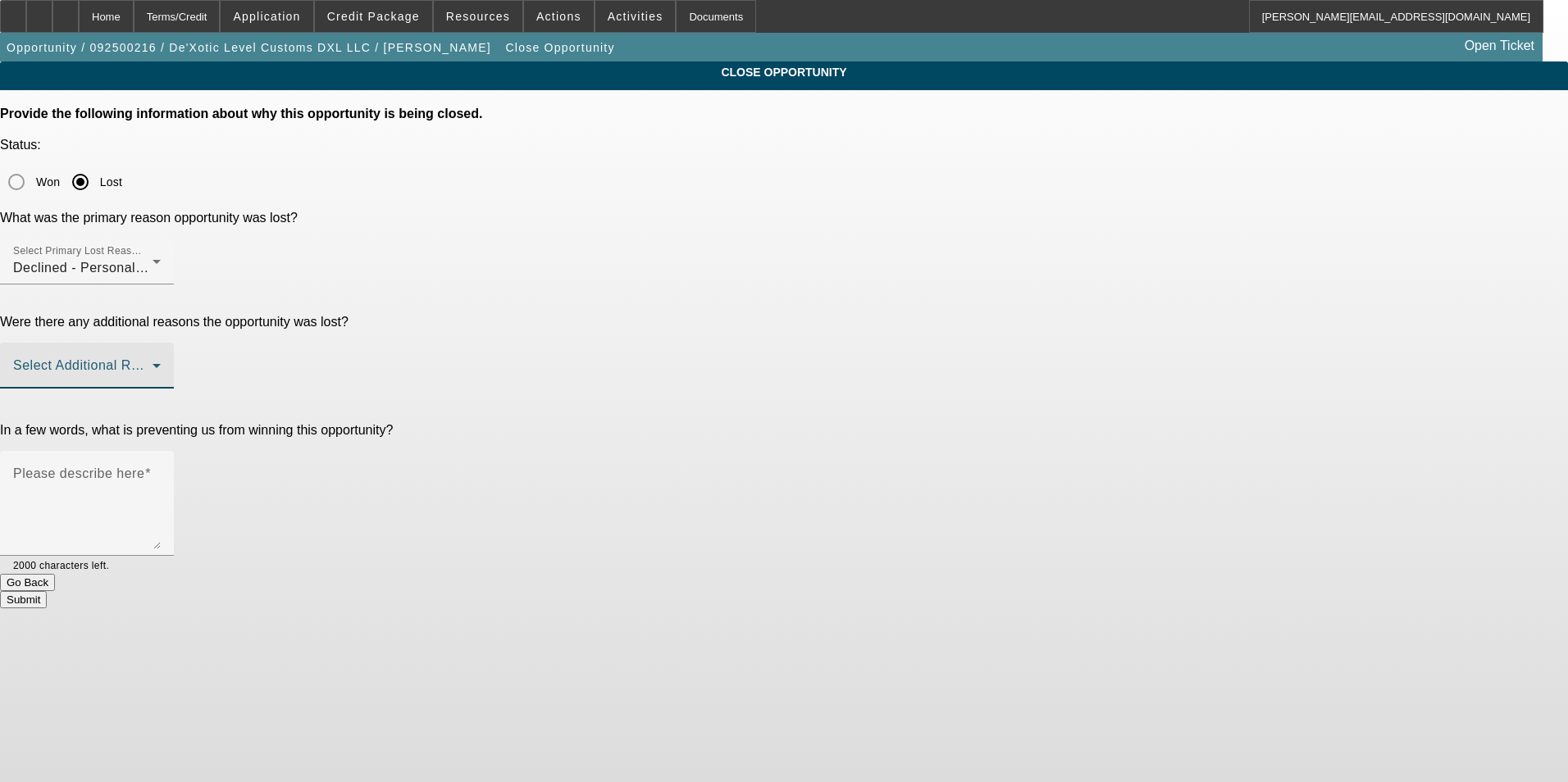
click at [152, 362] on span at bounding box center [82, 372] width 139 height 20
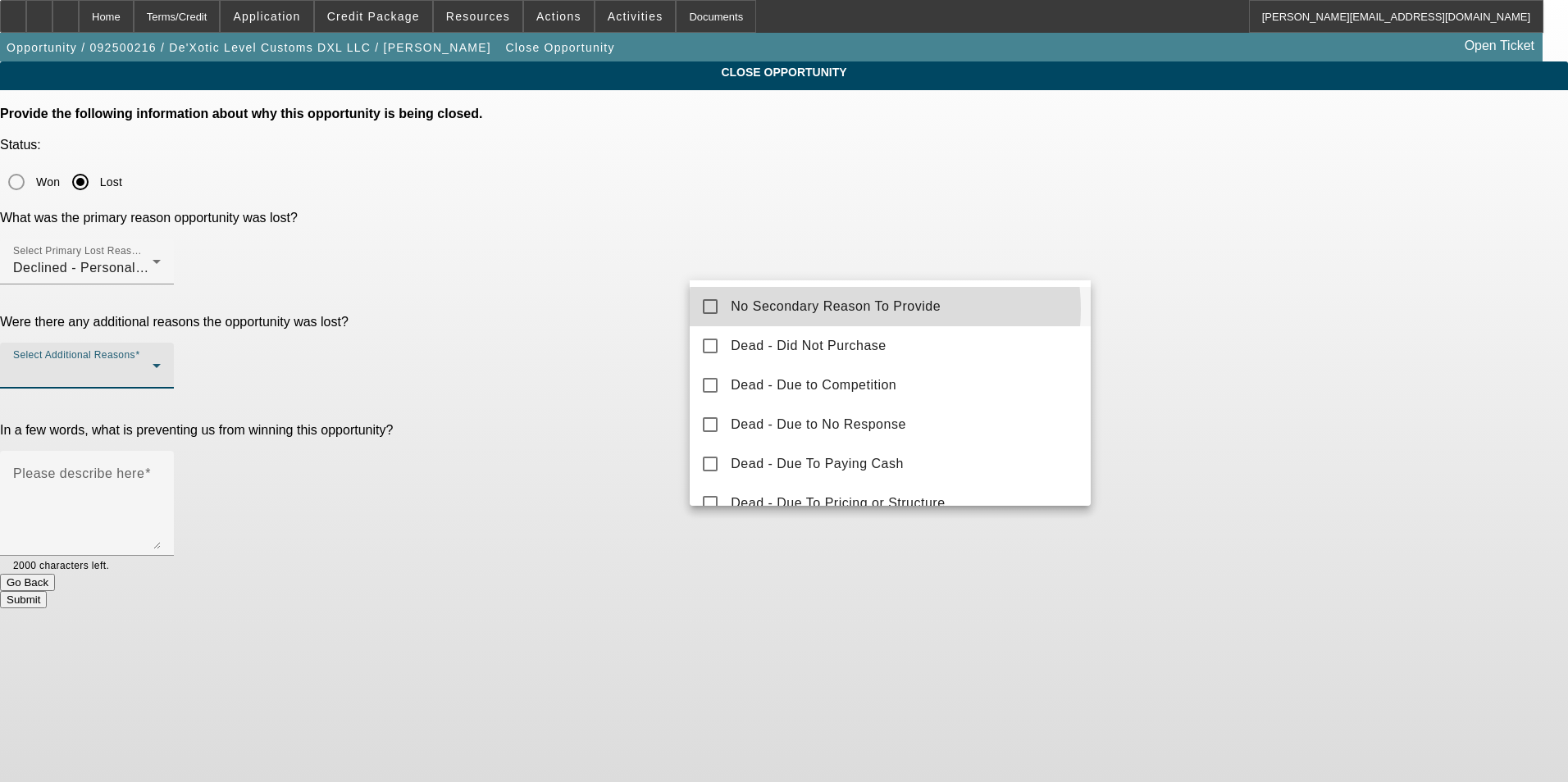
click at [884, 309] on span "No Secondary Reason To Provide" at bounding box center [835, 306] width 210 height 20
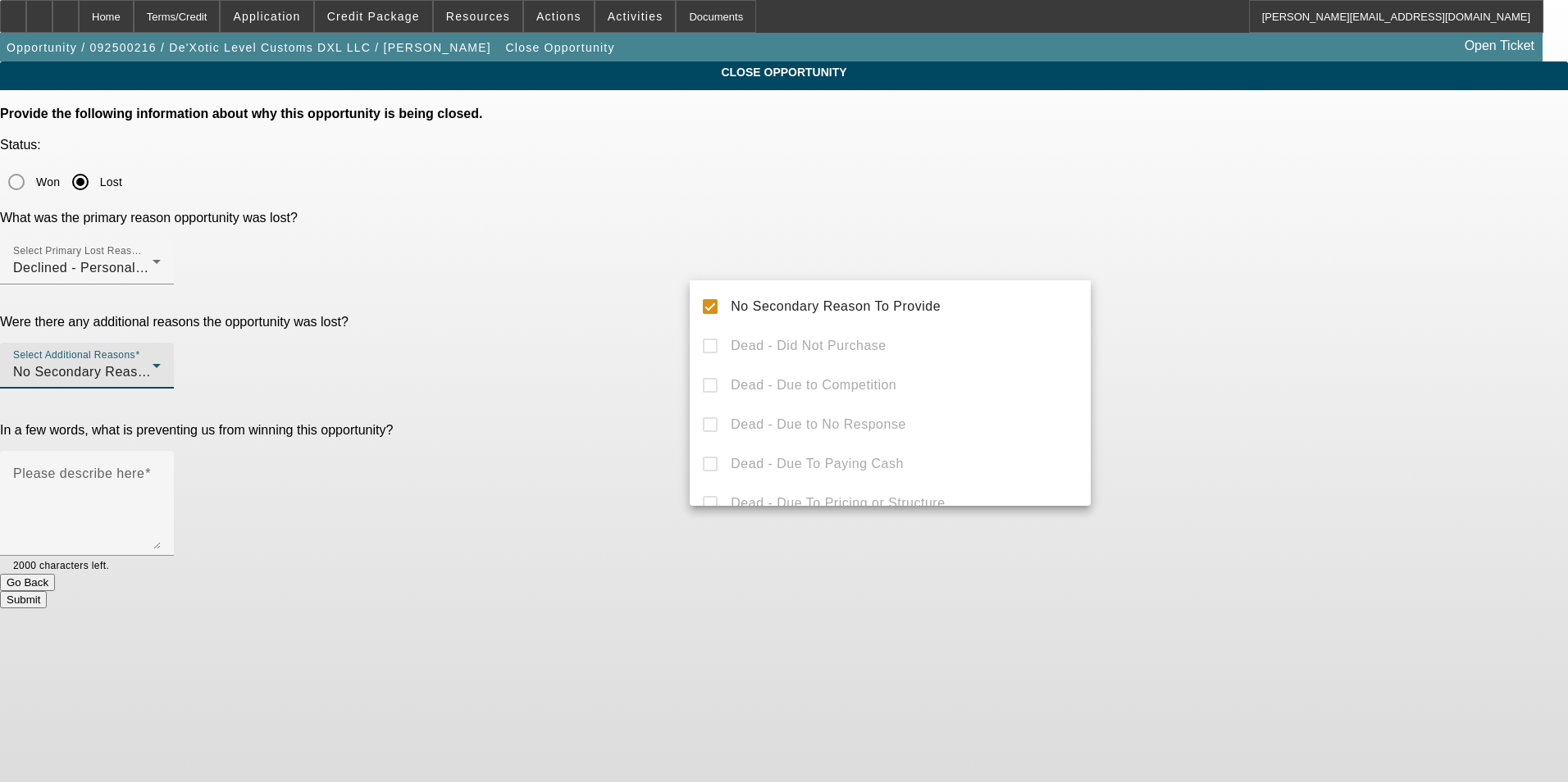
click at [1221, 325] on div at bounding box center [784, 391] width 1568 height 782
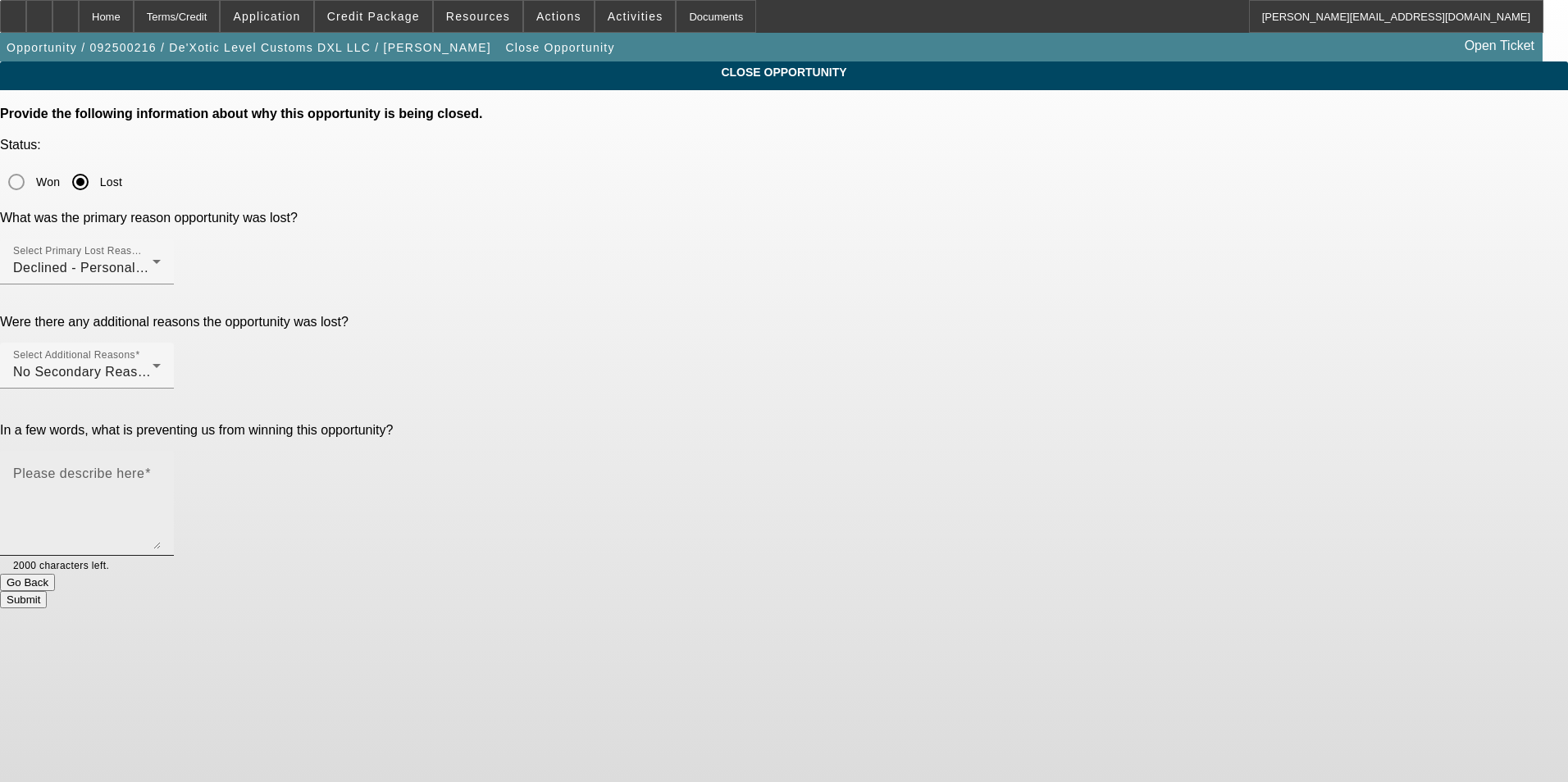
click at [161, 471] on textarea "Please describe here" at bounding box center [87, 510] width 148 height 79
click at [161, 471] on textarea "One of worst personal credit files you will ever see" at bounding box center [87, 510] width 148 height 79
click at [161, 471] on textarea "Startup. Owner has one of worst personal credit files you will ever see" at bounding box center [87, 510] width 148 height 79
click at [161, 471] on textarea "Startup. Owner has one of worst personal credit files you will ever see. Consul…" at bounding box center [87, 510] width 148 height 79
click at [161, 471] on textarea "Startup and the owner have one of worst personal credit files you will ever see…" at bounding box center [87, 510] width 148 height 79
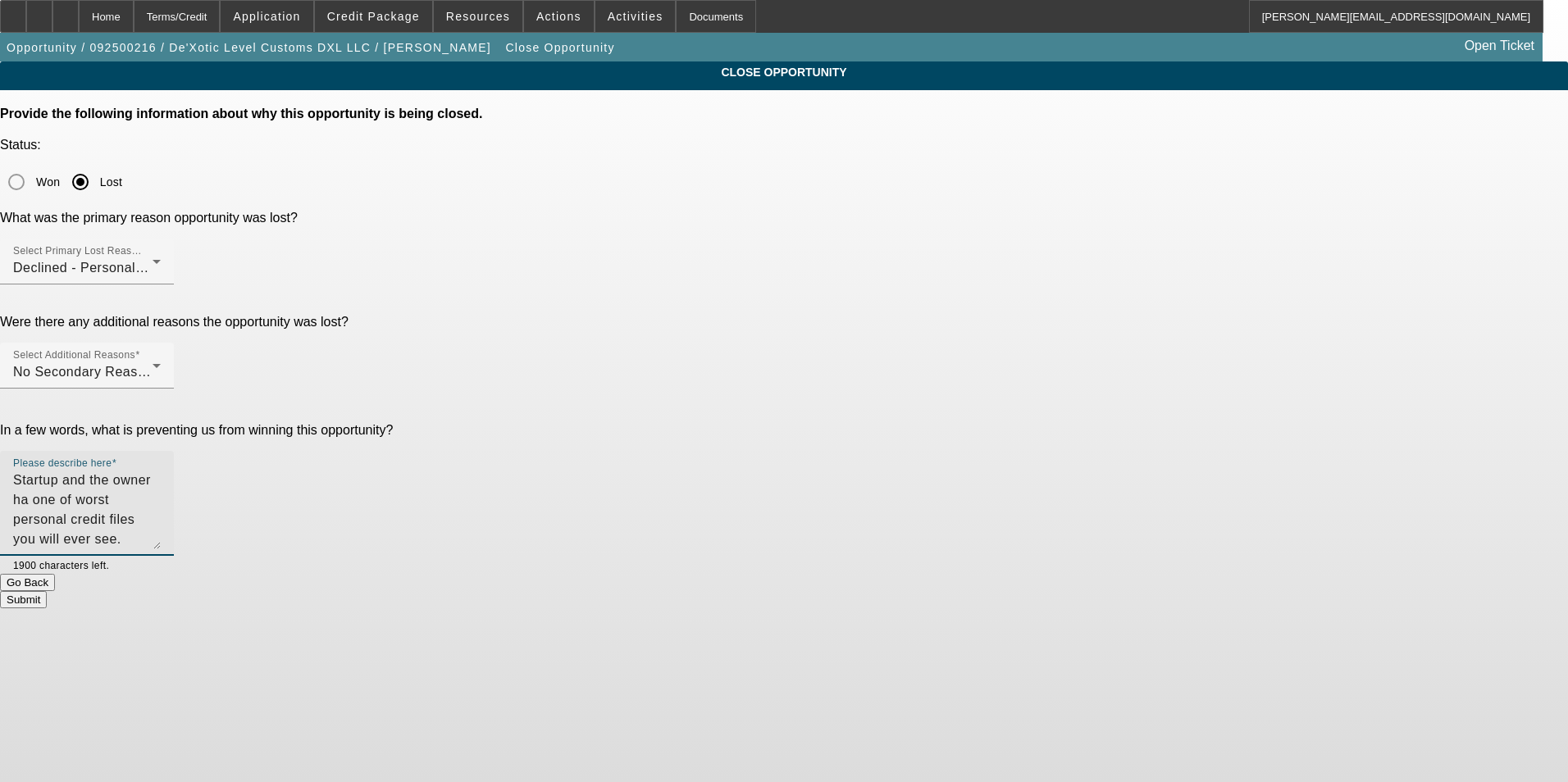
type textarea "Startup and the owner has one of worst personal credit files you will ever see.…"
click at [161, 471] on textarea "Startup and the owner has one of worst personal credit files you will ever see.…" at bounding box center [87, 510] width 148 height 79
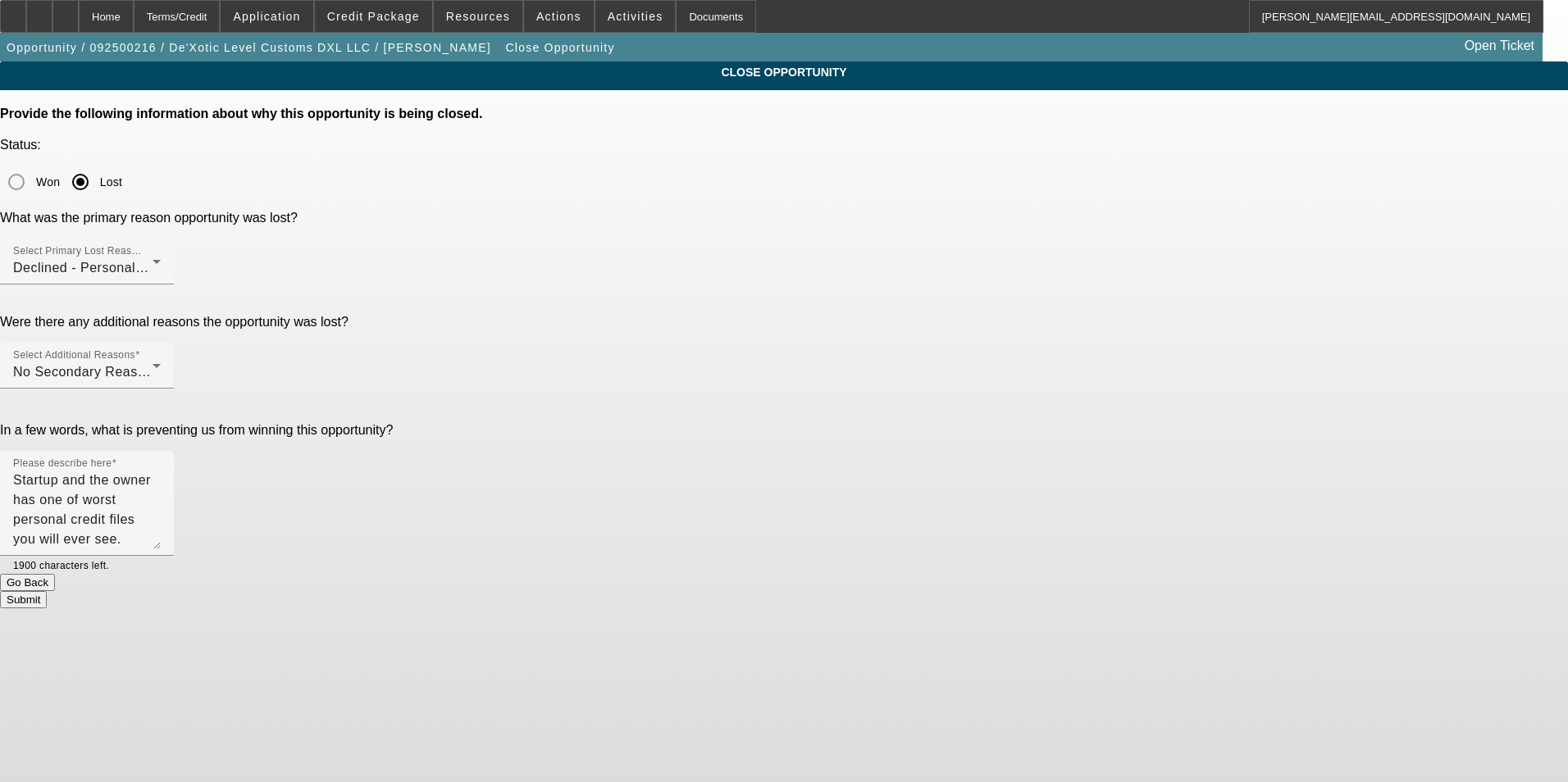
click at [47, 591] on button "Submit" at bounding box center [23, 599] width 47 height 17
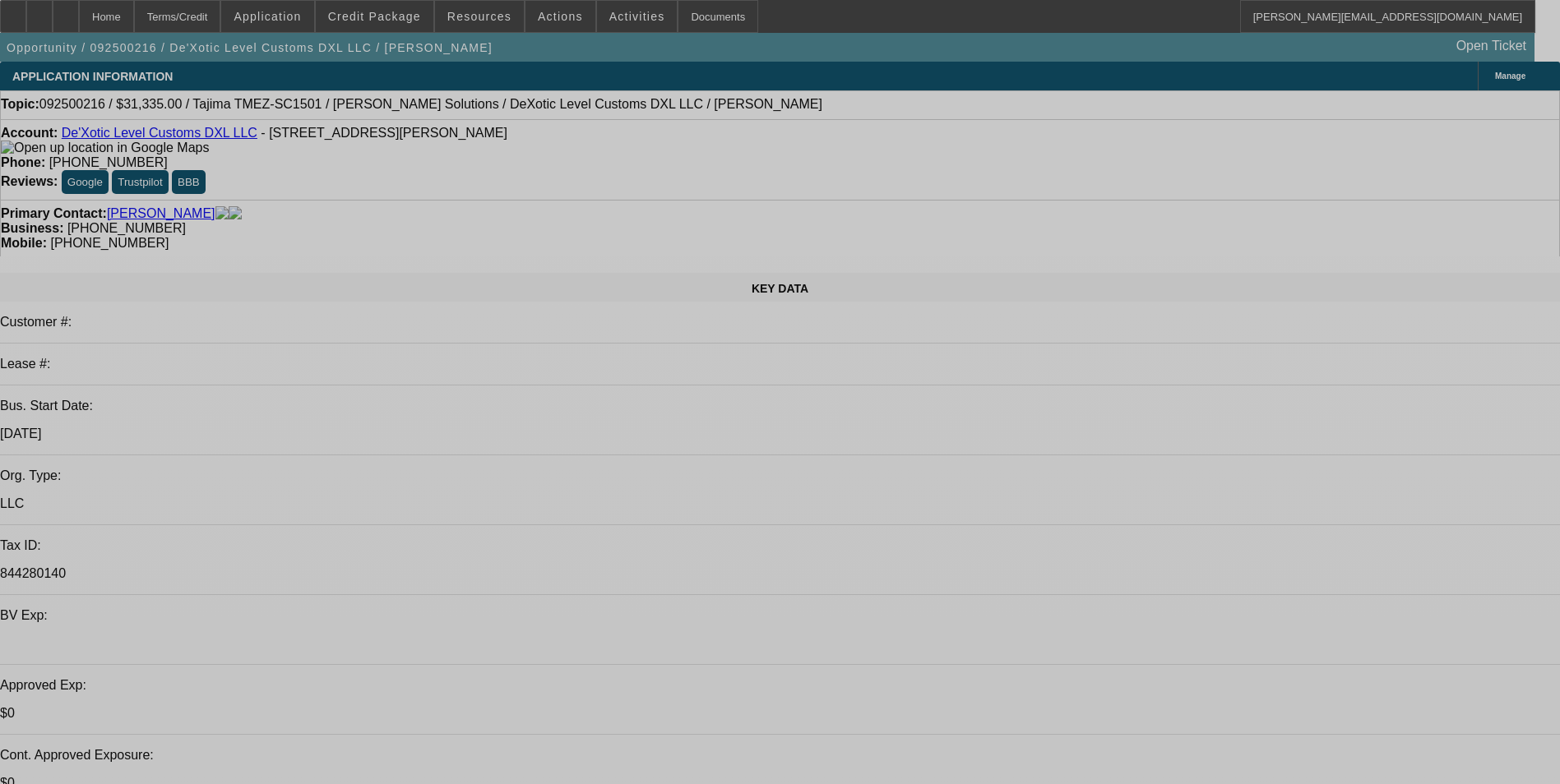
select select "0"
select select "2"
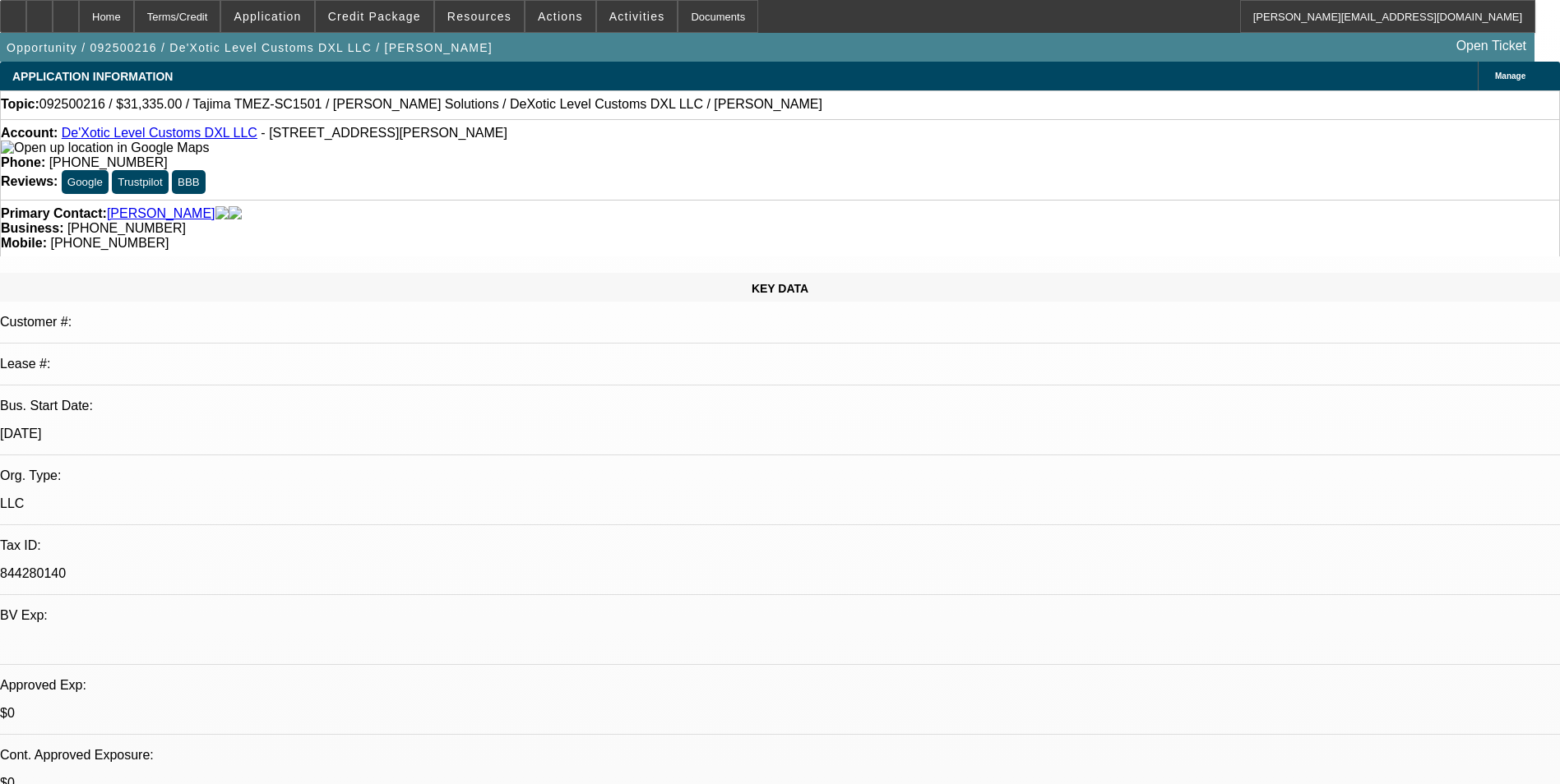
select select "2"
select select "0.1"
select select "4"
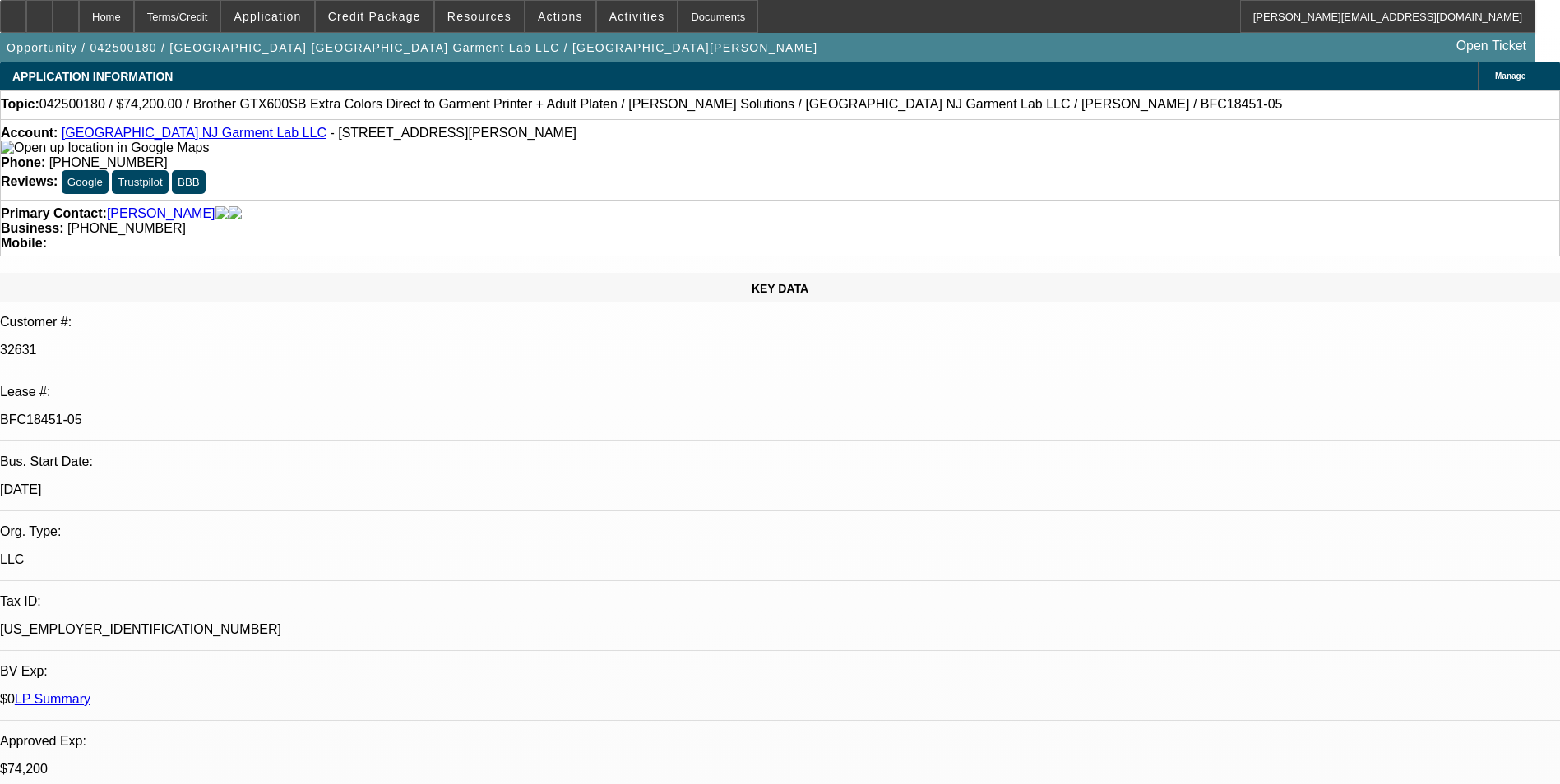
select select "0"
select select "6"
select select "0"
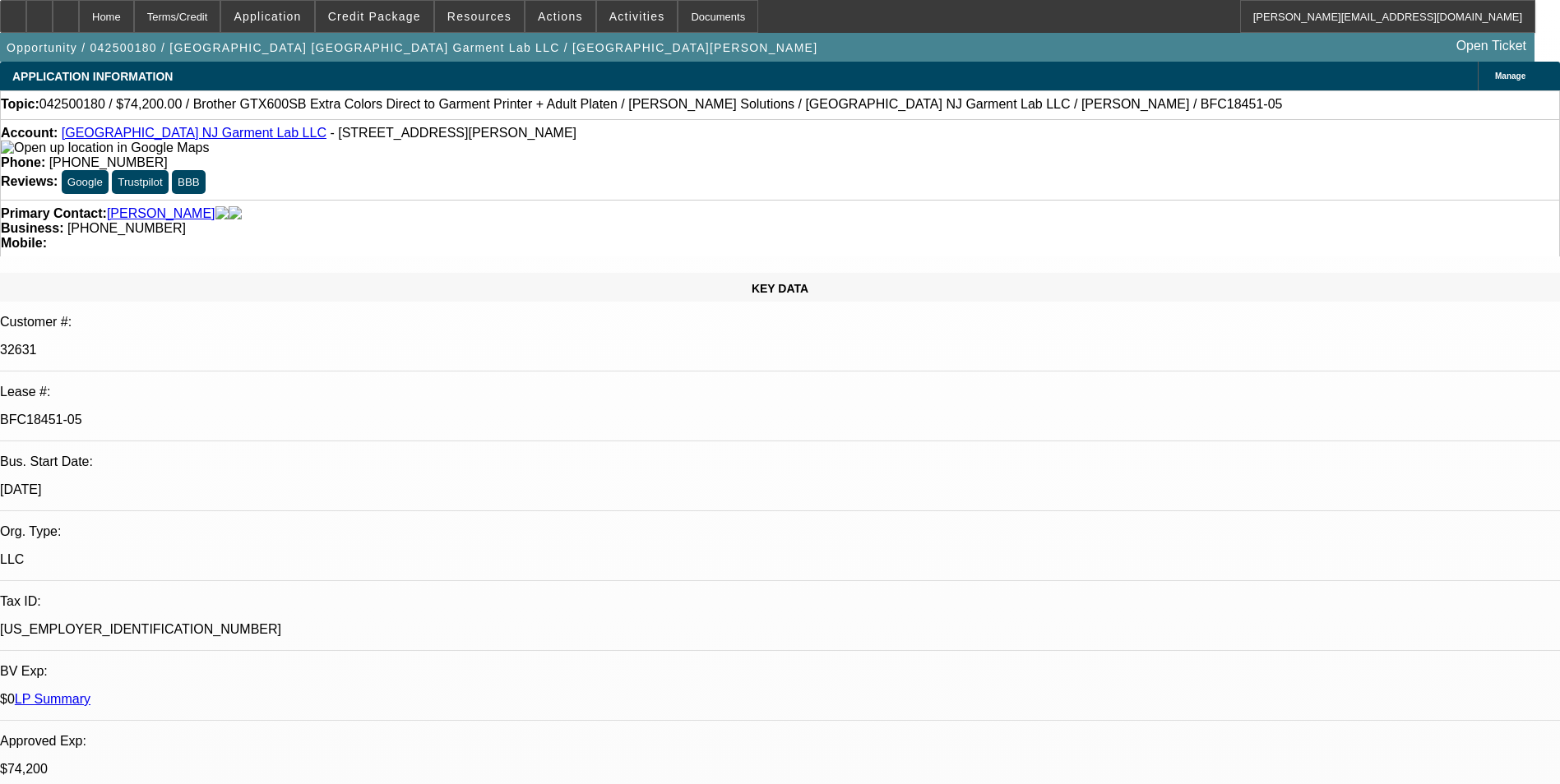
select select "0"
select select "6"
select select "0"
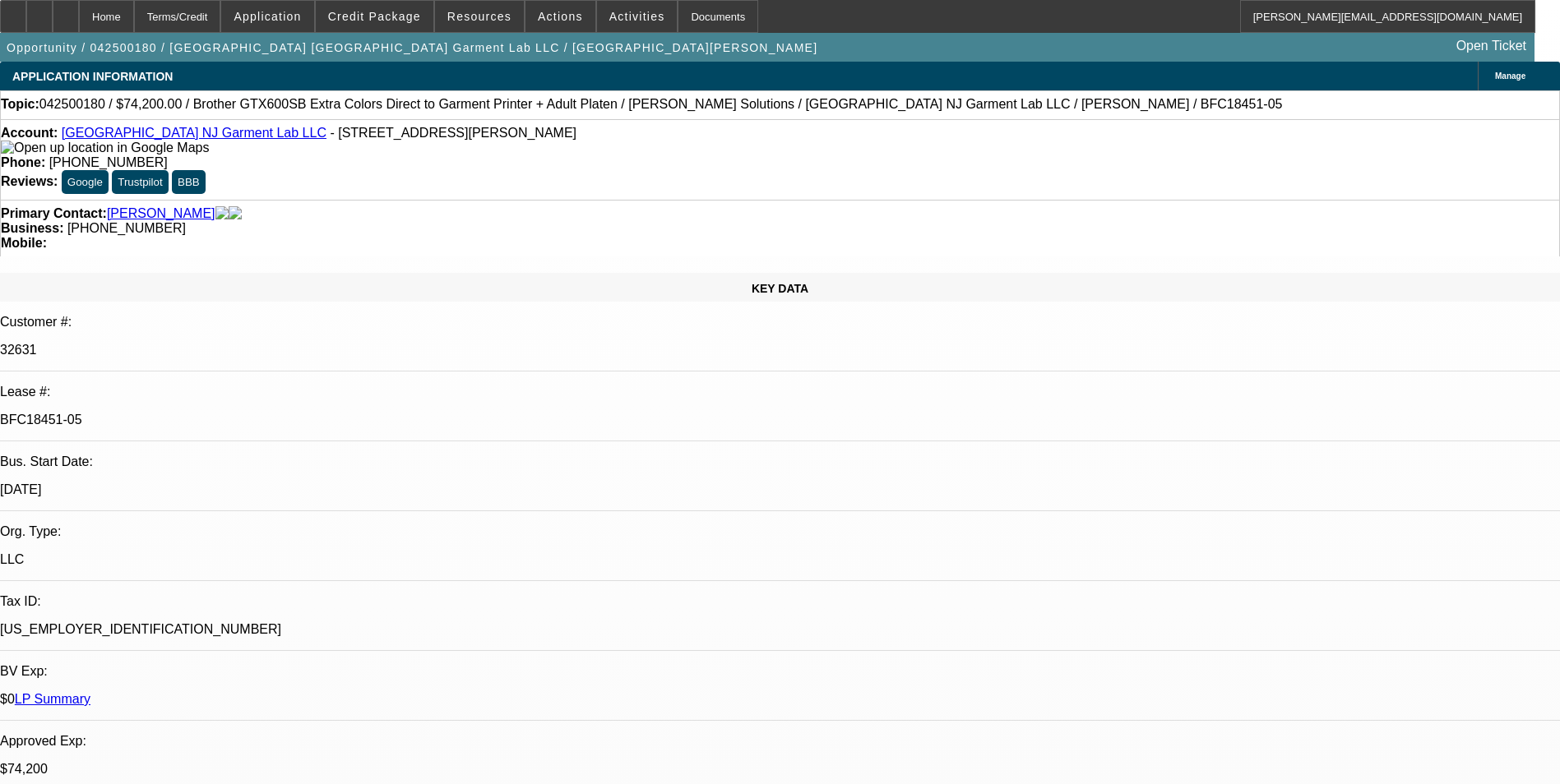
select select "0"
select select "6"
select select "0"
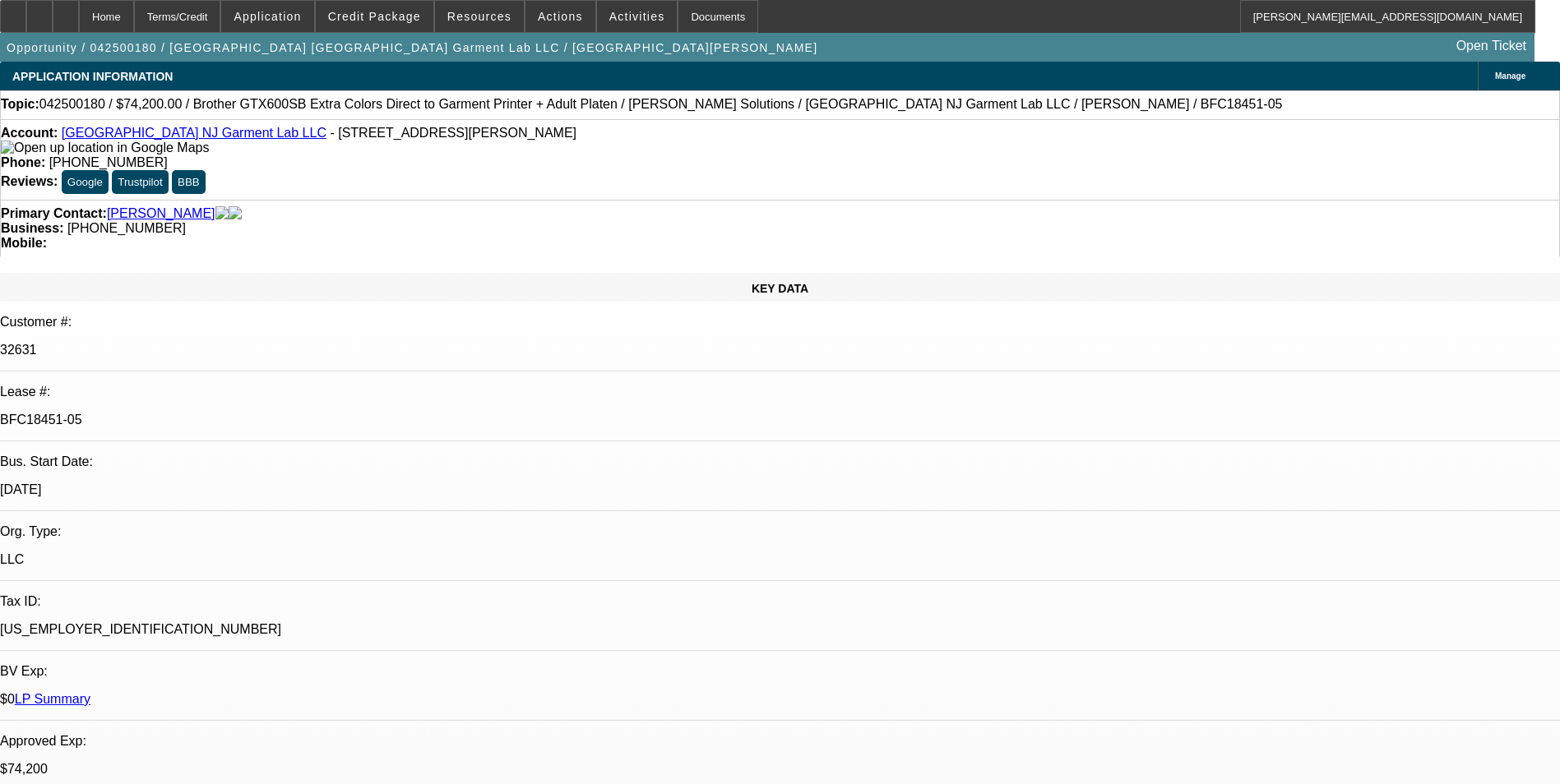
select select "6"
